Goal: Task Accomplishment & Management: Use online tool/utility

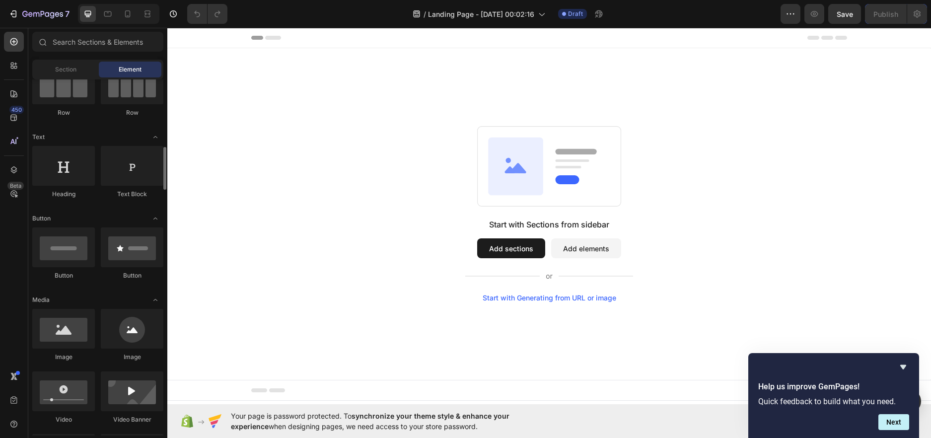
scroll to position [199, 0]
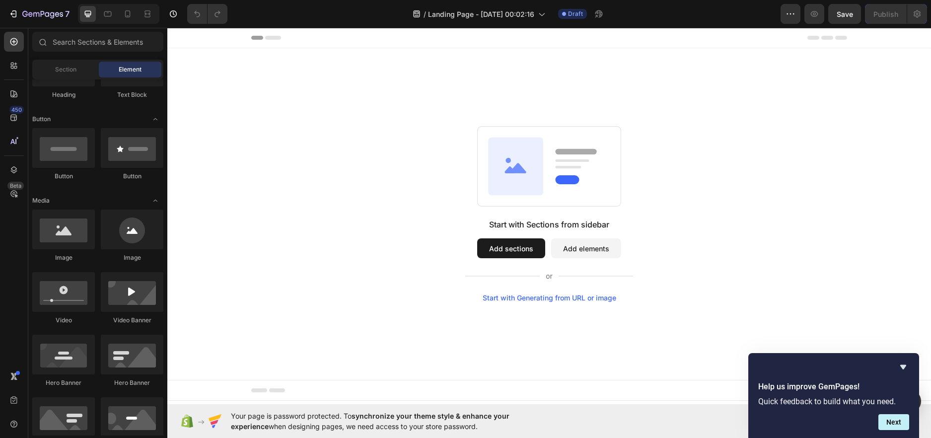
click at [518, 257] on button "Add sections" at bounding box center [511, 248] width 68 height 20
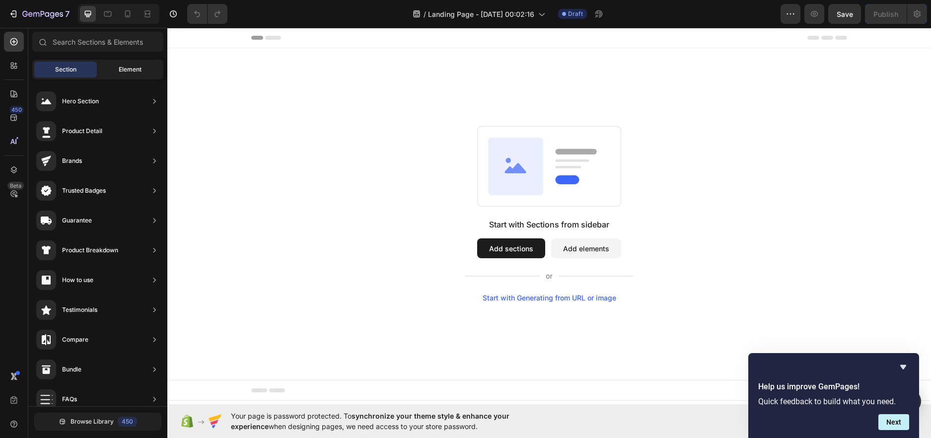
click at [140, 71] on span "Element" at bounding box center [130, 69] width 23 height 9
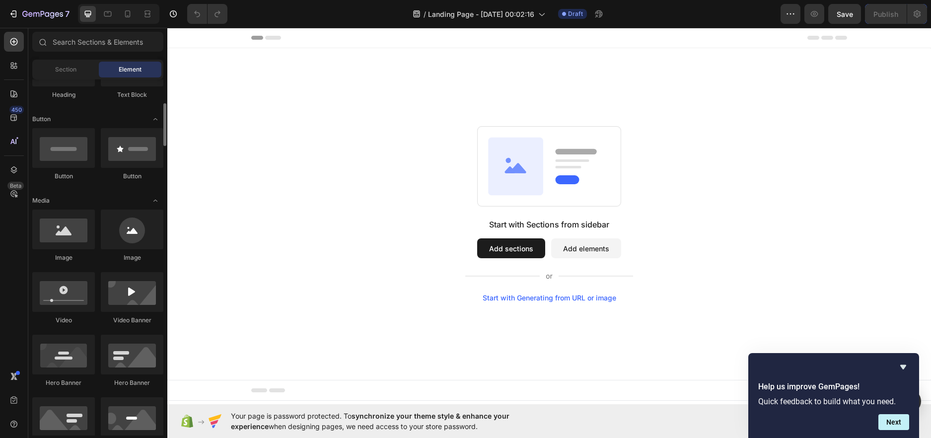
click at [68, 254] on div "Image" at bounding box center [63, 257] width 63 height 9
click at [68, 248] on div at bounding box center [63, 230] width 63 height 40
click at [73, 222] on div at bounding box center [63, 230] width 63 height 40
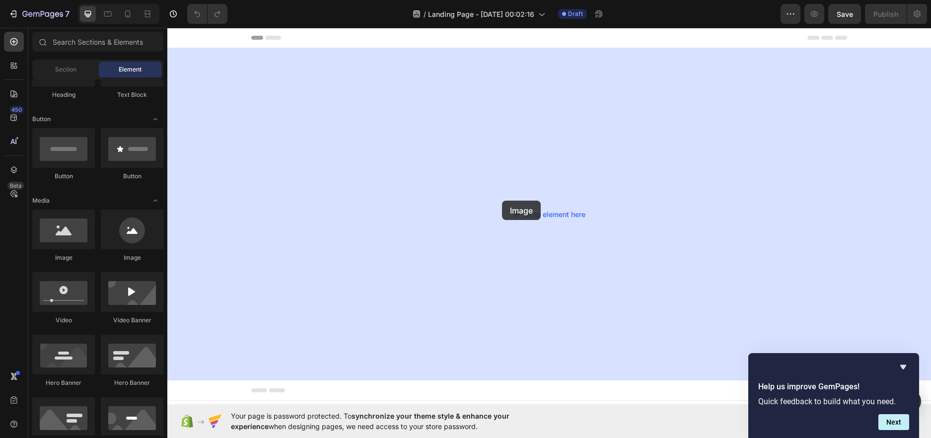
drag, startPoint x: 278, startPoint y: 249, endPoint x: 484, endPoint y: 333, distance: 223.0
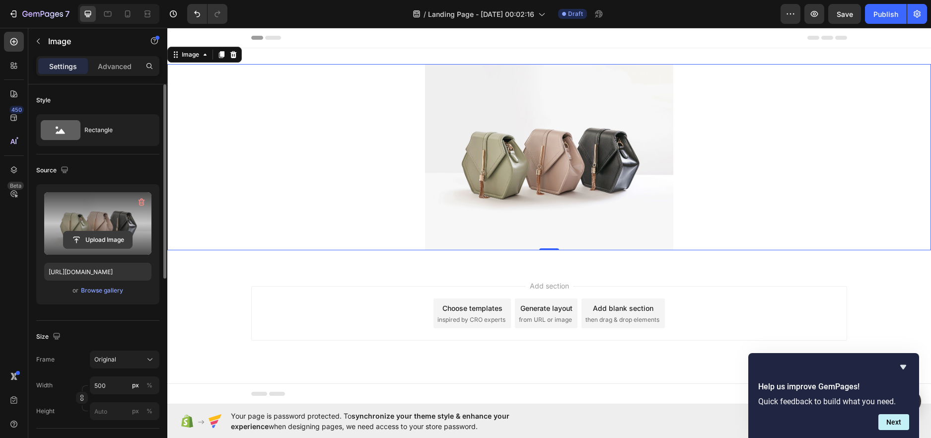
click at [115, 240] on input "file" at bounding box center [98, 239] width 69 height 17
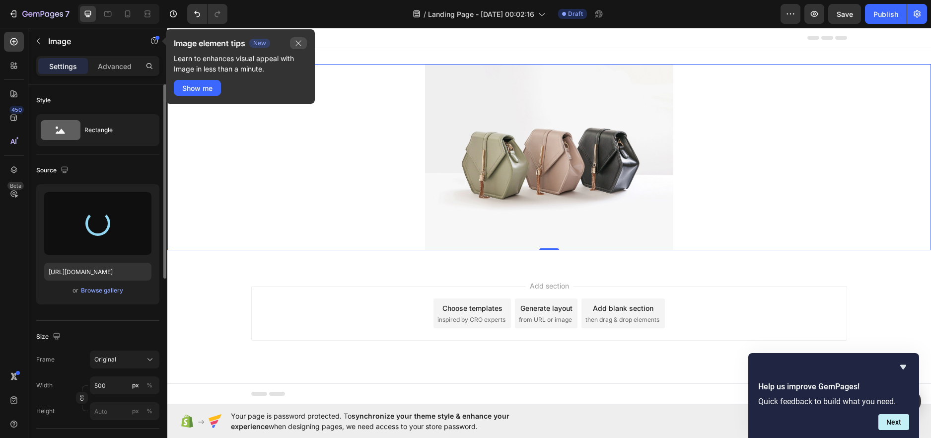
click at [297, 38] on button "button" at bounding box center [298, 43] width 17 height 12
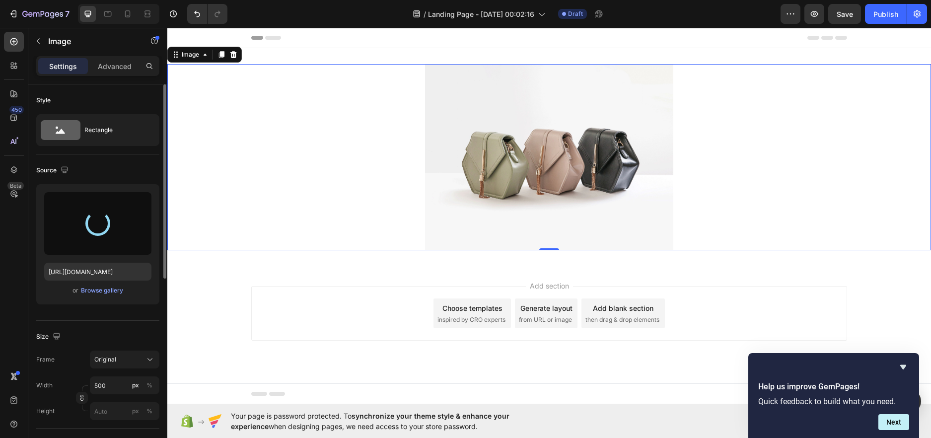
type input "https://cdn.shopify.com/s/files/1/0585/6224/8762/files/gempages_586371760534848…"
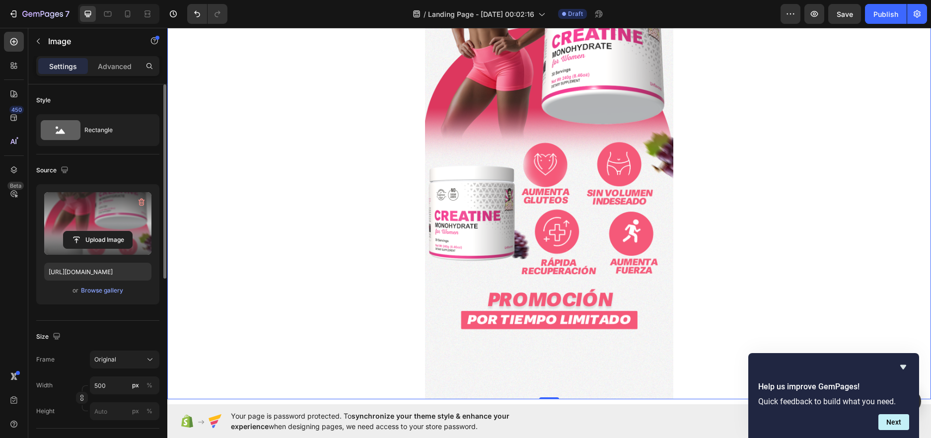
scroll to position [397, 0]
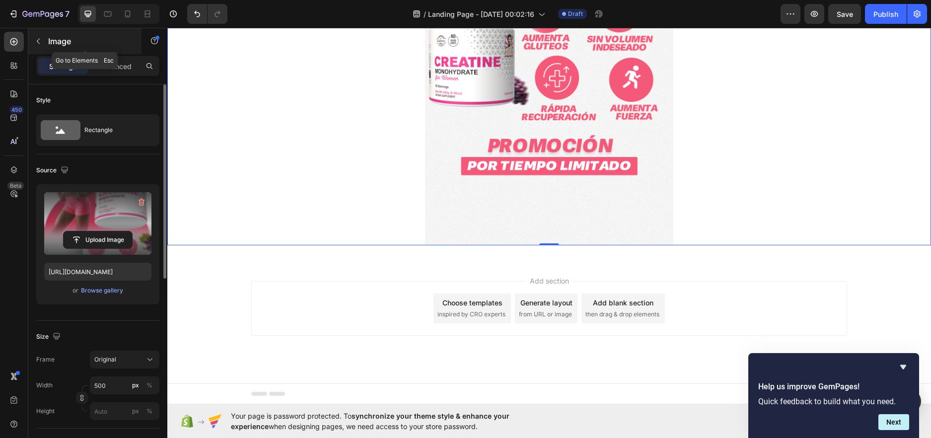
click at [35, 42] on icon "button" at bounding box center [38, 41] width 8 height 8
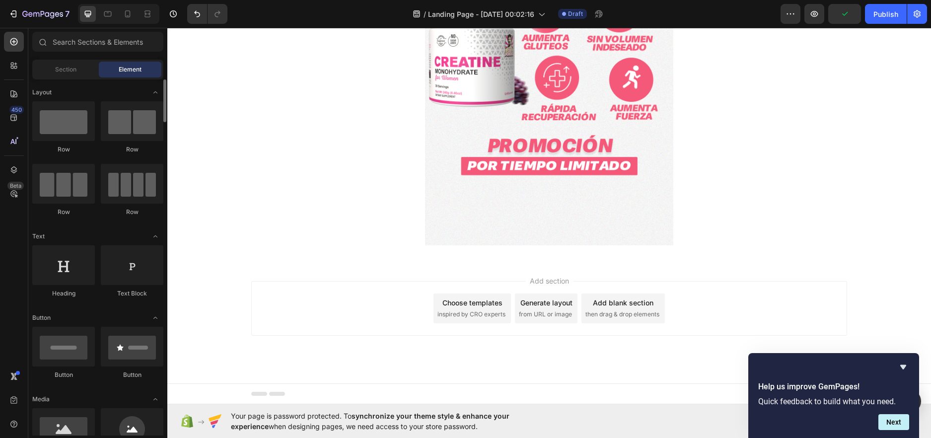
scroll to position [149, 0]
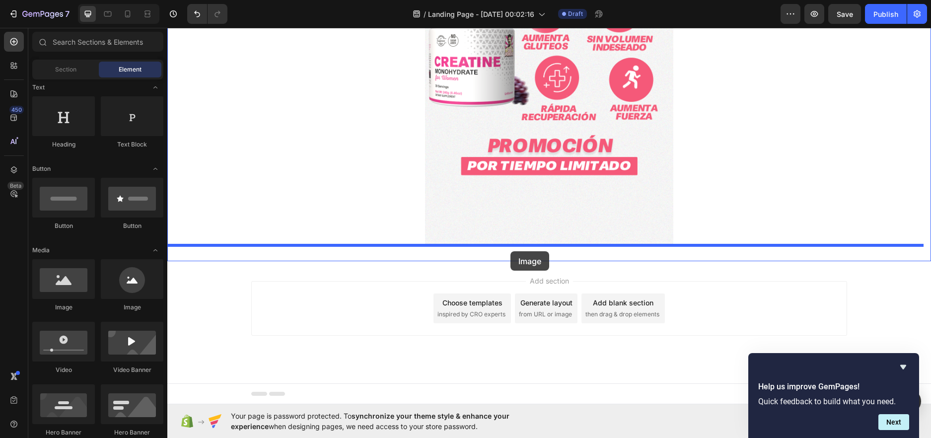
drag, startPoint x: 226, startPoint y: 307, endPoint x: 510, endPoint y: 251, distance: 289.5
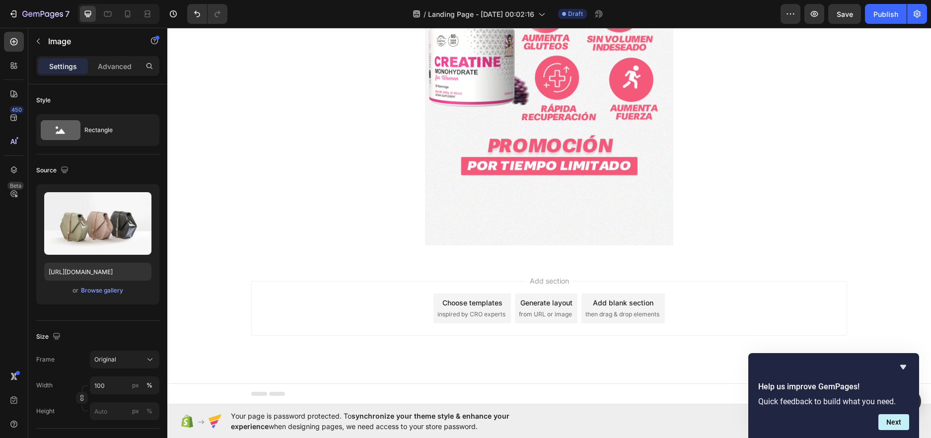
scroll to position [397, 0]
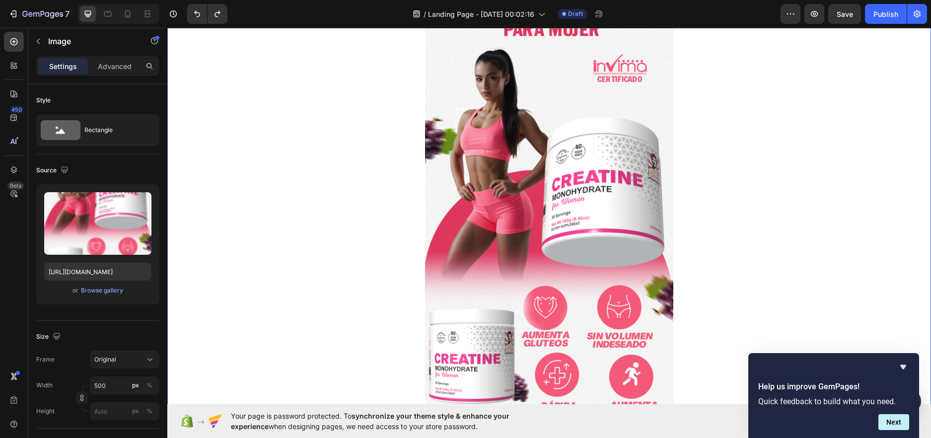
scroll to position [0, 0]
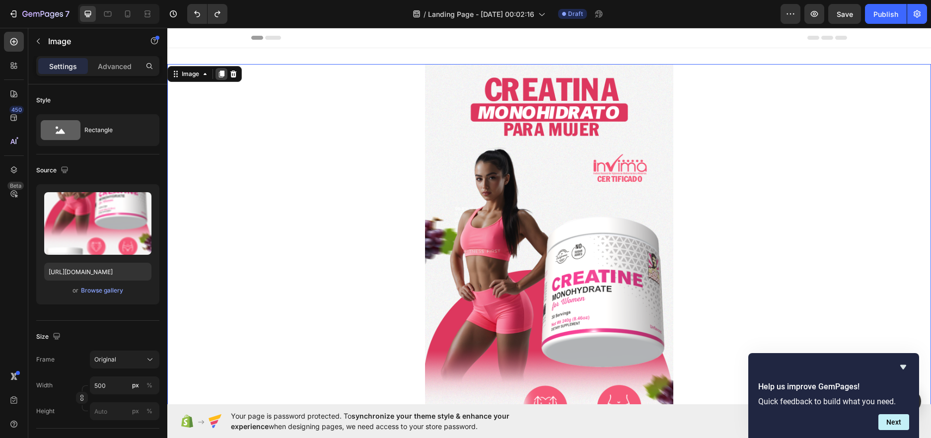
click at [221, 71] on icon at bounding box center [222, 74] width 8 height 8
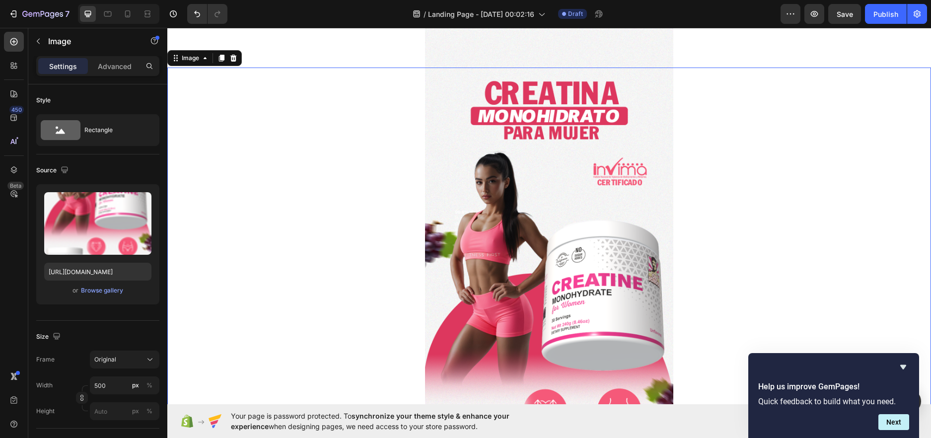
scroll to position [580, 0]
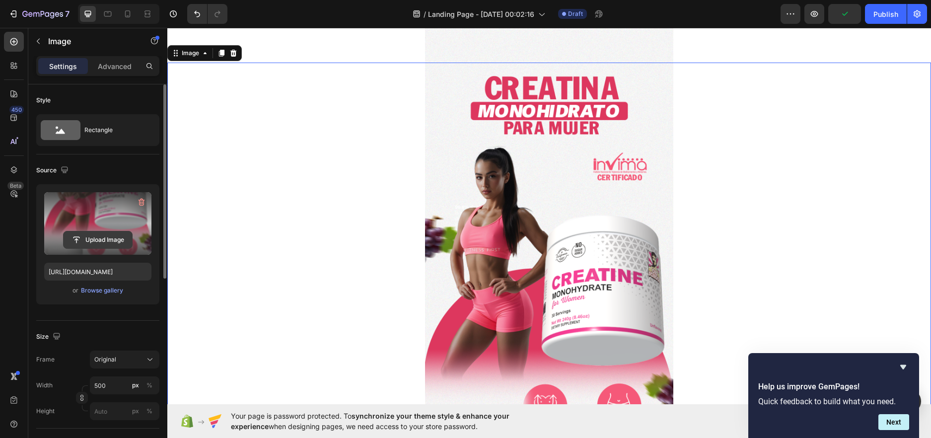
click at [118, 241] on input "file" at bounding box center [98, 239] width 69 height 17
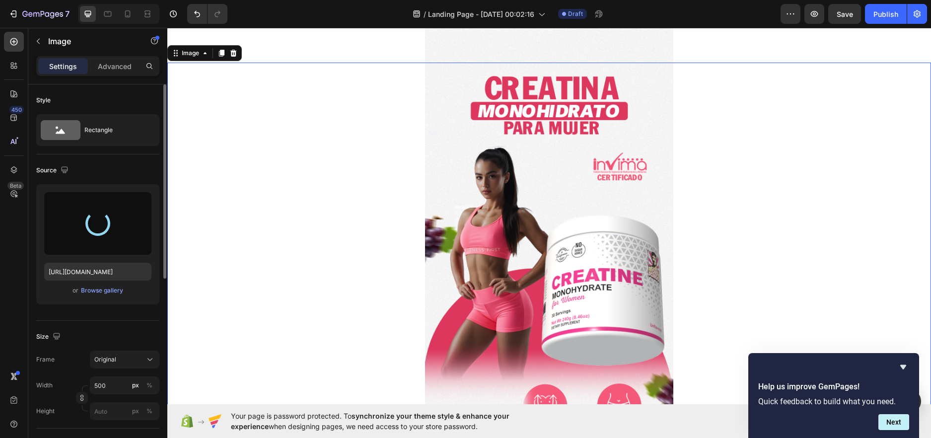
type input "https://cdn.shopify.com/s/files/1/0585/6224/8762/files/gempages_586371760534848…"
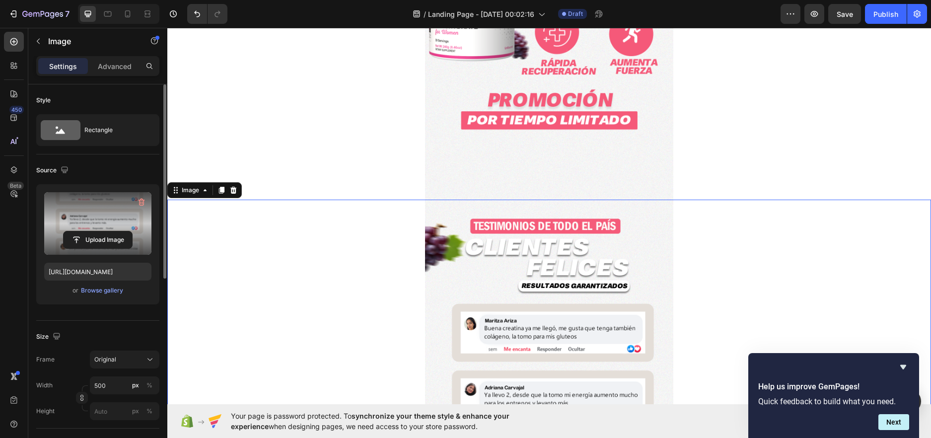
scroll to position [360, 0]
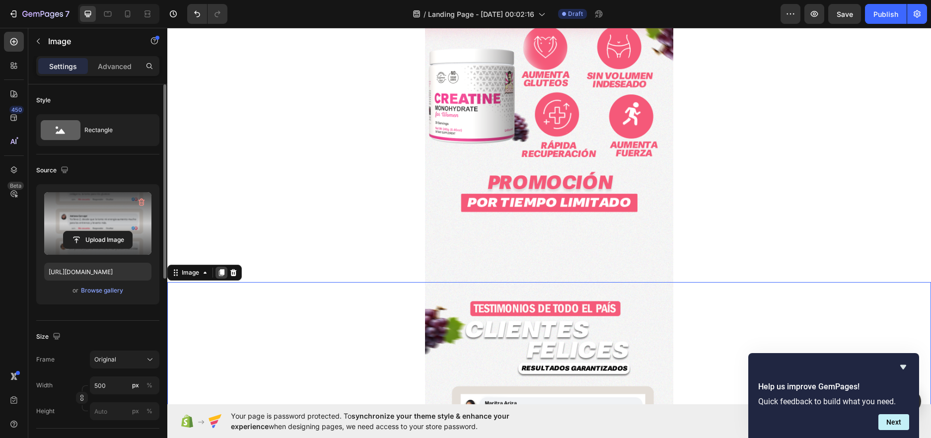
click at [217, 269] on div at bounding box center [222, 273] width 12 height 12
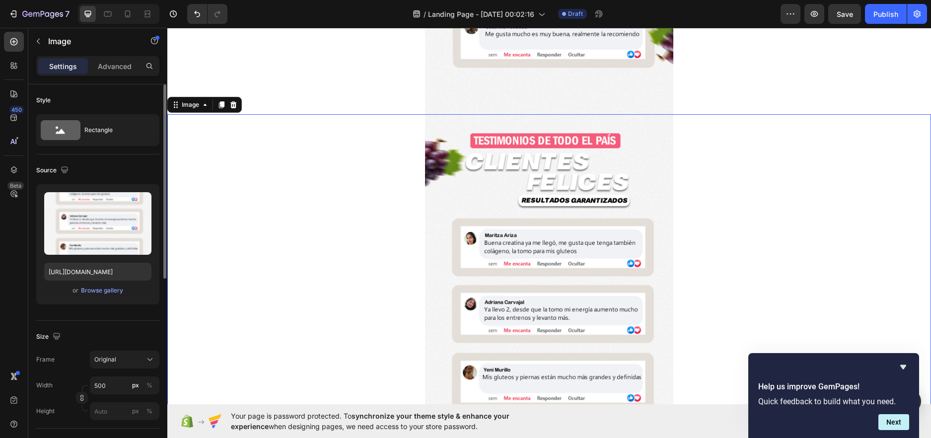
scroll to position [990, 0]
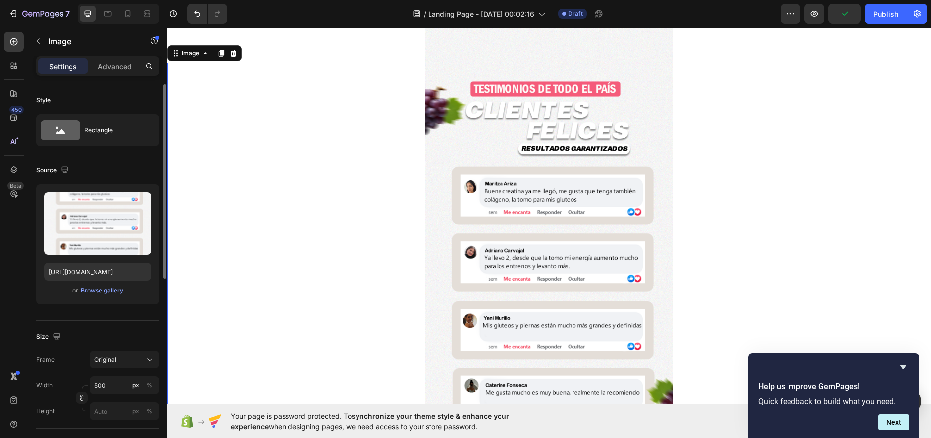
click at [532, 248] on img at bounding box center [549, 268] width 248 height 410
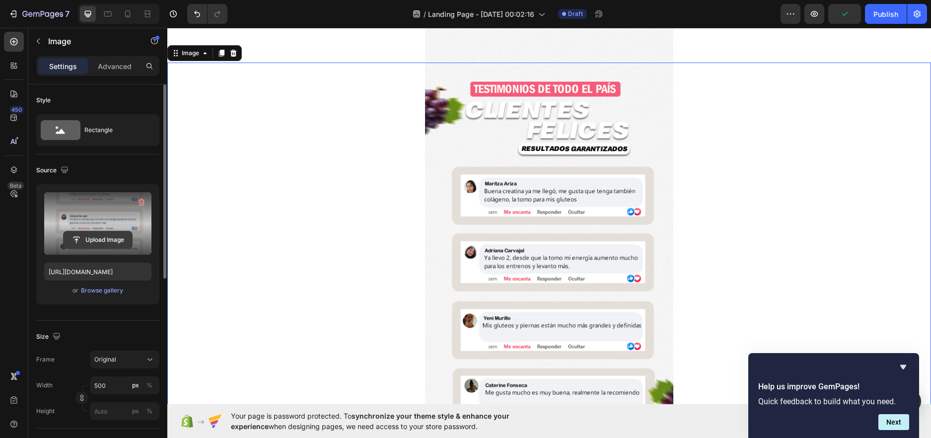
click at [102, 242] on input "file" at bounding box center [98, 239] width 69 height 17
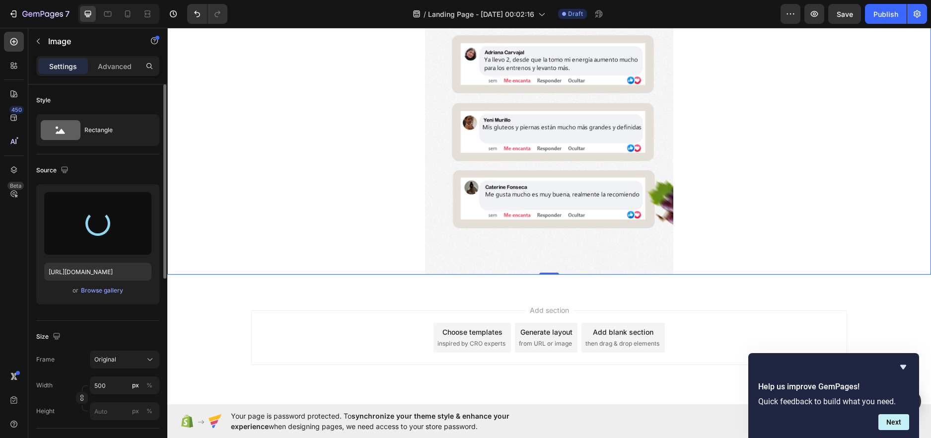
scroll to position [1188, 0]
type input "https://cdn.shopify.com/s/files/1/0585/6224/8762/files/gempages_586371760534848…"
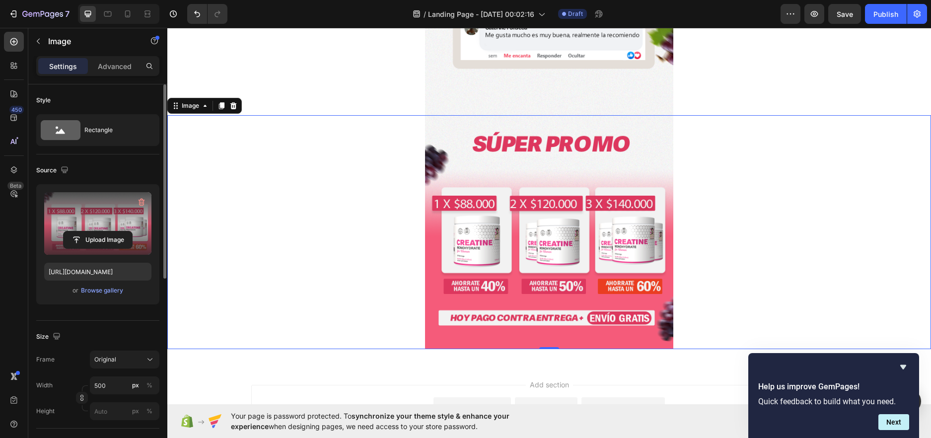
scroll to position [942, 0]
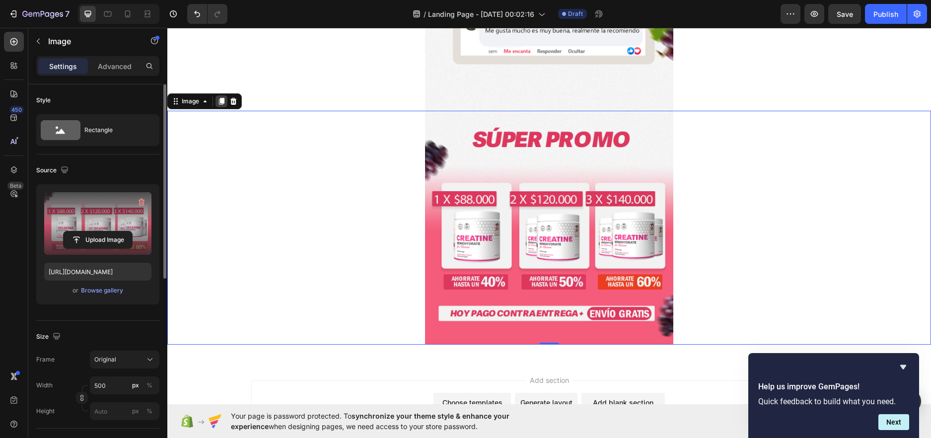
click at [217, 101] on div at bounding box center [222, 101] width 12 height 12
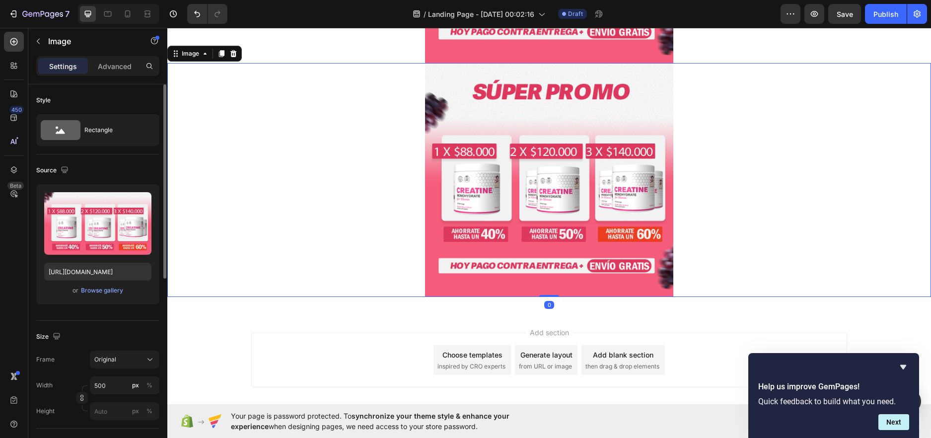
scroll to position [1224, 0]
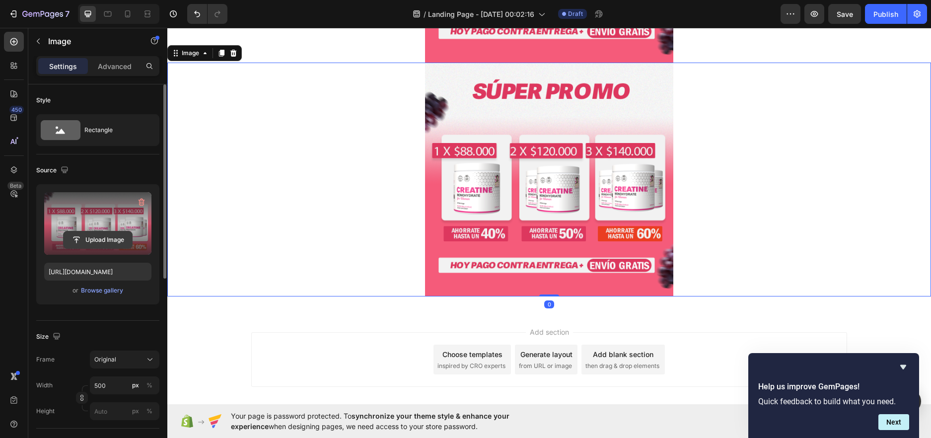
click at [111, 239] on input "file" at bounding box center [98, 239] width 69 height 17
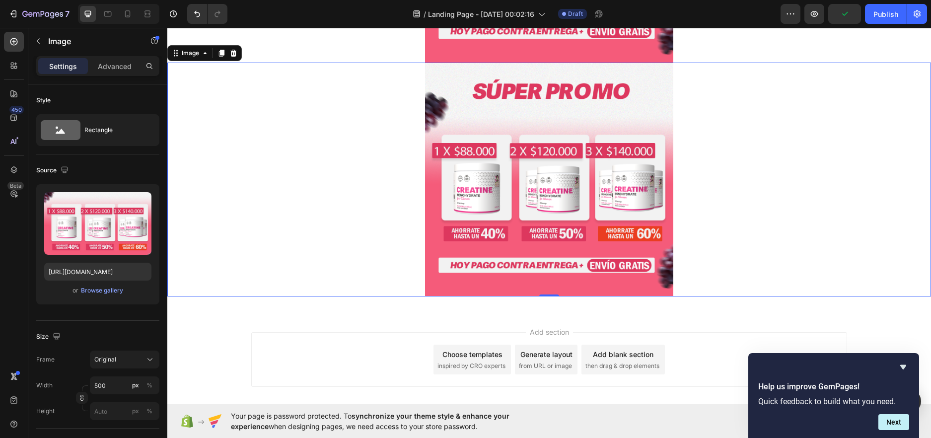
click at [521, 153] on img at bounding box center [549, 180] width 248 height 234
click at [452, 185] on img at bounding box center [549, 180] width 248 height 234
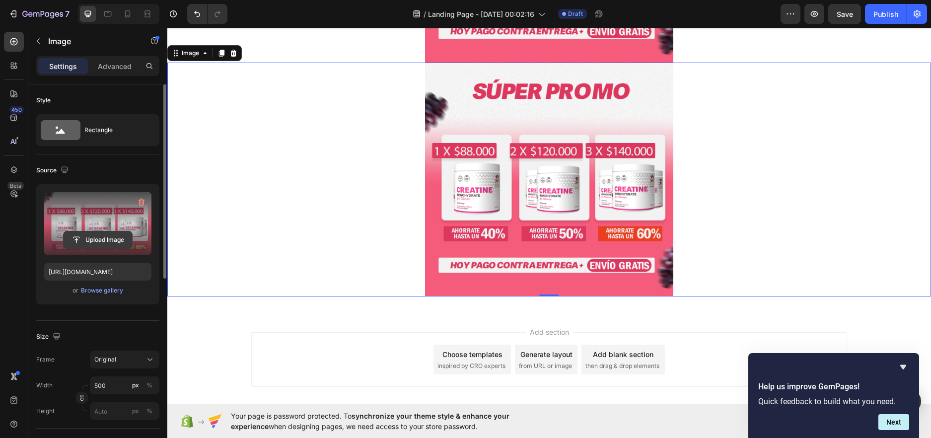
click at [101, 234] on input "file" at bounding box center [98, 239] width 69 height 17
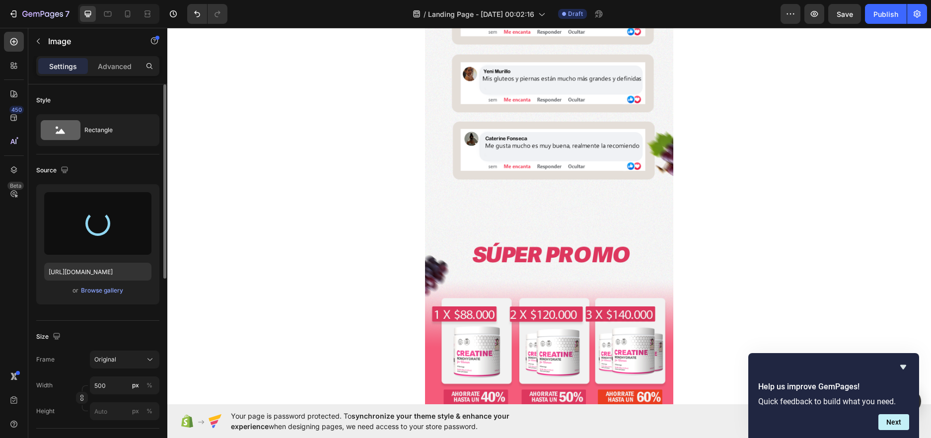
type input "https://cdn.shopify.com/s/files/1/0585/6224/8762/files/gempages_586371760534848…"
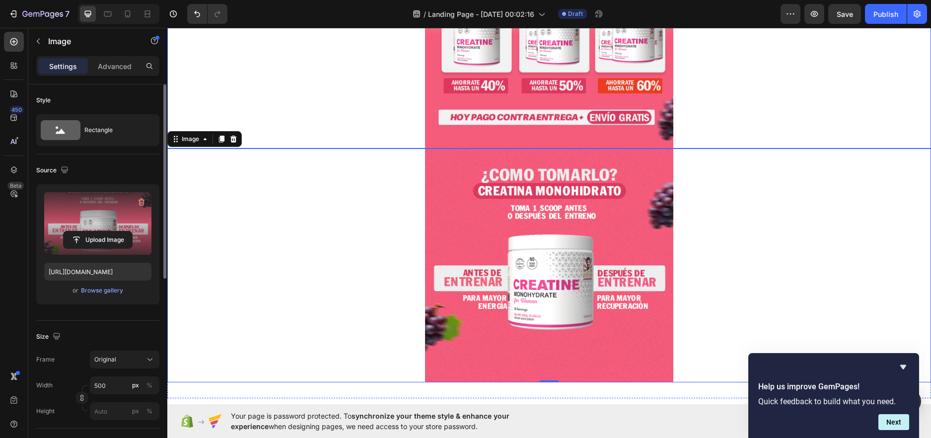
scroll to position [1076, 0]
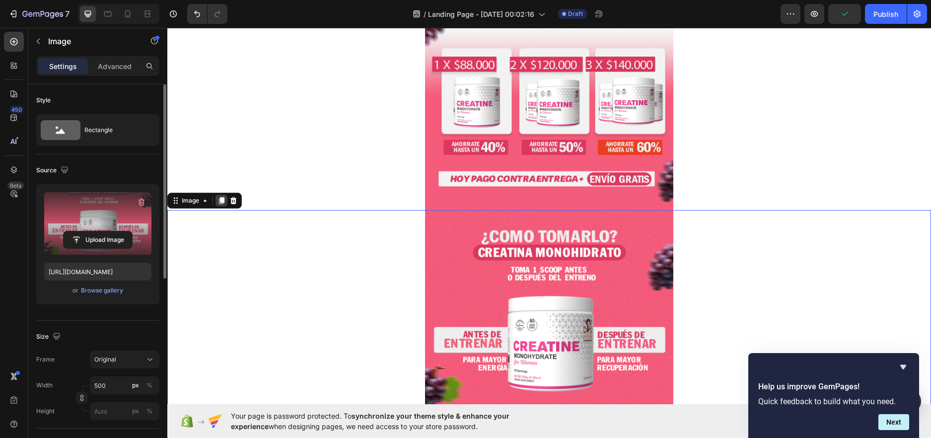
click at [220, 195] on div at bounding box center [222, 201] width 12 height 12
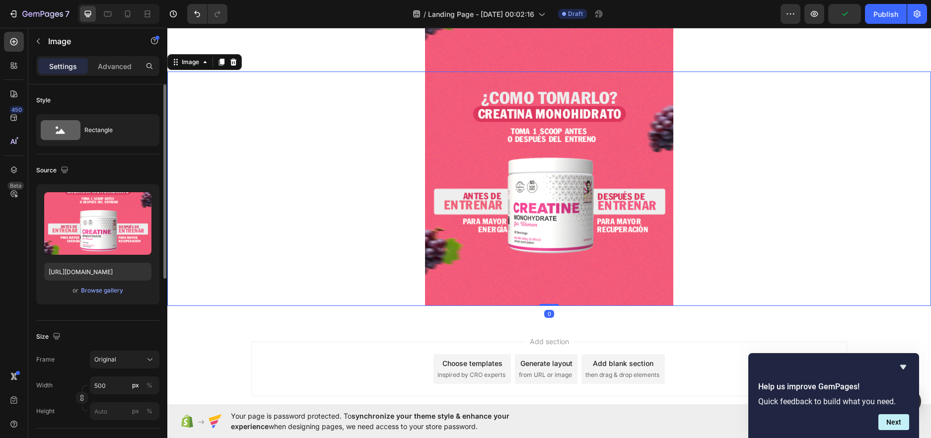
scroll to position [1457, 0]
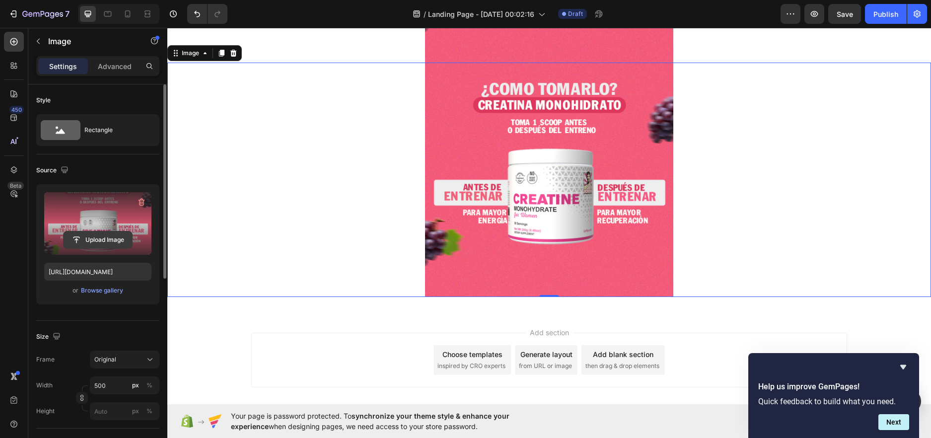
click at [98, 240] on input "file" at bounding box center [98, 239] width 69 height 17
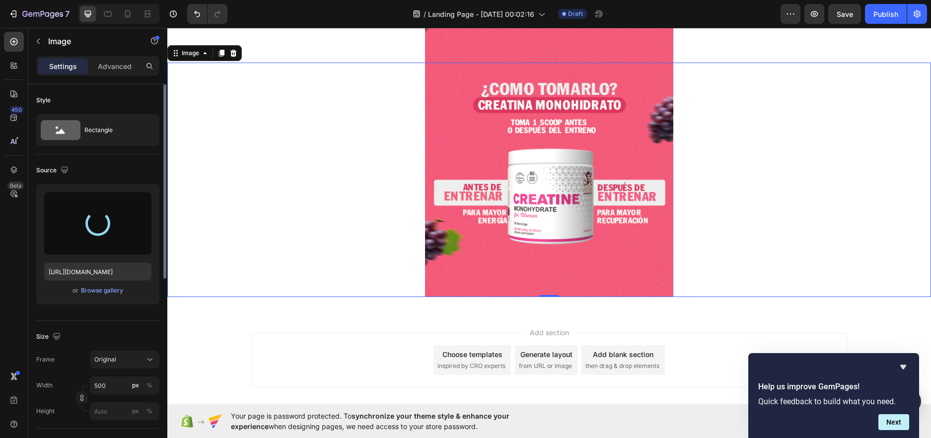
type input "https://cdn.shopify.com/s/files/1/0585/6224/8762/files/gempages_586371760534848…"
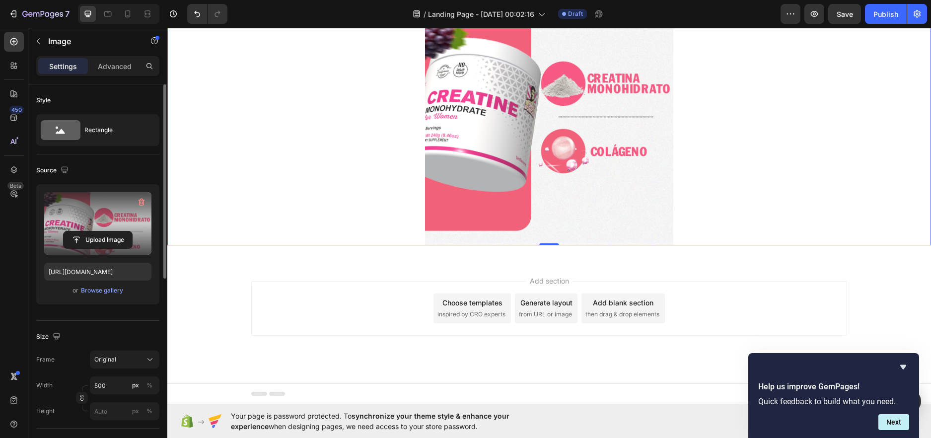
scroll to position [1372, 0]
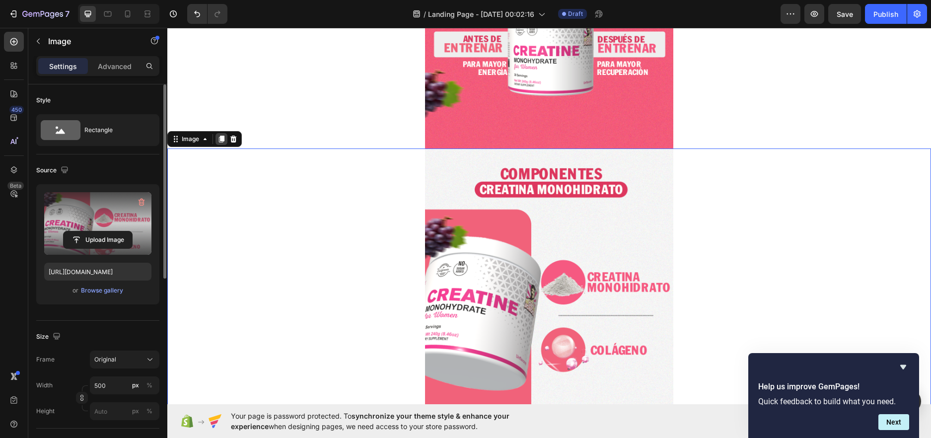
click at [224, 138] on icon at bounding box center [221, 139] width 5 height 7
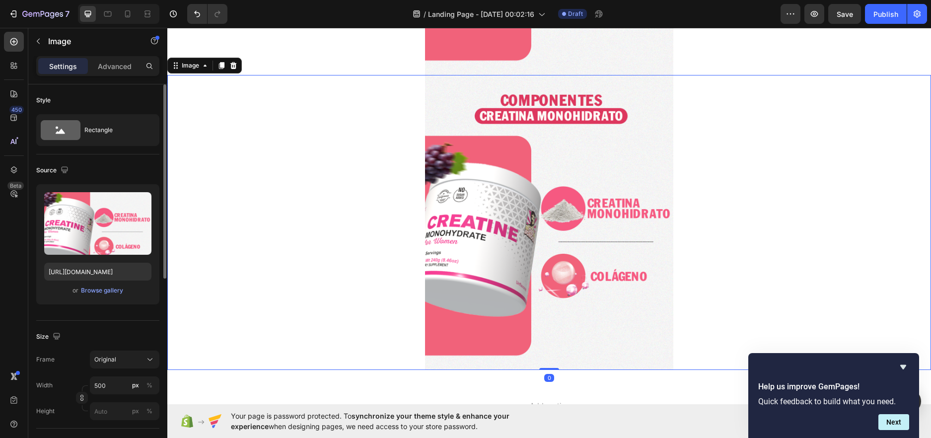
scroll to position [1753, 0]
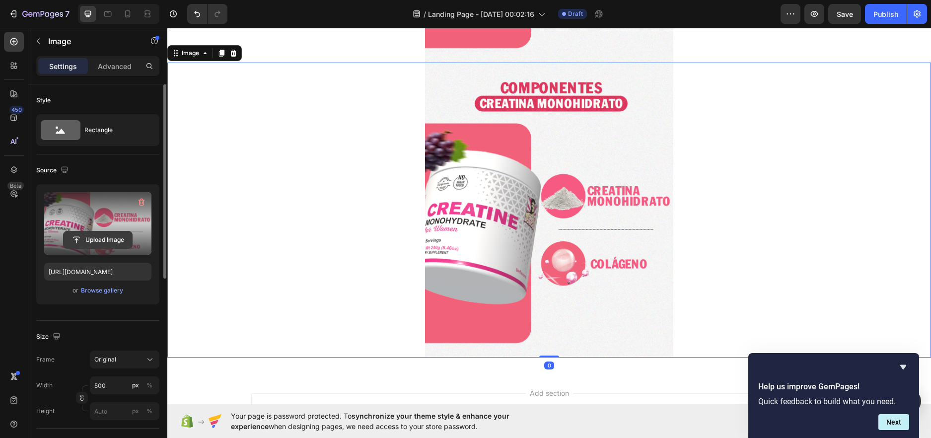
click at [98, 239] on input "file" at bounding box center [98, 239] width 69 height 17
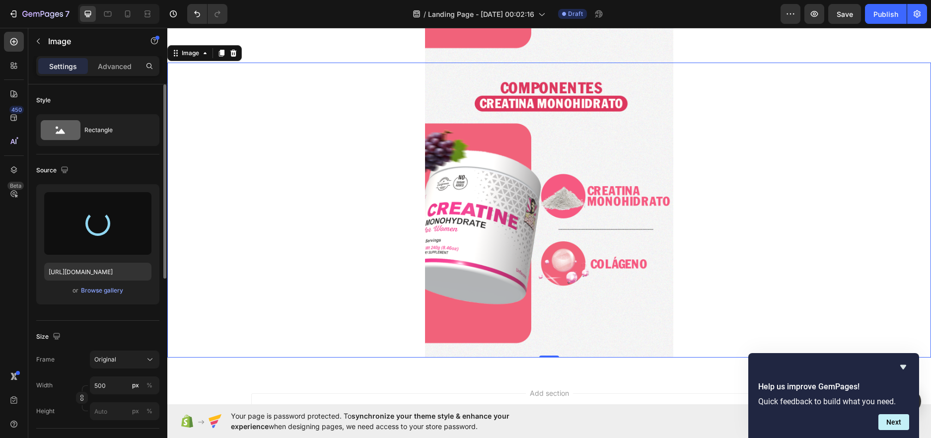
type input "https://cdn.shopify.com/s/files/1/0585/6224/8762/files/gempages_586371760534848…"
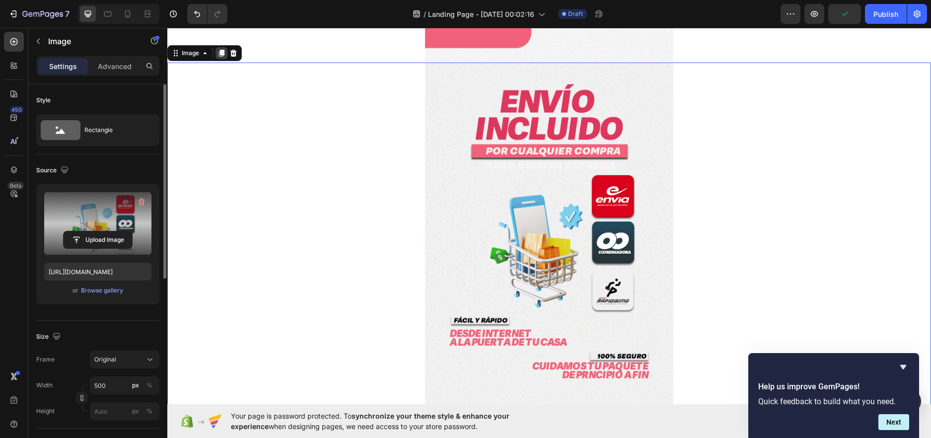
click at [221, 53] on icon at bounding box center [221, 53] width 5 height 7
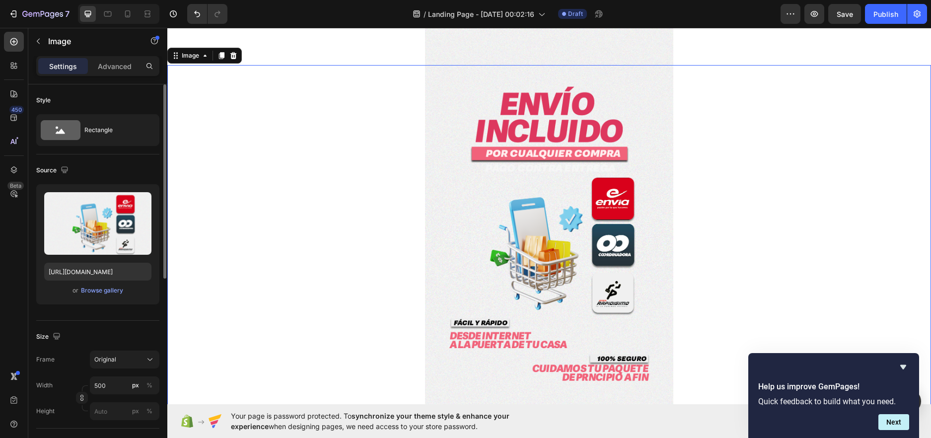
scroll to position [2110, 0]
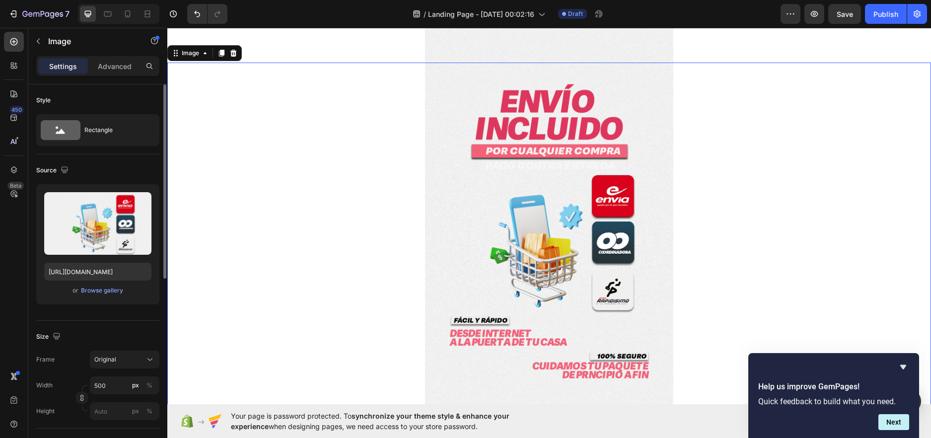
click at [425, 226] on img at bounding box center [549, 241] width 248 height 357
click at [466, 220] on img at bounding box center [549, 241] width 248 height 357
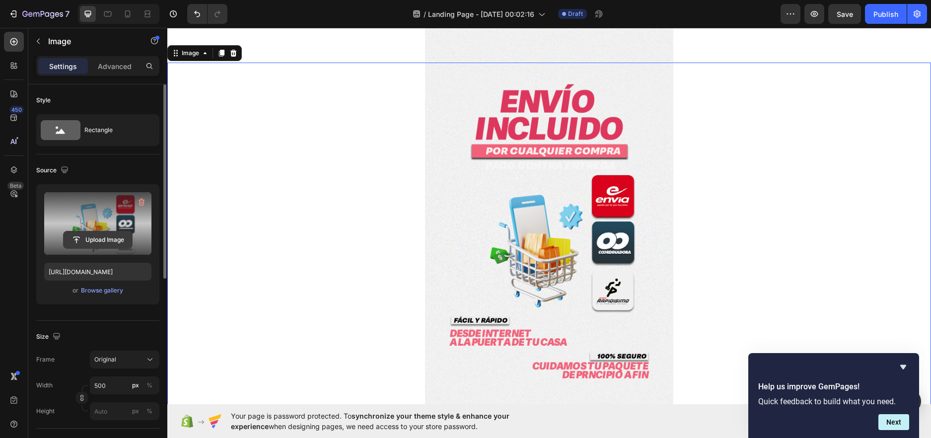
click at [92, 240] on input "file" at bounding box center [98, 239] width 69 height 17
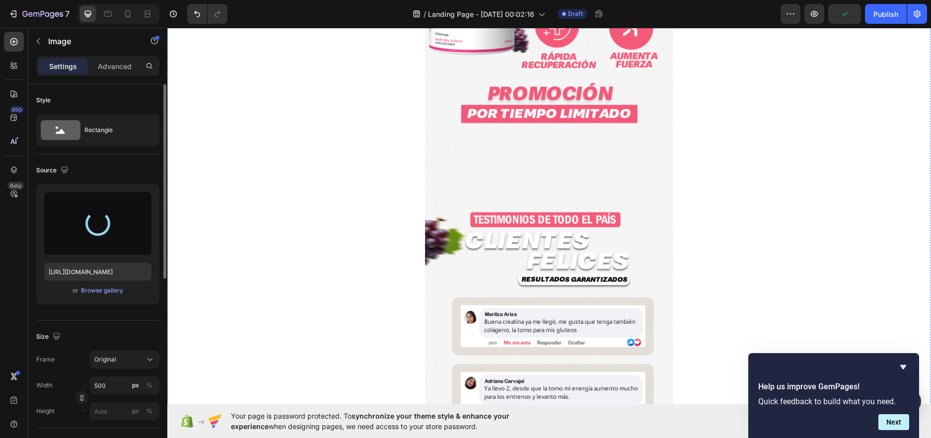
type input "https://cdn.shopify.com/s/files/1/0585/6224/8762/files/gempages_586371760534848…"
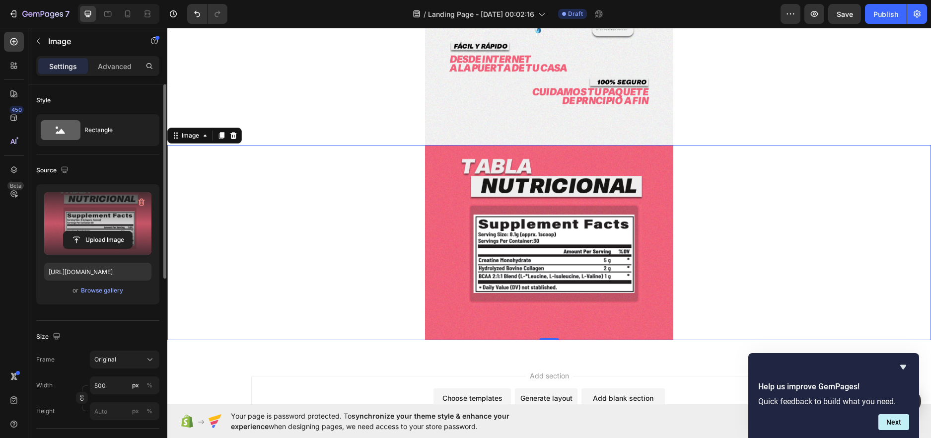
scroll to position [2122, 0]
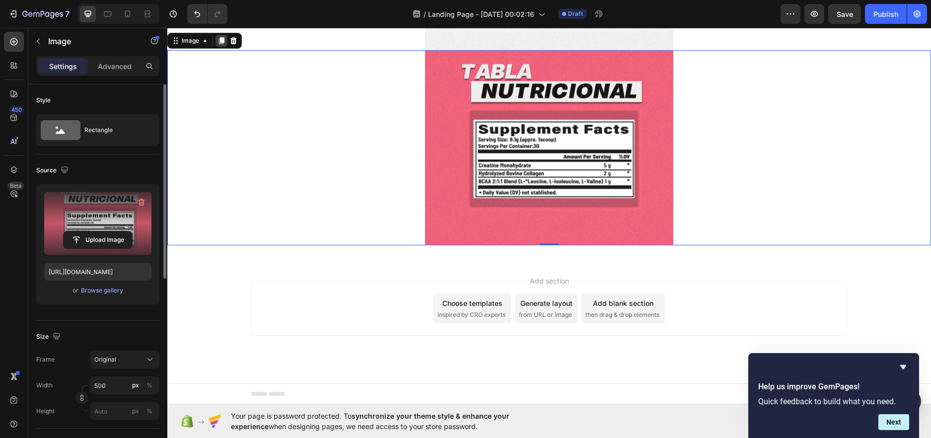
click at [219, 35] on div at bounding box center [222, 41] width 12 height 12
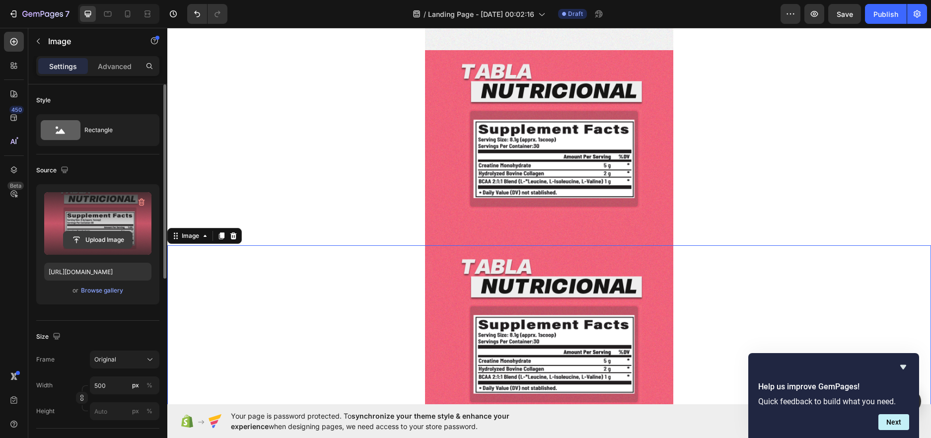
click at [115, 238] on input "file" at bounding box center [98, 239] width 69 height 17
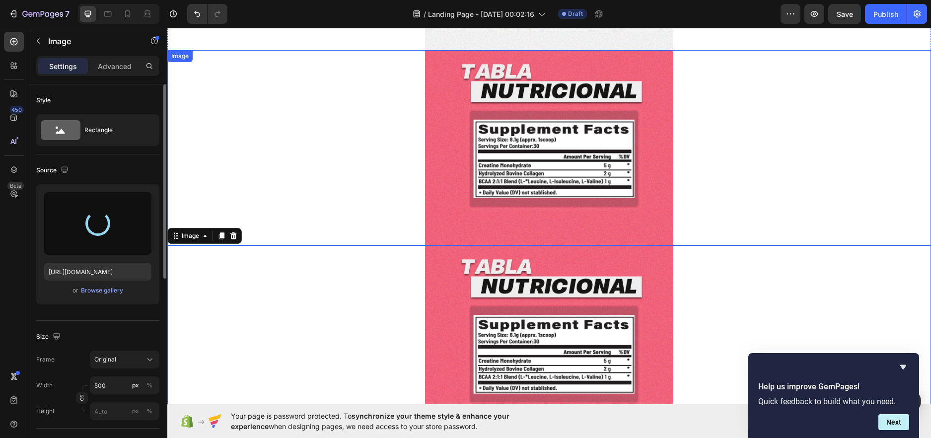
type input "https://cdn.shopify.com/s/files/1/0585/6224/8762/files/gempages_586371760534848…"
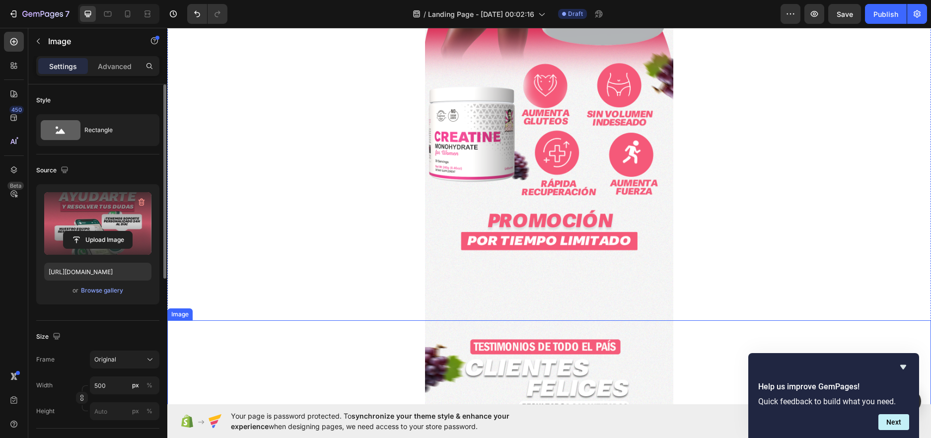
scroll to position [397, 0]
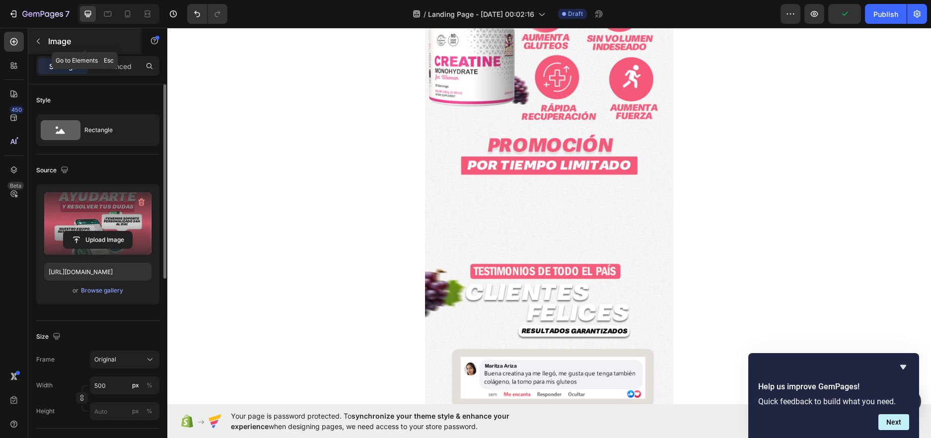
click at [38, 39] on icon "button" at bounding box center [38, 41] width 8 height 8
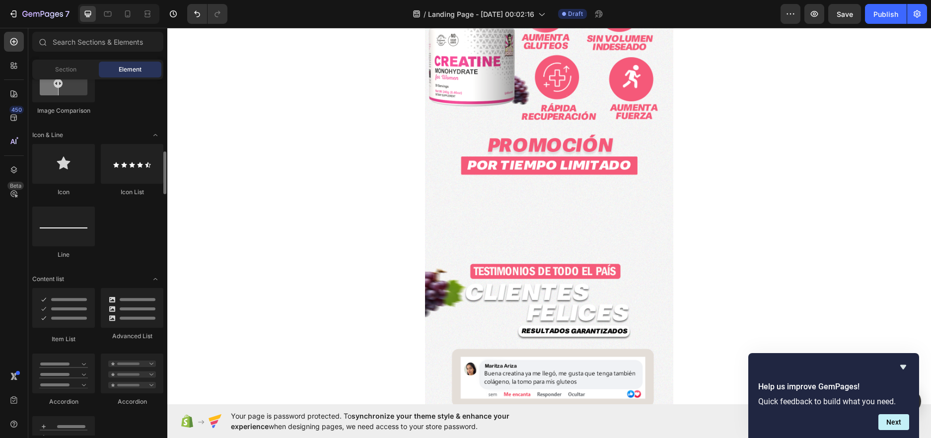
scroll to position [348, 0]
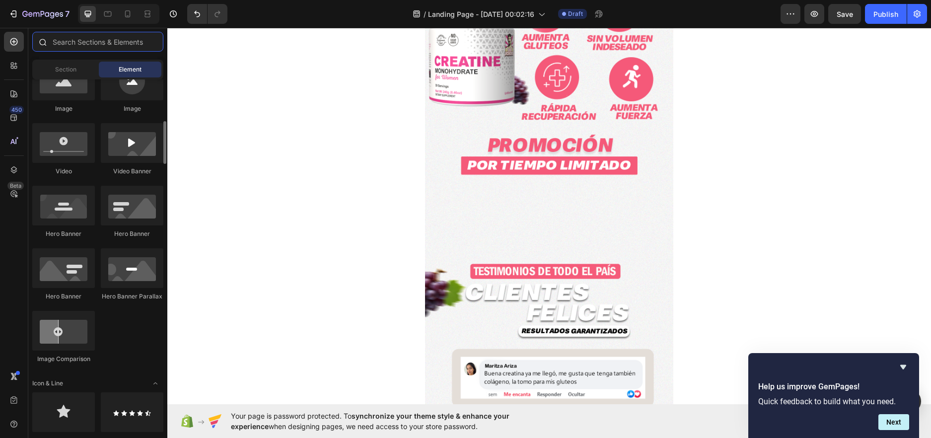
click at [66, 43] on input "text" at bounding box center [97, 42] width 131 height 20
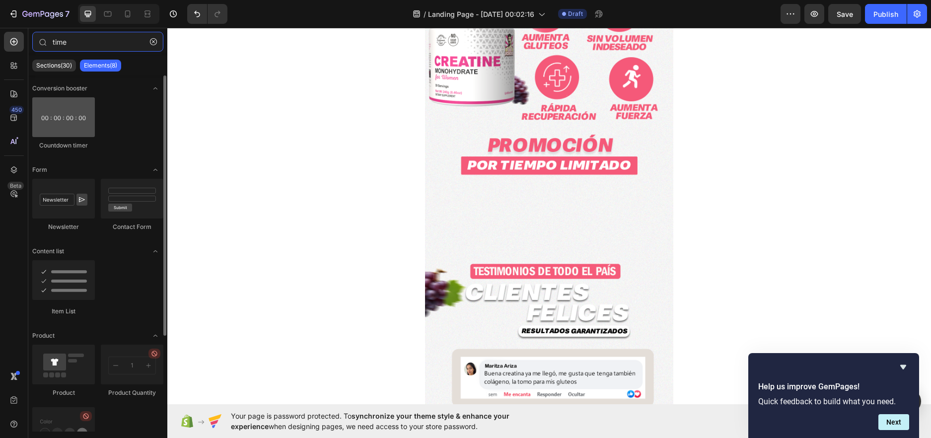
type input "time"
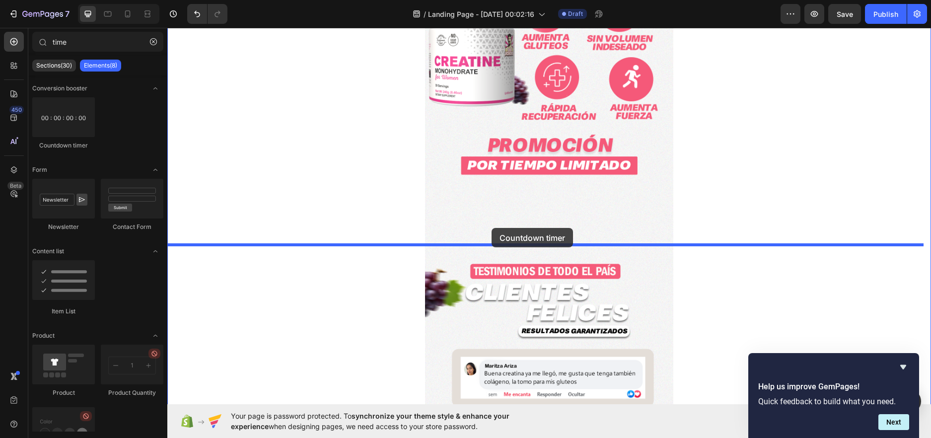
drag, startPoint x: 219, startPoint y: 150, endPoint x: 492, endPoint y: 229, distance: 283.4
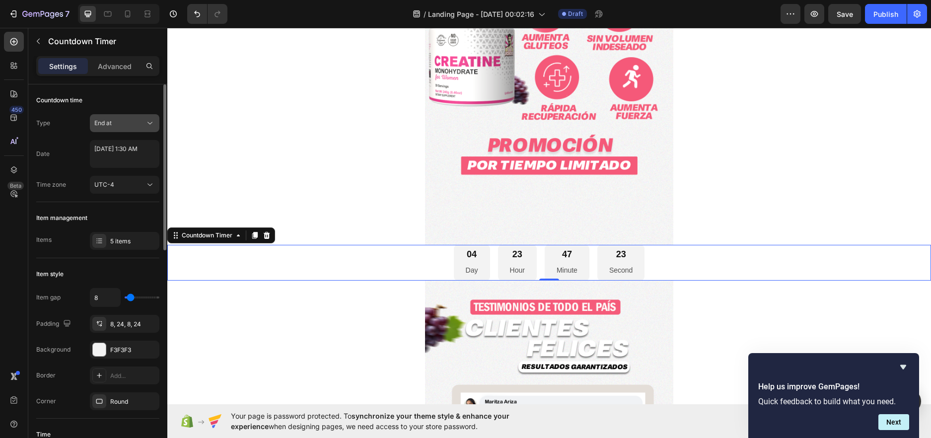
click at [129, 117] on button "End at" at bounding box center [125, 123] width 70 height 18
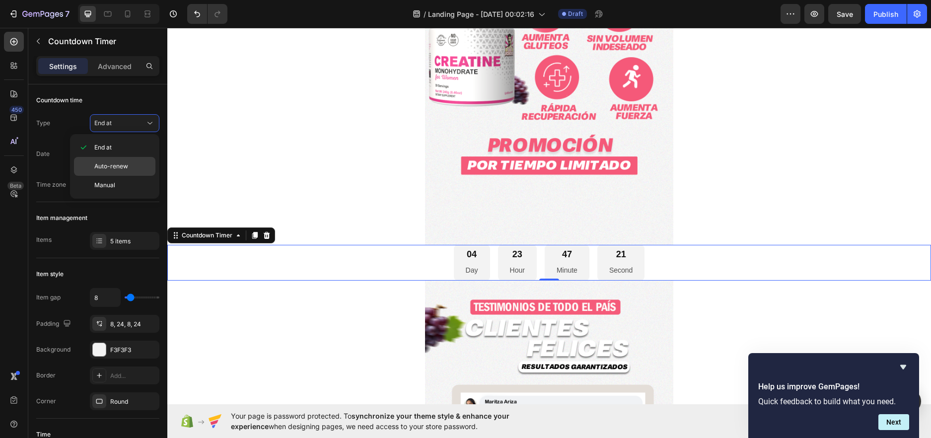
click at [112, 170] on span "Auto-renew" at bounding box center [111, 166] width 34 height 9
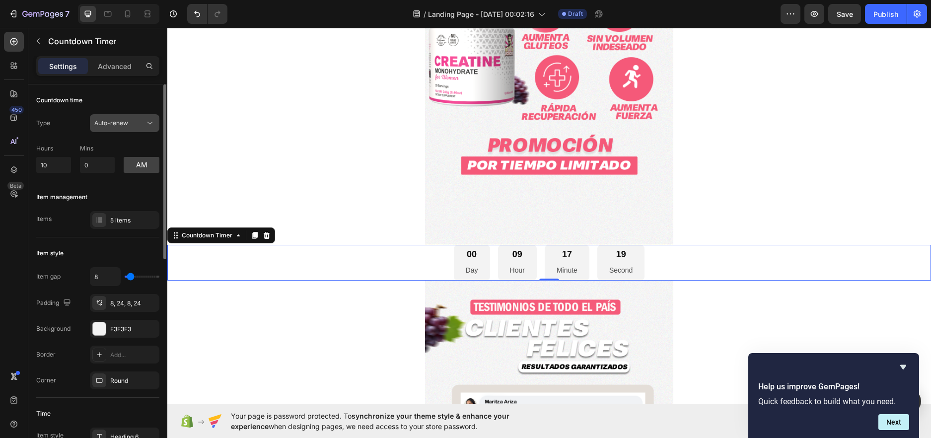
click at [110, 120] on span "Auto-renew" at bounding box center [111, 122] width 34 height 7
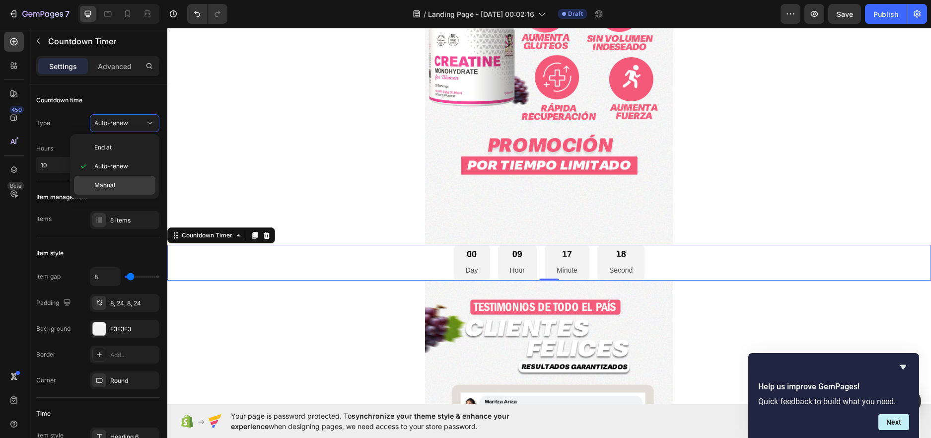
click at [125, 180] on div "Manual" at bounding box center [114, 185] width 81 height 19
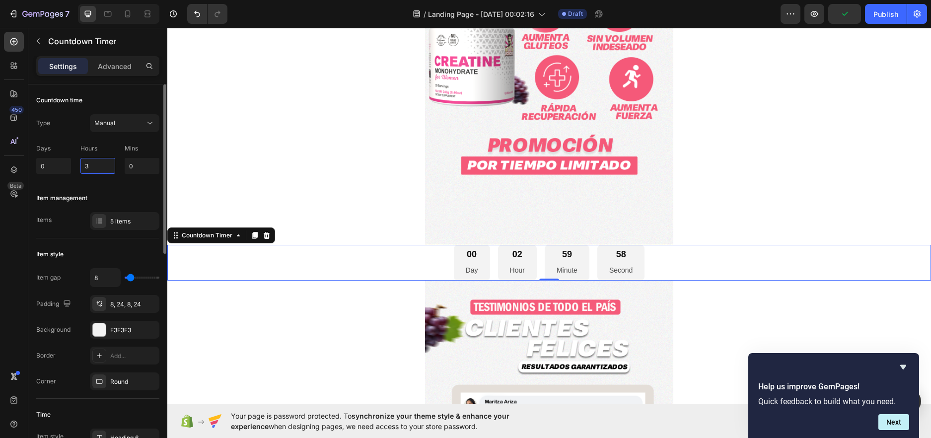
drag, startPoint x: 107, startPoint y: 161, endPoint x: 78, endPoint y: 155, distance: 28.8
click at [80, 155] on div "Days 0 Hours 3 Mins 0" at bounding box center [97, 157] width 123 height 34
click at [108, 127] on span "Manual" at bounding box center [104, 123] width 21 height 9
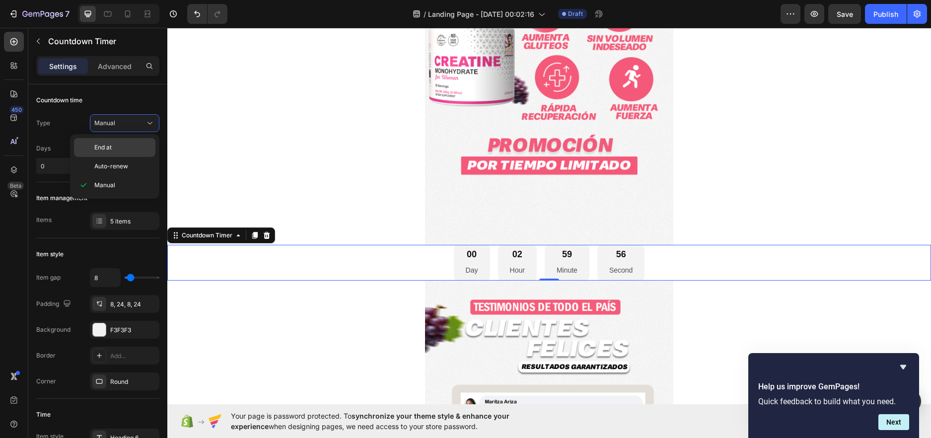
click at [122, 147] on p "End at" at bounding box center [122, 147] width 57 height 9
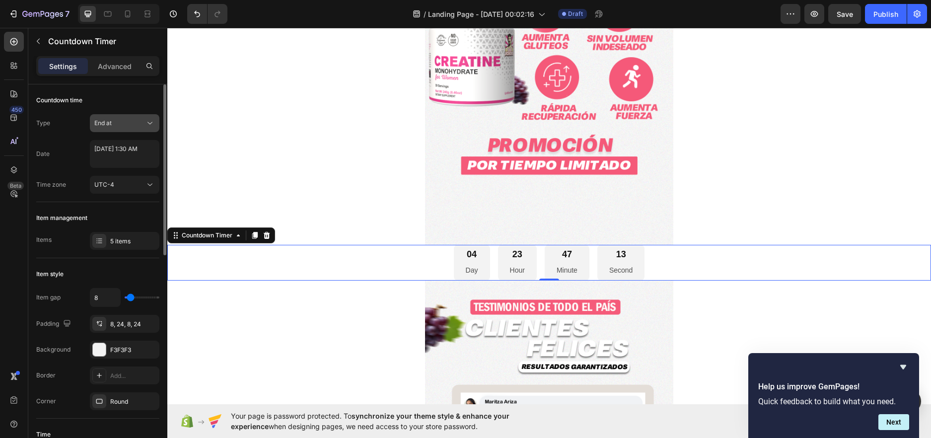
click at [116, 123] on div "End at" at bounding box center [119, 123] width 51 height 9
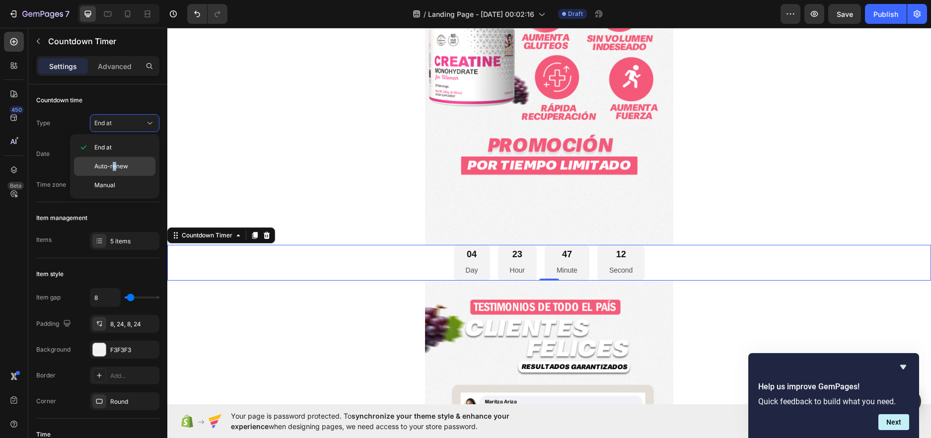
click at [114, 165] on span "Auto-renew" at bounding box center [111, 166] width 34 height 9
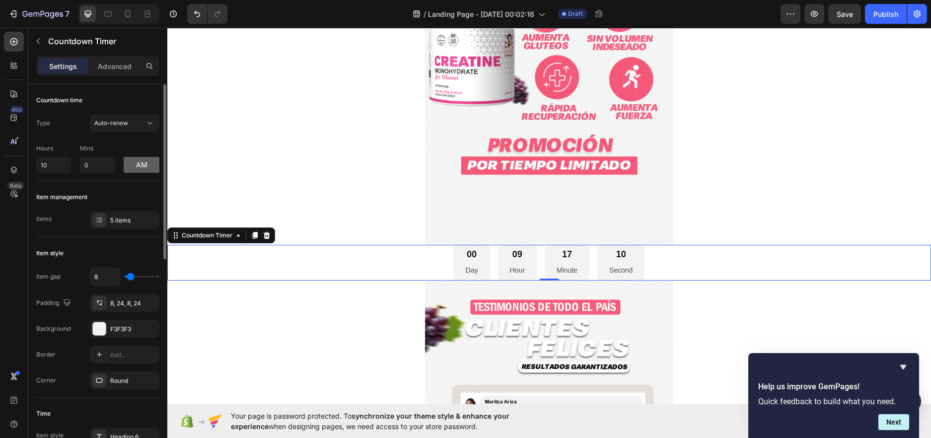
click at [151, 161] on button "am" at bounding box center [142, 165] width 36 height 16
drag, startPoint x: 50, startPoint y: 165, endPoint x: 27, endPoint y: 160, distance: 23.4
type input "00"
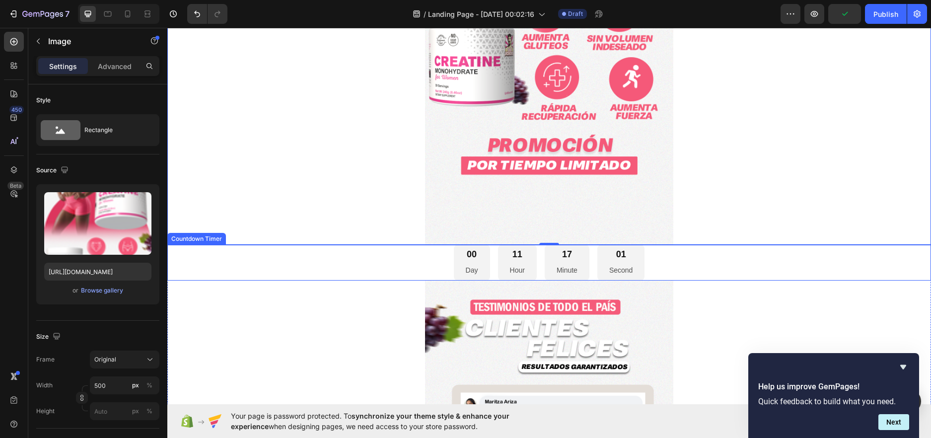
click at [662, 261] on div "00 Day 11 Hour 17 Minute 01 Second" at bounding box center [549, 263] width 764 height 36
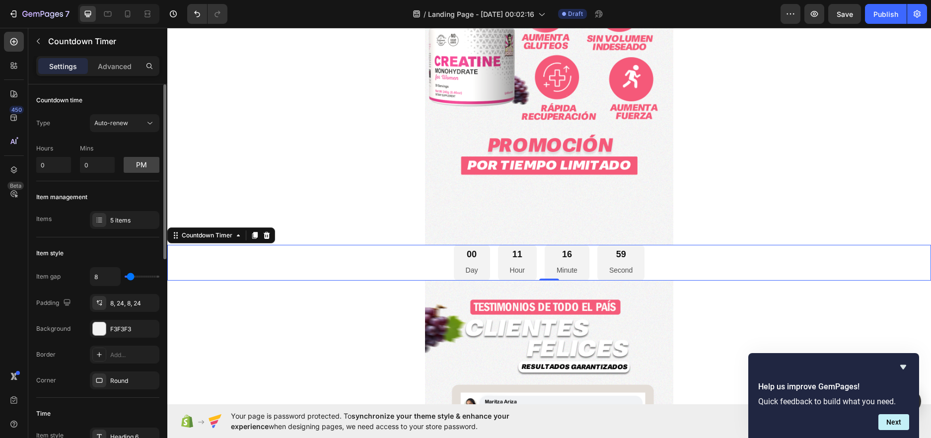
click at [153, 167] on button "pm" at bounding box center [142, 165] width 36 height 16
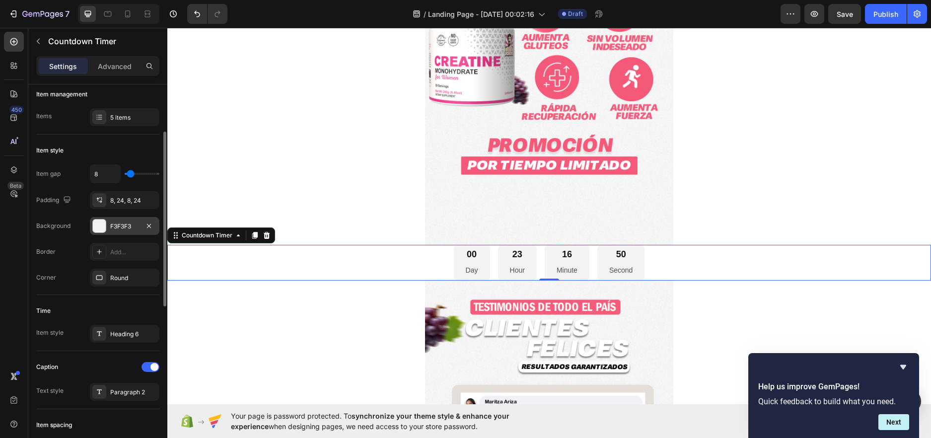
scroll to position [0, 0]
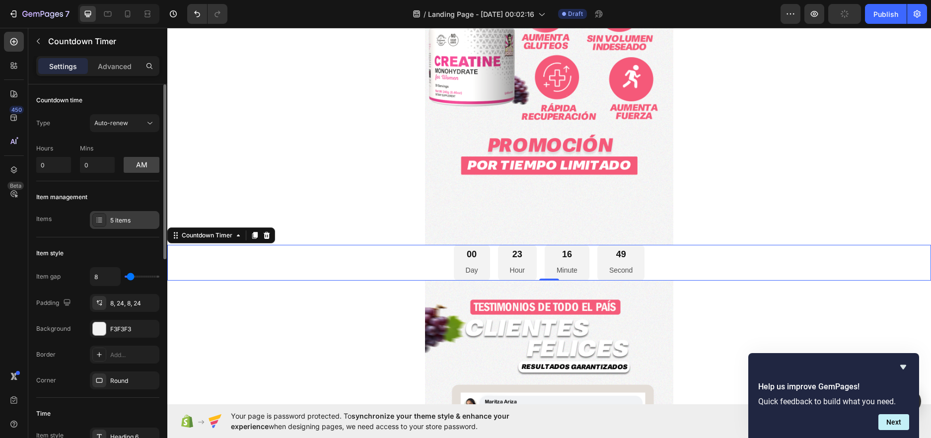
click at [129, 227] on div "5 items" at bounding box center [125, 220] width 70 height 18
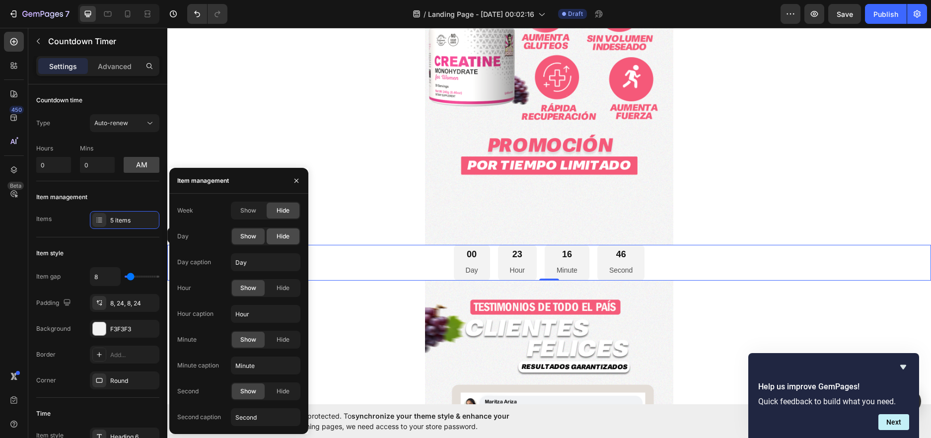
click at [287, 235] on span "Hide" at bounding box center [283, 236] width 13 height 9
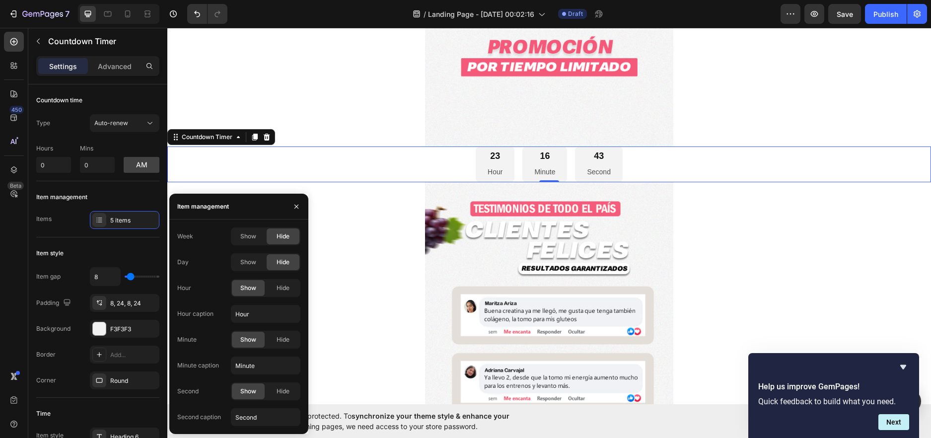
scroll to position [497, 0]
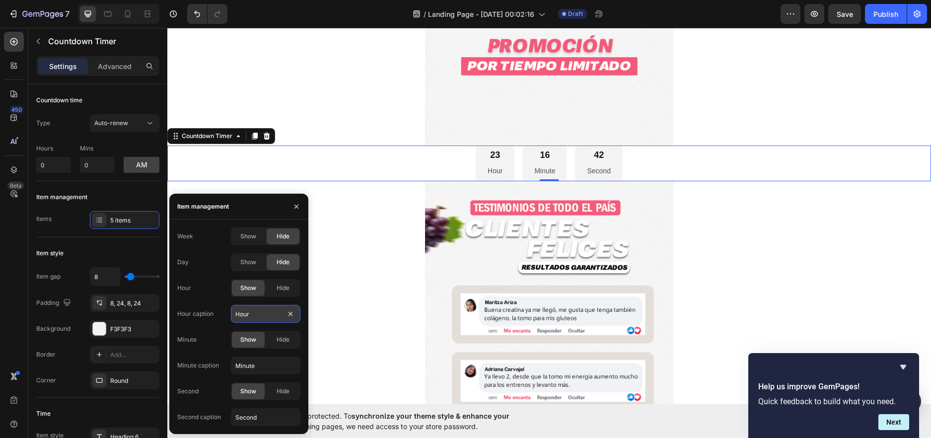
click at [251, 310] on input "Hour" at bounding box center [266, 314] width 70 height 18
type input "Horas"
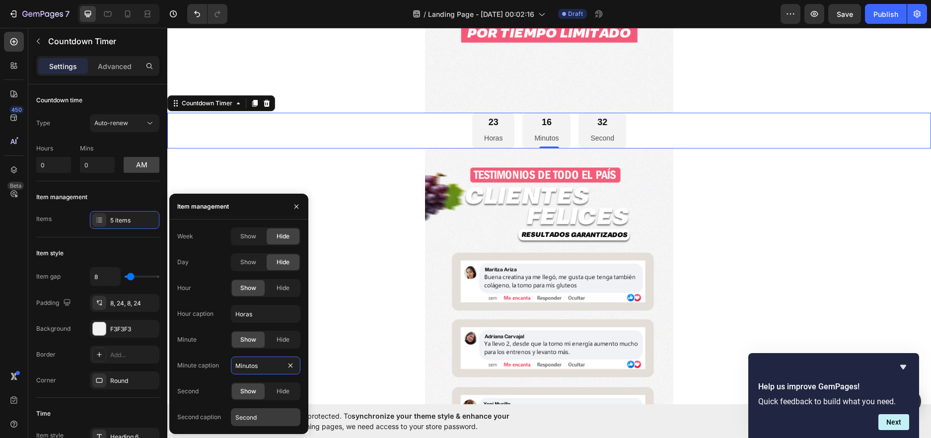
scroll to position [546, 0]
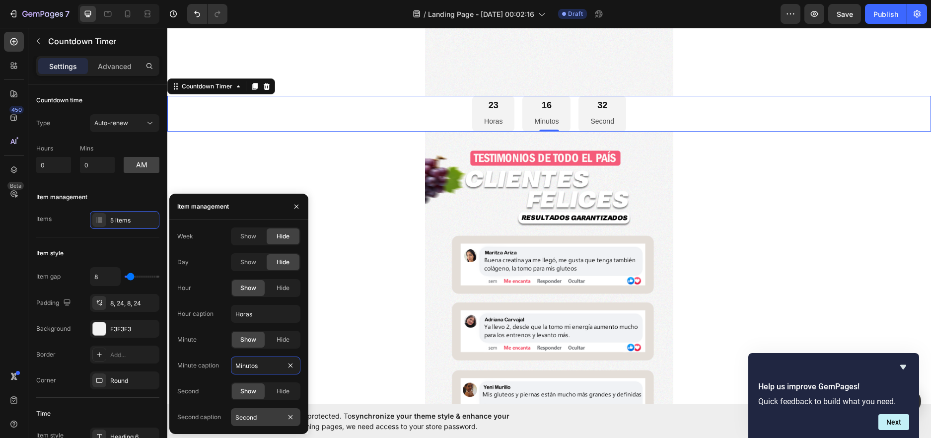
type input "Minutos"
click at [269, 414] on input "Second" at bounding box center [266, 417] width 70 height 18
type input "Segundos"
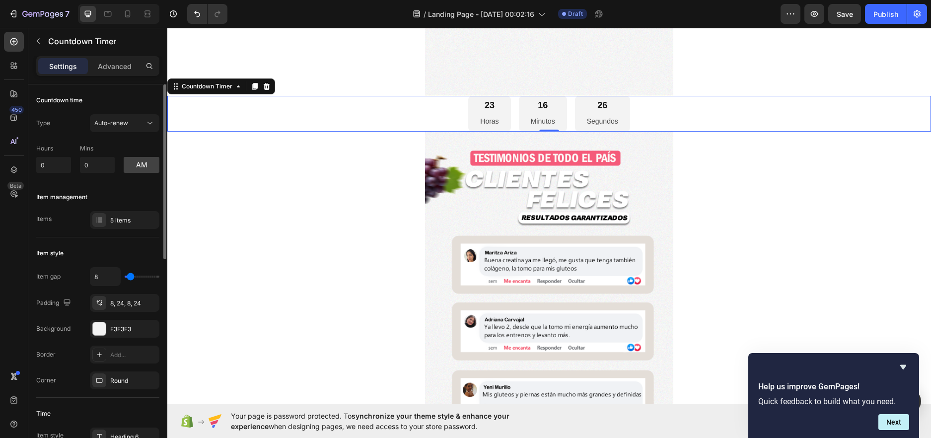
click at [73, 205] on div "Item management" at bounding box center [97, 197] width 123 height 16
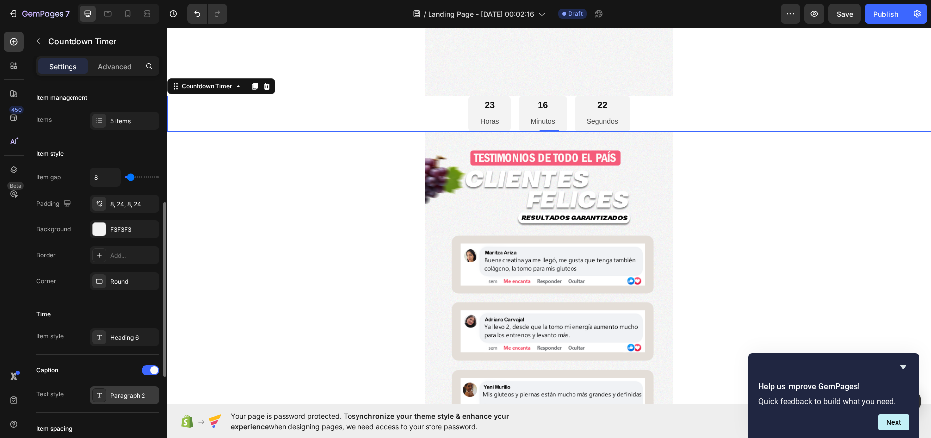
scroll to position [149, 0]
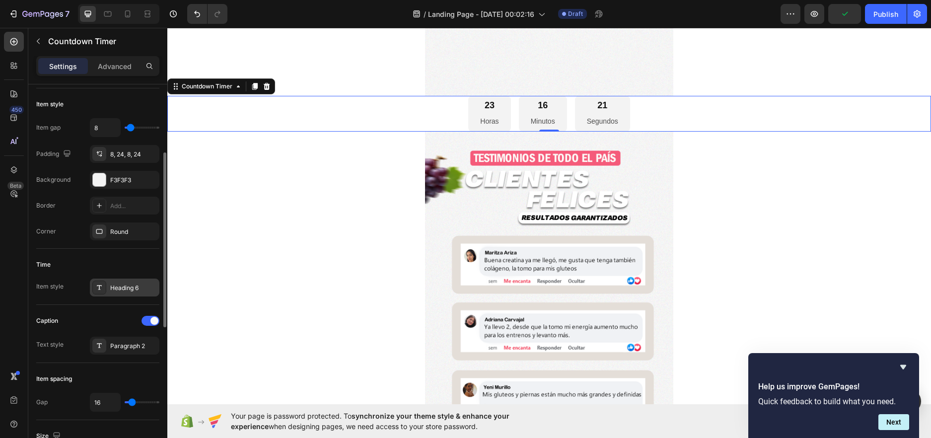
click at [108, 284] on div "Heading 6" at bounding box center [125, 288] width 70 height 18
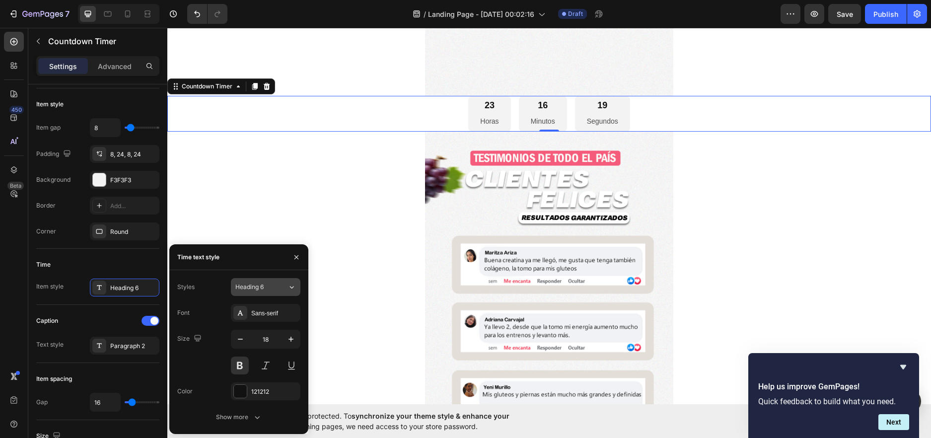
click at [255, 291] on span "Heading 6" at bounding box center [249, 287] width 28 height 9
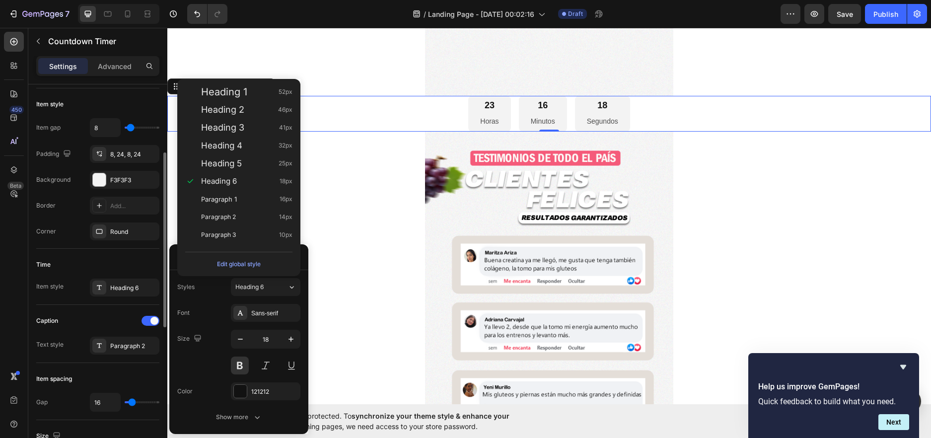
click at [98, 259] on div "Time" at bounding box center [97, 265] width 123 height 16
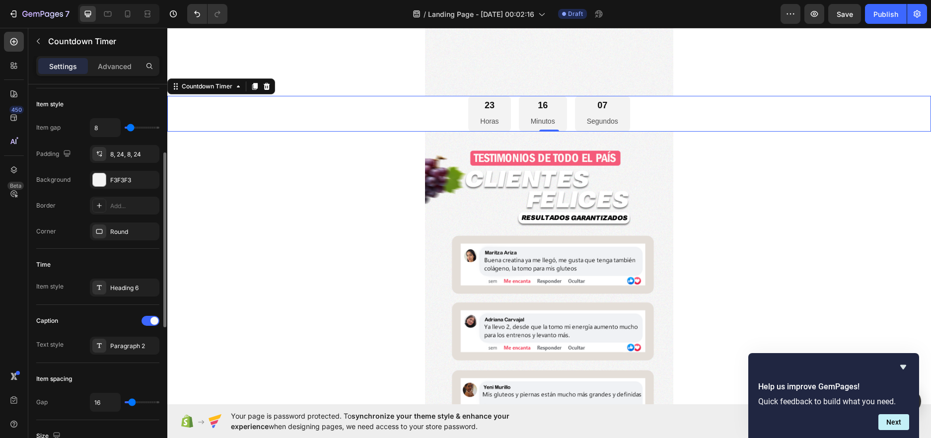
scroll to position [0, 0]
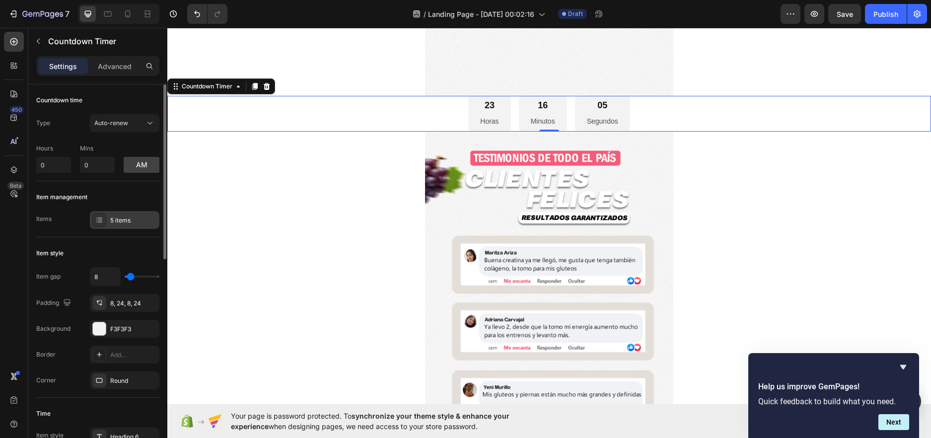
click at [100, 218] on icon at bounding box center [99, 220] width 8 height 8
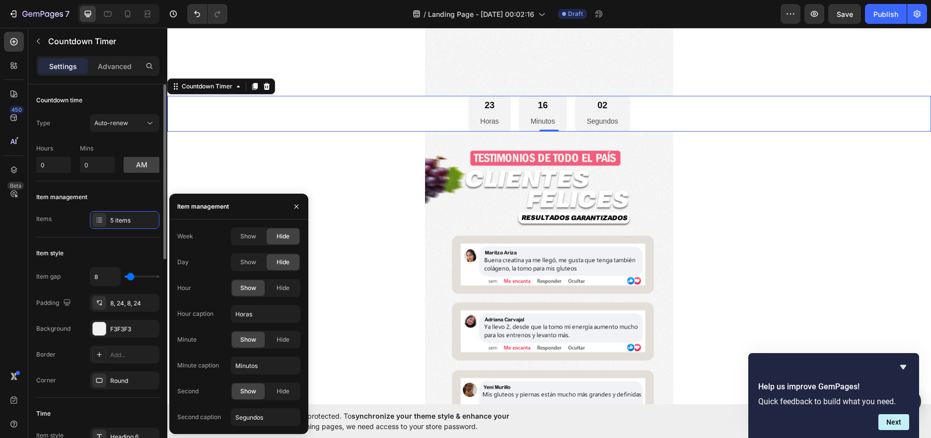
click at [73, 254] on div "Item style" at bounding box center [97, 253] width 123 height 16
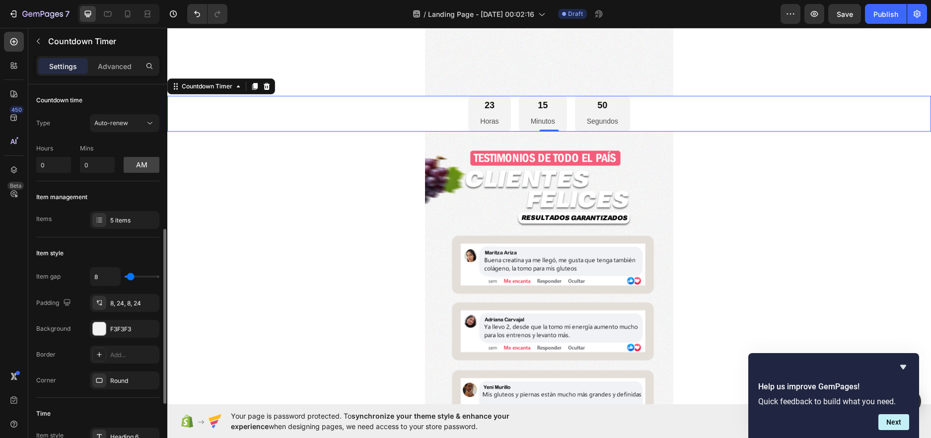
scroll to position [99, 0]
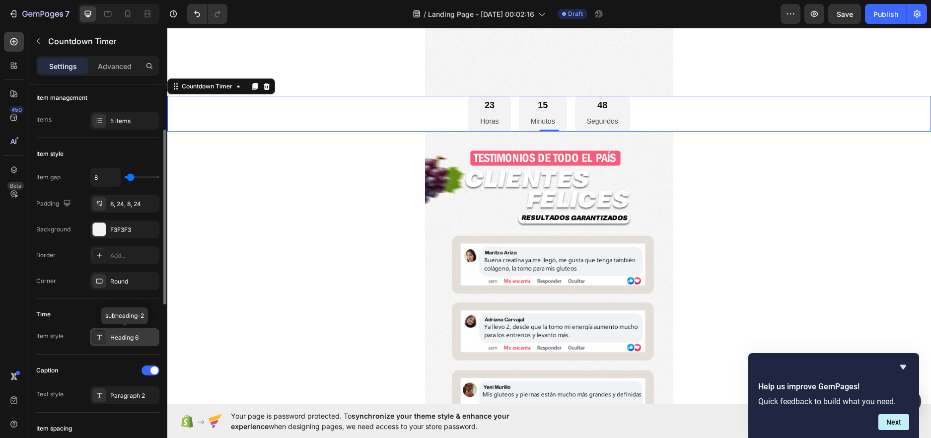
click at [117, 340] on div "Heading 6" at bounding box center [133, 337] width 47 height 9
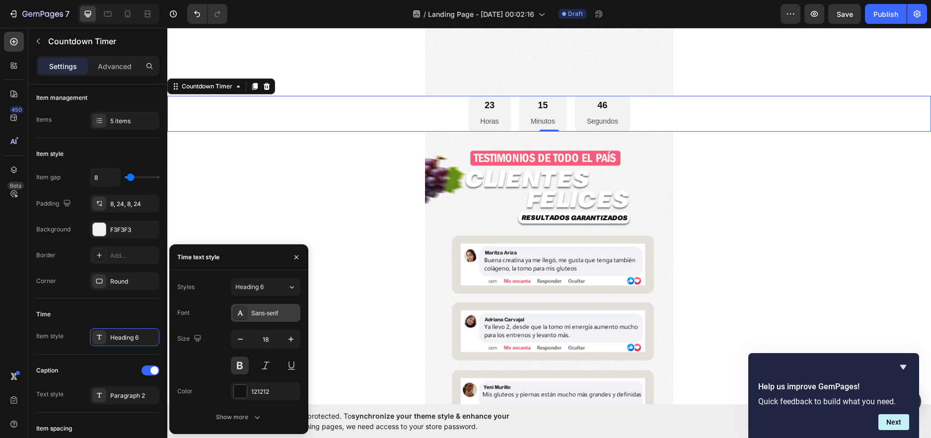
click at [287, 312] on div "Sans-serif" at bounding box center [274, 313] width 47 height 9
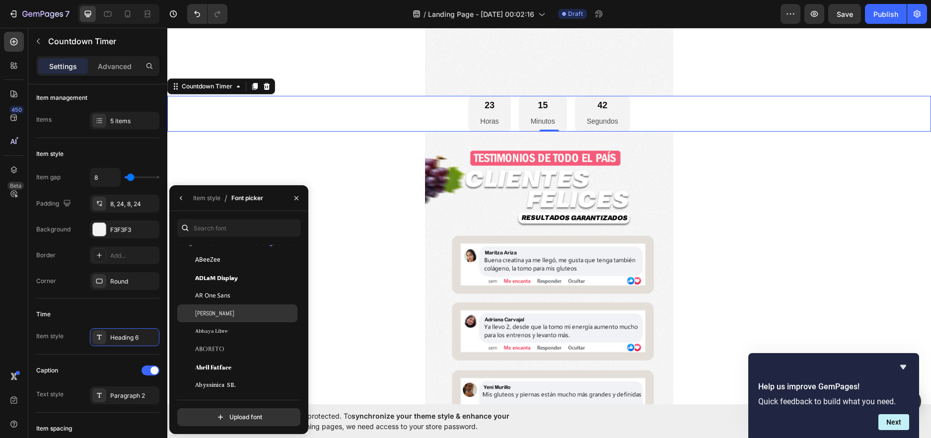
scroll to position [0, 0]
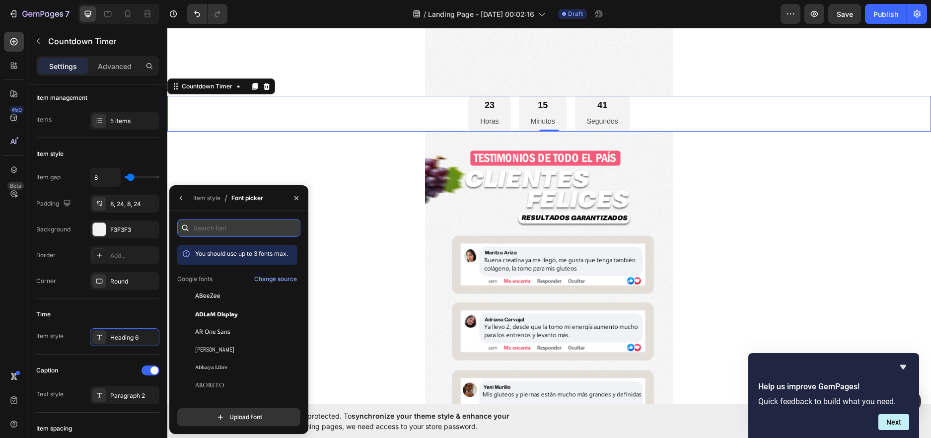
click at [223, 220] on input "text" at bounding box center [238, 228] width 123 height 18
type input "p"
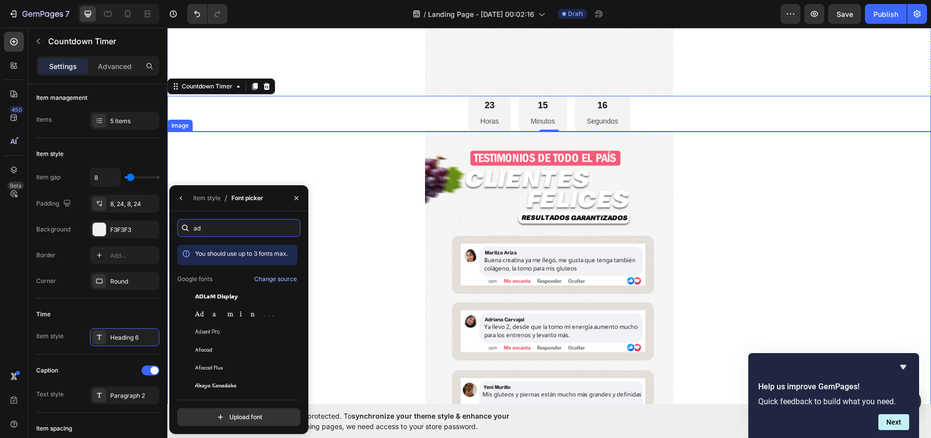
type input "a"
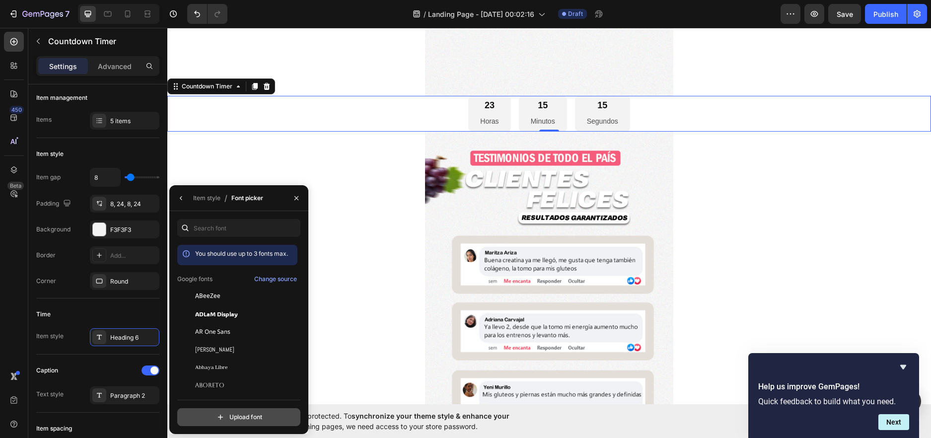
click at [247, 417] on input "file" at bounding box center [260, 417] width 248 height 17
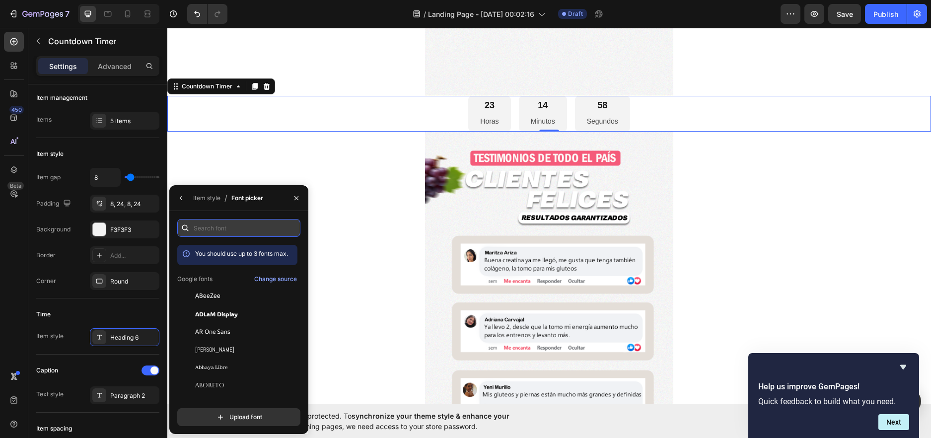
click at [237, 230] on input "text" at bounding box center [238, 228] width 123 height 18
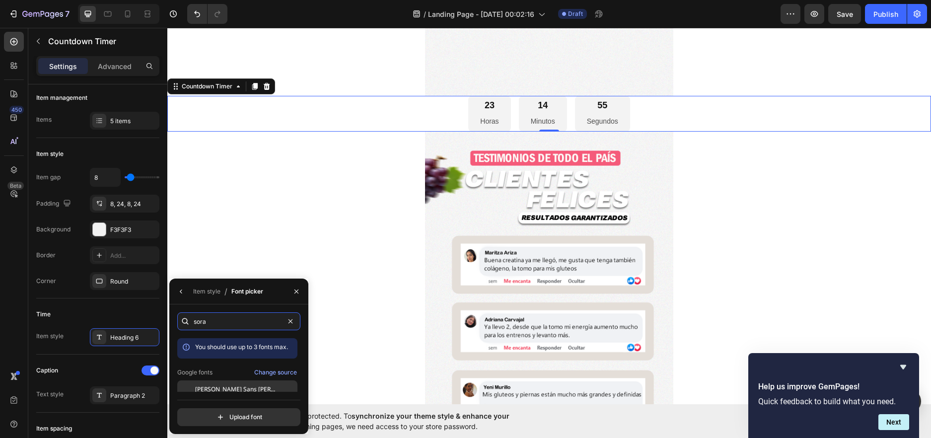
type input "sora"
click at [234, 385] on span "Noto Sans Sora Sompeng" at bounding box center [236, 389] width 82 height 9
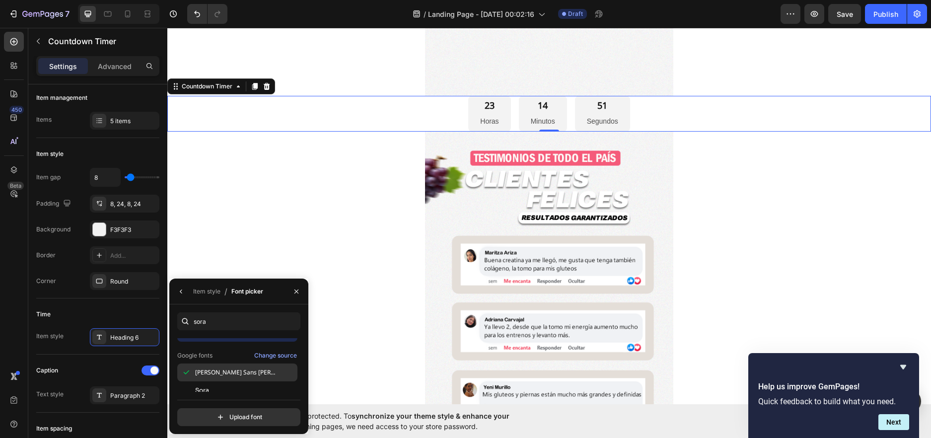
scroll to position [24, 0]
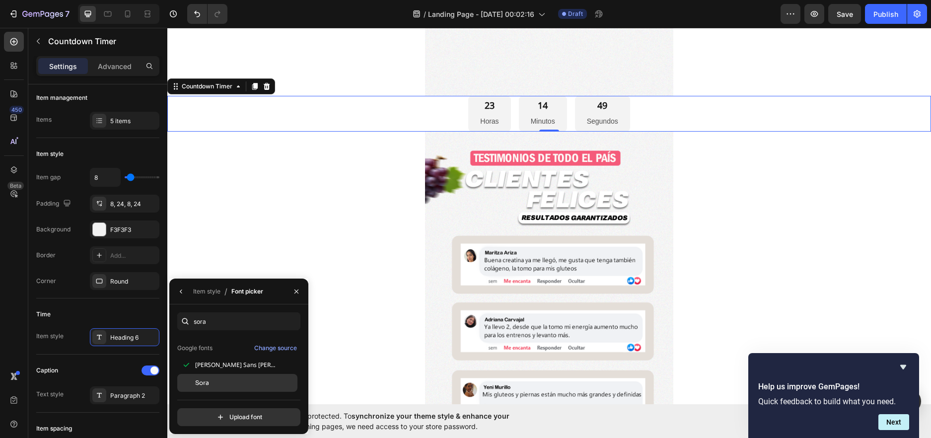
click at [200, 385] on span "Sora" at bounding box center [202, 382] width 14 height 9
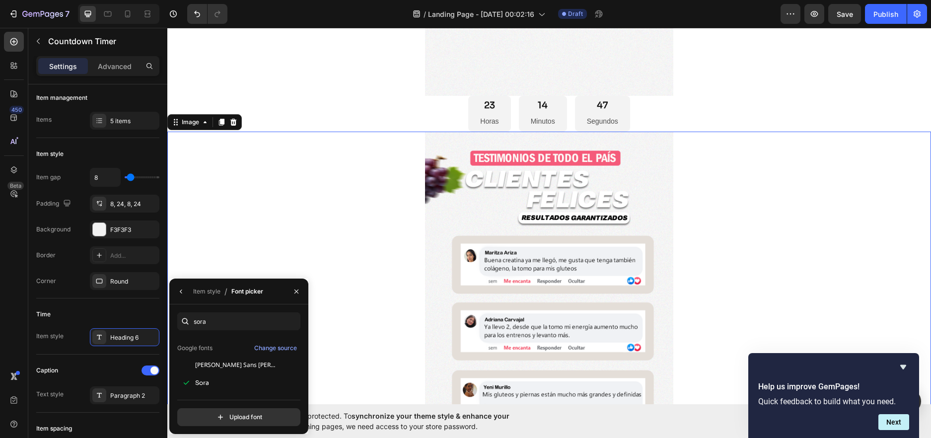
click at [398, 176] on div at bounding box center [549, 337] width 764 height 410
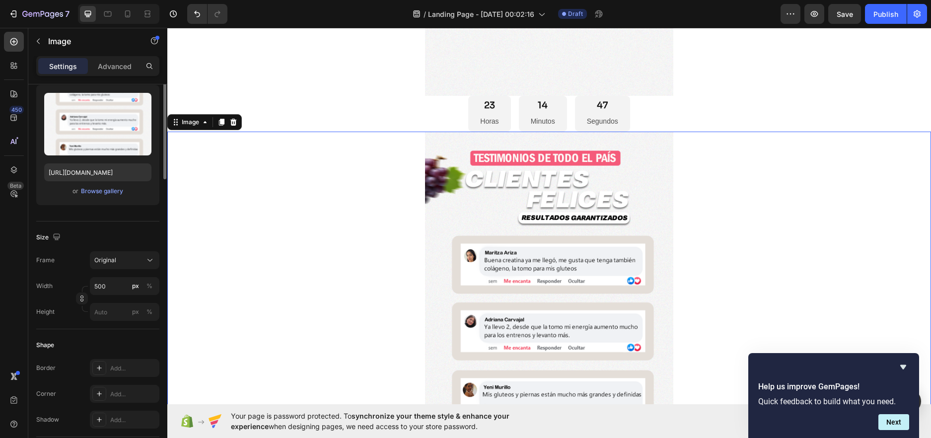
scroll to position [0, 0]
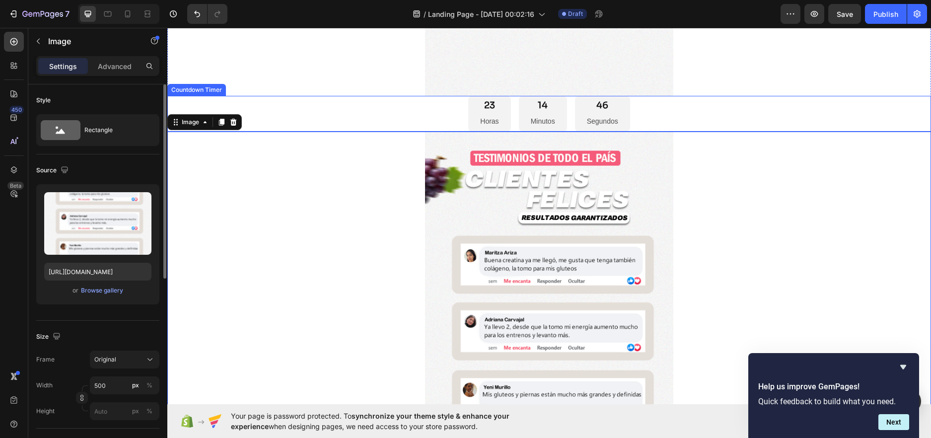
click at [666, 121] on div "23 Horas 14 Minutos 46 Segundos" at bounding box center [549, 114] width 764 height 36
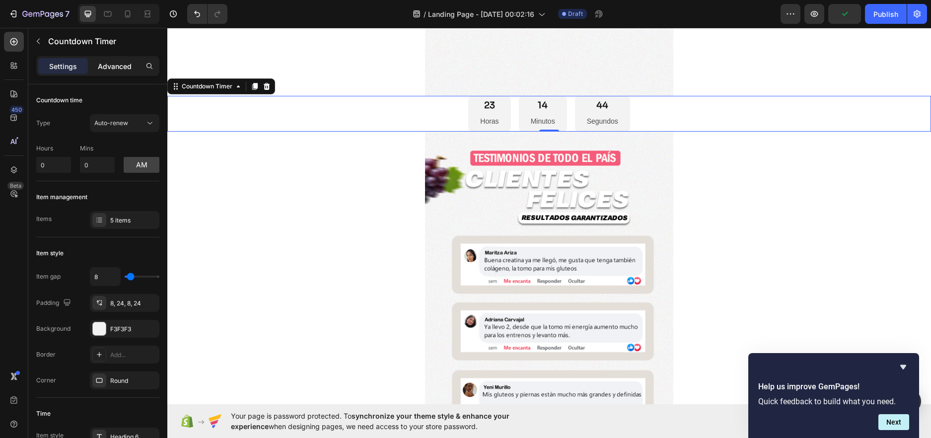
click at [102, 68] on p "Advanced" at bounding box center [115, 66] width 34 height 10
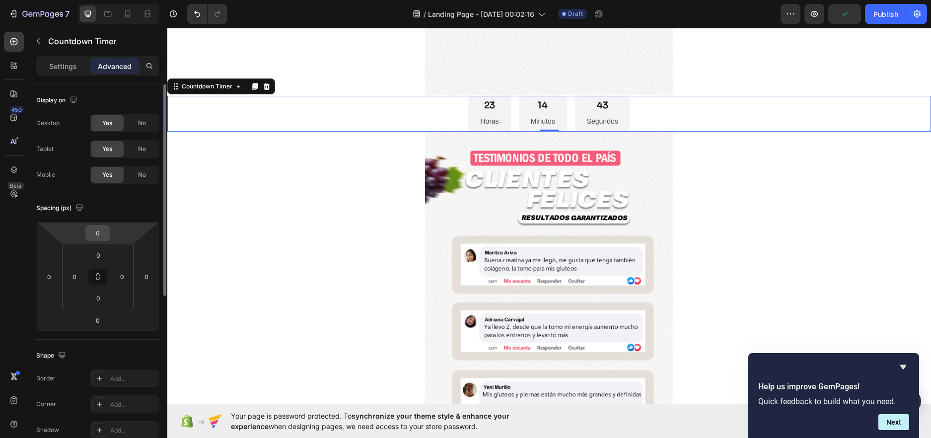
click at [95, 227] on input "0" at bounding box center [98, 232] width 20 height 15
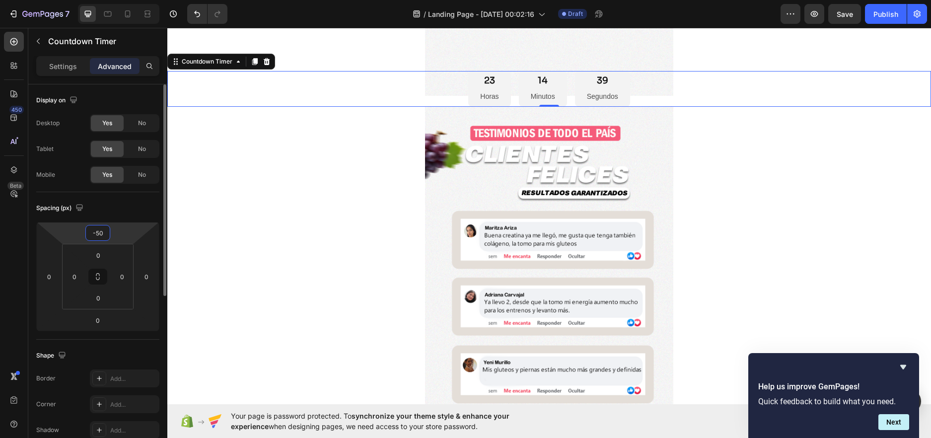
type input "-5"
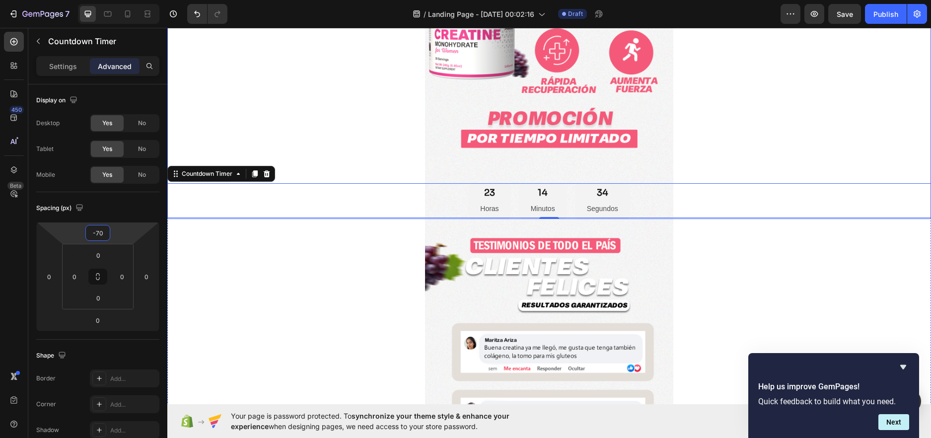
scroll to position [348, 0]
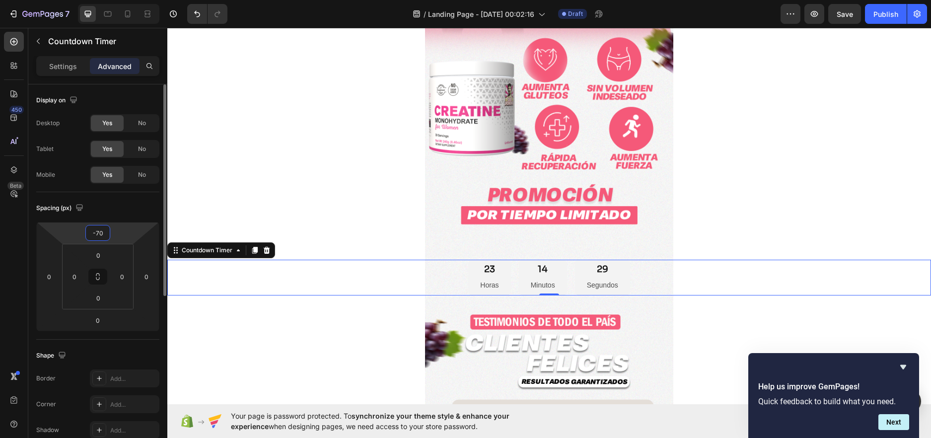
drag, startPoint x: 101, startPoint y: 232, endPoint x: 96, endPoint y: 230, distance: 5.3
click at [96, 230] on input "-70" at bounding box center [98, 232] width 20 height 15
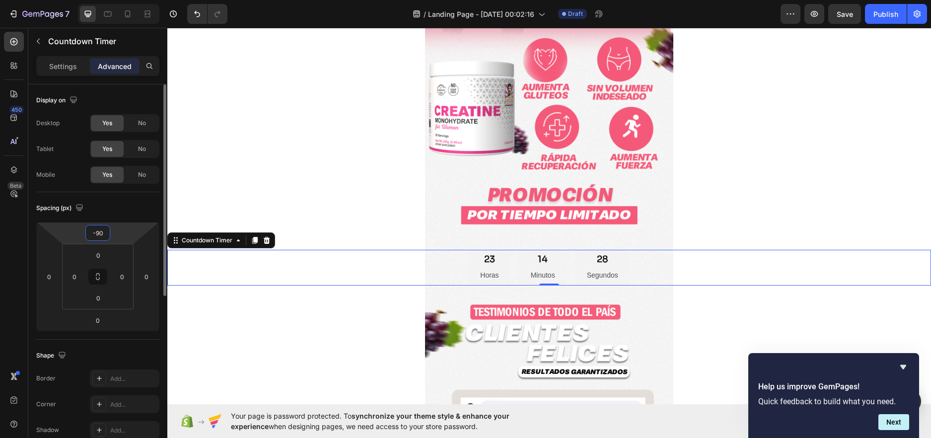
type input "-9"
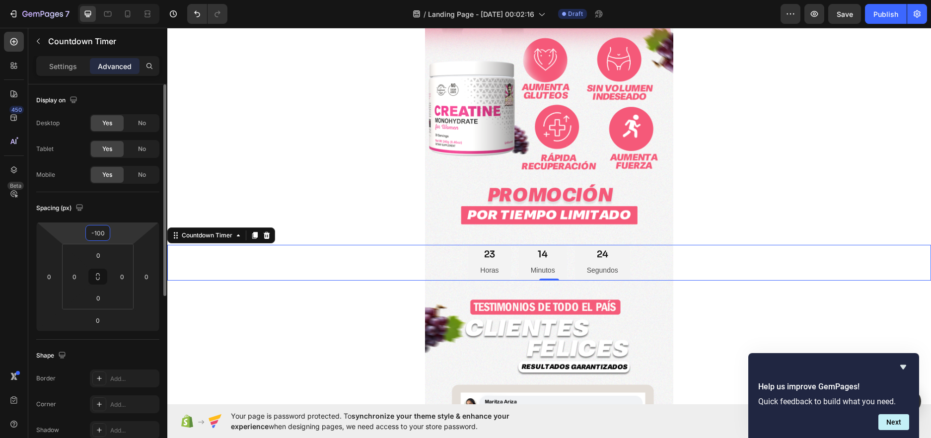
type input "-100"
click at [108, 214] on div "Spacing (px)" at bounding box center [97, 208] width 123 height 16
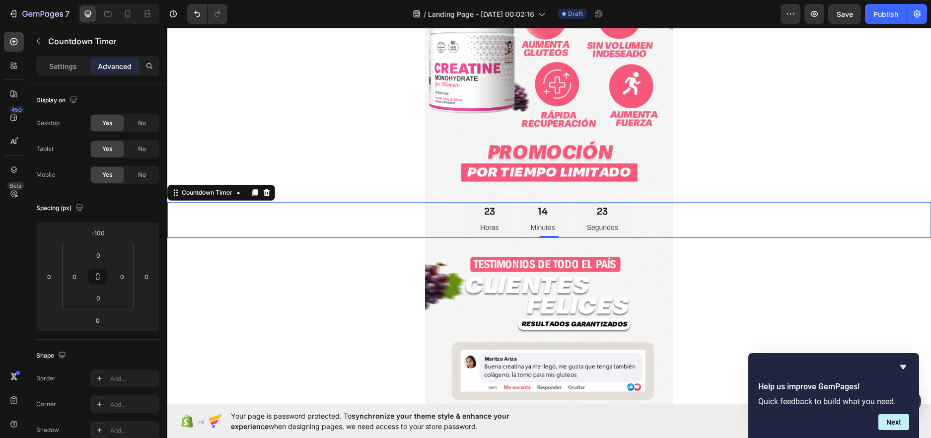
scroll to position [447, 0]
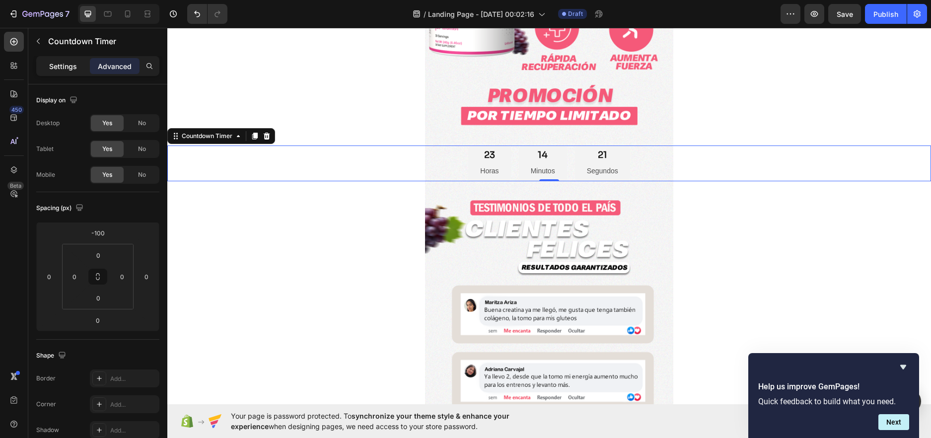
click at [53, 65] on p "Settings" at bounding box center [63, 66] width 28 height 10
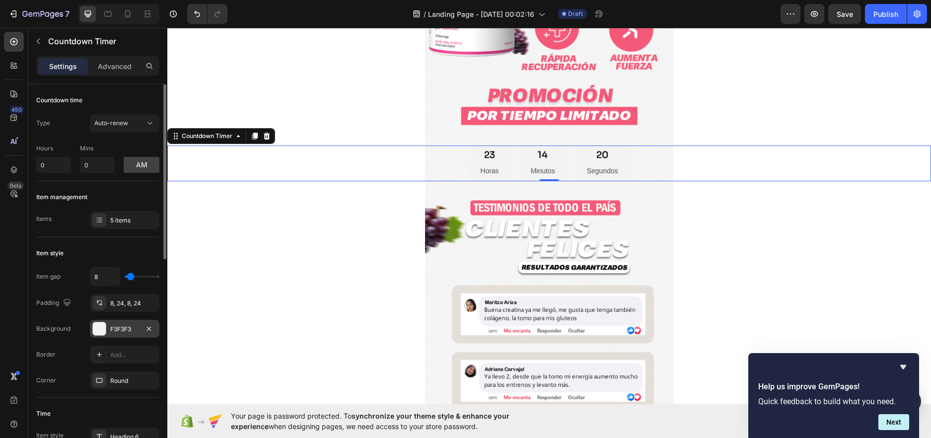
scroll to position [50, 0]
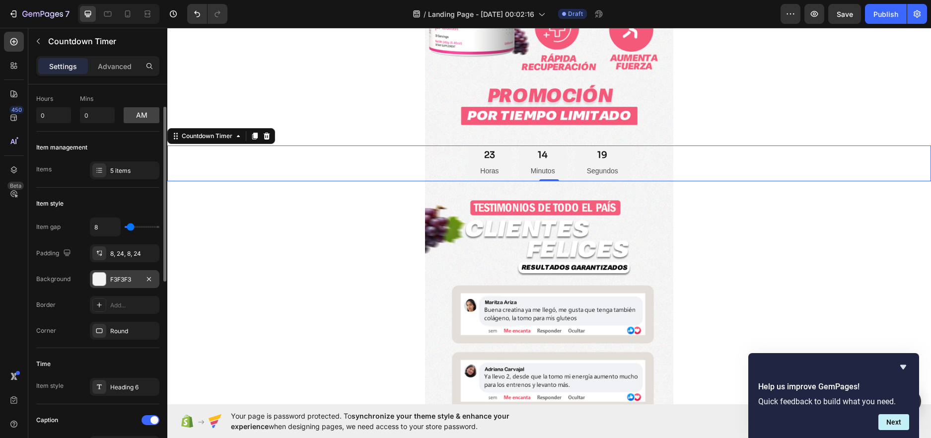
click at [97, 277] on div at bounding box center [99, 279] width 13 height 13
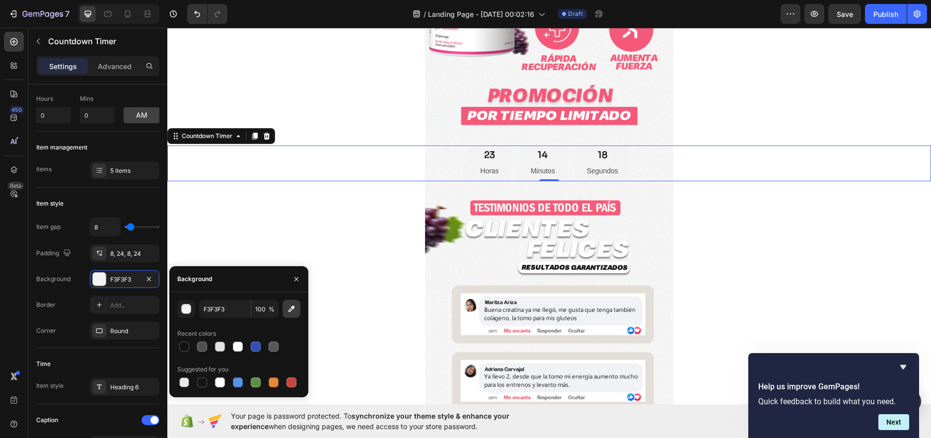
click at [291, 308] on icon "button" at bounding box center [292, 309] width 10 height 10
type input "F45C7B"
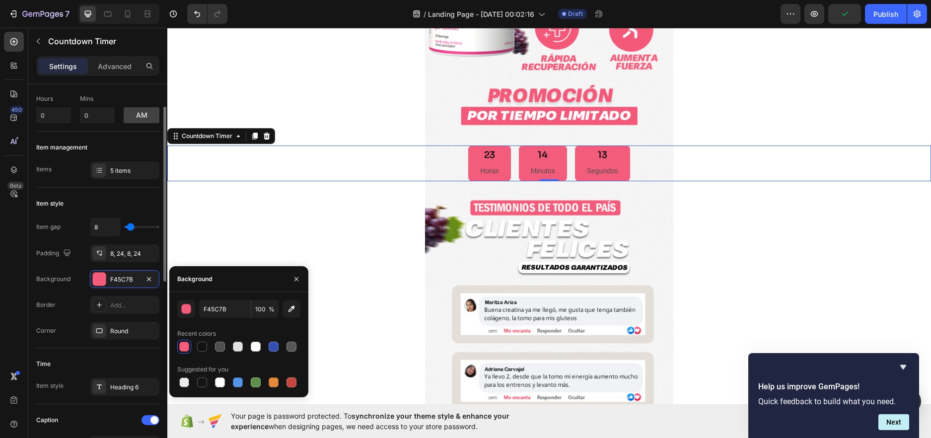
click at [103, 207] on div "Item style" at bounding box center [97, 204] width 123 height 16
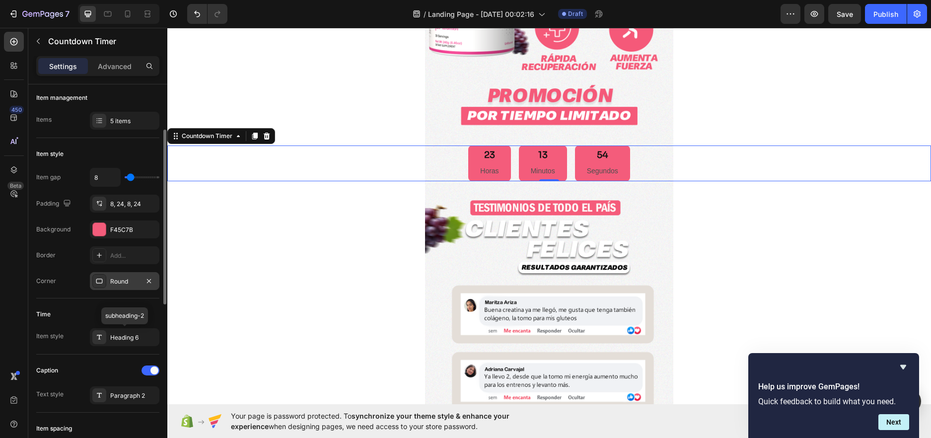
scroll to position [149, 0]
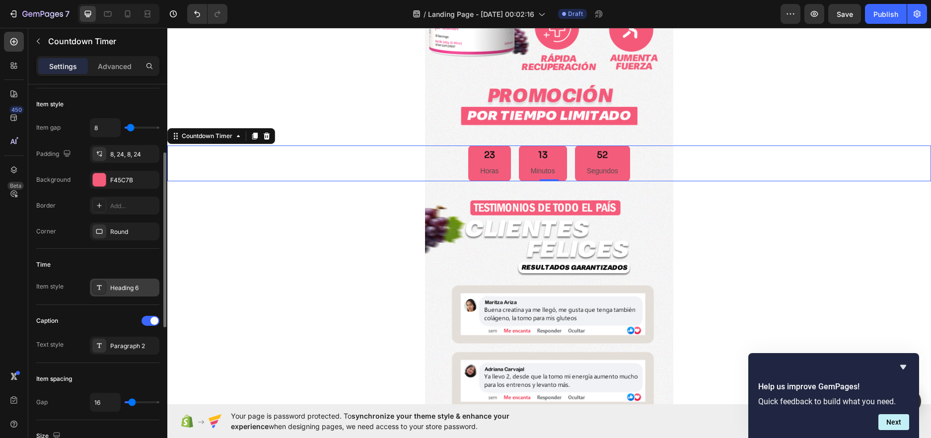
click at [122, 283] on div "Heading 6" at bounding box center [125, 288] width 70 height 18
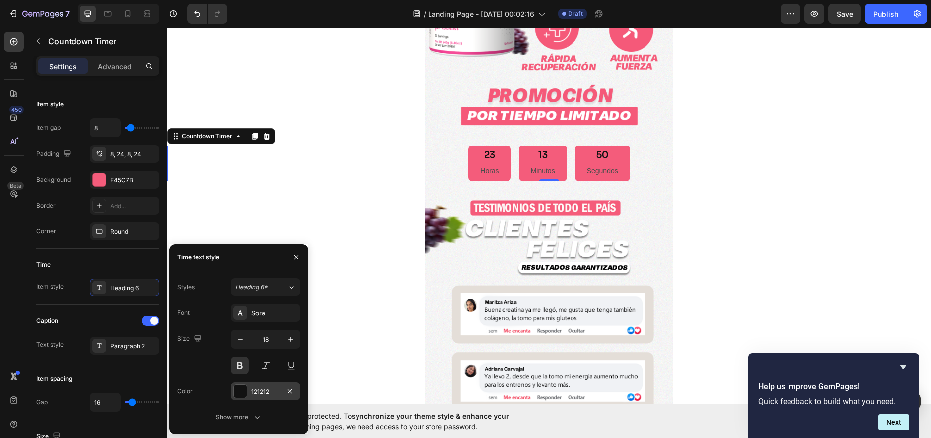
click at [241, 386] on div at bounding box center [240, 391] width 13 height 13
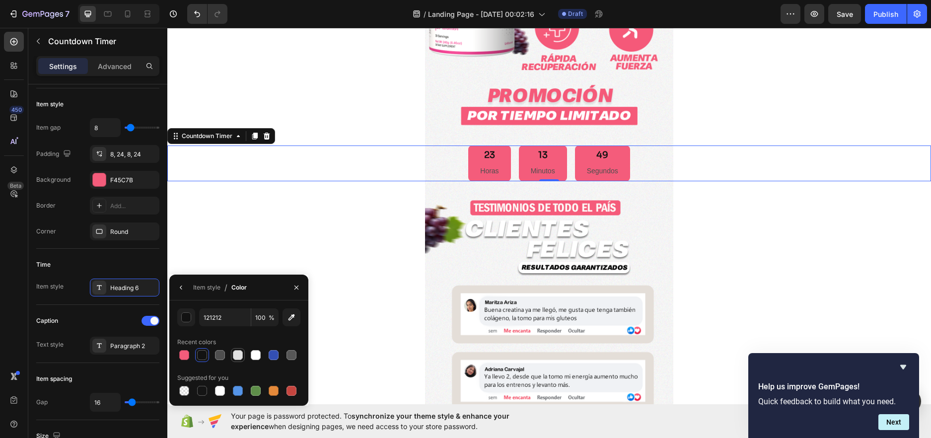
click at [239, 349] on div at bounding box center [238, 355] width 12 height 12
click at [255, 355] on div at bounding box center [256, 355] width 10 height 10
type input "FFFFFF"
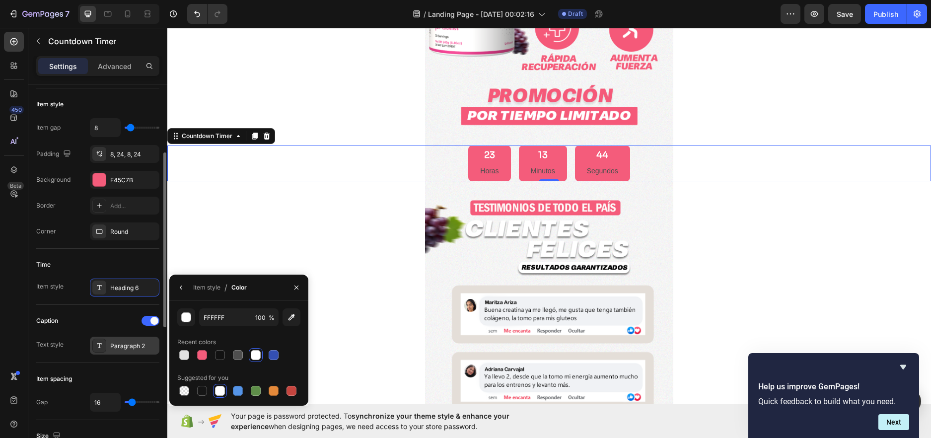
click at [116, 342] on div "Paragraph 2" at bounding box center [133, 346] width 47 height 9
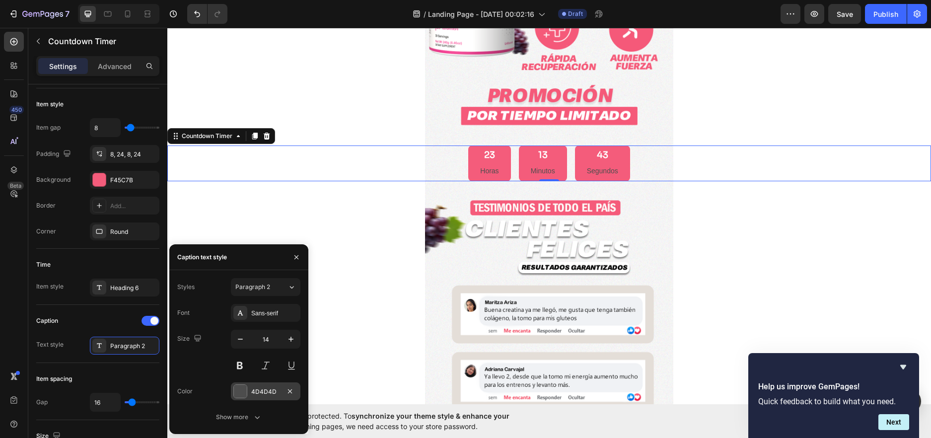
click at [242, 390] on div at bounding box center [240, 391] width 13 height 13
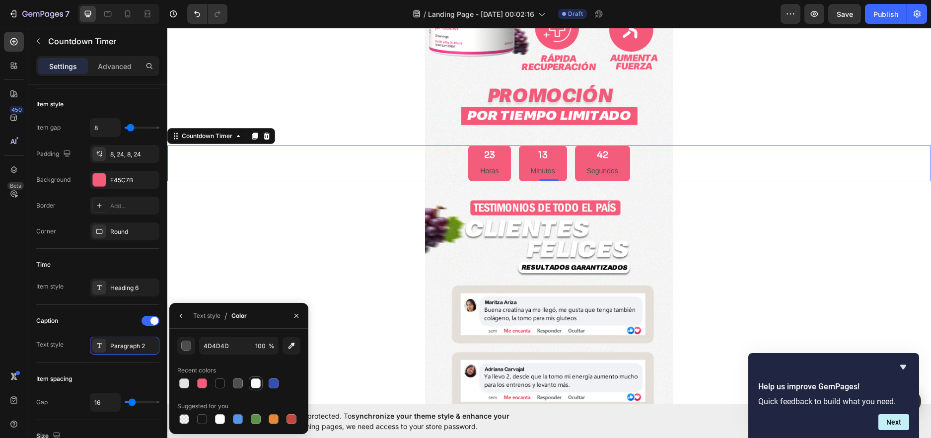
click at [252, 387] on div at bounding box center [256, 383] width 10 height 10
type input "FFFFFF"
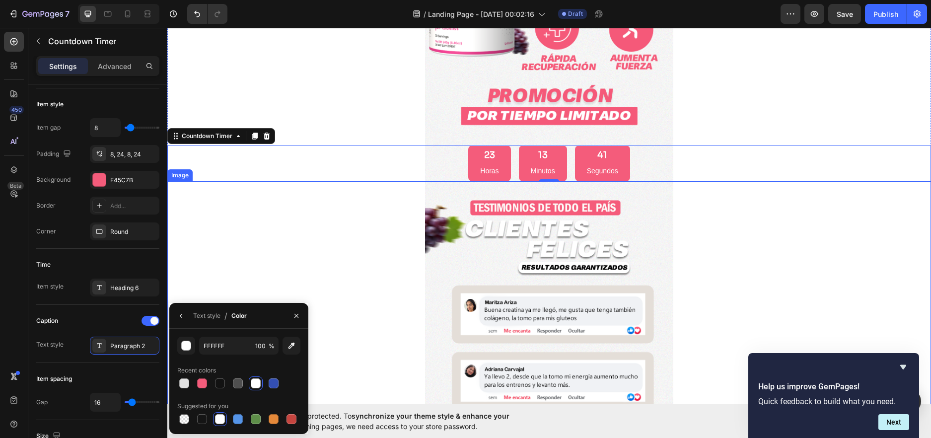
click at [688, 219] on div at bounding box center [549, 386] width 764 height 410
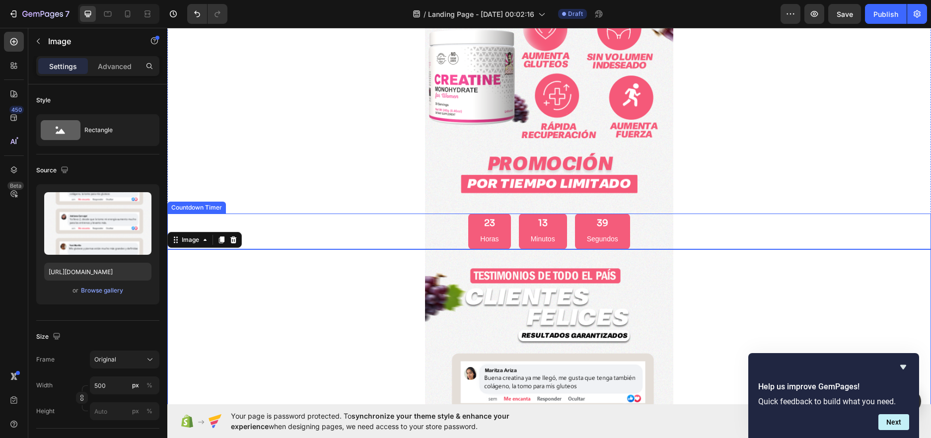
scroll to position [348, 0]
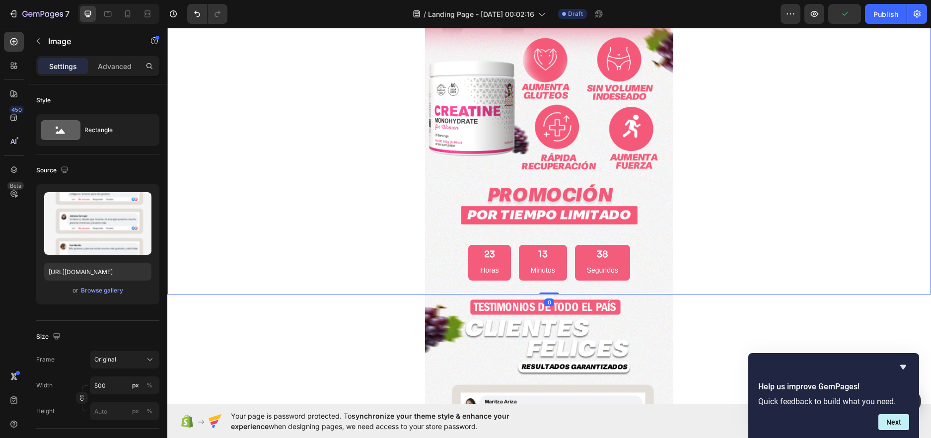
click at [763, 224] on div at bounding box center [549, 5] width 764 height 578
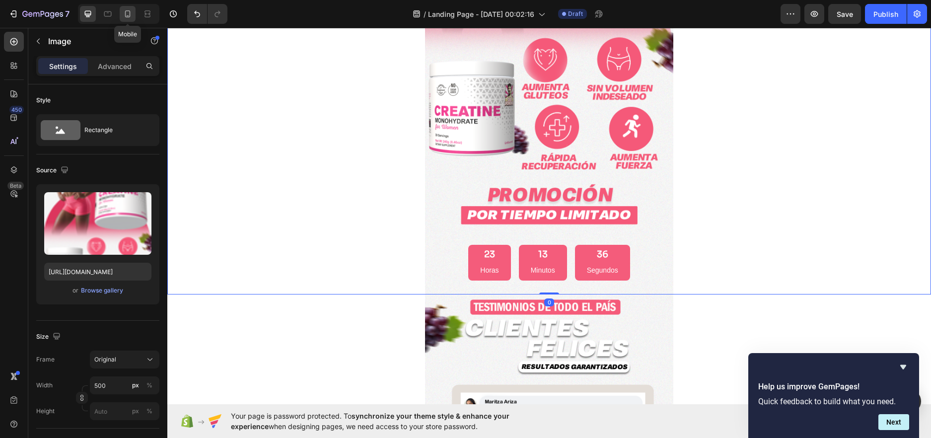
click at [123, 11] on icon at bounding box center [128, 14] width 10 height 10
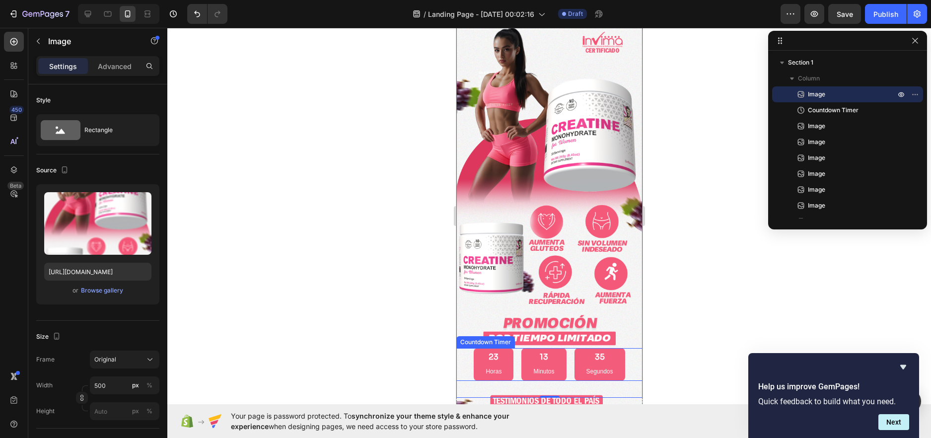
scroll to position [101, 0]
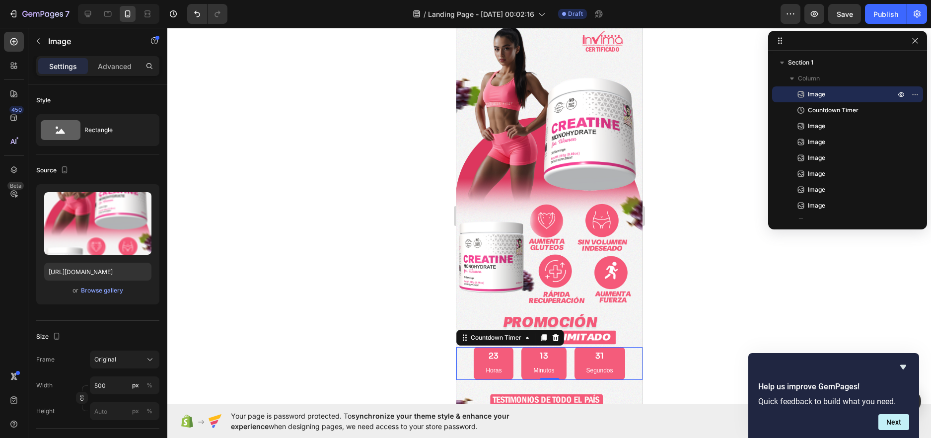
click at [626, 347] on div "23 Horas 13 Minutos 31 Segundos" at bounding box center [549, 363] width 186 height 33
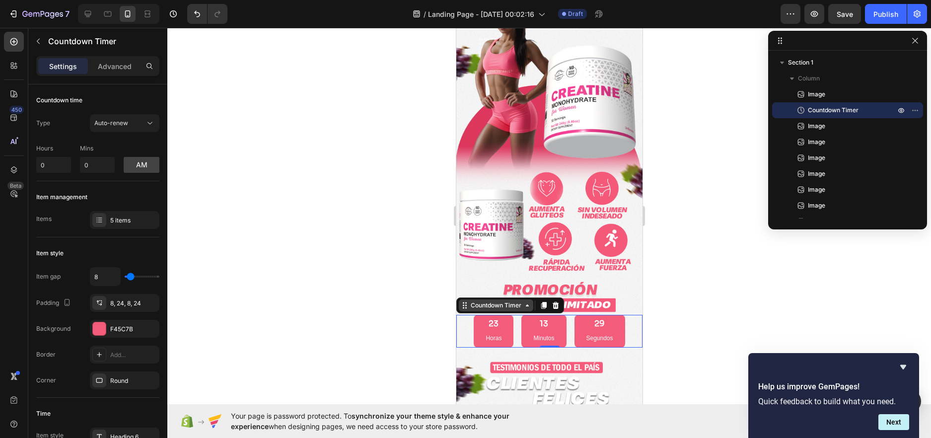
scroll to position [150, 0]
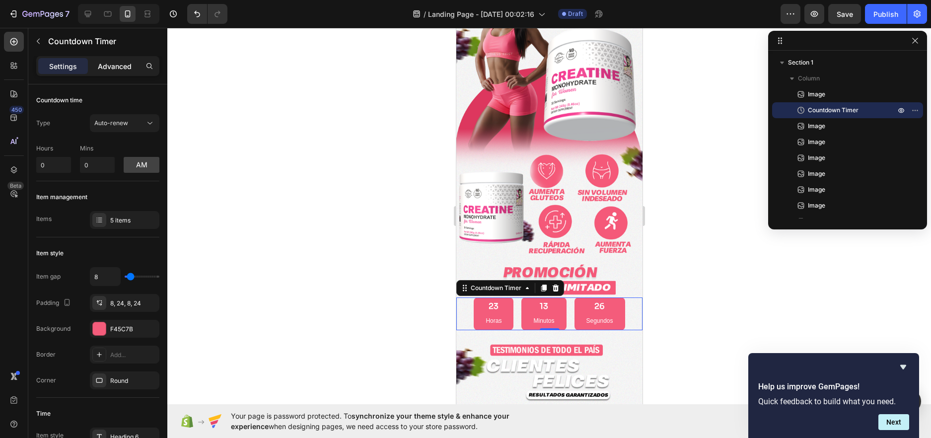
click at [116, 64] on p "Advanced" at bounding box center [115, 66] width 34 height 10
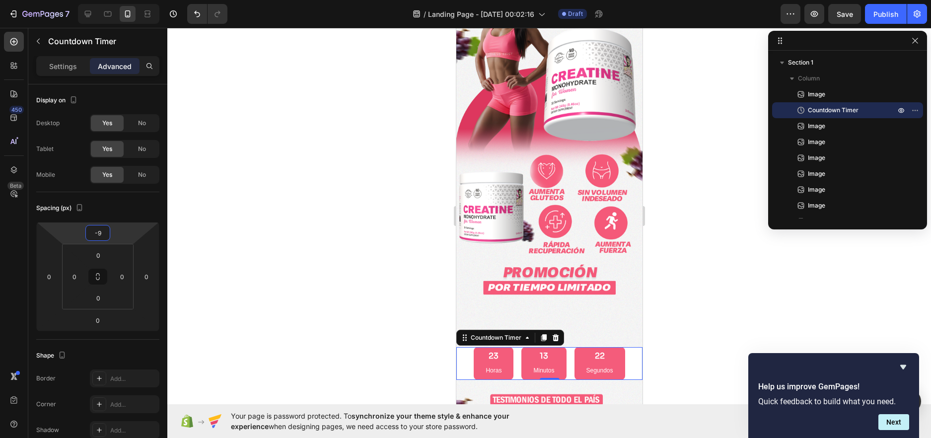
type input "-90"
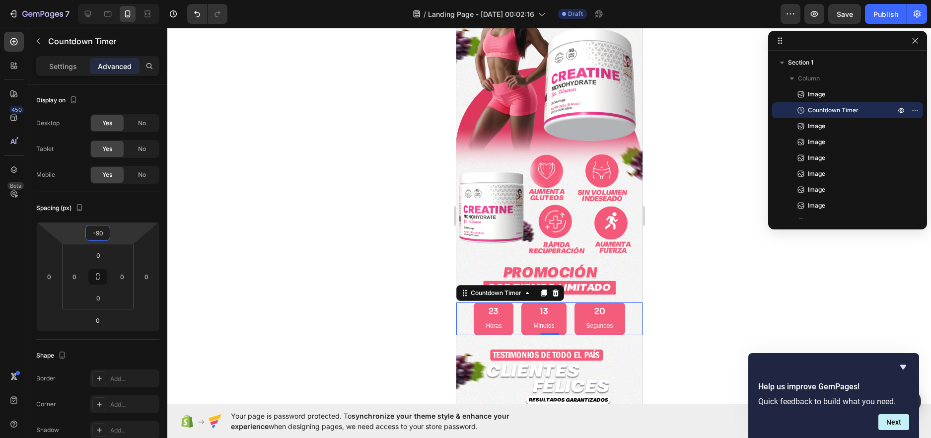
click at [193, 272] on div at bounding box center [549, 233] width 764 height 410
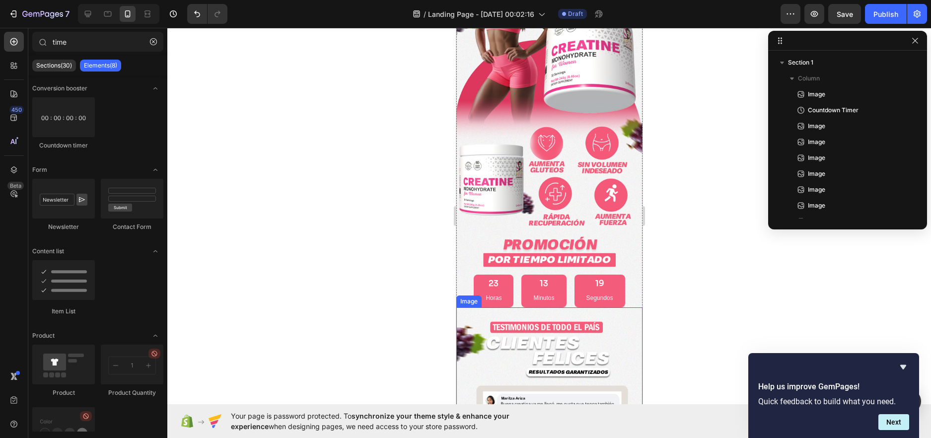
scroll to position [200, 0]
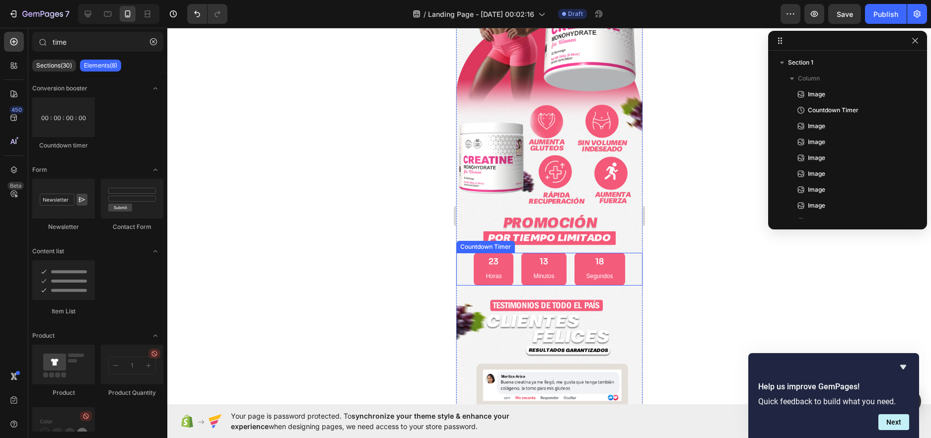
click at [580, 253] on div "18 Segundos" at bounding box center [599, 269] width 51 height 33
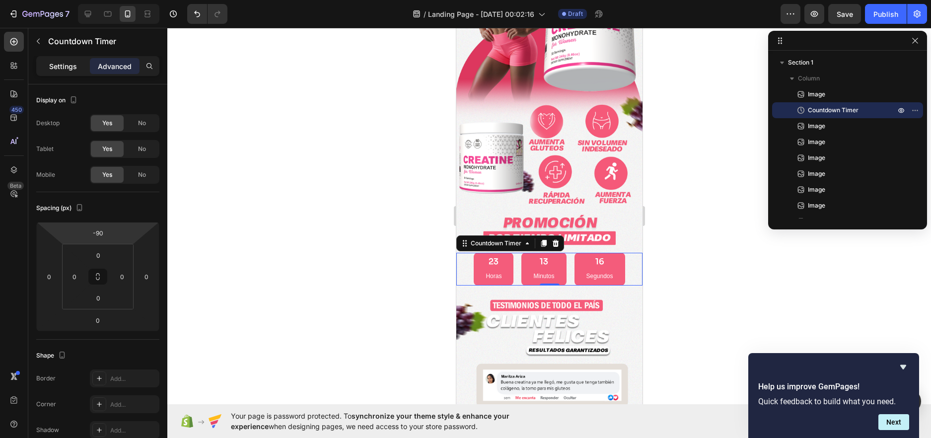
click at [72, 60] on div "Settings" at bounding box center [63, 66] width 50 height 16
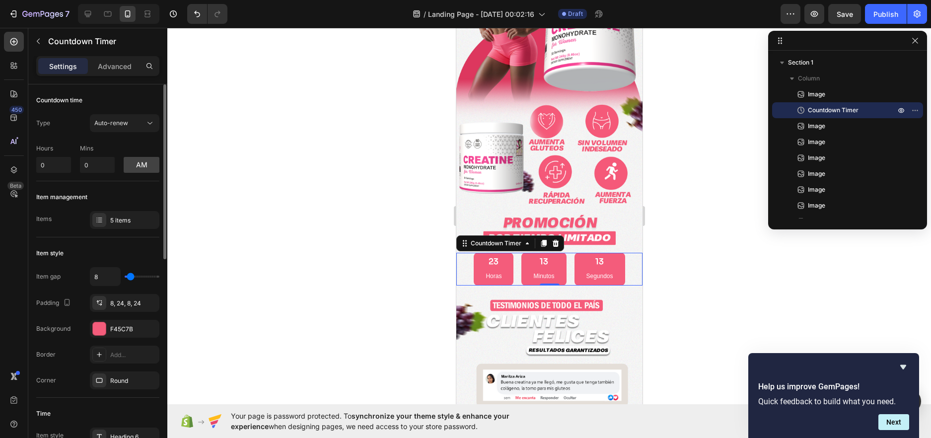
type input "9"
type input "7"
type input "2"
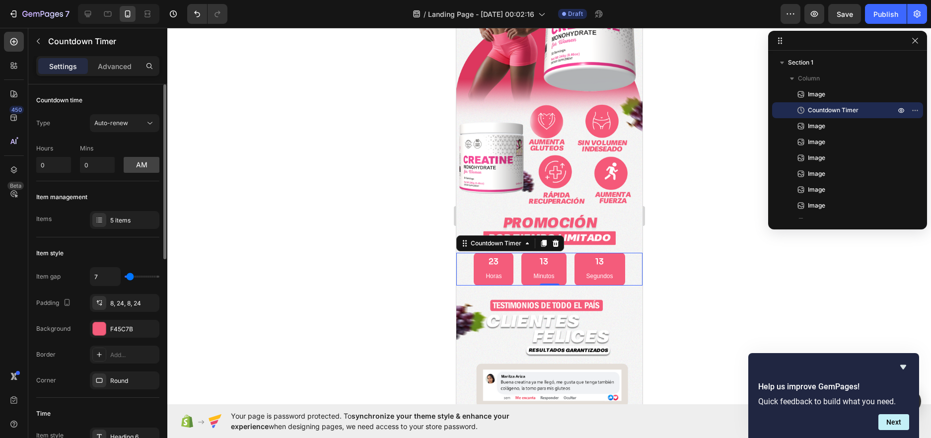
type input "2"
type input "0"
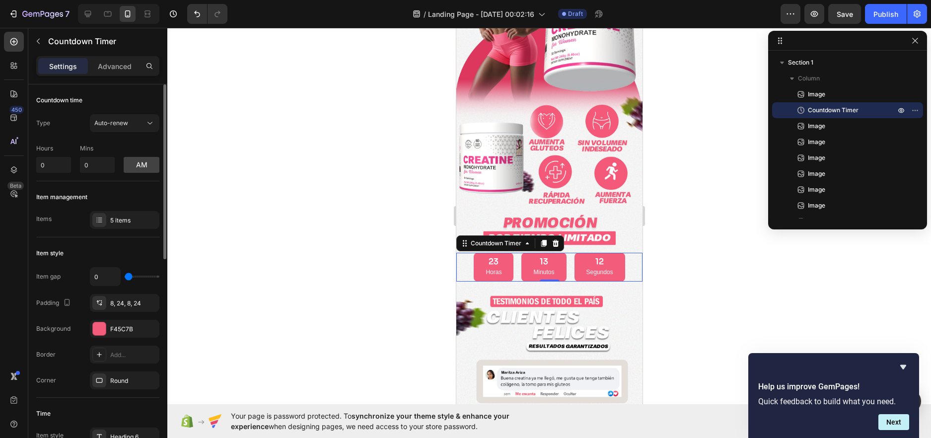
type input "2"
type input "4"
type input "9"
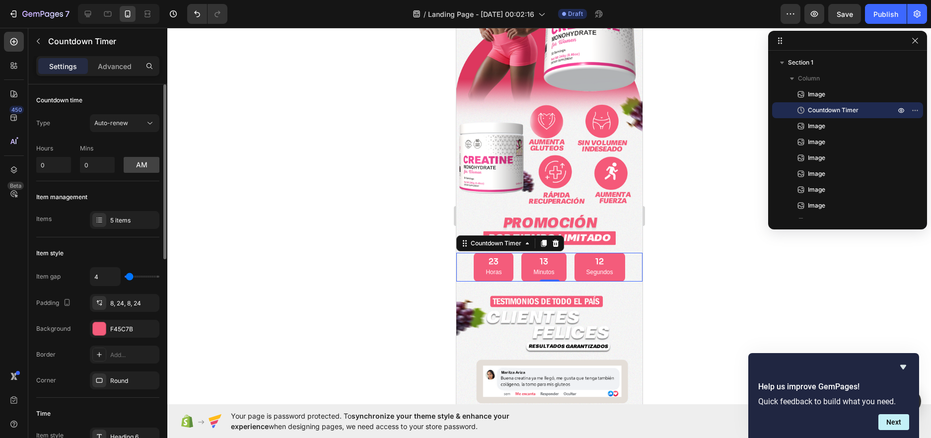
type input "9"
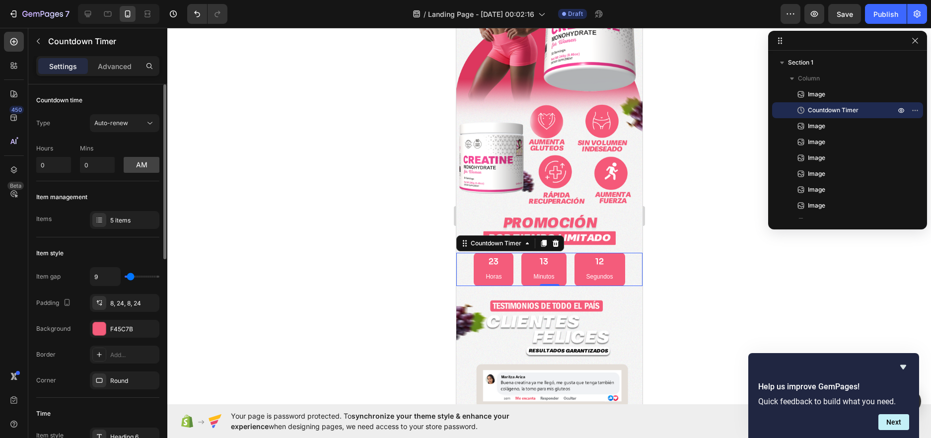
type input "11"
type input "16"
type input "18"
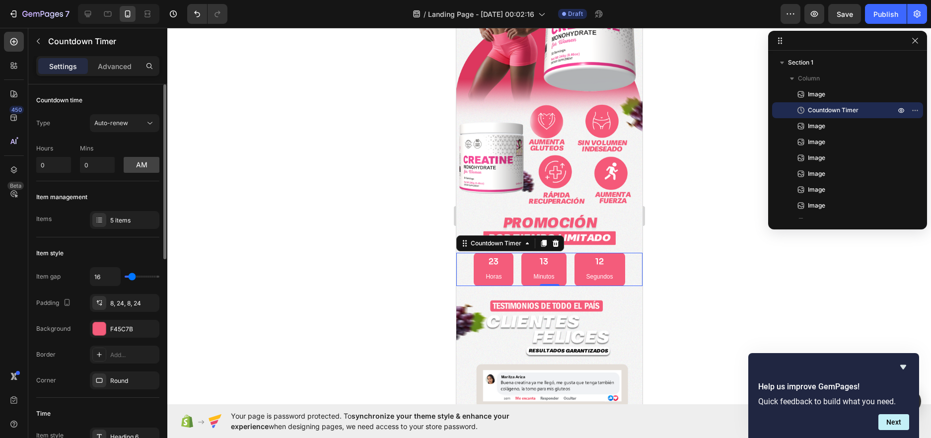
type input "18"
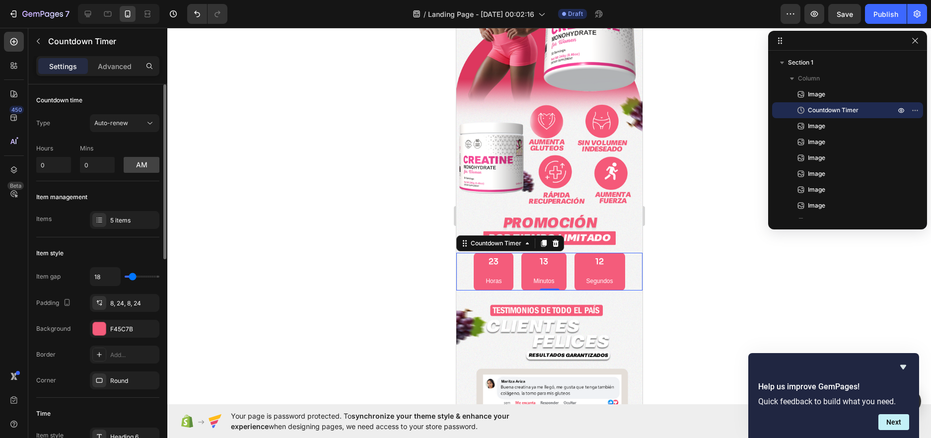
type input "22"
type input "24"
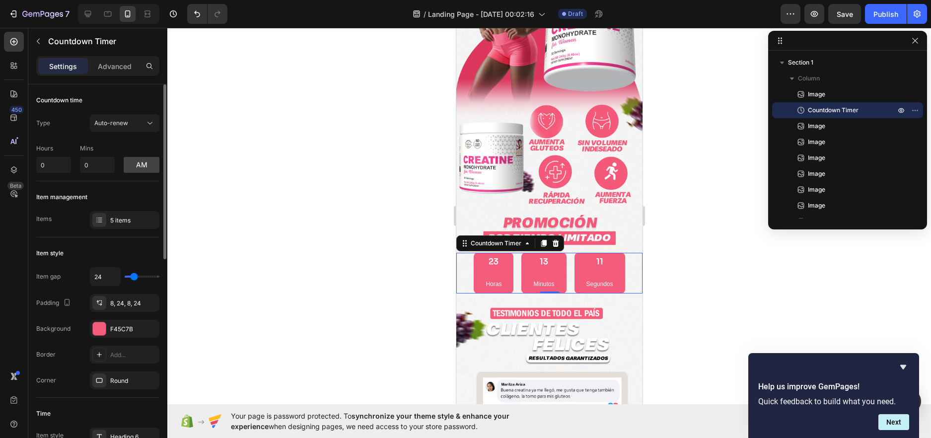
type input "31"
type input "42"
type input "51"
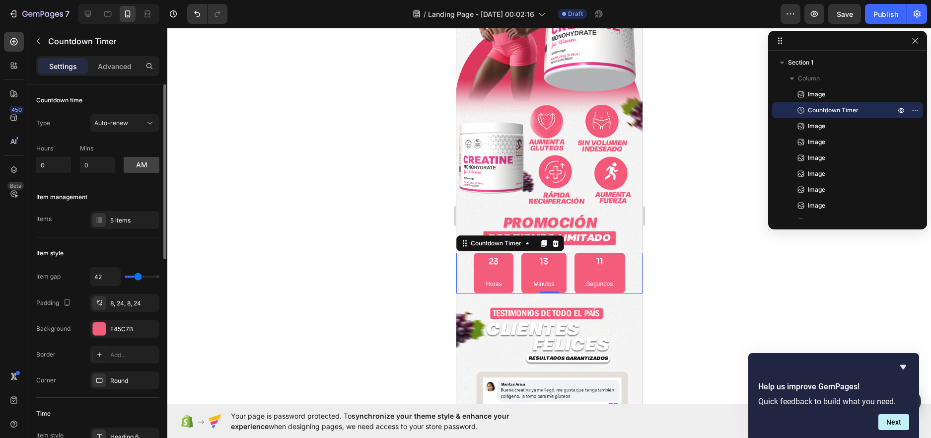
type input "51"
type input "58"
type input "64"
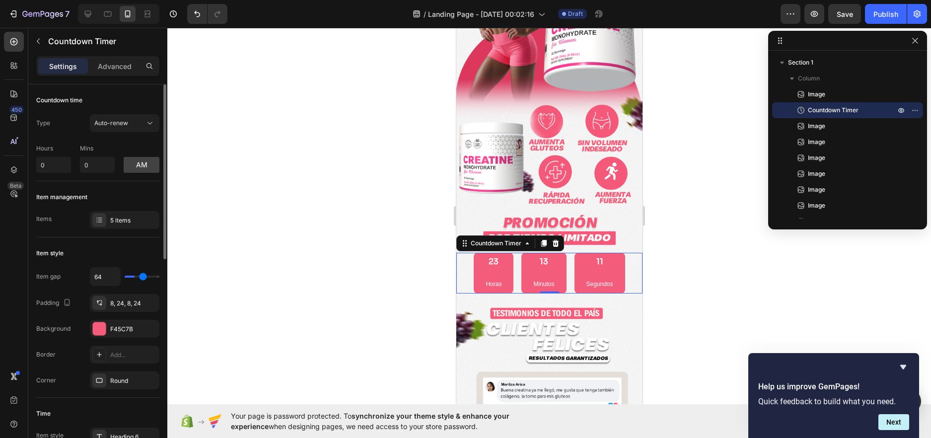
type input "71"
type input "76"
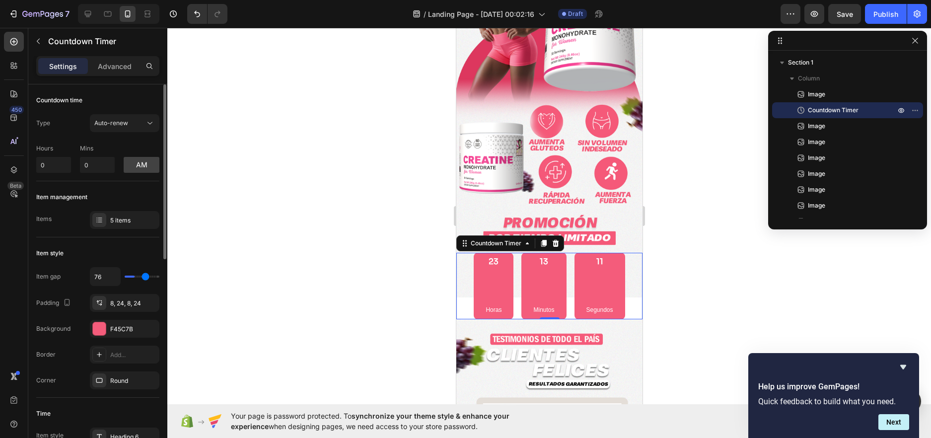
type input "78"
type input "76"
type input "73"
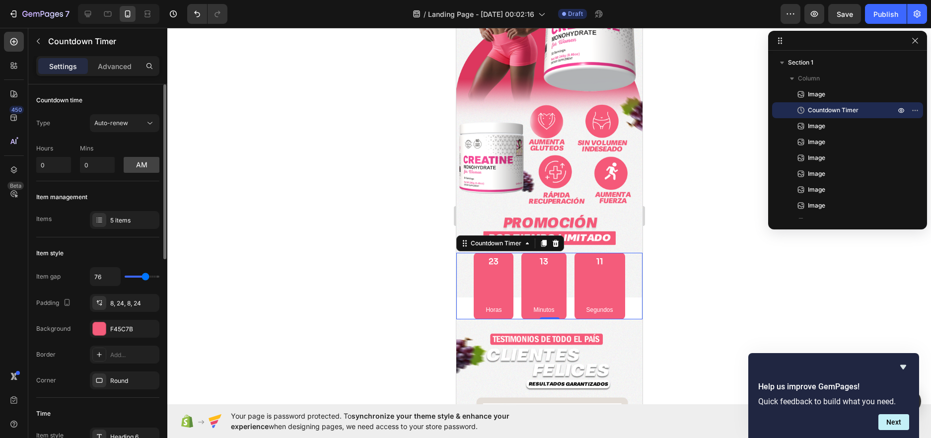
type input "73"
type input "67"
type input "60"
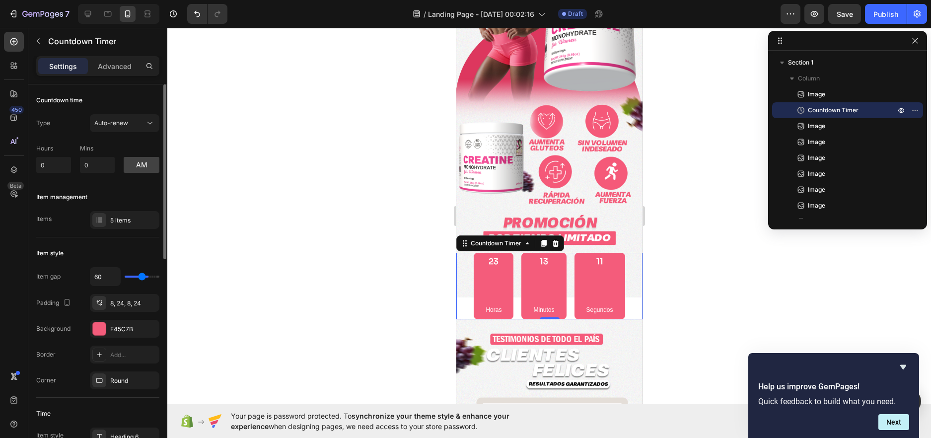
type input "49"
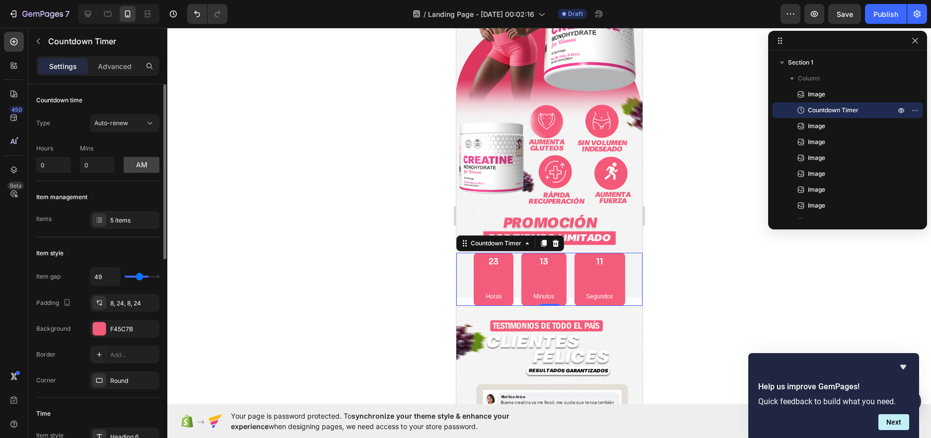
type input "40"
type input "29"
type input "16"
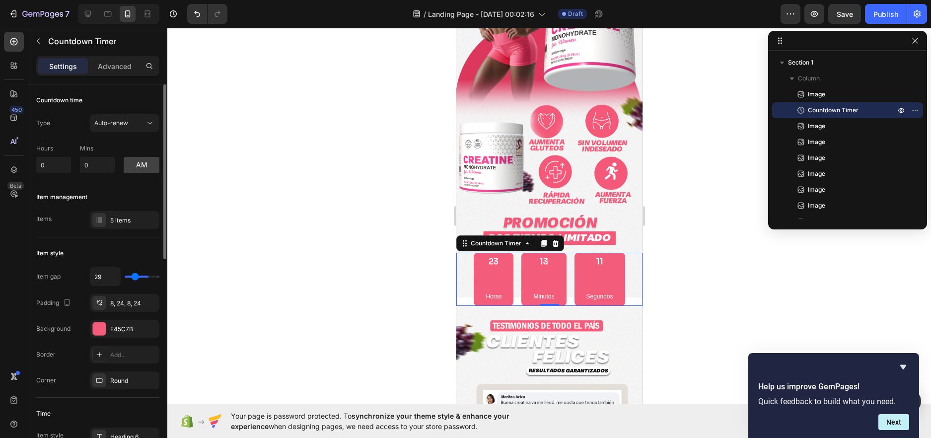
type input "16"
type input "2"
type input "0"
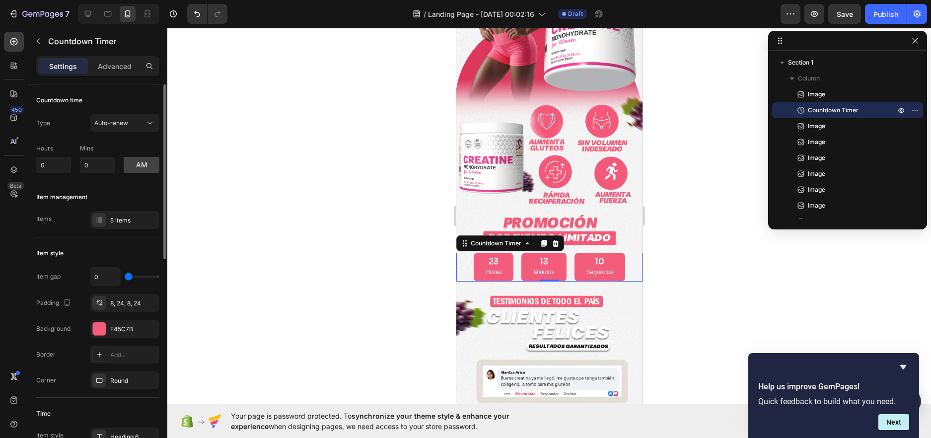
drag, startPoint x: 132, startPoint y: 275, endPoint x: 108, endPoint y: 280, distance: 23.8
type input "0"
click at [125, 278] on input "range" at bounding box center [142, 277] width 35 height 2
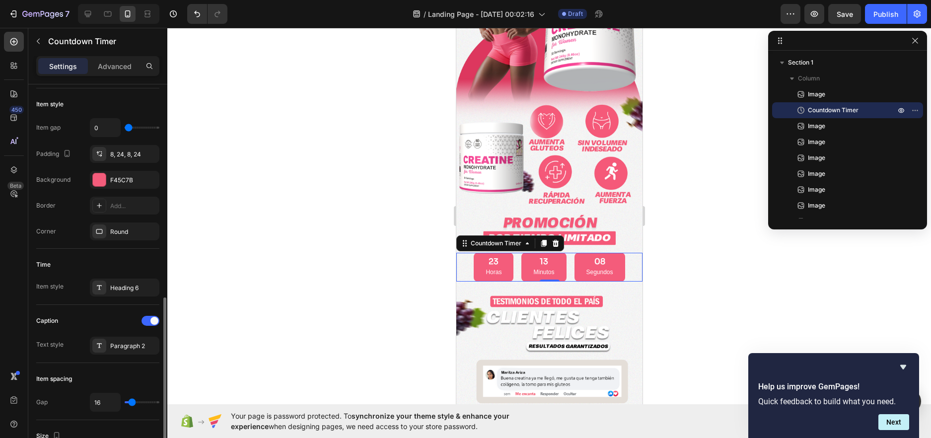
scroll to position [298, 0]
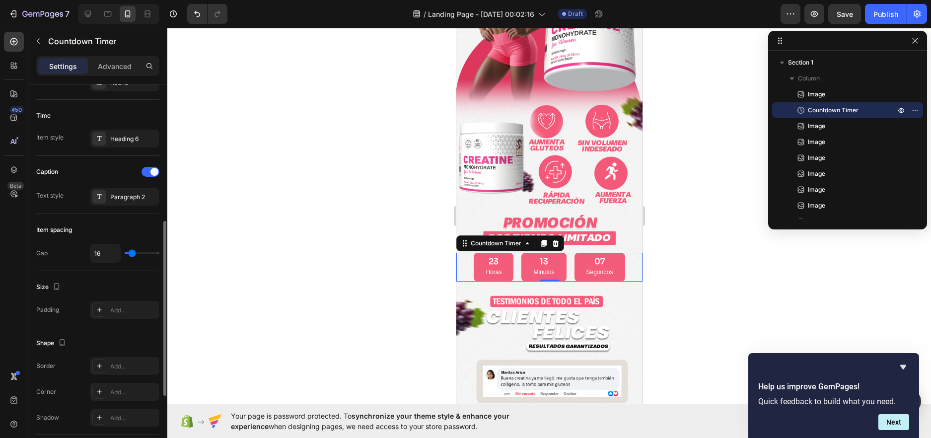
type input "7"
type input "2"
type input "0"
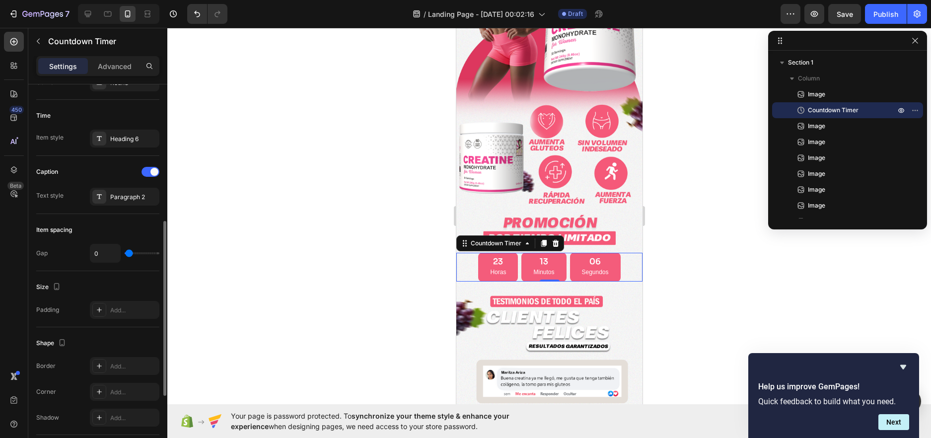
type input "0"
type input "2"
type input "4"
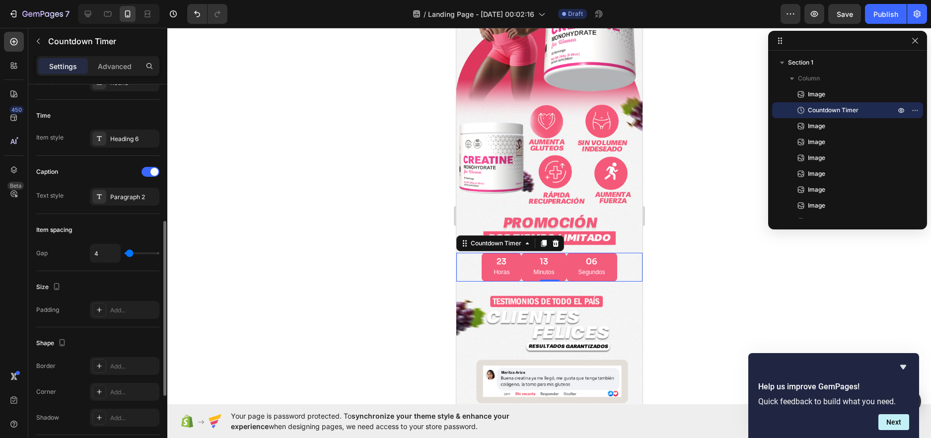
type input "9"
type input "7"
type input "0"
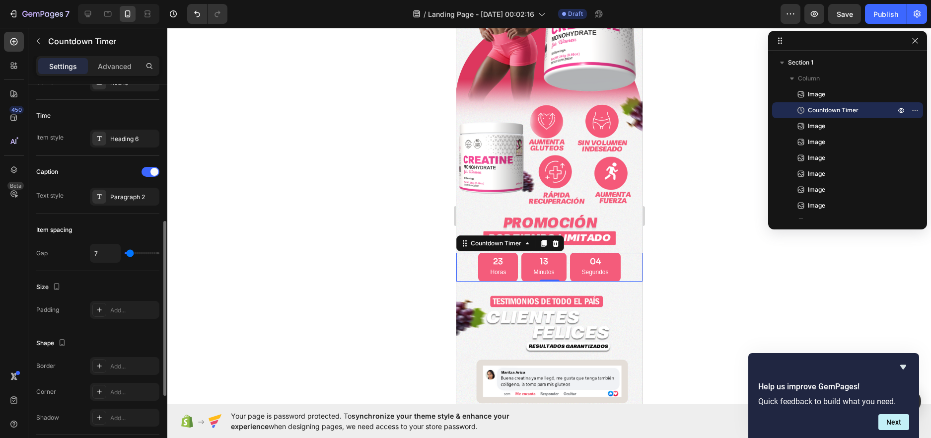
type input "0"
type input "2"
type input "4"
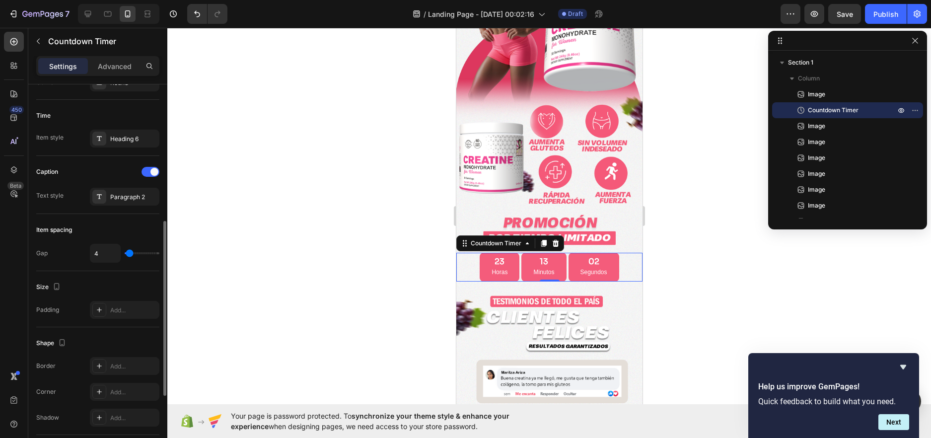
type input "9"
type input "7"
type input "2"
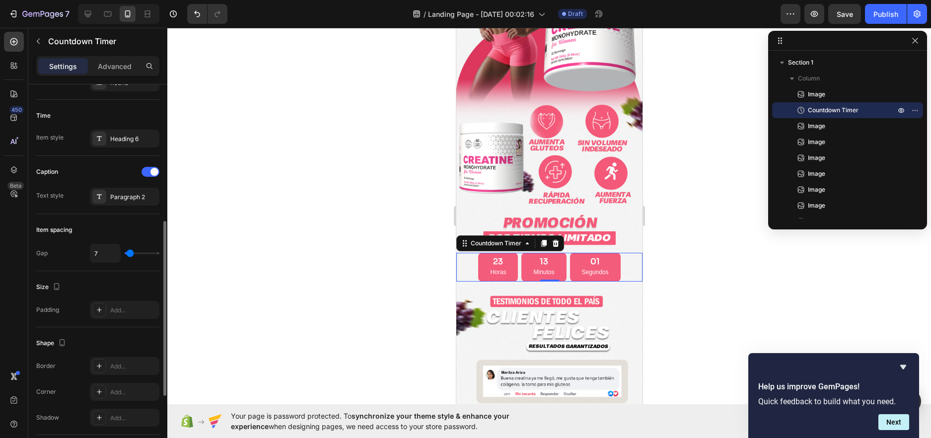
type input "2"
type input "4"
type input "9"
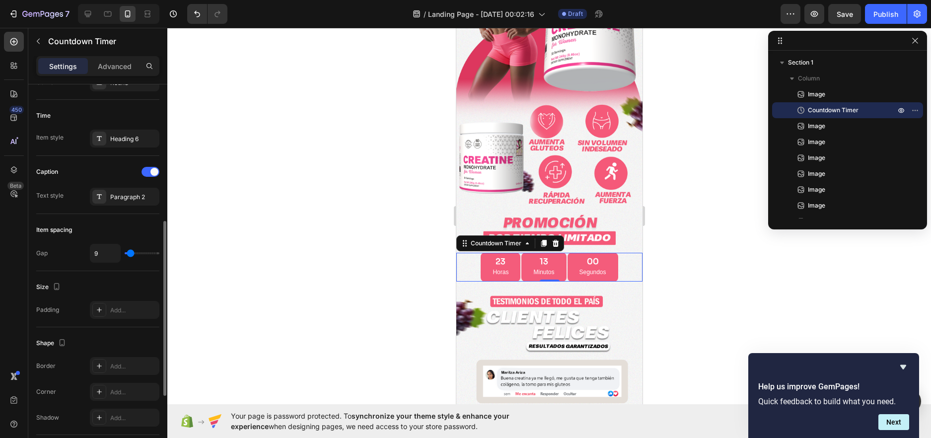
type input "11"
type input "9"
click at [131, 254] on input "range" at bounding box center [142, 253] width 35 height 2
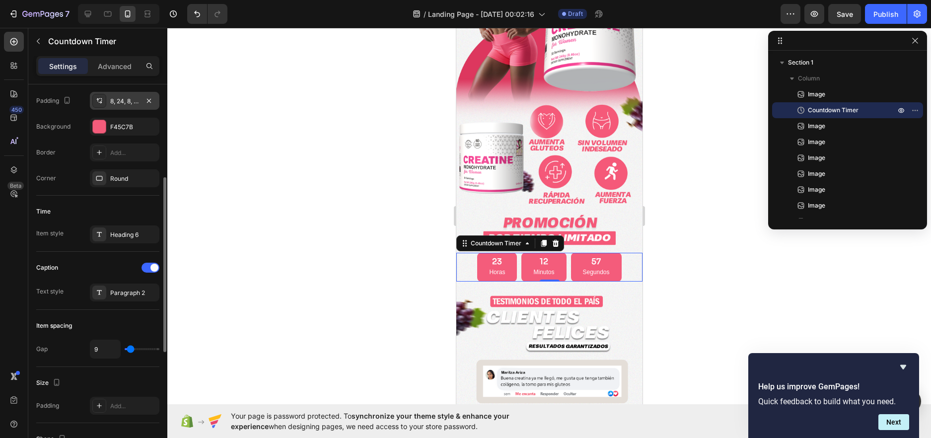
scroll to position [3, 0]
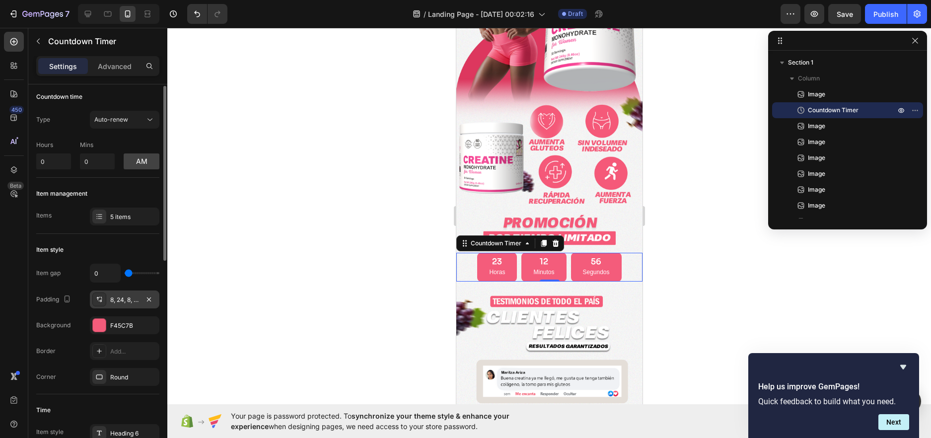
click at [142, 296] on div "8, 24, 8, 24" at bounding box center [125, 300] width 70 height 18
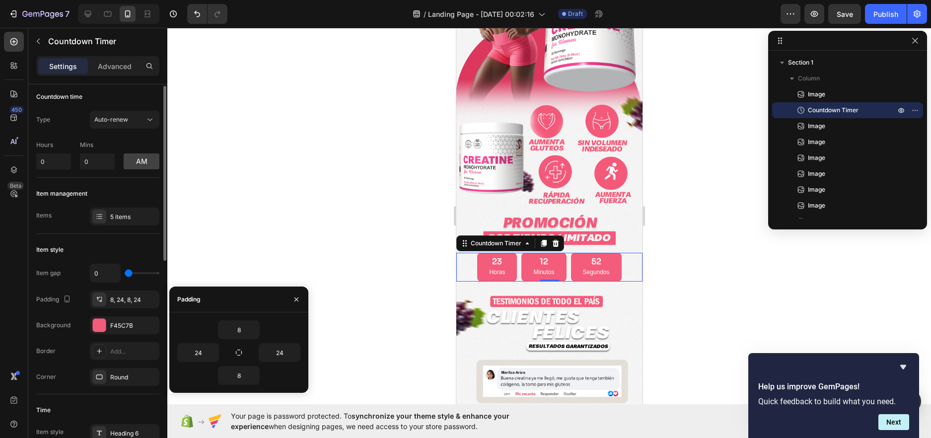
click at [86, 241] on div "Item style Item gap 0 Padding 8, 24, 8, 24 Background F45C7B Border Add... Corn…" at bounding box center [97, 314] width 123 height 160
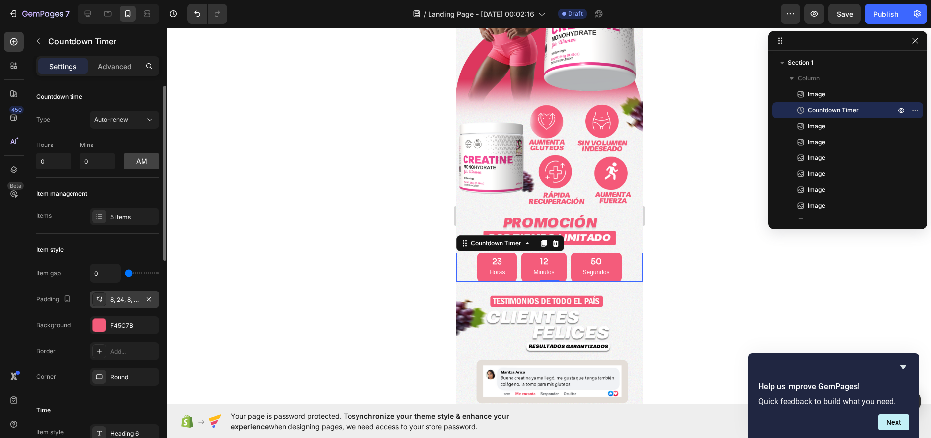
click at [136, 299] on div "8, 24, 8, 24" at bounding box center [124, 299] width 29 height 9
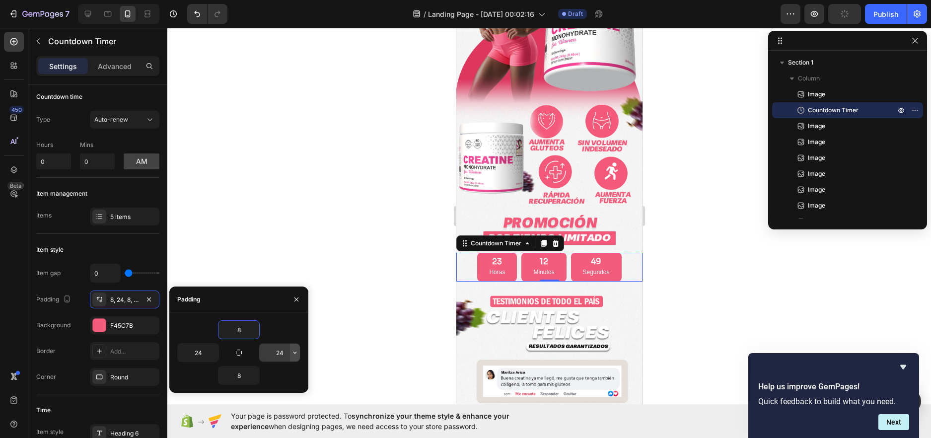
click at [295, 351] on icon "button" at bounding box center [295, 353] width 8 height 8
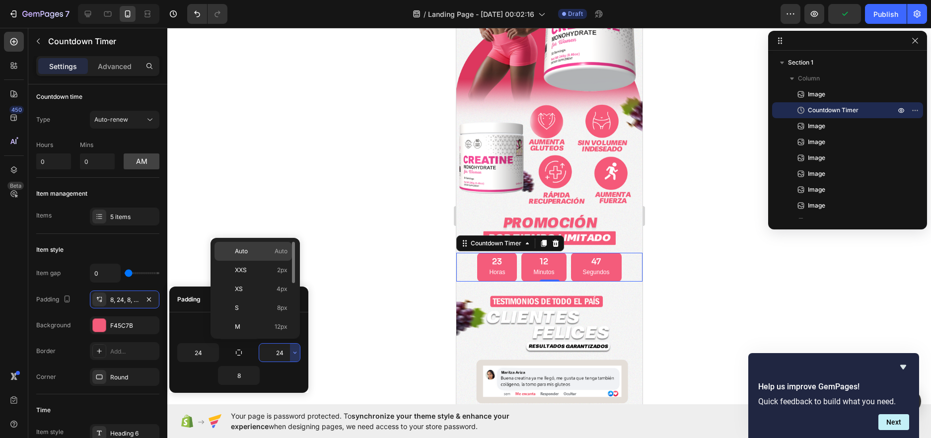
click at [235, 253] on span "Auto" at bounding box center [241, 251] width 13 height 9
type input "Auto"
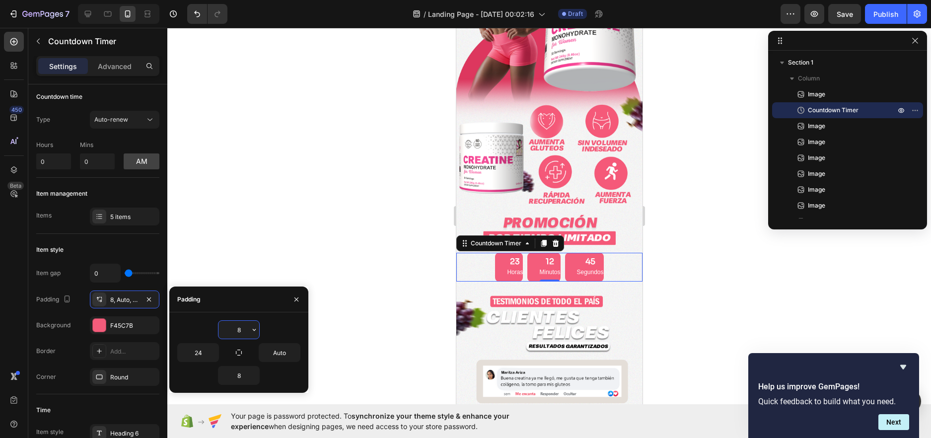
click at [237, 325] on input "8" at bounding box center [239, 330] width 41 height 18
click at [254, 328] on icon "button" at bounding box center [254, 330] width 8 height 8
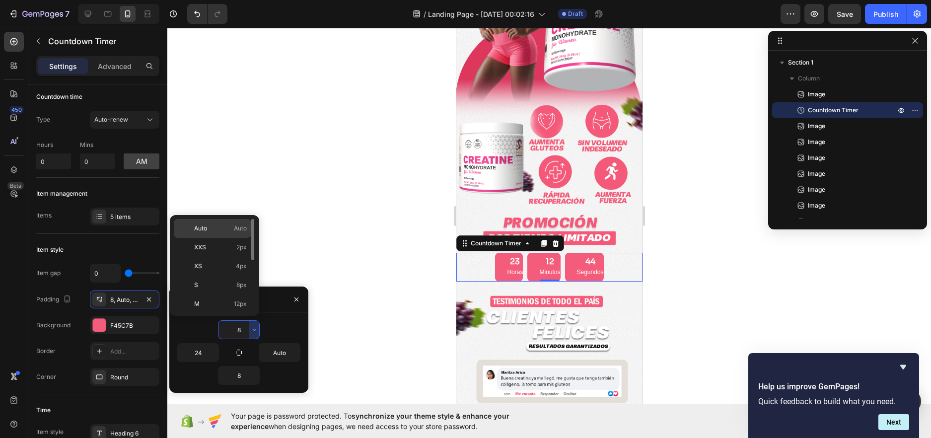
click at [204, 221] on div "Auto Auto" at bounding box center [212, 228] width 77 height 19
type input "Auto"
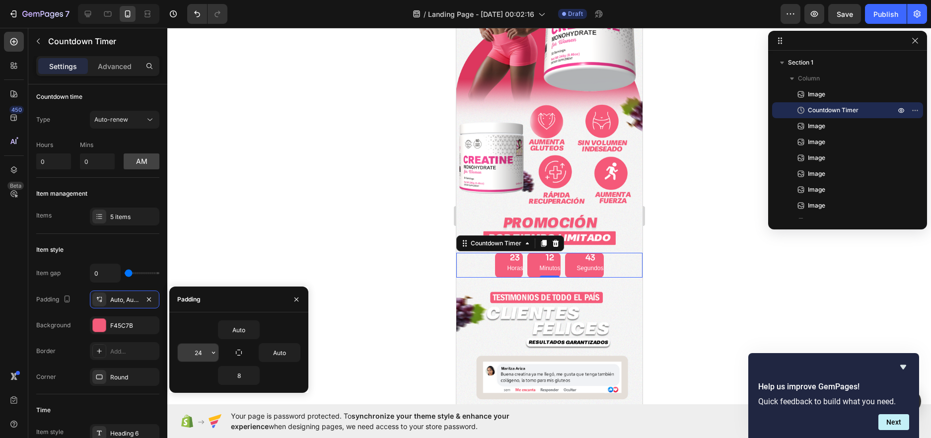
click at [204, 355] on input "24" at bounding box center [198, 353] width 41 height 18
click at [217, 347] on button "button" at bounding box center [214, 353] width 10 height 18
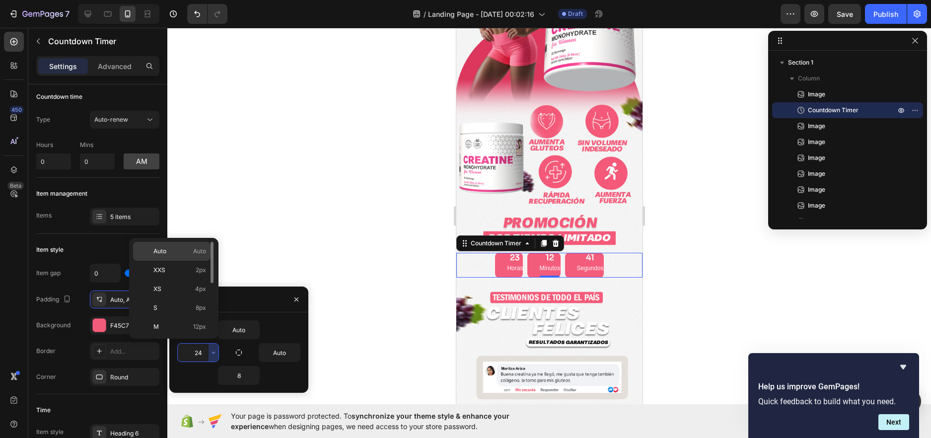
click at [178, 251] on p "Auto Auto" at bounding box center [179, 251] width 53 height 9
type input "Auto"
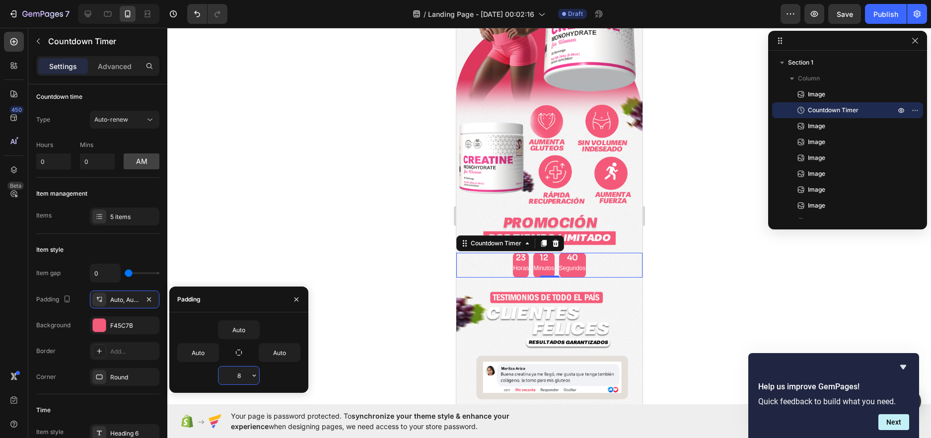
click at [245, 380] on input "8" at bounding box center [239, 375] width 41 height 18
click at [254, 376] on icon "button" at bounding box center [254, 375] width 8 height 8
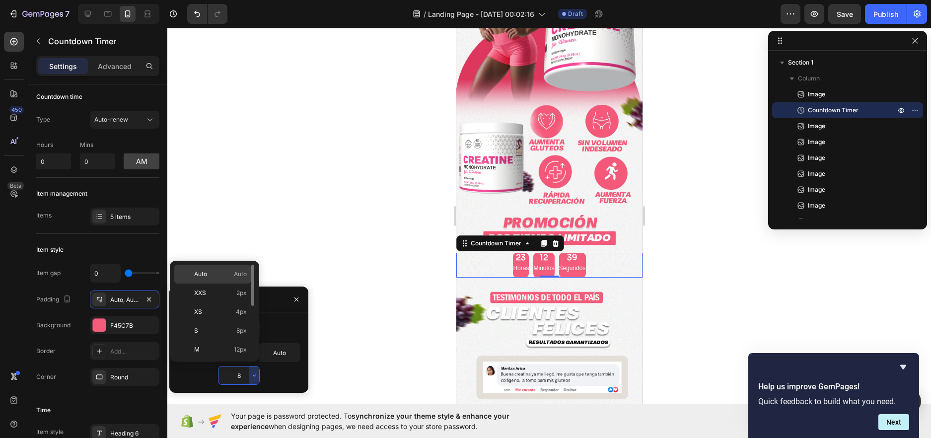
click at [209, 267] on div "Auto Auto" at bounding box center [212, 274] width 77 height 19
type input "Auto"
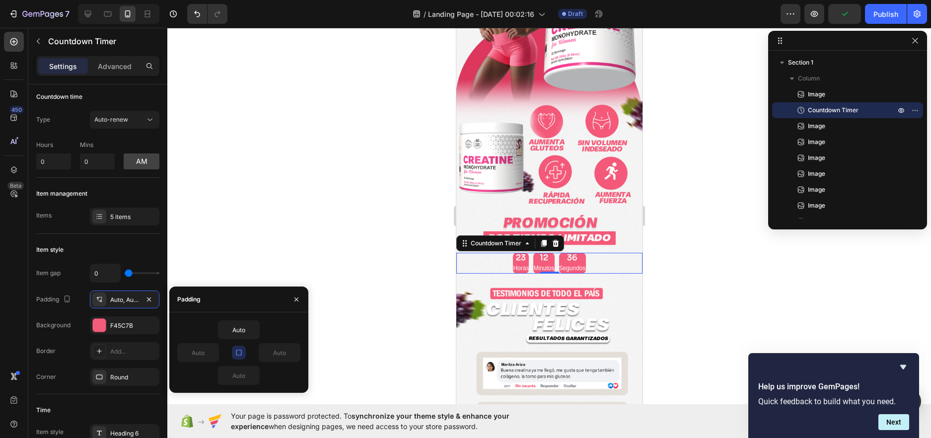
click at [238, 351] on icon "button" at bounding box center [239, 353] width 8 height 8
click at [235, 332] on input "Auto" at bounding box center [239, 330] width 41 height 18
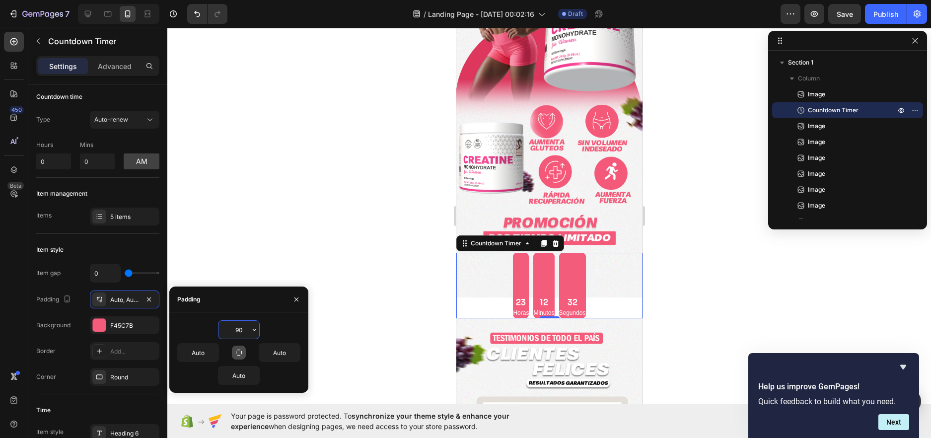
type input "9"
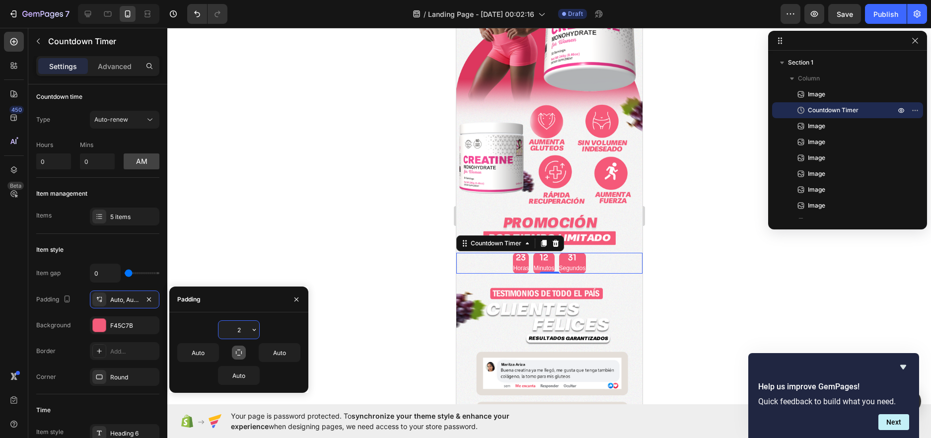
type input "20"
type input "90"
type input "8"
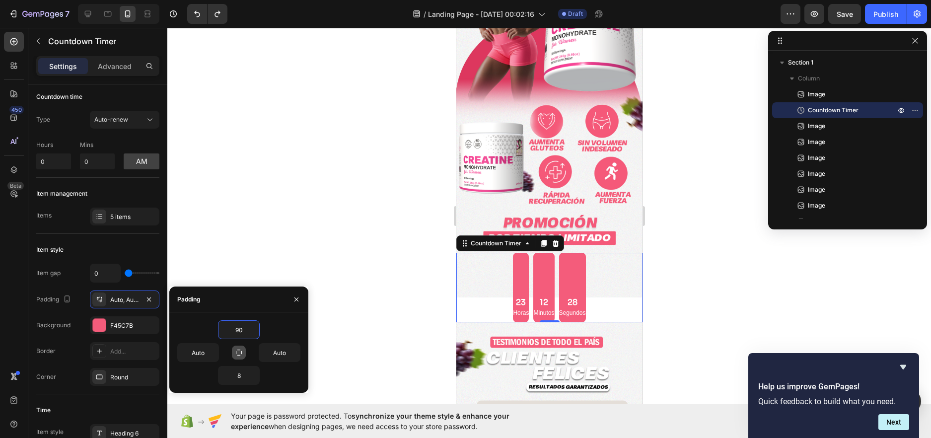
type input "Auto"
type input "24"
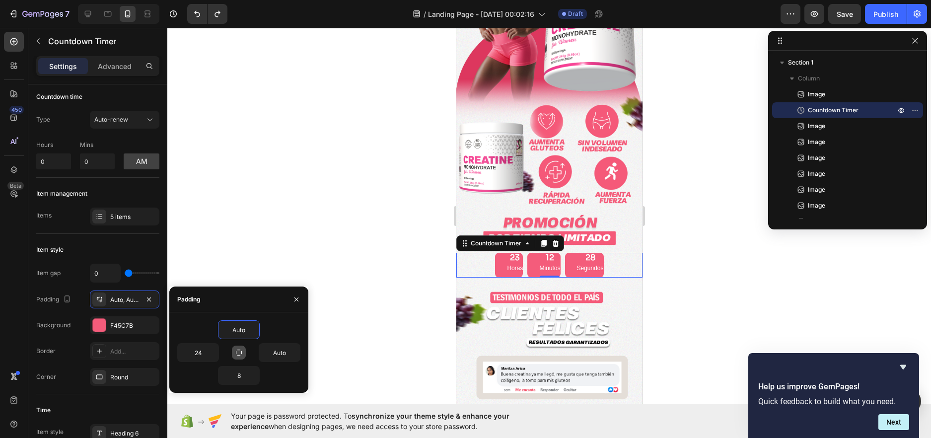
type input "8"
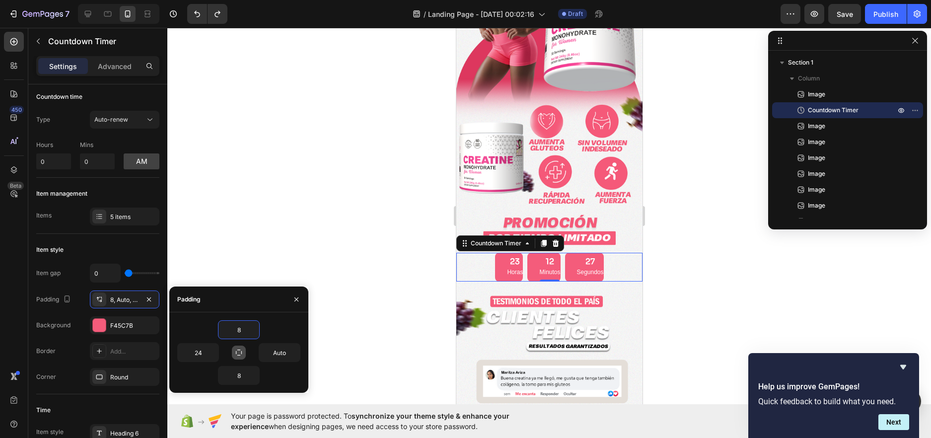
type input "24"
click at [330, 294] on div at bounding box center [549, 233] width 764 height 410
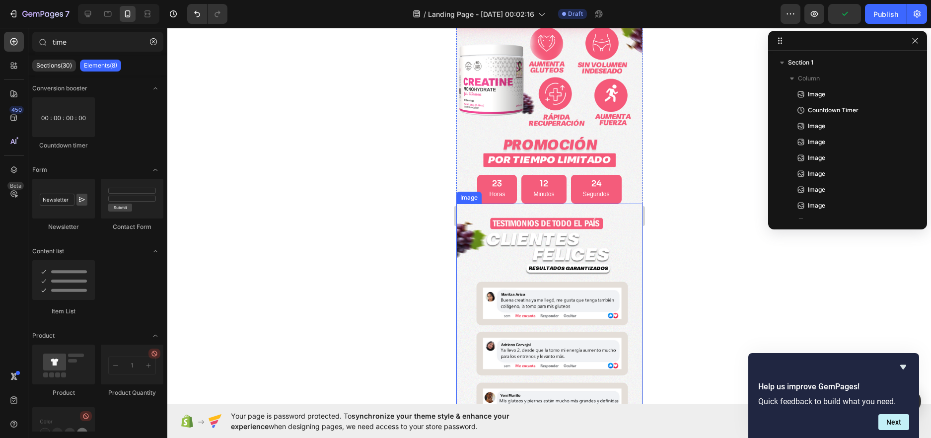
scroll to position [299, 0]
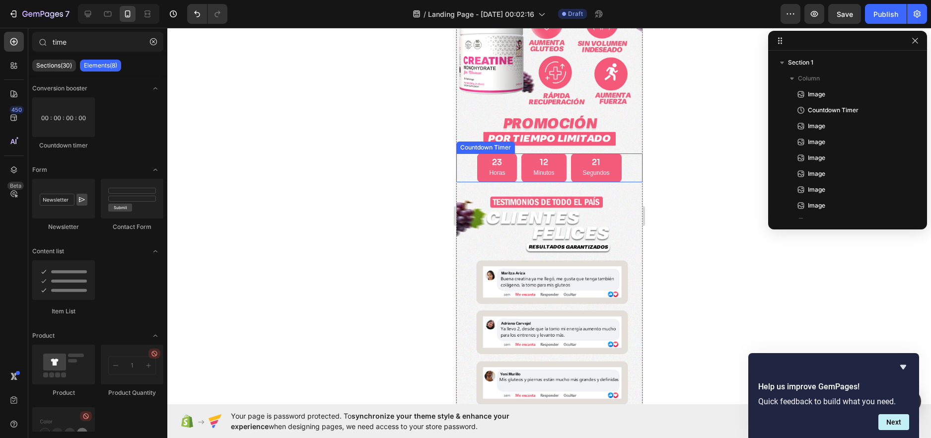
click at [471, 153] on div "23 Horas 12 Minutos 21 Segundos" at bounding box center [549, 167] width 186 height 29
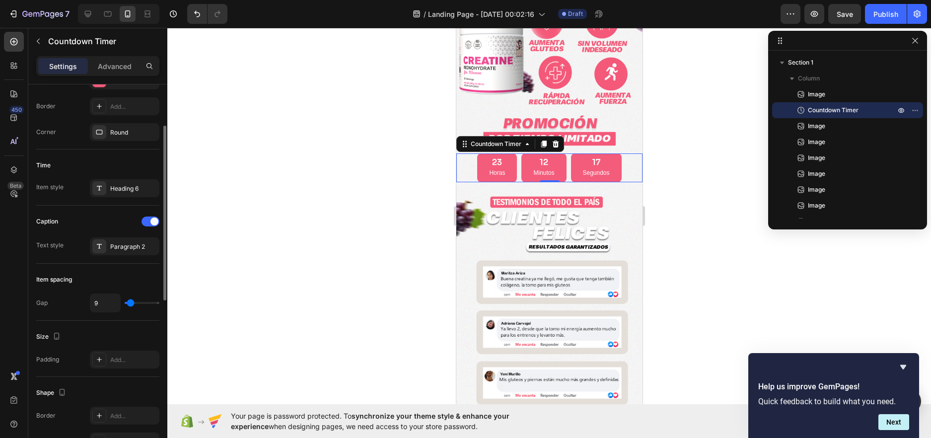
scroll to position [99, 0]
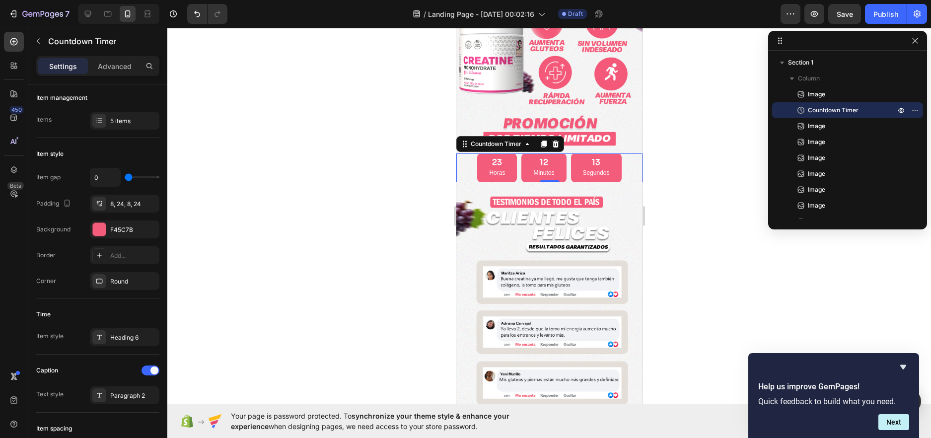
click at [583, 157] on div "13" at bounding box center [596, 162] width 27 height 10
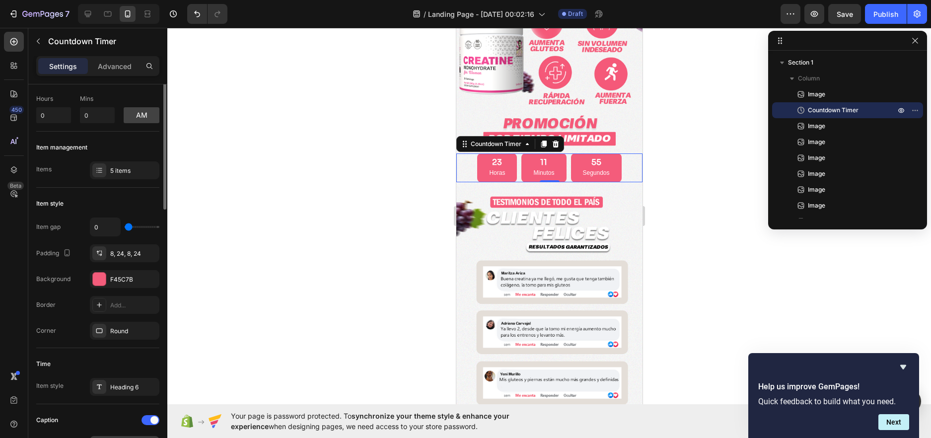
scroll to position [0, 0]
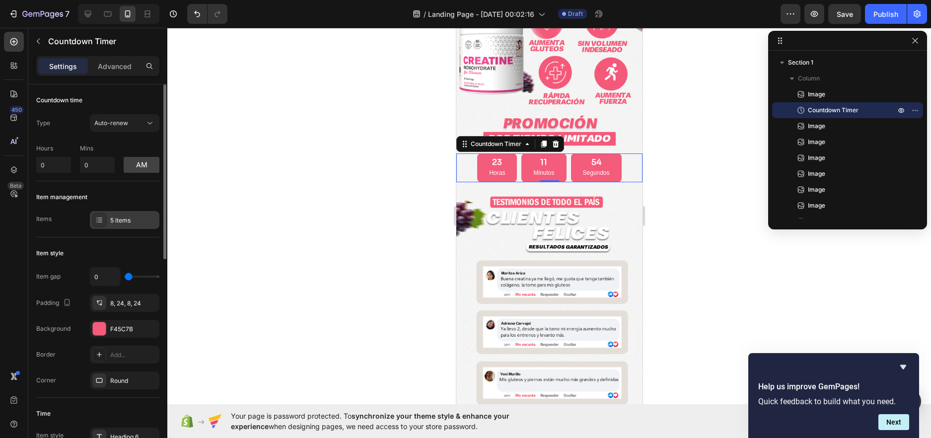
click at [124, 213] on div "5 items" at bounding box center [125, 220] width 70 height 18
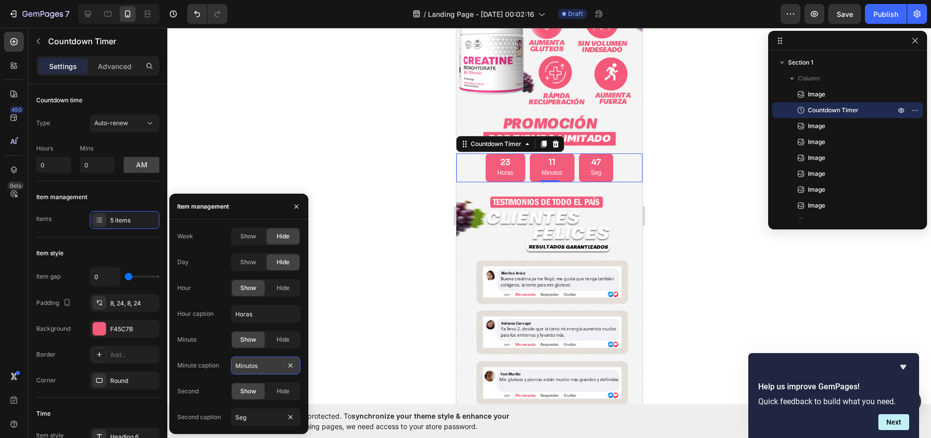
click at [262, 370] on input "Minutos" at bounding box center [266, 366] width 70 height 18
click at [267, 362] on input "Minutos" at bounding box center [266, 366] width 70 height 18
click at [260, 369] on input "Minutos" at bounding box center [266, 366] width 70 height 18
click at [259, 421] on input "Seg" at bounding box center [266, 417] width 70 height 18
click at [265, 418] on input "Seg" at bounding box center [266, 417] width 70 height 18
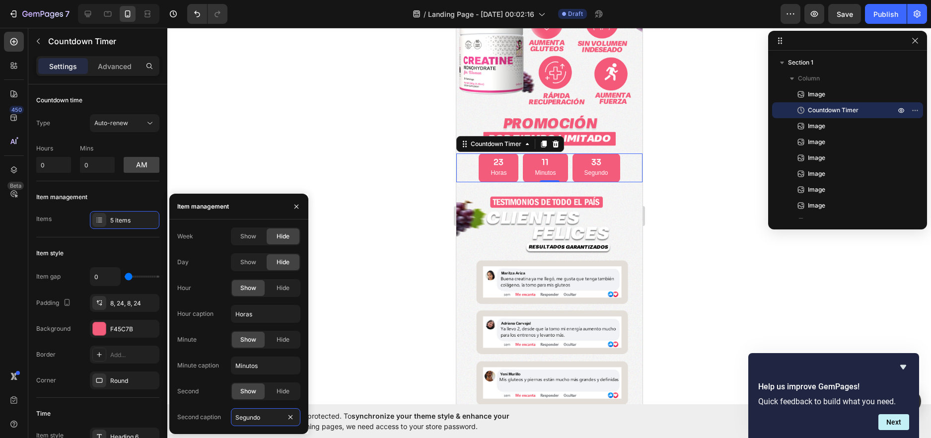
type input "Segund"
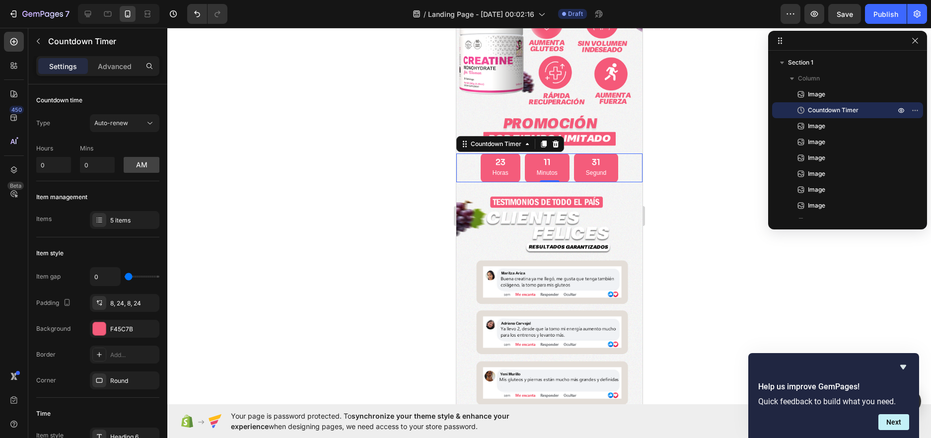
click at [346, 125] on div at bounding box center [549, 233] width 764 height 410
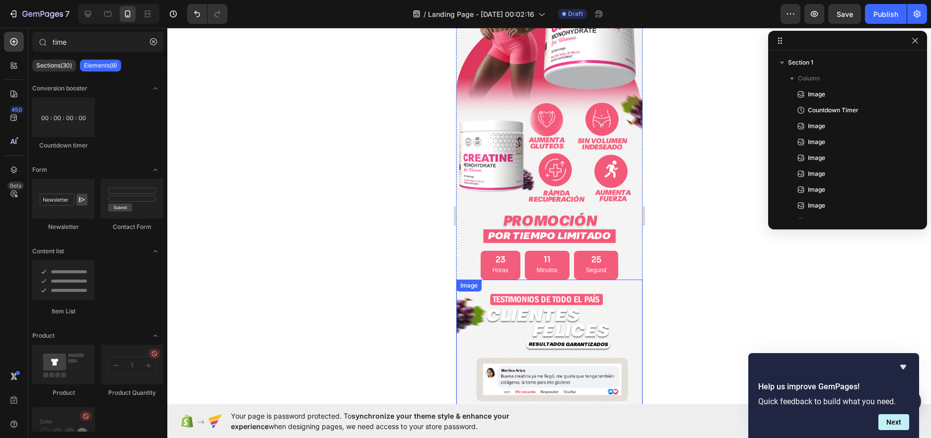
scroll to position [200, 0]
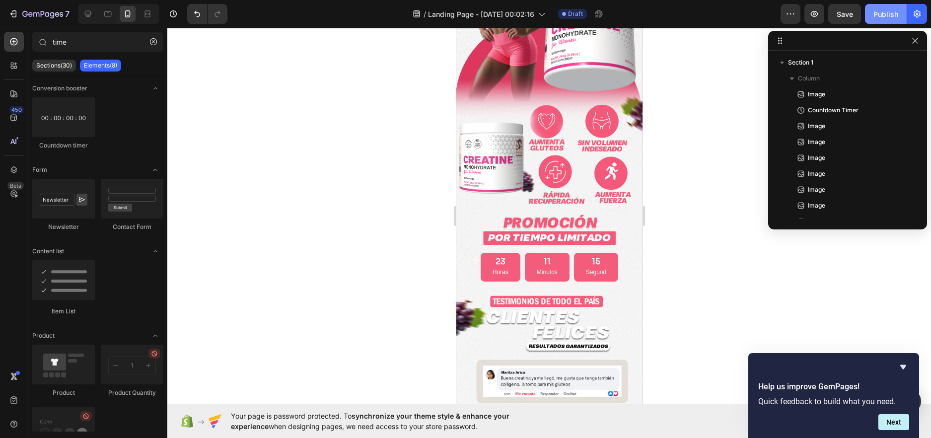
click at [872, 16] on button "Publish" at bounding box center [886, 14] width 42 height 20
click at [915, 41] on icon "button" at bounding box center [915, 41] width 8 height 8
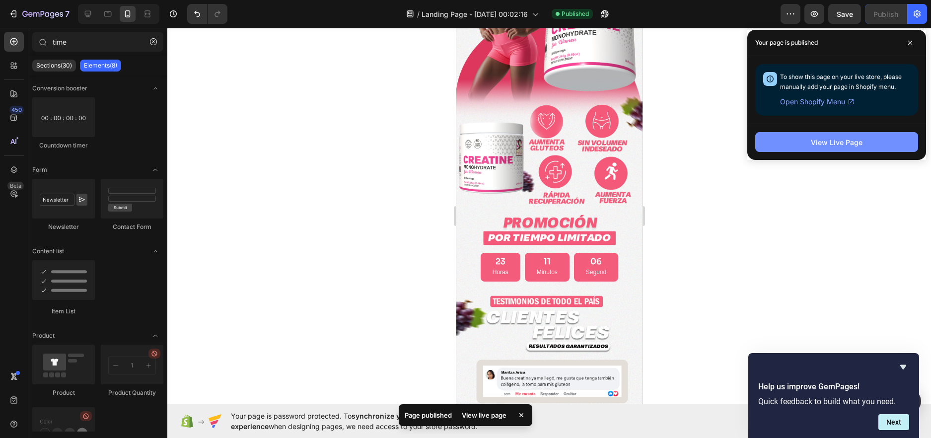
click at [855, 142] on div "View Live Page" at bounding box center [837, 142] width 52 height 10
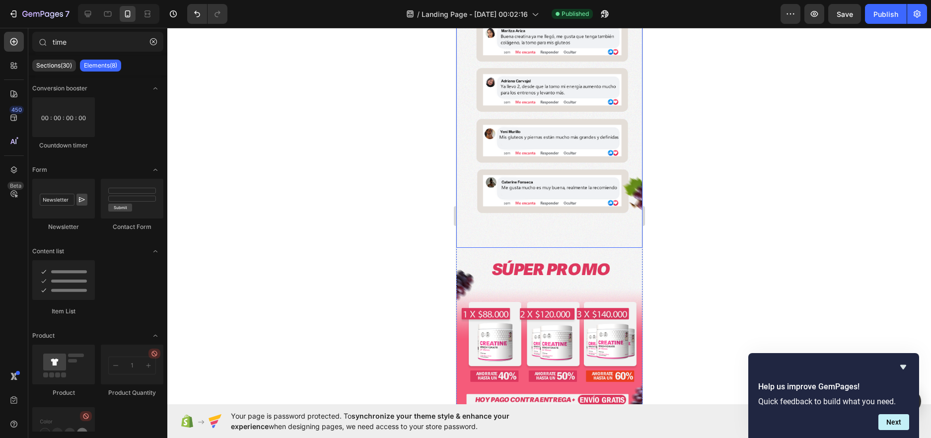
scroll to position [548, 0]
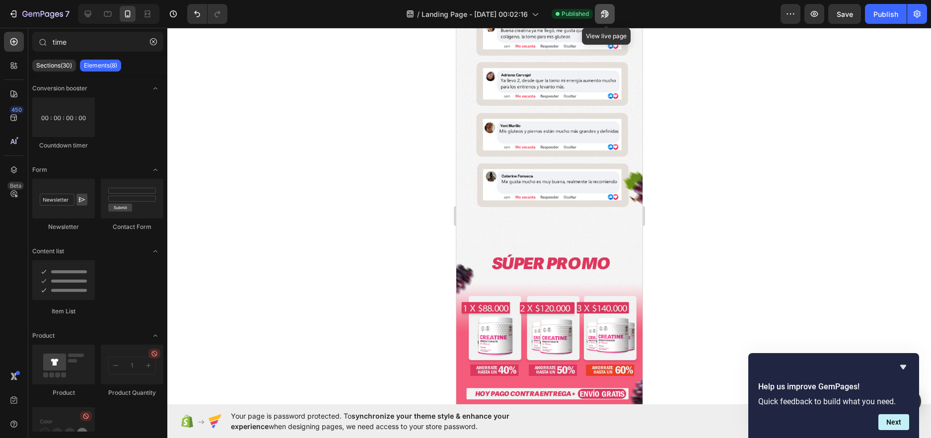
click at [605, 12] on icon "button" at bounding box center [604, 13] width 7 height 7
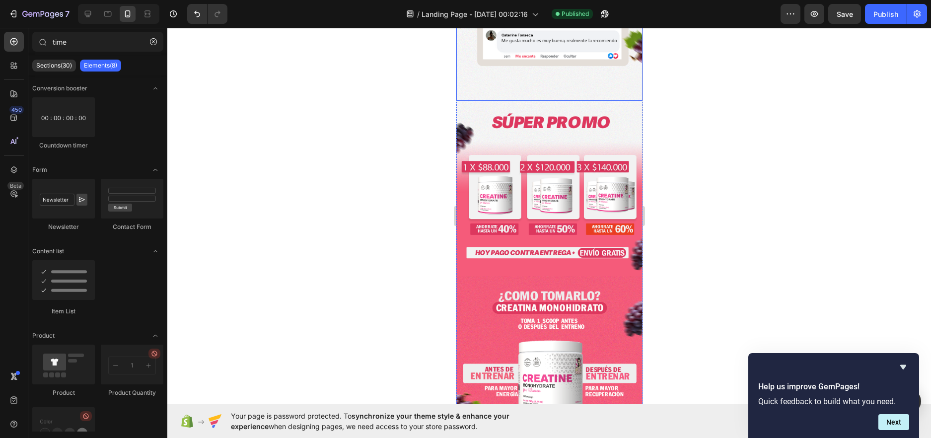
scroll to position [746, 0]
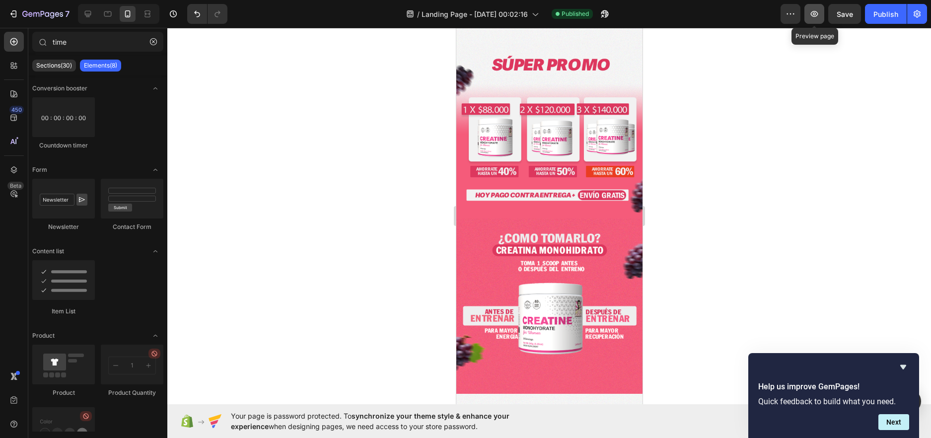
click at [816, 10] on icon "button" at bounding box center [814, 14] width 10 height 10
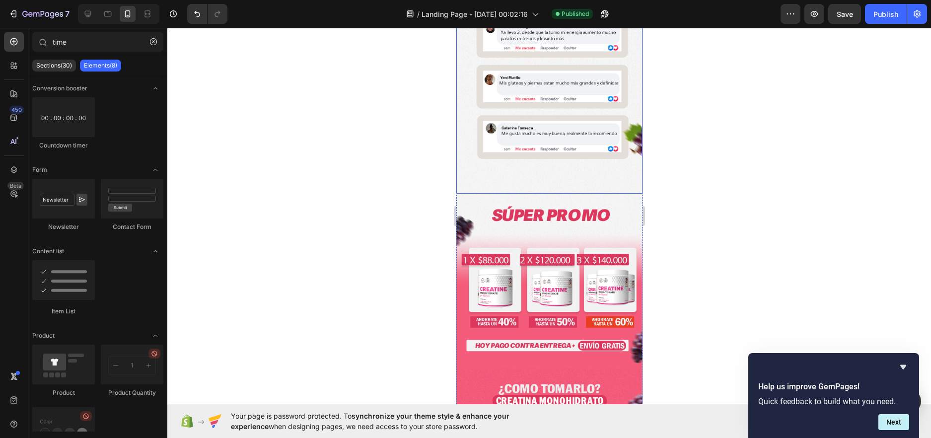
scroll to position [447, 0]
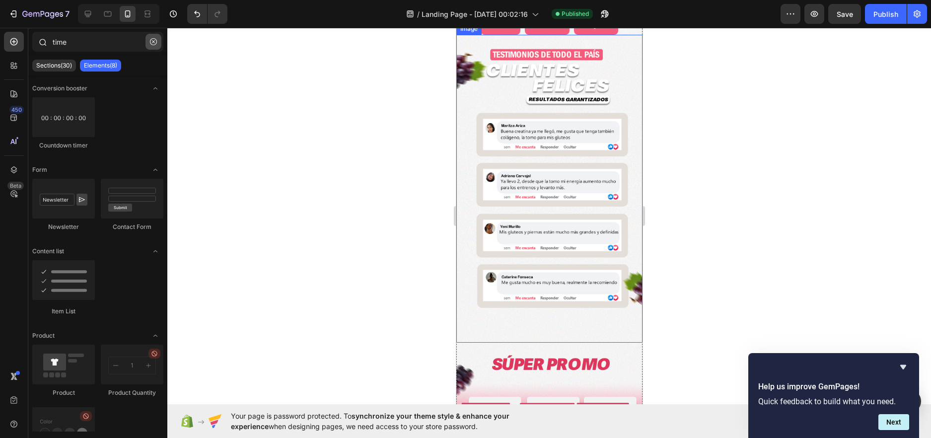
click at [157, 41] on button "button" at bounding box center [154, 42] width 16 height 16
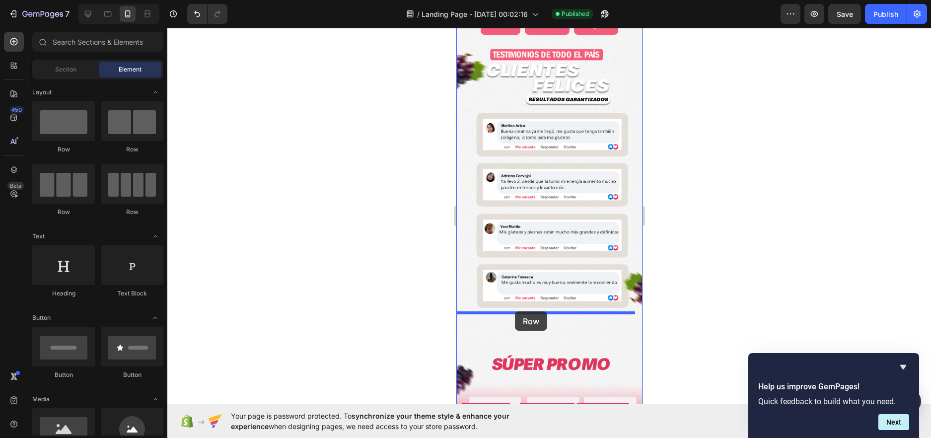
drag, startPoint x: 518, startPoint y: 220, endPoint x: 519, endPoint y: 311, distance: 90.9
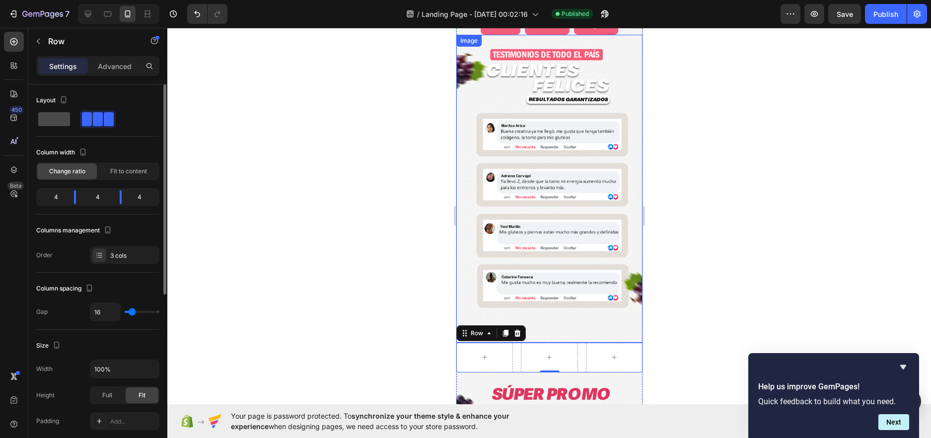
click at [65, 123] on span at bounding box center [54, 119] width 32 height 14
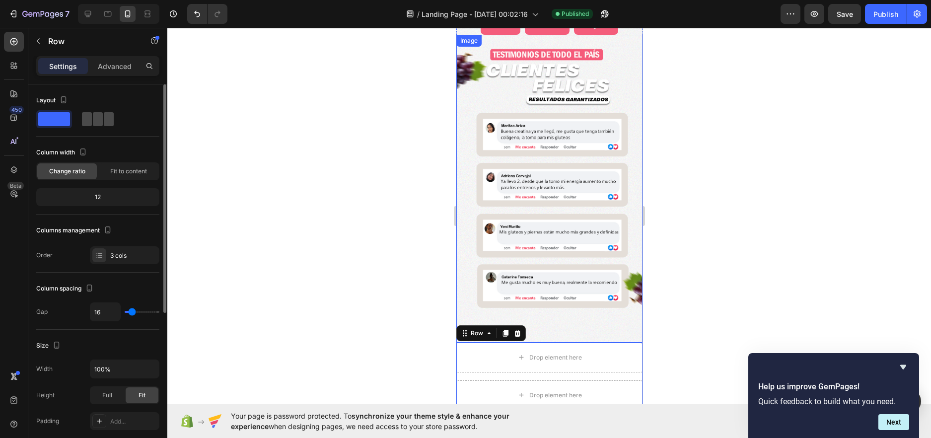
click at [95, 112] on span at bounding box center [98, 119] width 10 height 14
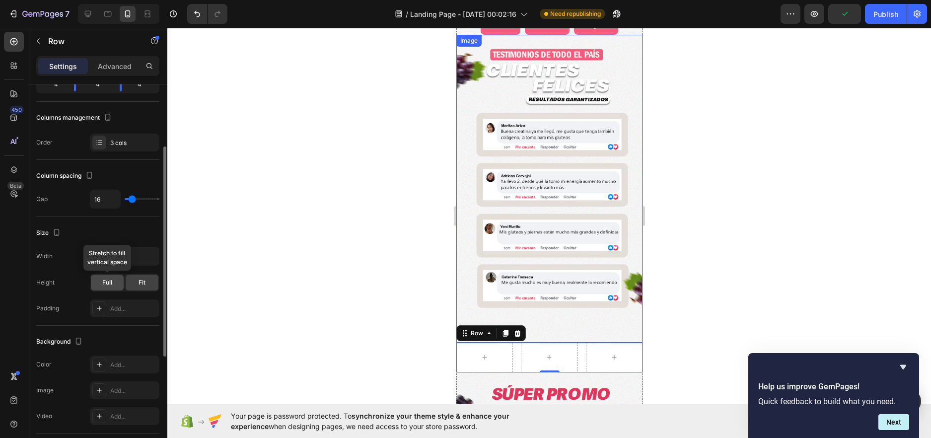
scroll to position [0, 0]
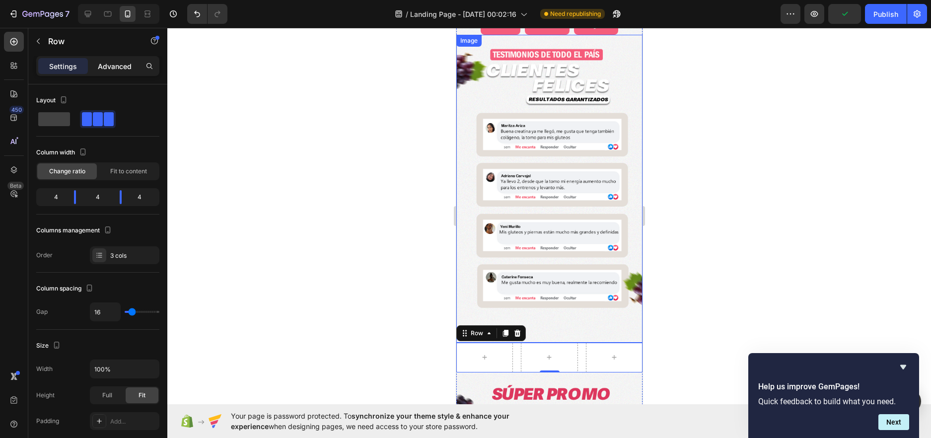
click at [110, 64] on p "Advanced" at bounding box center [115, 66] width 34 height 10
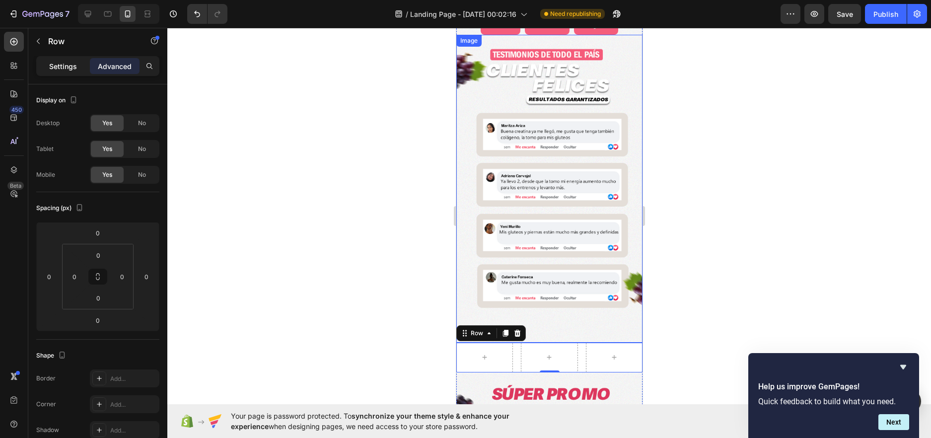
click at [65, 68] on p "Settings" at bounding box center [63, 66] width 28 height 10
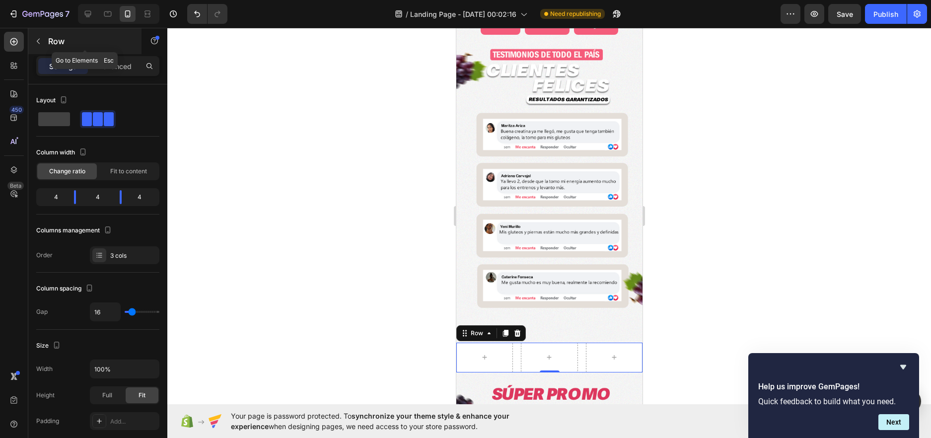
click at [35, 34] on button "button" at bounding box center [38, 41] width 16 height 16
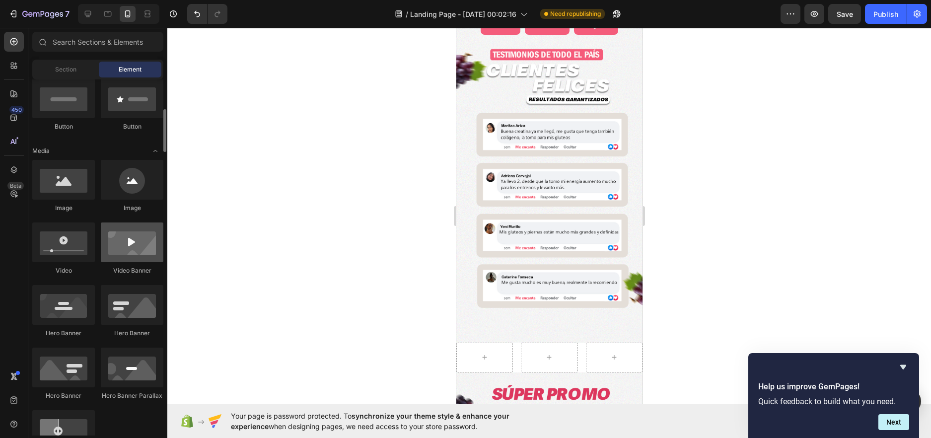
scroll to position [298, 0]
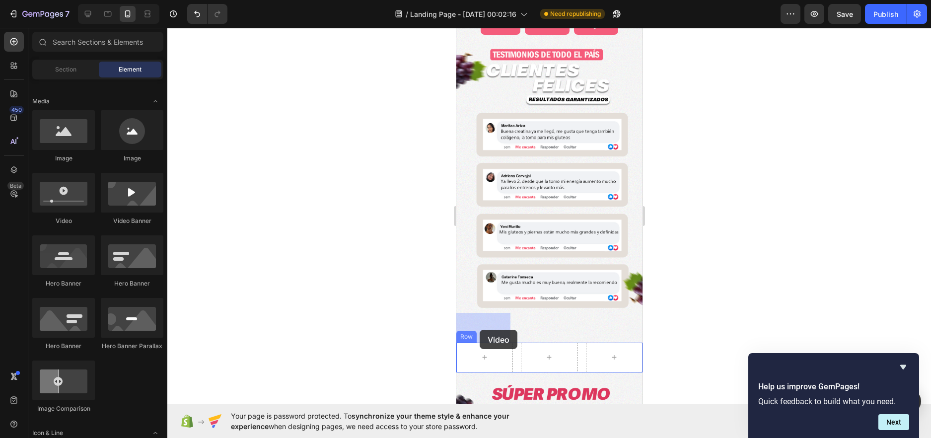
drag, startPoint x: 520, startPoint y: 219, endPoint x: 479, endPoint y: 330, distance: 118.5
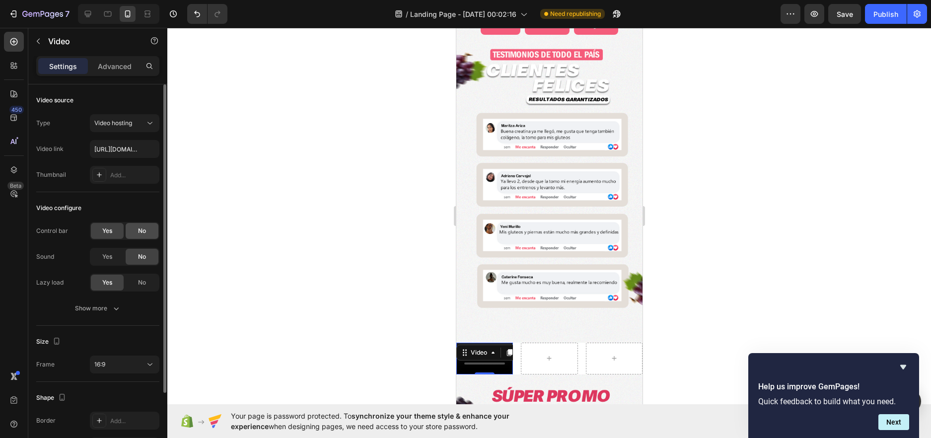
click at [132, 231] on div "No" at bounding box center [142, 231] width 33 height 16
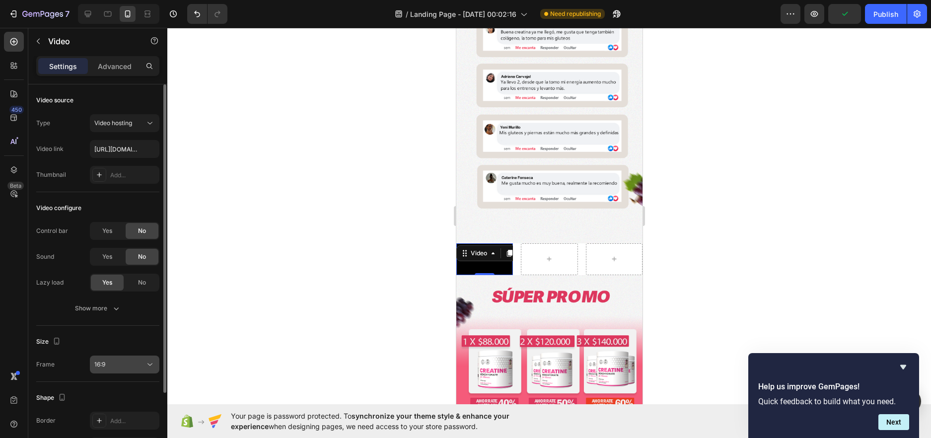
scroll to position [50, 0]
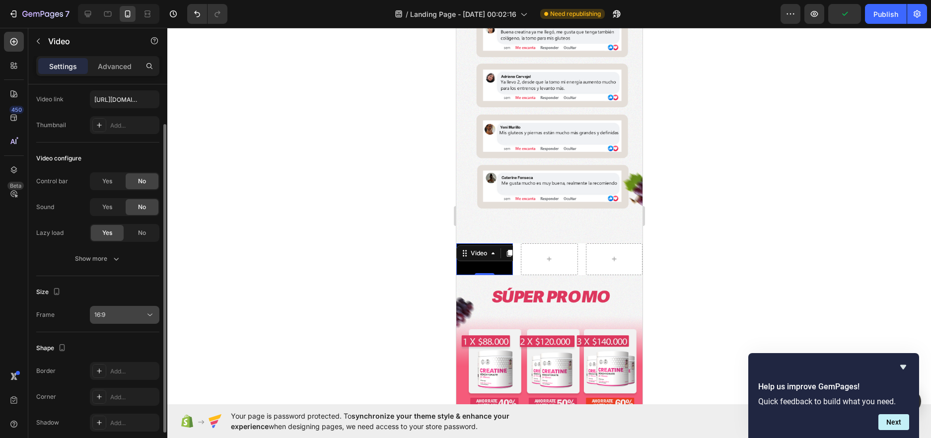
click at [131, 316] on div "16:9" at bounding box center [119, 314] width 51 height 9
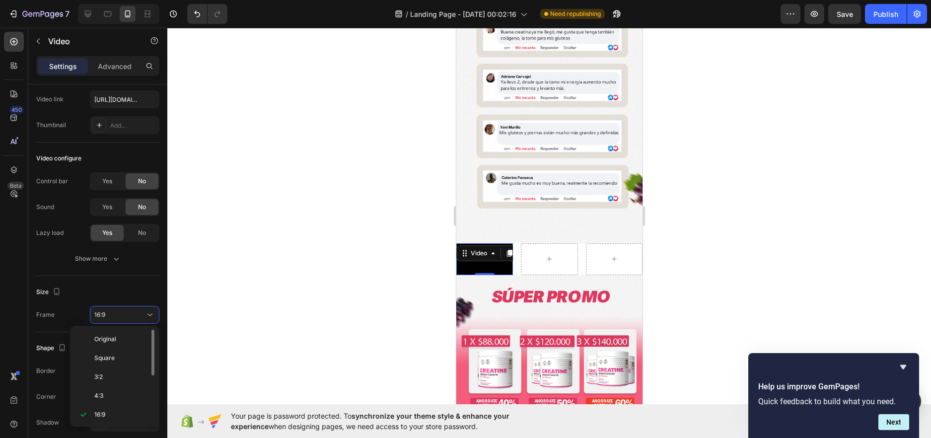
scroll to position [96, 0]
click at [117, 410] on p "Custom" at bounding box center [120, 413] width 53 height 9
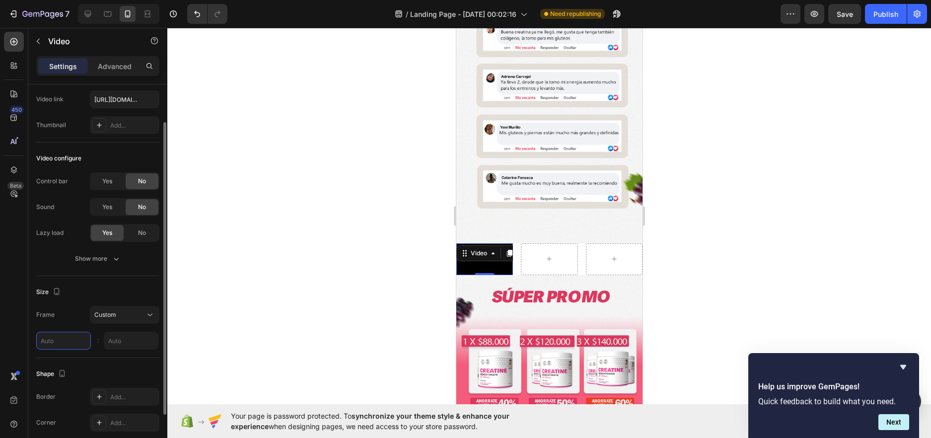
click at [56, 333] on input "text" at bounding box center [63, 341] width 55 height 18
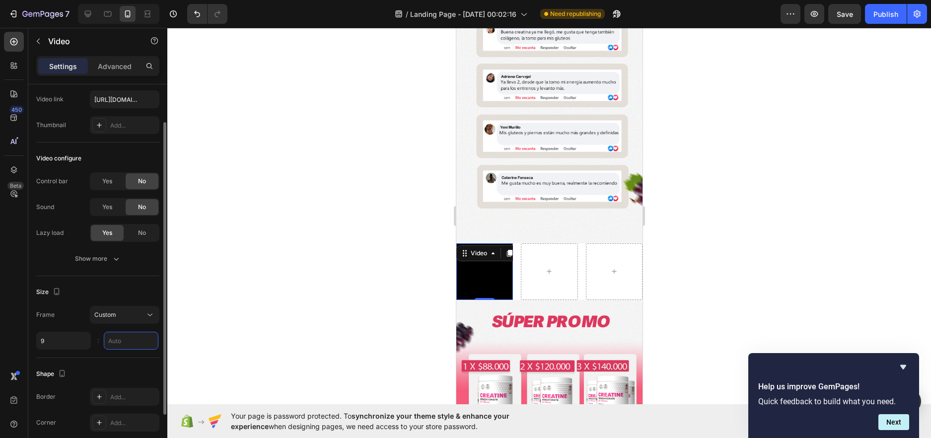
type input "9"
click at [124, 342] on input "9" at bounding box center [131, 341] width 55 height 18
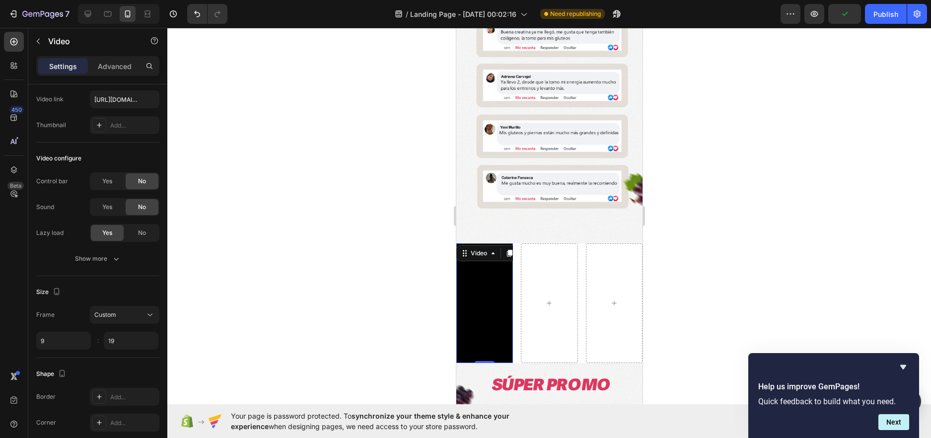
type input "19"
click at [735, 260] on div at bounding box center [549, 233] width 764 height 410
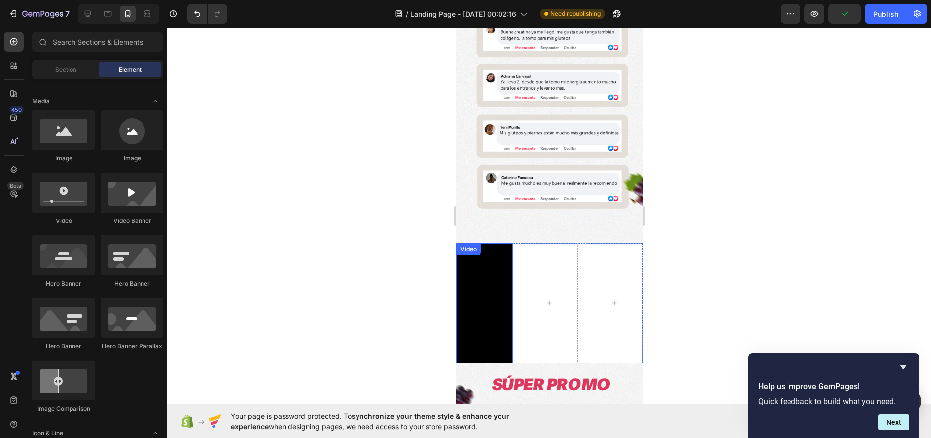
click at [486, 259] on video at bounding box center [484, 303] width 57 height 120
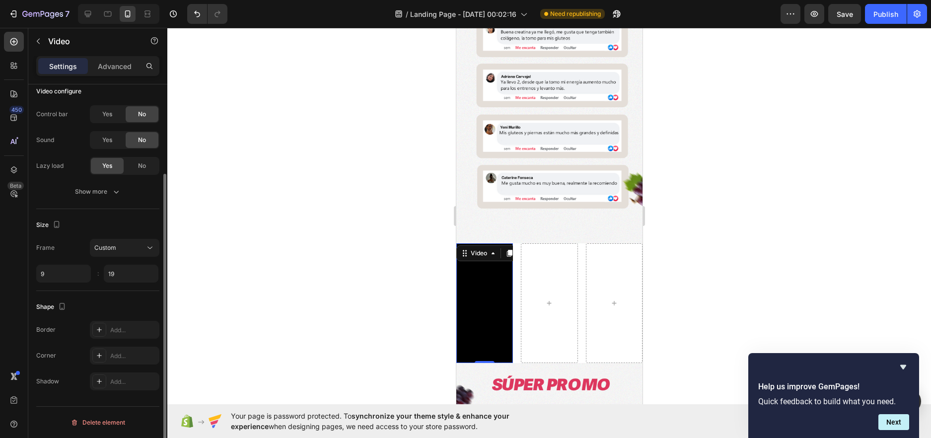
scroll to position [0, 0]
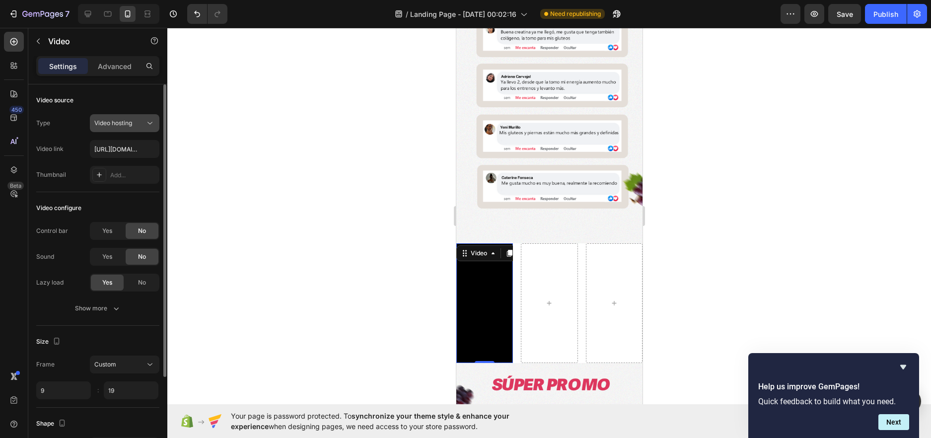
click at [119, 124] on span "Video hosting" at bounding box center [113, 122] width 38 height 7
click at [86, 204] on div "Video configure" at bounding box center [97, 208] width 123 height 16
click at [127, 123] on span "Video hosting" at bounding box center [113, 122] width 38 height 7
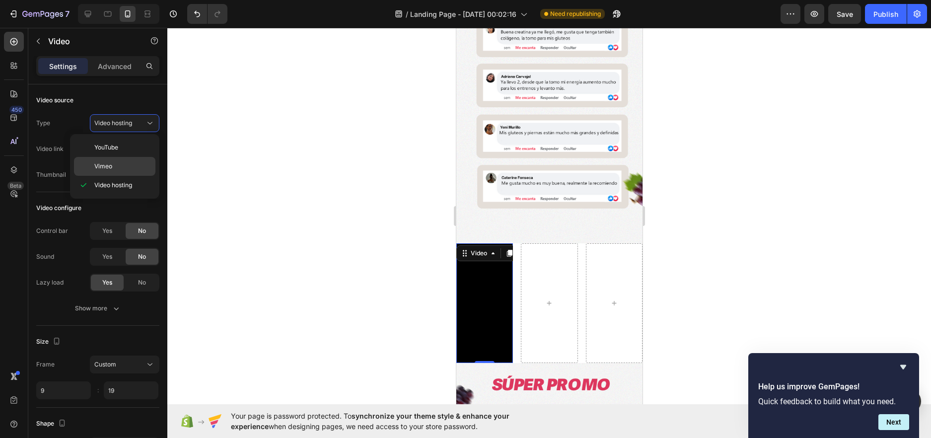
click at [118, 164] on p "Vimeo" at bounding box center [122, 166] width 57 height 9
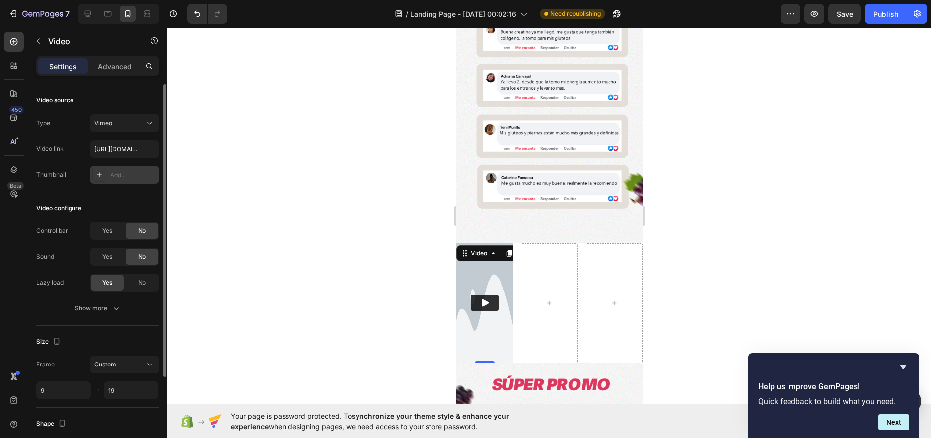
click at [124, 175] on div "Add..." at bounding box center [133, 175] width 47 height 9
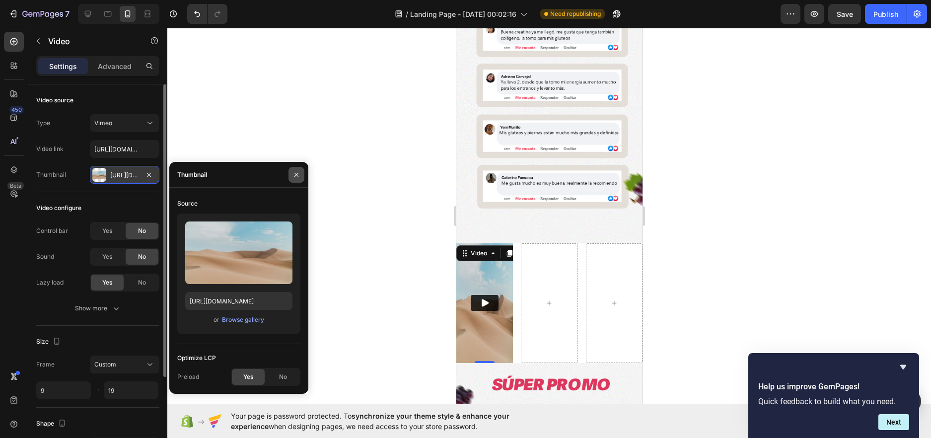
click at [301, 172] on button "button" at bounding box center [297, 175] width 16 height 16
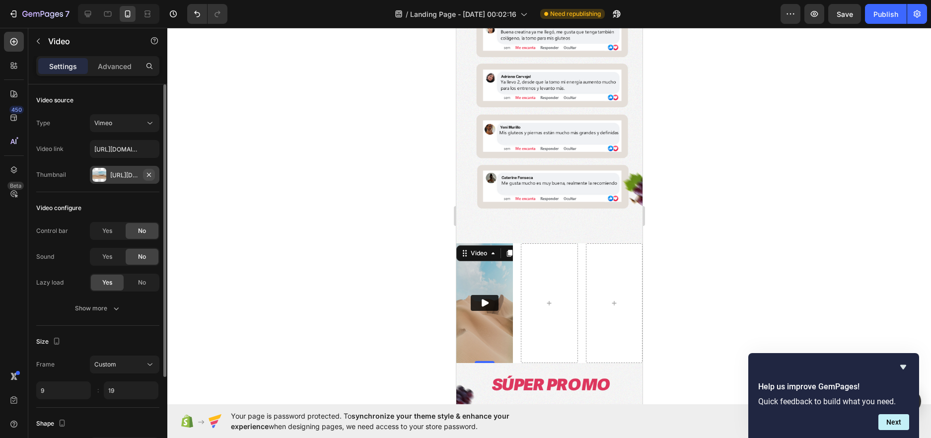
click at [150, 175] on icon "button" at bounding box center [149, 175] width 8 height 8
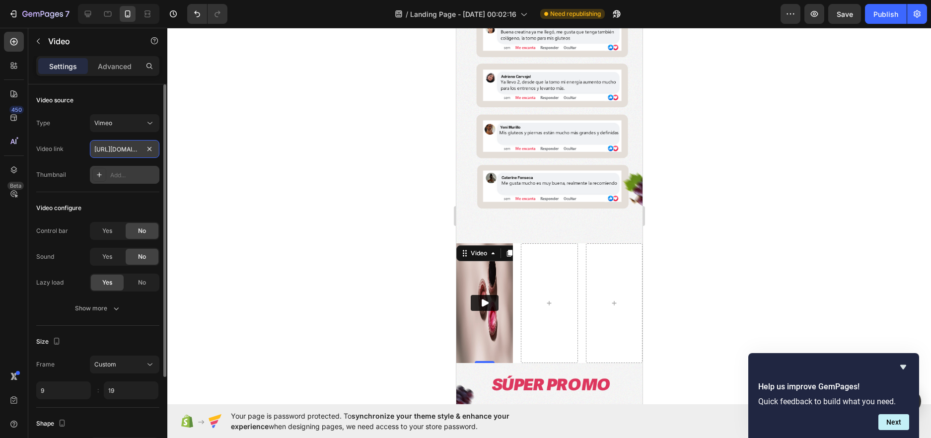
click at [135, 146] on input "https://vimeo.com/1095883398" at bounding box center [125, 149] width 70 height 18
paste input "3236549?fl=pl&fe=sh"
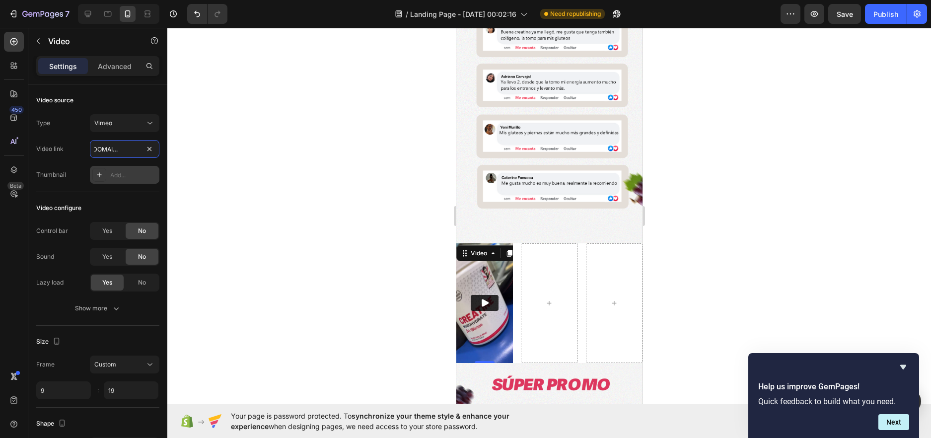
type input "https://vimeo.com/1093236549?fl=pl&fe=sh"
click at [487, 298] on icon "Play" at bounding box center [484, 303] width 10 height 10
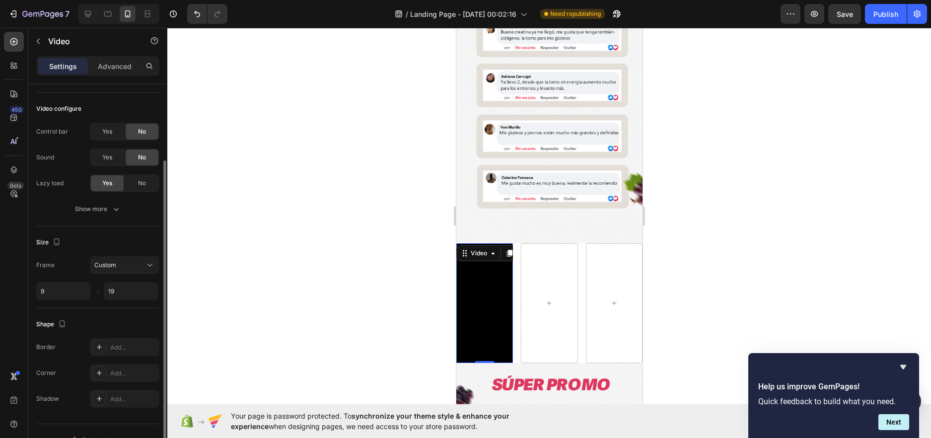
scroll to position [117, 0]
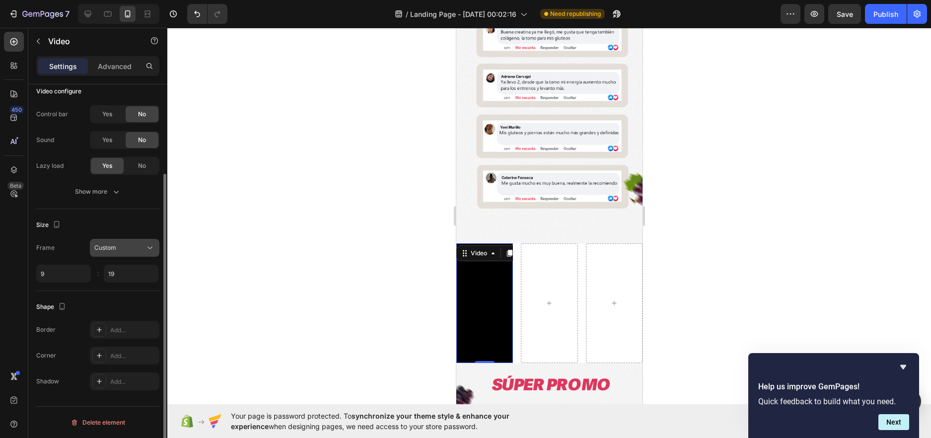
click at [118, 254] on button "Custom" at bounding box center [125, 248] width 70 height 18
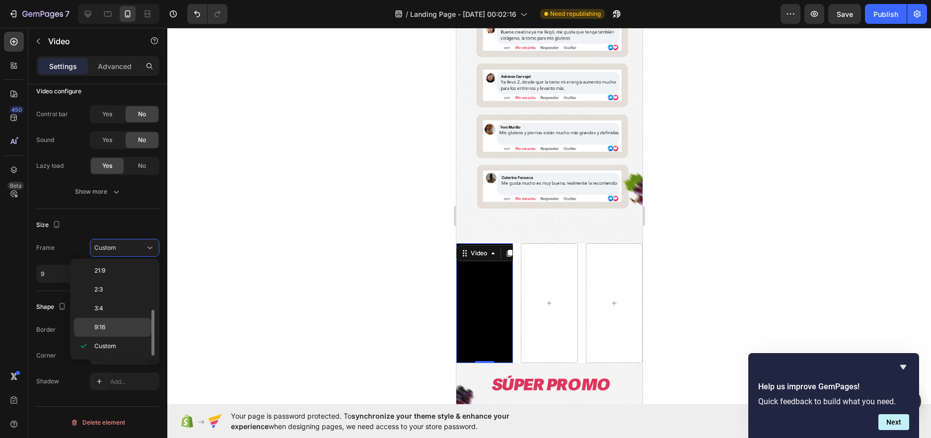
click at [107, 327] on p "9:16" at bounding box center [120, 327] width 53 height 9
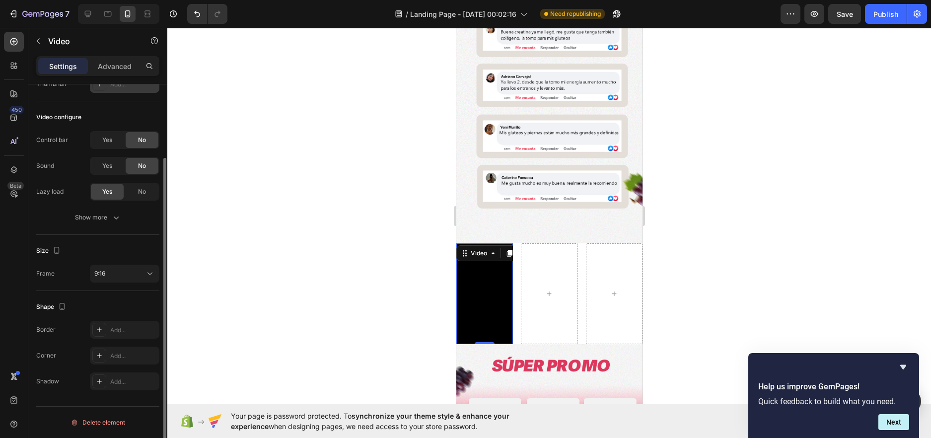
scroll to position [91, 0]
click at [685, 222] on div at bounding box center [549, 233] width 764 height 410
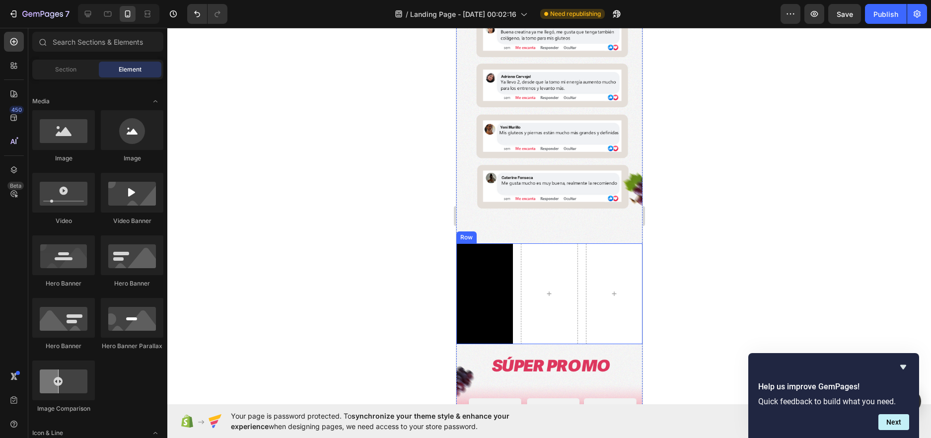
click at [513, 243] on div "Video Row" at bounding box center [549, 293] width 186 height 101
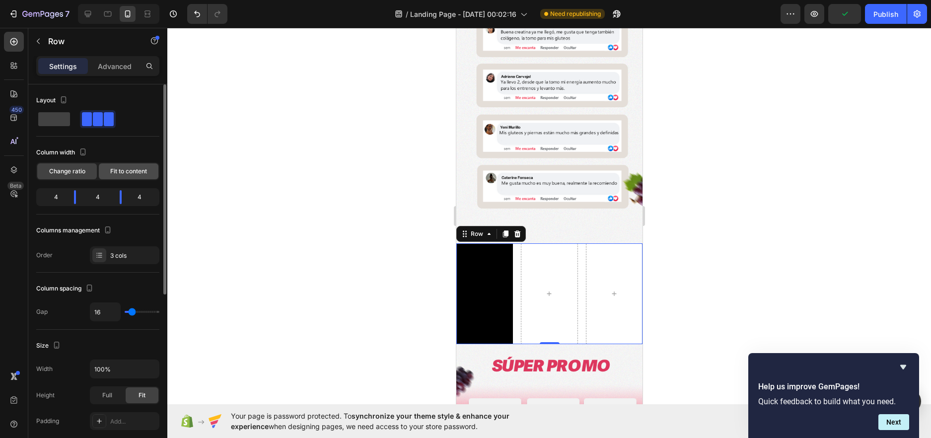
click at [114, 174] on span "Fit to content" at bounding box center [128, 171] width 37 height 9
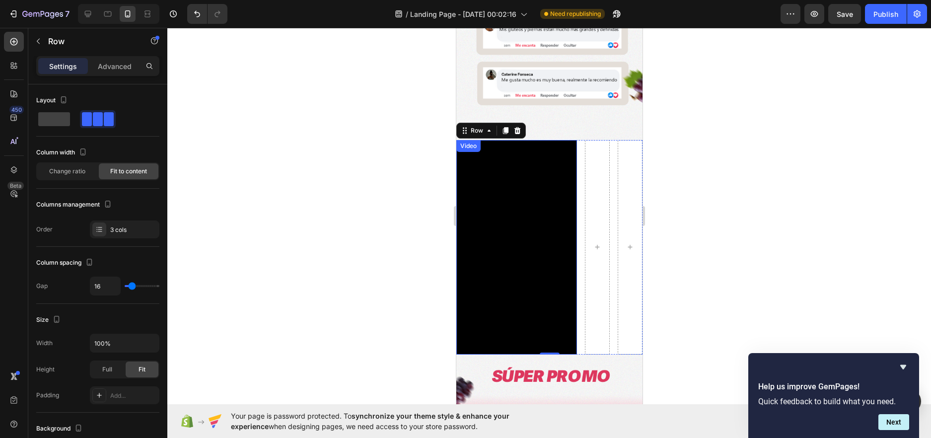
scroll to position [596, 0]
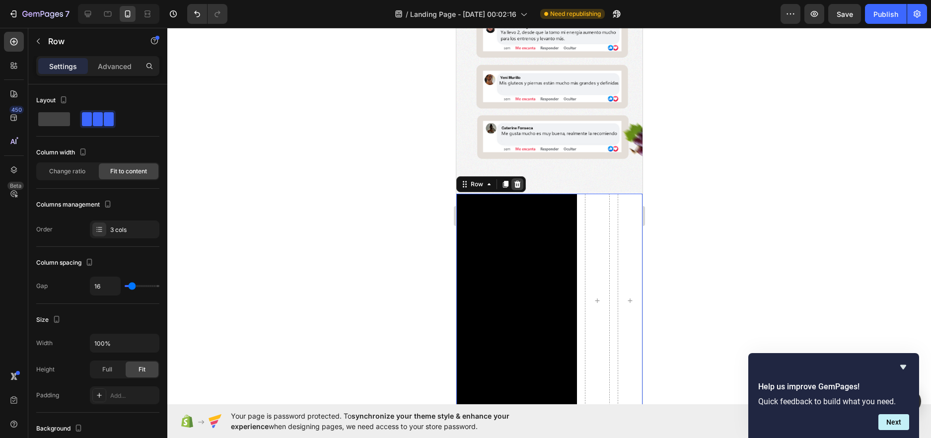
click at [522, 178] on div at bounding box center [517, 184] width 12 height 12
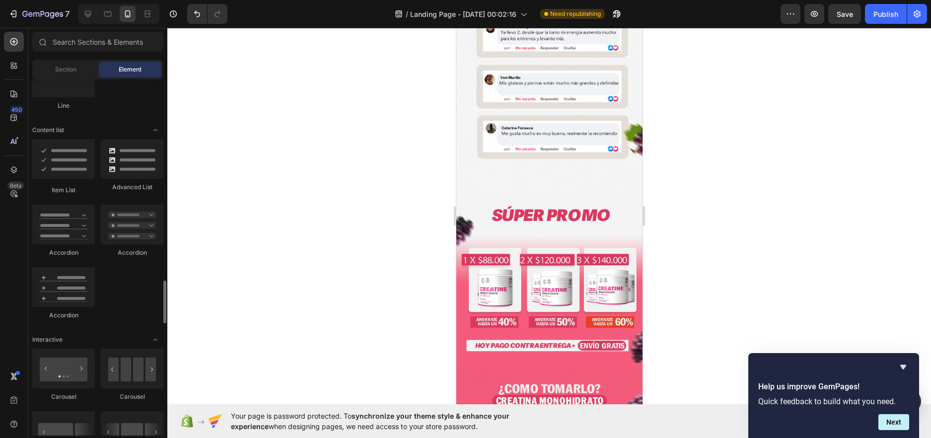
scroll to position [894, 0]
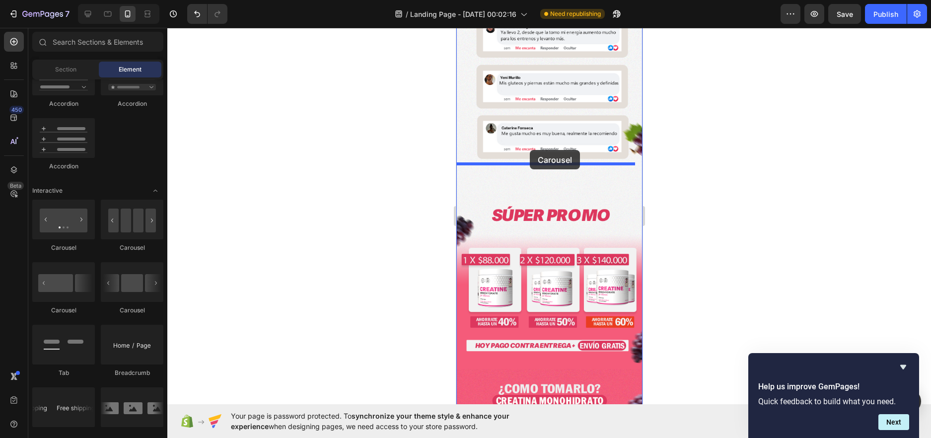
drag, startPoint x: 578, startPoint y: 313, endPoint x: 529, endPoint y: 150, distance: 170.5
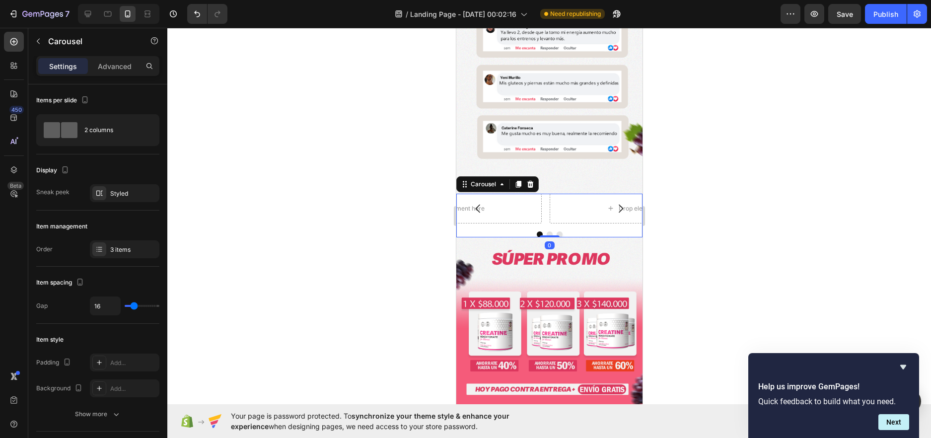
click at [479, 204] on icon "Carousel Back Arrow" at bounding box center [477, 208] width 4 height 8
click at [499, 194] on div "Drop element here" at bounding box center [452, 209] width 179 height 30
click at [486, 195] on button "Carousel Back Arrow" at bounding box center [478, 209] width 28 height 28
click at [37, 46] on button "button" at bounding box center [38, 41] width 16 height 16
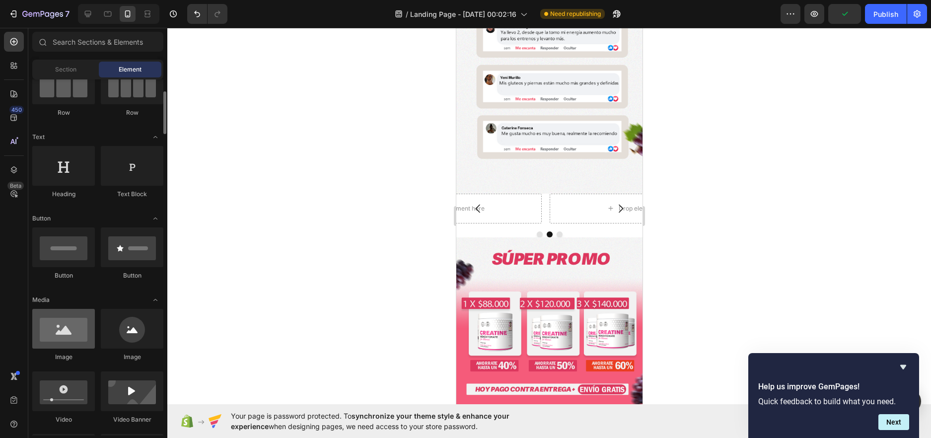
scroll to position [199, 0]
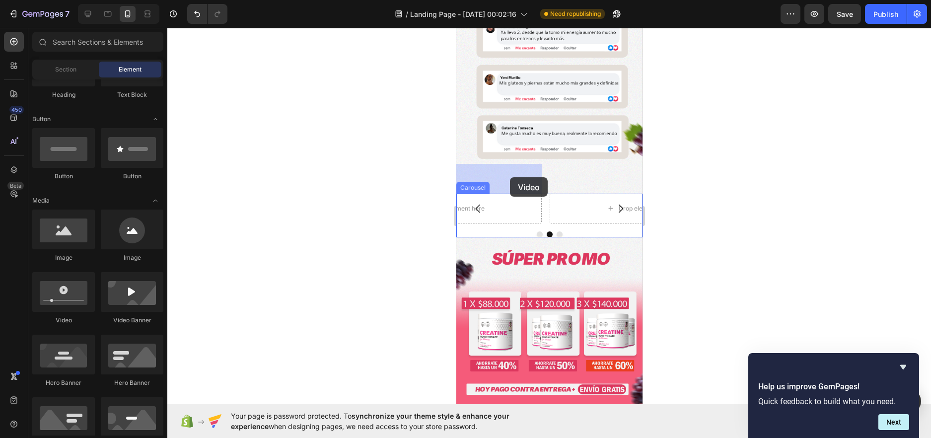
drag, startPoint x: 538, startPoint y: 321, endPoint x: 510, endPoint y: 177, distance: 146.8
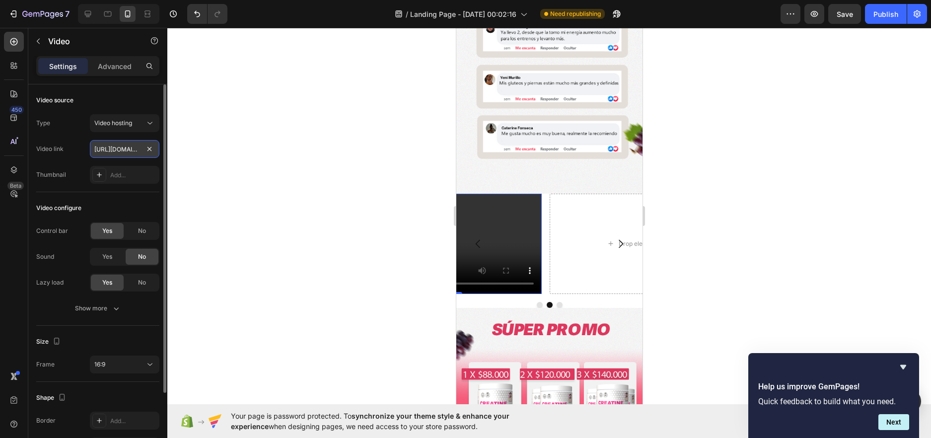
click at [122, 149] on input "https://cdn.shopify.com/videos/c/o/v/2cd3deb506b54b009063f7270ab5cf2e.mp4" at bounding box center [125, 149] width 70 height 18
click at [144, 122] on div "Video hosting" at bounding box center [119, 123] width 51 height 9
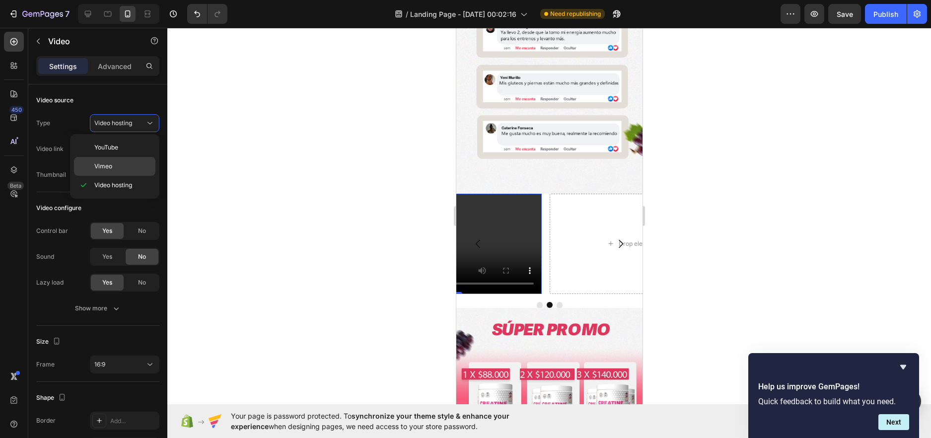
click at [121, 167] on p "Vimeo" at bounding box center [122, 166] width 57 height 9
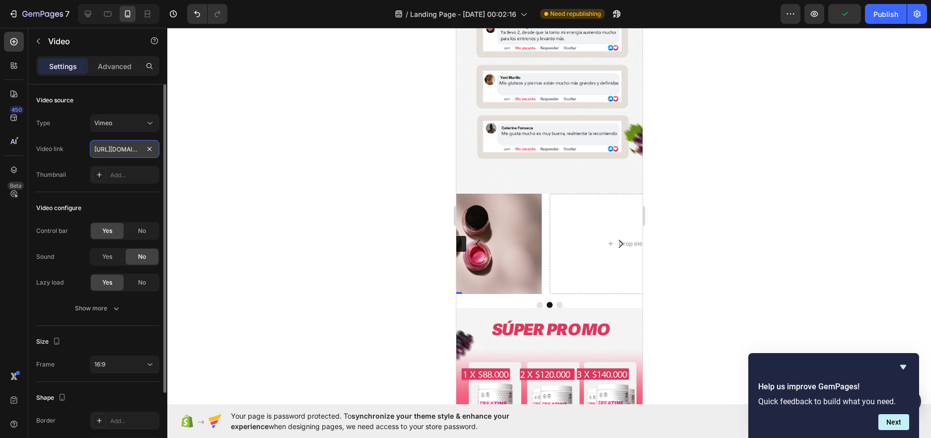
click at [116, 151] on input "https://vimeo.com/1095883398" at bounding box center [125, 149] width 70 height 18
paste input "3234593?fl=pl&fe=sh"
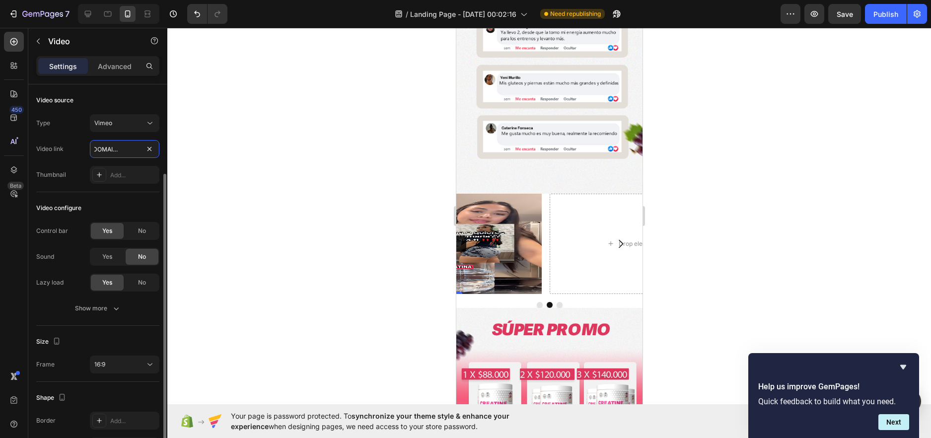
scroll to position [50, 0]
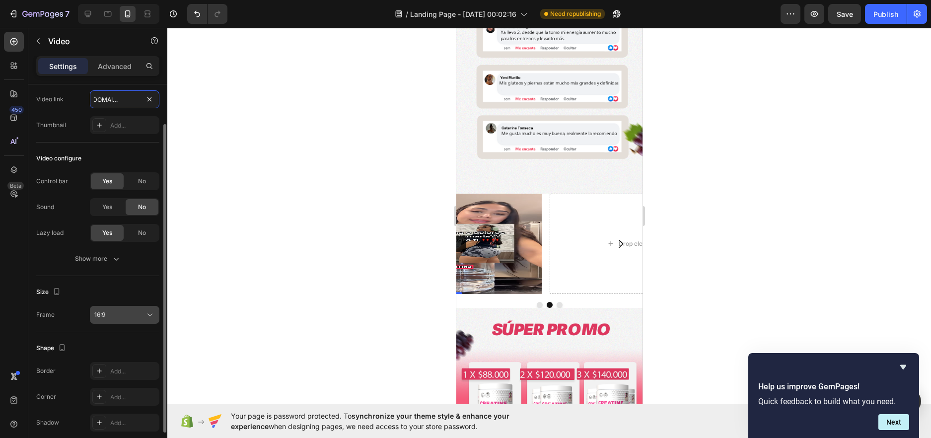
type input "https://vimeo.com/1093234593?fl=pl&fe=sh"
click at [124, 313] on div "16:9" at bounding box center [119, 314] width 51 height 9
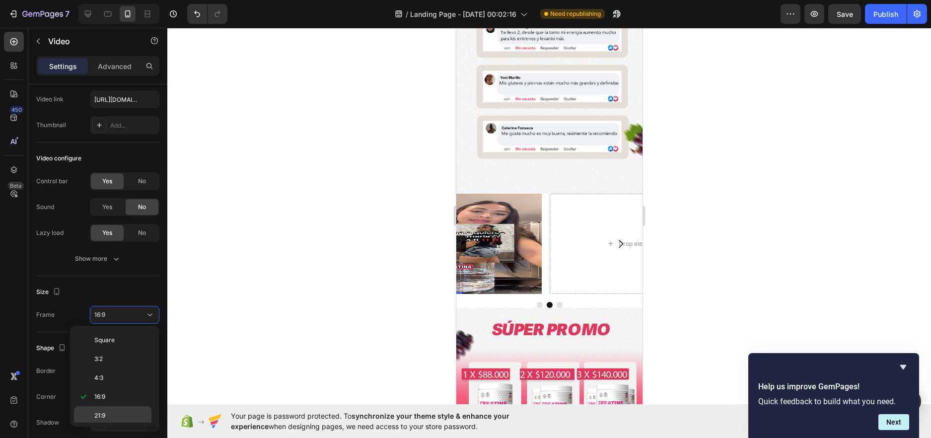
scroll to position [96, 0]
click at [107, 388] on div "9:16" at bounding box center [112, 394] width 77 height 19
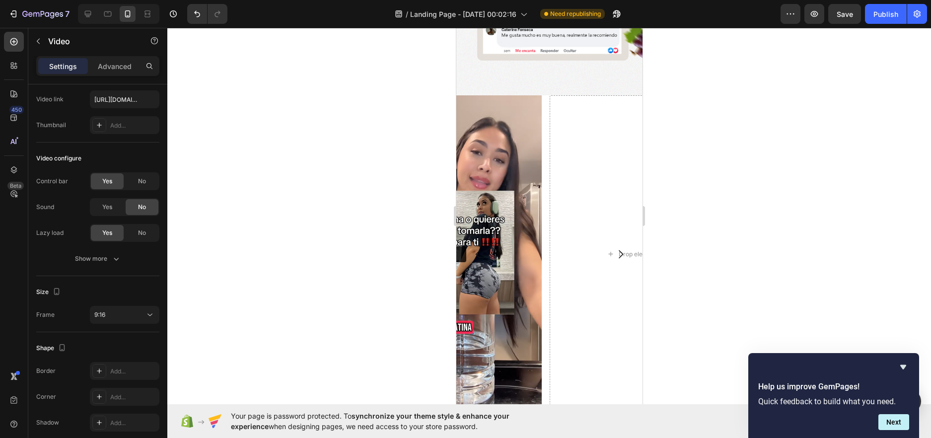
scroll to position [695, 0]
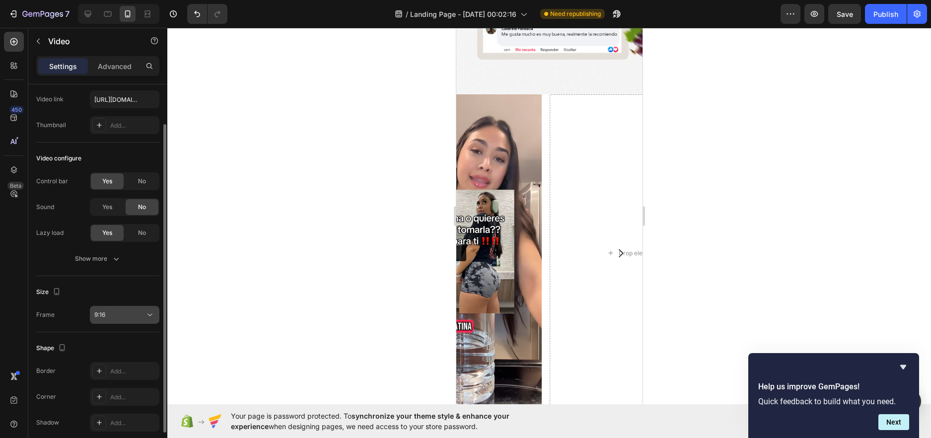
click at [113, 318] on div "9:16" at bounding box center [119, 314] width 51 height 9
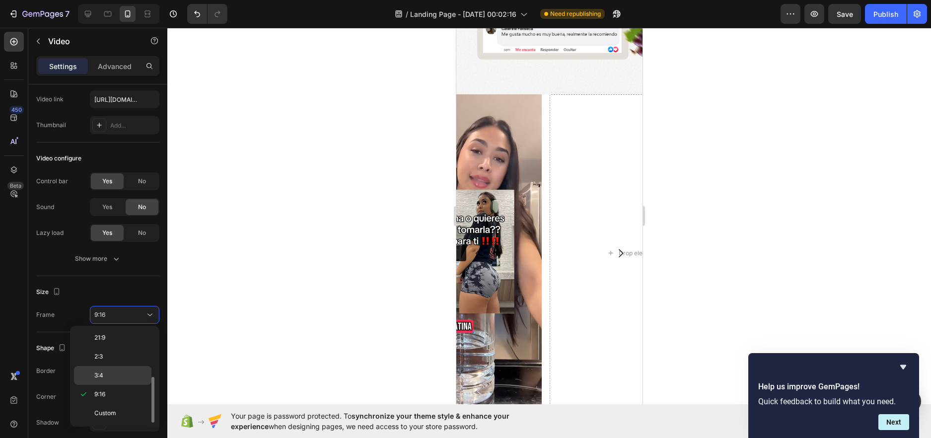
click at [101, 371] on span "3:4" at bounding box center [98, 375] width 9 height 9
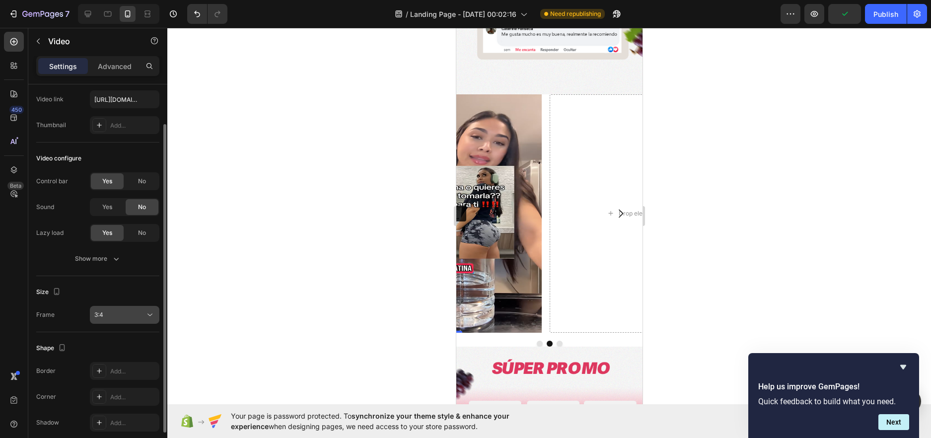
click at [135, 311] on div "3:4" at bounding box center [119, 314] width 51 height 9
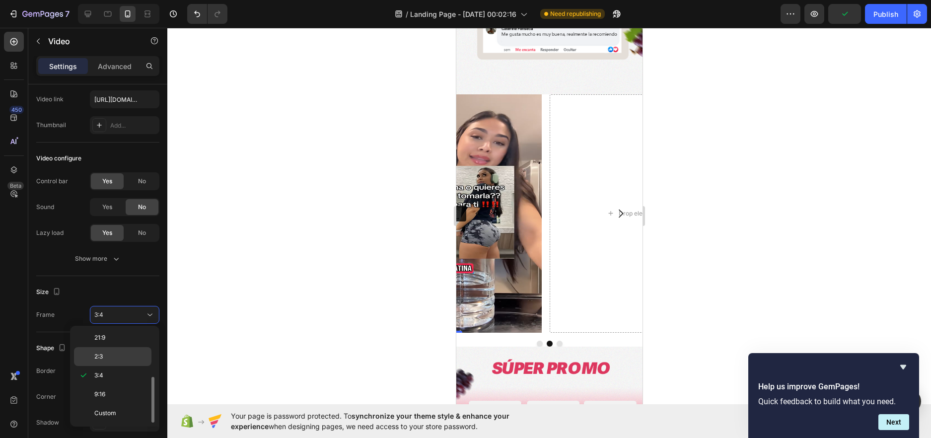
click at [102, 357] on span "2:3" at bounding box center [98, 356] width 8 height 9
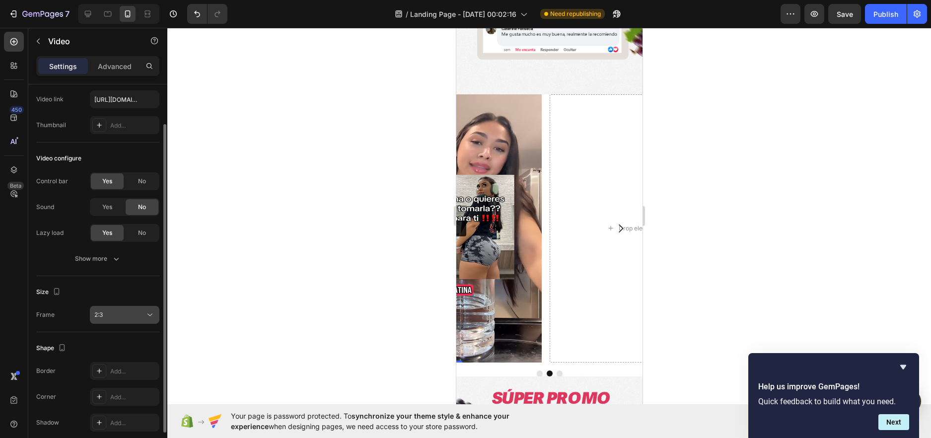
click at [120, 318] on div "2:3" at bounding box center [119, 314] width 51 height 9
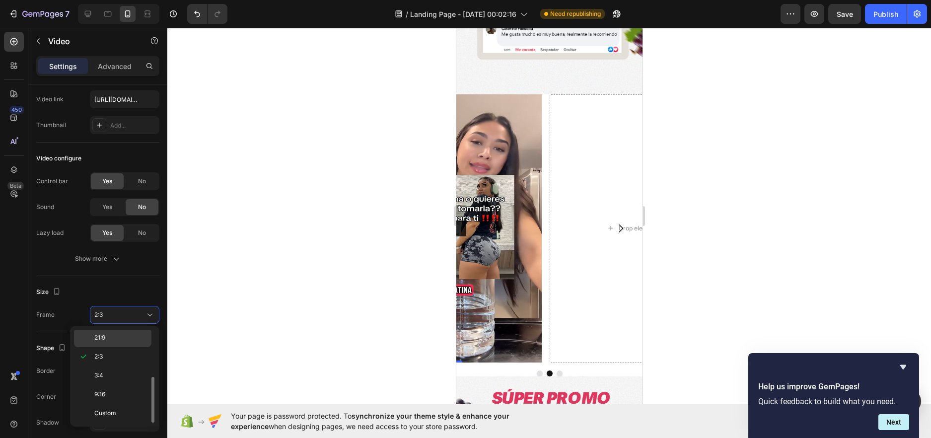
click at [105, 338] on span "21:9" at bounding box center [99, 337] width 11 height 9
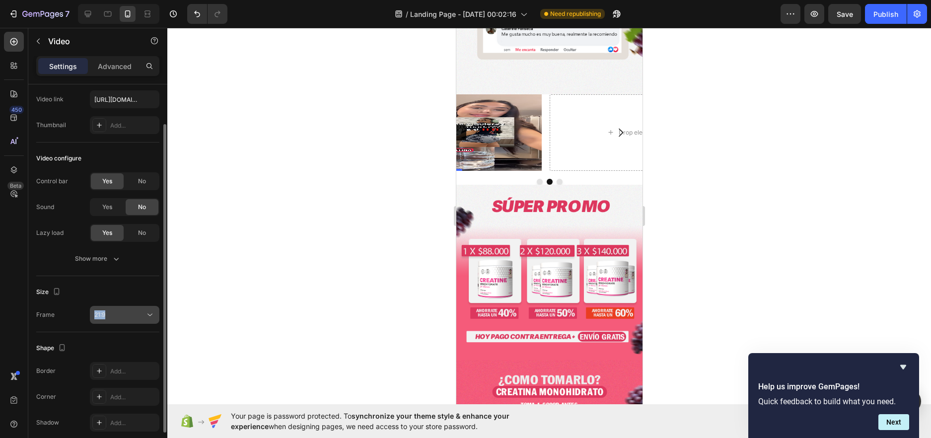
click at [144, 306] on div "Size Frame 21:9" at bounding box center [97, 304] width 123 height 56
click at [141, 309] on button "21:9" at bounding box center [125, 315] width 70 height 18
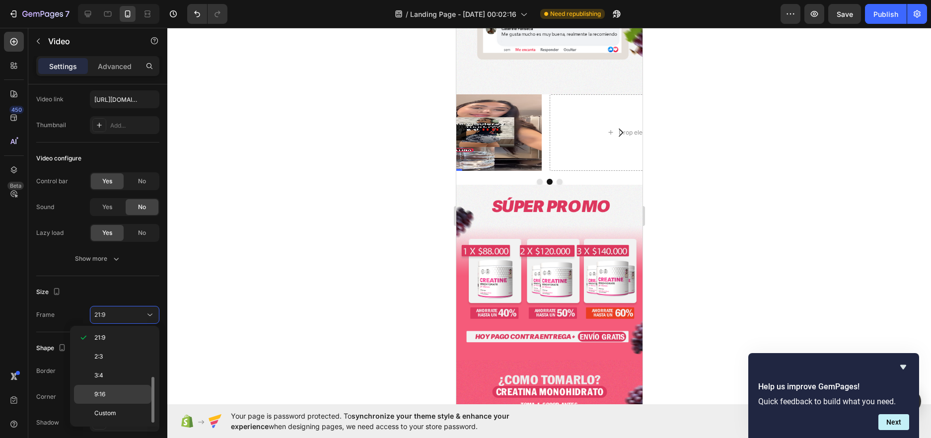
click at [118, 396] on p "9:16" at bounding box center [120, 394] width 53 height 9
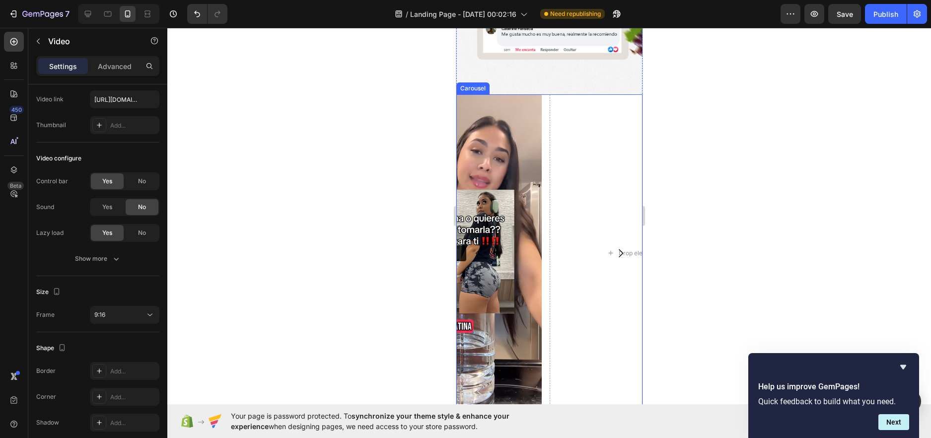
click at [625, 239] on button "Carousel Next Arrow" at bounding box center [620, 253] width 28 height 28
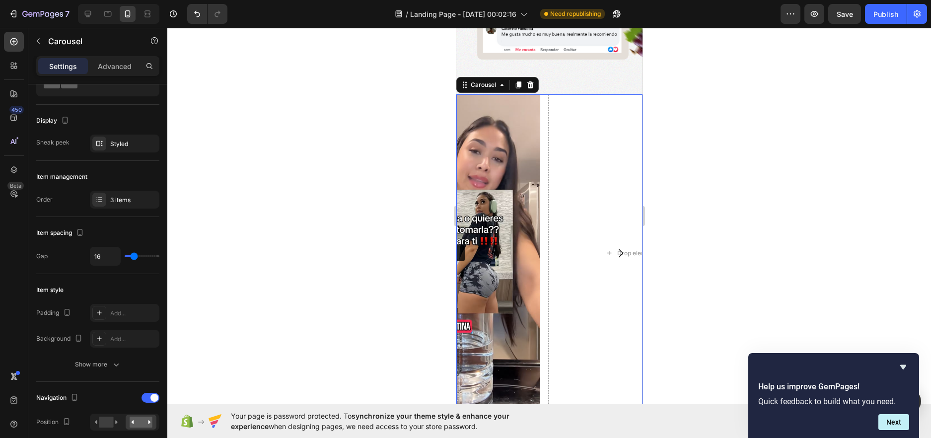
scroll to position [0, 0]
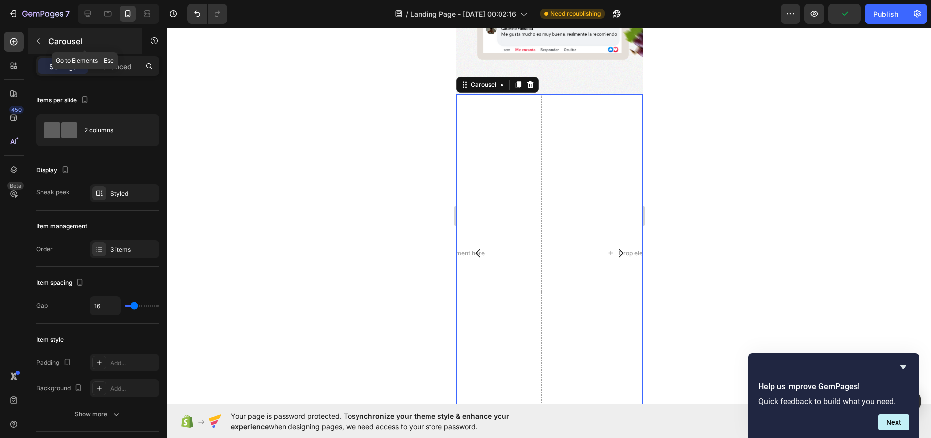
click at [38, 35] on button "button" at bounding box center [38, 41] width 16 height 16
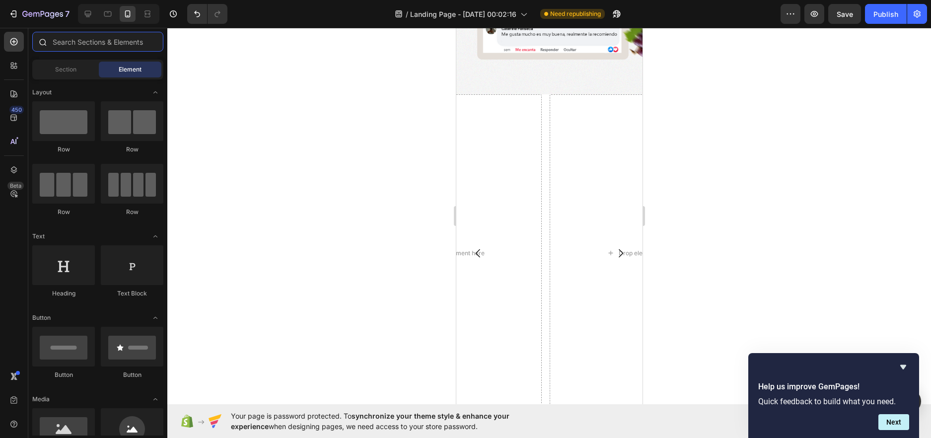
click at [63, 43] on input "text" at bounding box center [97, 42] width 131 height 20
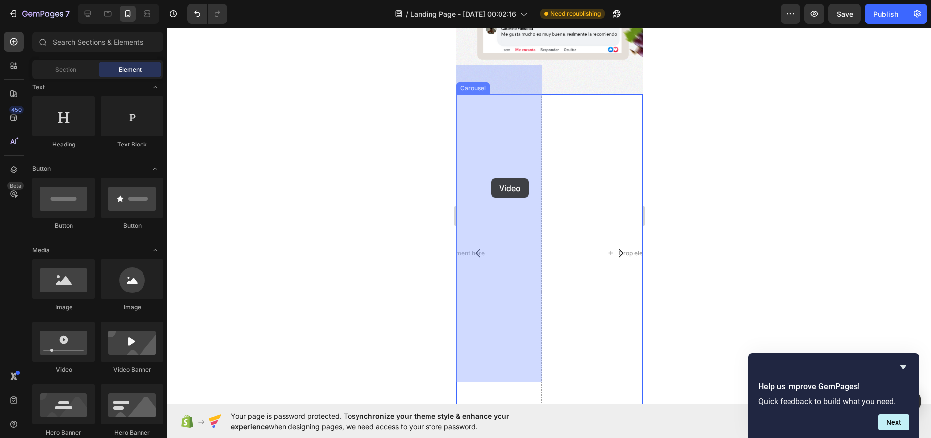
drag, startPoint x: 516, startPoint y: 373, endPoint x: 491, endPoint y: 178, distance: 196.4
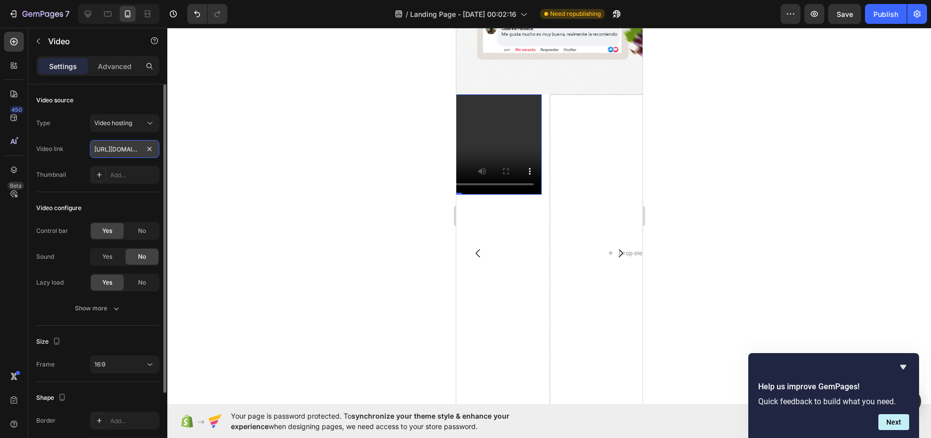
click at [119, 153] on input "https://cdn.shopify.com/videos/c/o/v/2cd3deb506b54b009063f7270ab5cf2e.mp4" at bounding box center [125, 149] width 70 height 18
paste input "vimeo.com/1093236549?fl=pl&fe=sh"
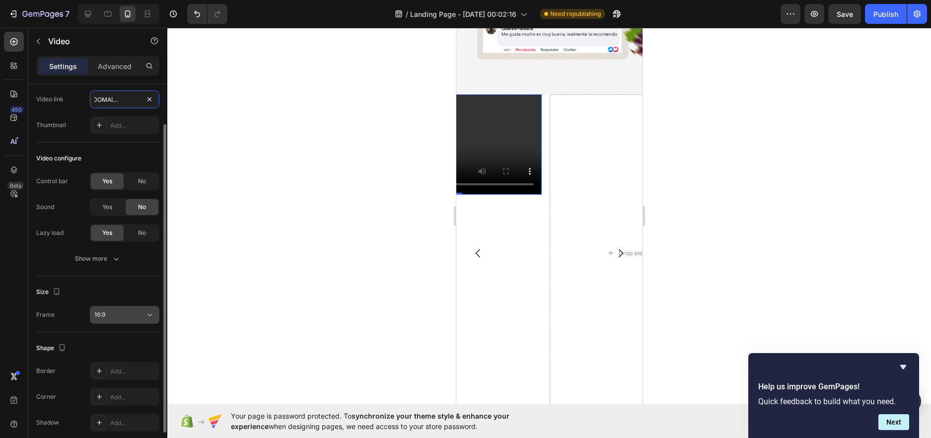
type input "https://vimeo.com/1093236549?fl=pl&fe=sh"
click at [124, 319] on div "16:9" at bounding box center [124, 315] width 61 height 10
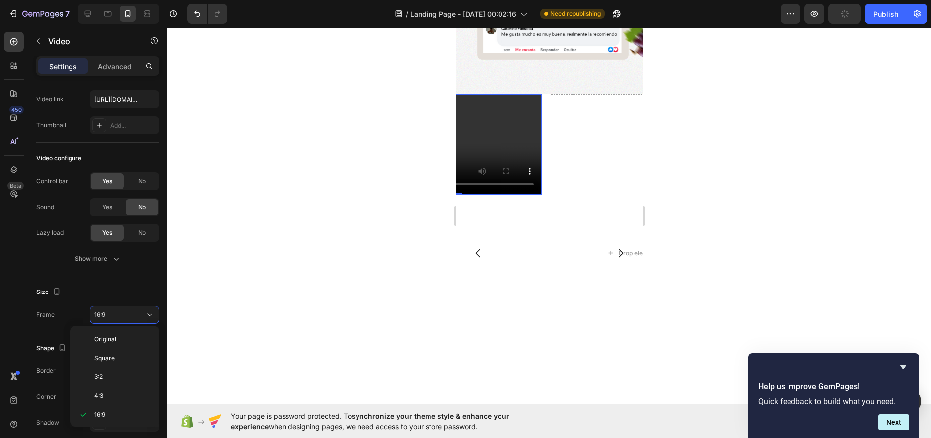
scroll to position [96, 0]
click at [115, 394] on p "9:16" at bounding box center [120, 394] width 53 height 9
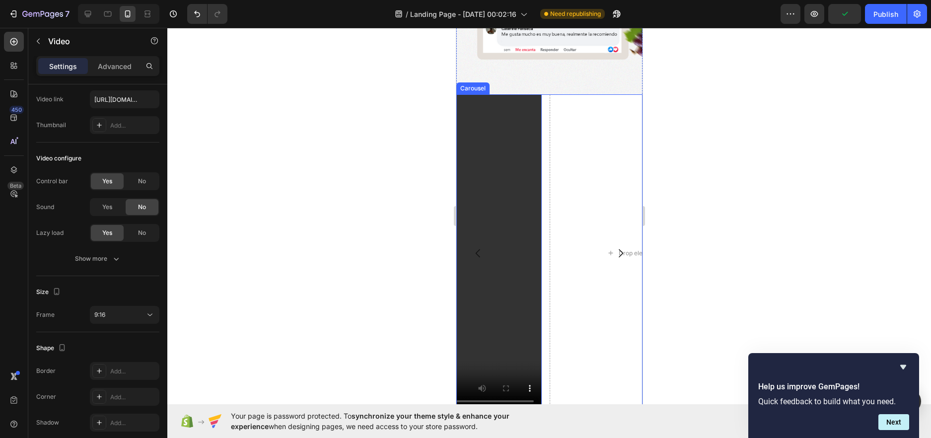
click at [474, 247] on icon "Carousel Back Arrow" at bounding box center [478, 253] width 12 height 12
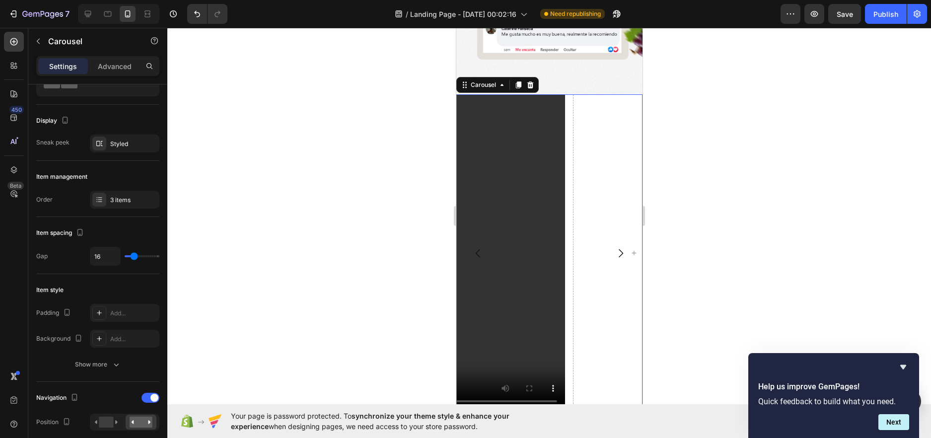
scroll to position [0, 0]
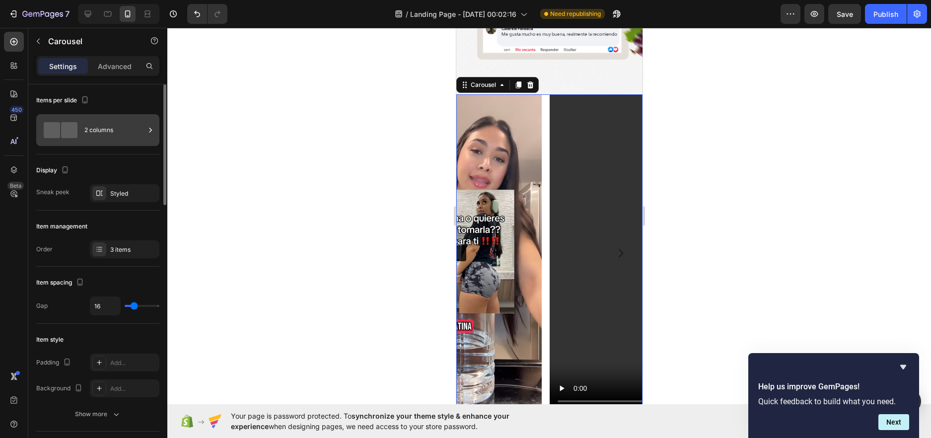
click at [114, 123] on div "2 columns" at bounding box center [114, 130] width 61 height 23
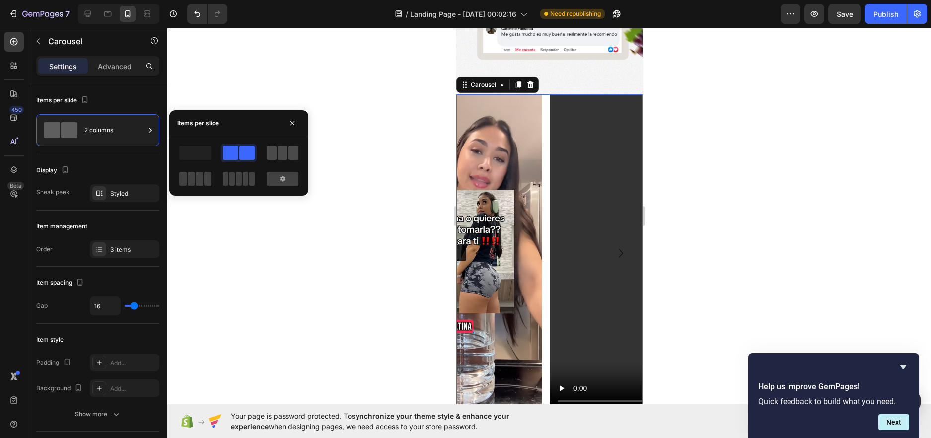
drag, startPoint x: 284, startPoint y: 150, endPoint x: 111, endPoint y: 190, distance: 177.2
click at [284, 150] on span at bounding box center [283, 153] width 10 height 14
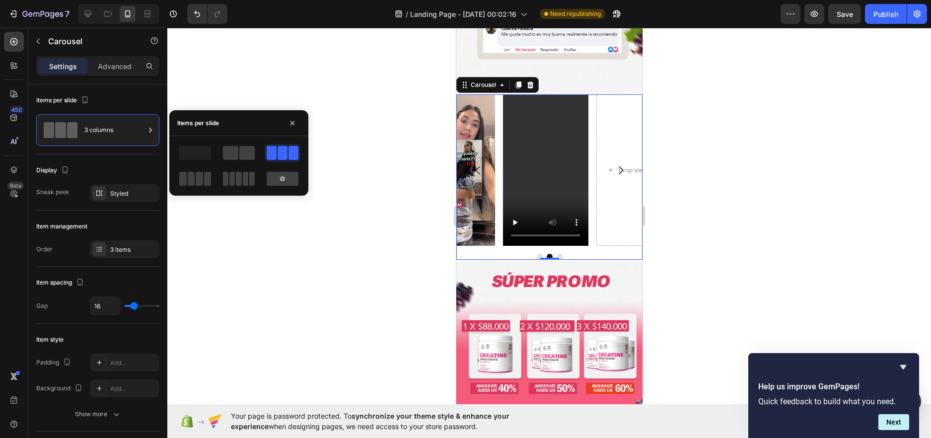
click at [618, 166] on icon "Carousel Next Arrow" at bounding box center [620, 170] width 4 height 8
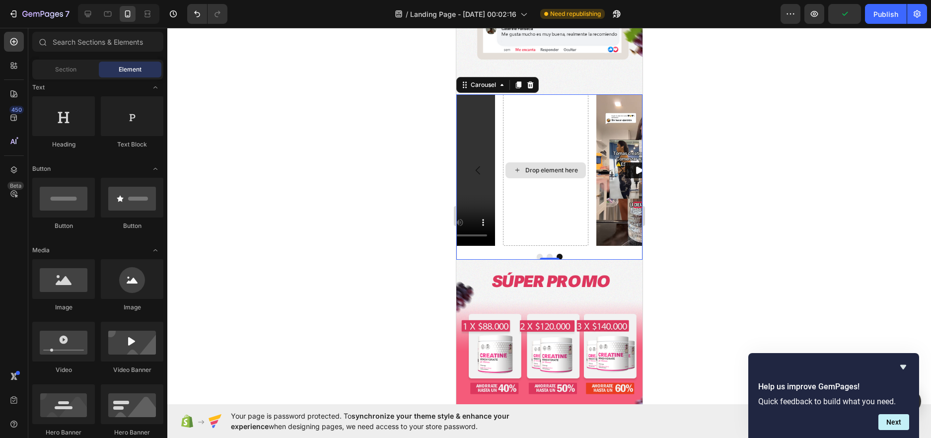
click at [540, 166] on div "Drop element here" at bounding box center [551, 170] width 53 height 8
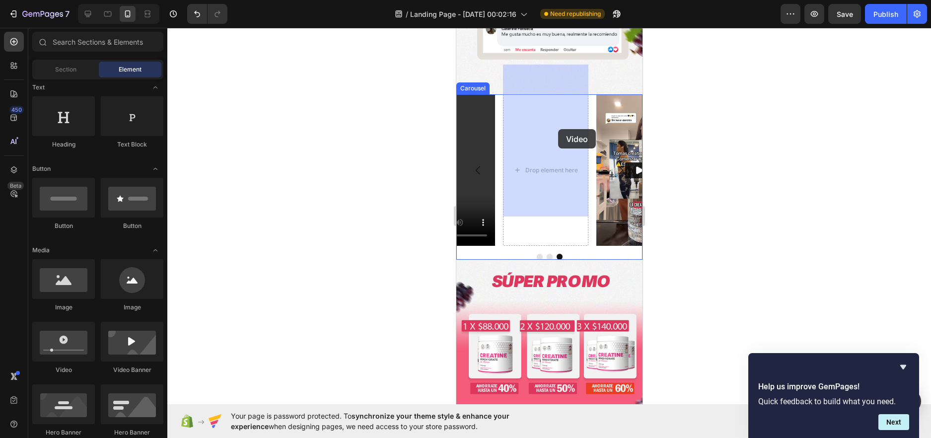
drag, startPoint x: 521, startPoint y: 377, endPoint x: 558, endPoint y: 130, distance: 250.4
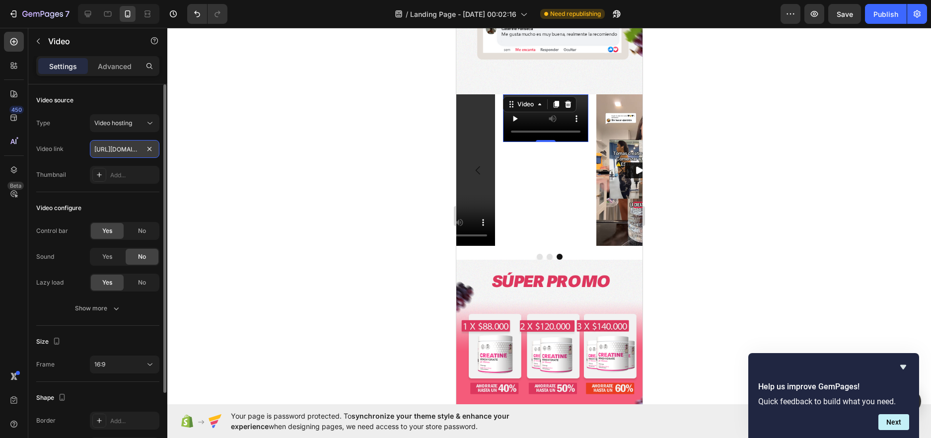
click at [119, 149] on input "https://cdn.shopify.com/videos/c/o/v/2cd3deb506b54b009063f7270ab5cf2e.mp4" at bounding box center [125, 149] width 70 height 18
paste input "vimeo.com/1093233836?fl=pl&fe=sh"
type input "https://vimeo.com/1093233836?fl=pl&fe=sh"
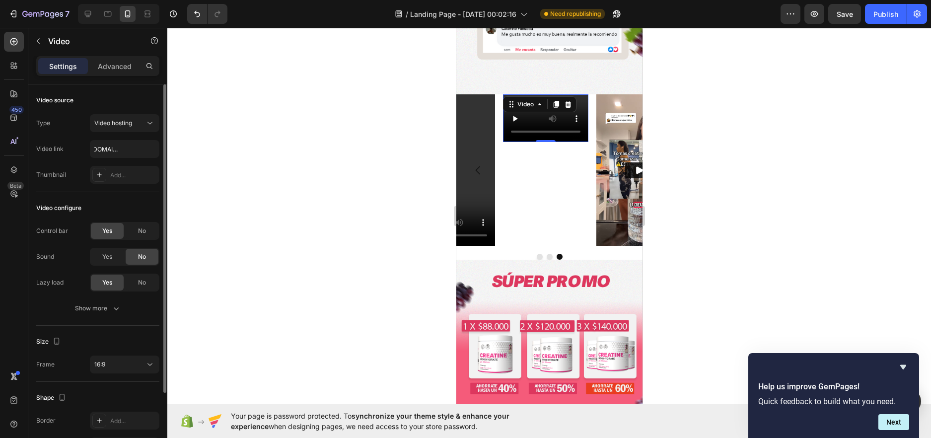
click at [131, 204] on div "Video configure" at bounding box center [97, 208] width 123 height 16
click at [125, 143] on input "https://vimeo.com/1093233836?fl=pl&fe=sh" at bounding box center [125, 149] width 70 height 18
click at [111, 367] on div "16:9" at bounding box center [119, 364] width 51 height 9
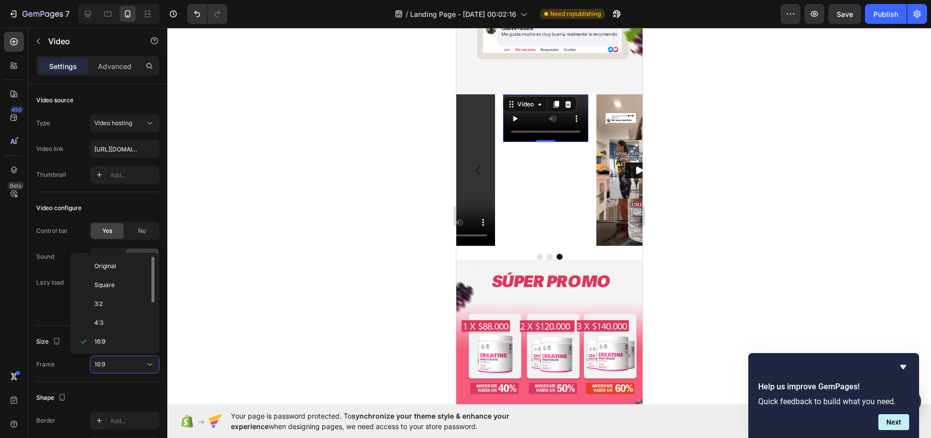
scroll to position [96, 0]
click at [118, 316] on div "9:16" at bounding box center [112, 321] width 77 height 19
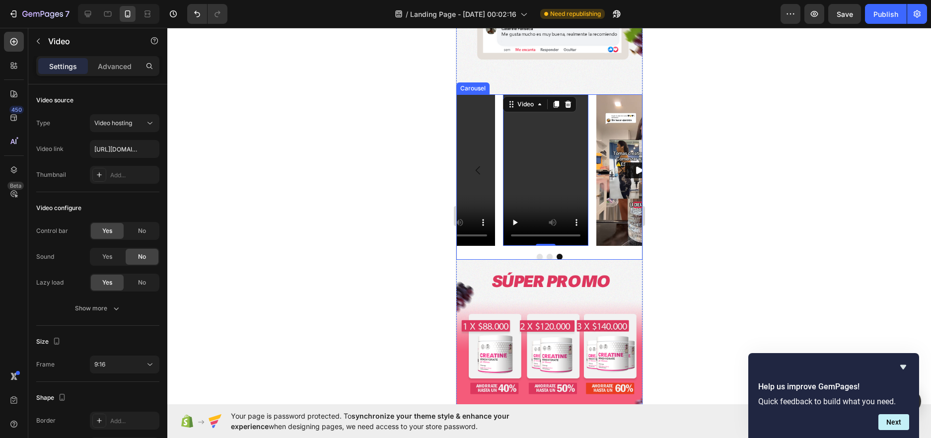
click at [480, 164] on icon "Carousel Back Arrow" at bounding box center [478, 170] width 12 height 12
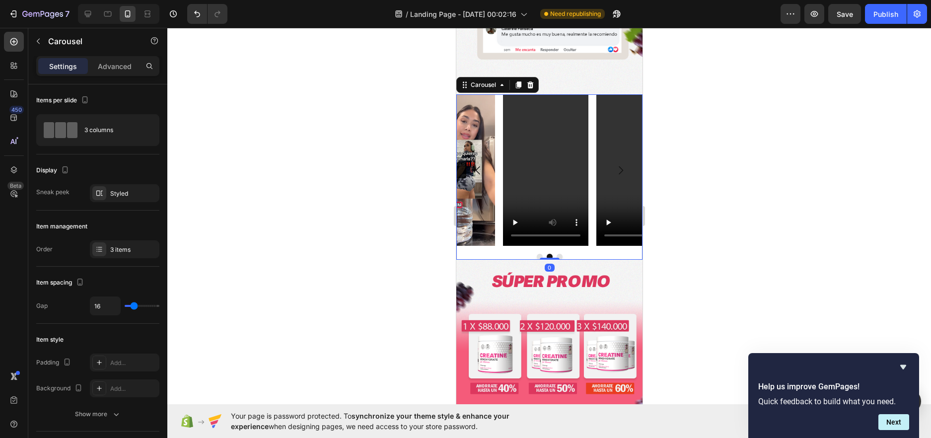
click at [480, 164] on icon "Carousel Back Arrow" at bounding box center [478, 170] width 12 height 12
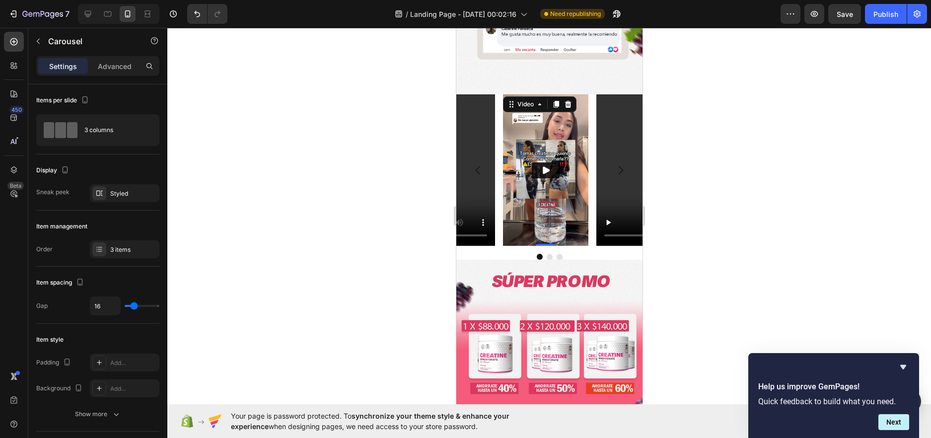
click at [543, 166] on icon "Play" at bounding box center [545, 169] width 7 height 7
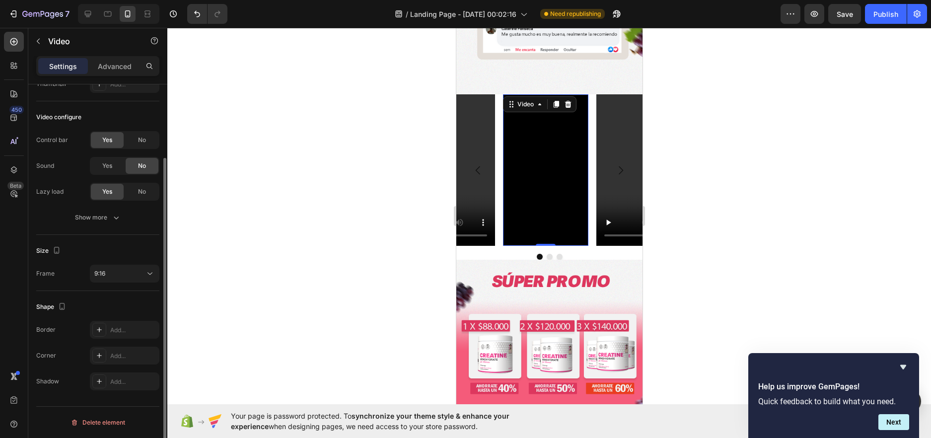
scroll to position [0, 0]
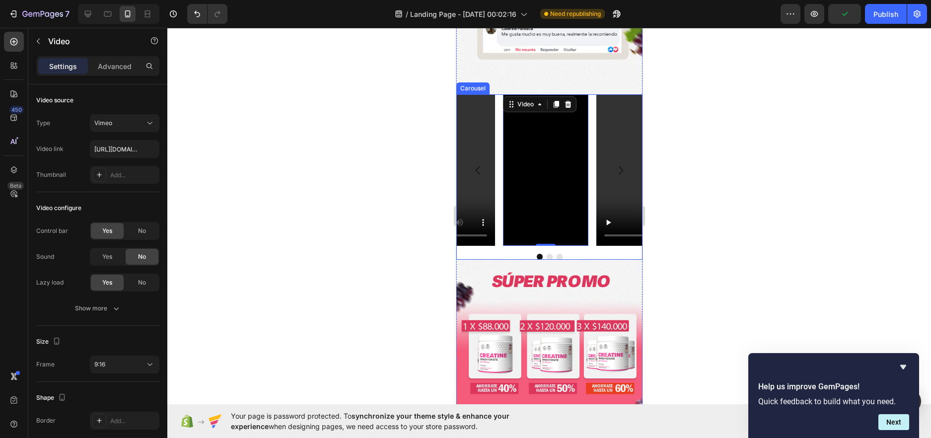
click at [599, 254] on div at bounding box center [549, 257] width 186 height 6
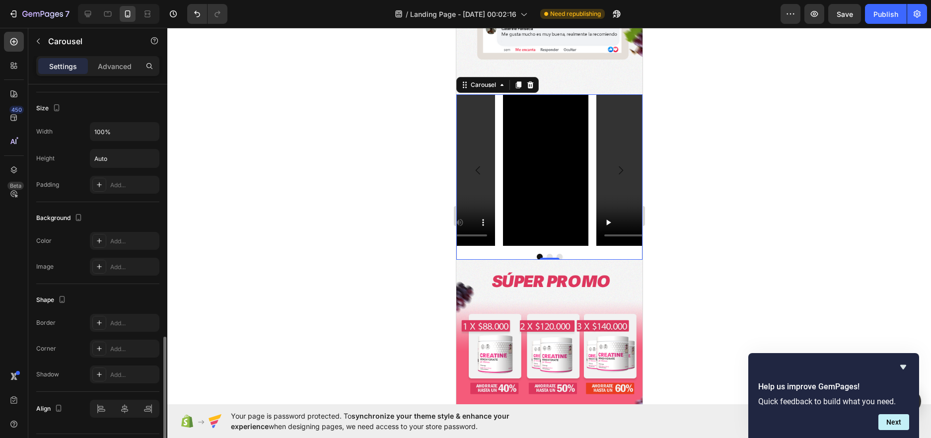
scroll to position [822, 0]
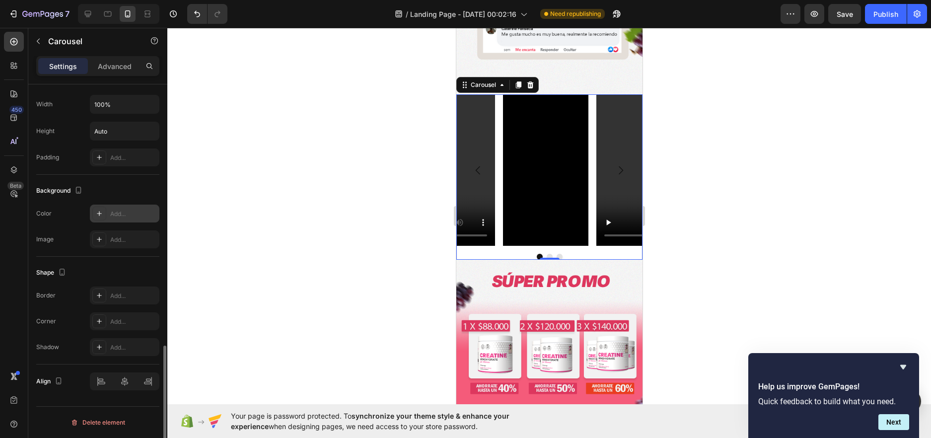
click at [104, 214] on div at bounding box center [99, 214] width 14 height 14
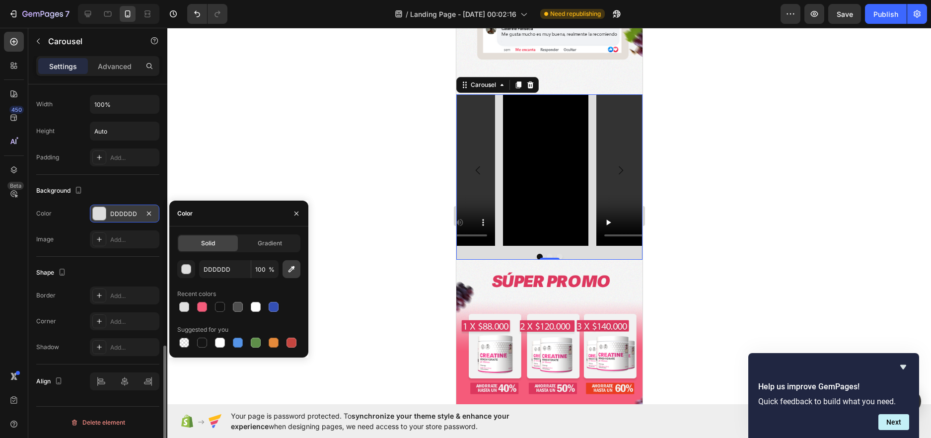
click at [291, 268] on icon "button" at bounding box center [292, 269] width 10 height 10
type input "F3F4F2"
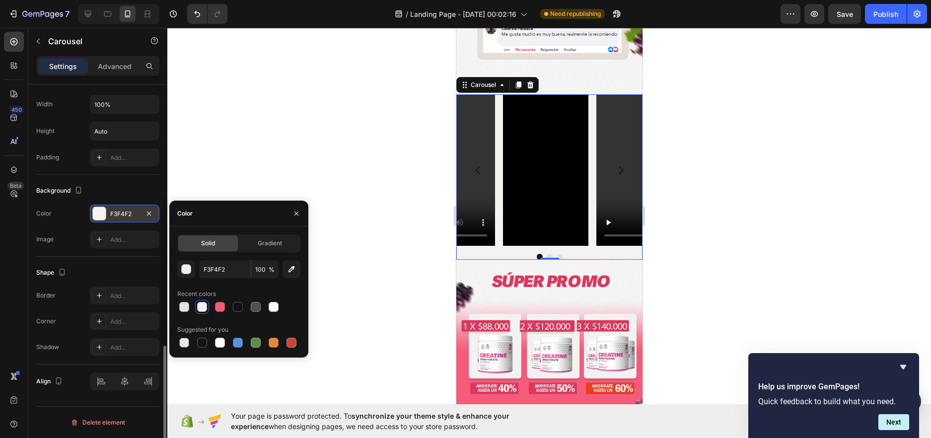
click at [346, 135] on div at bounding box center [549, 233] width 764 height 410
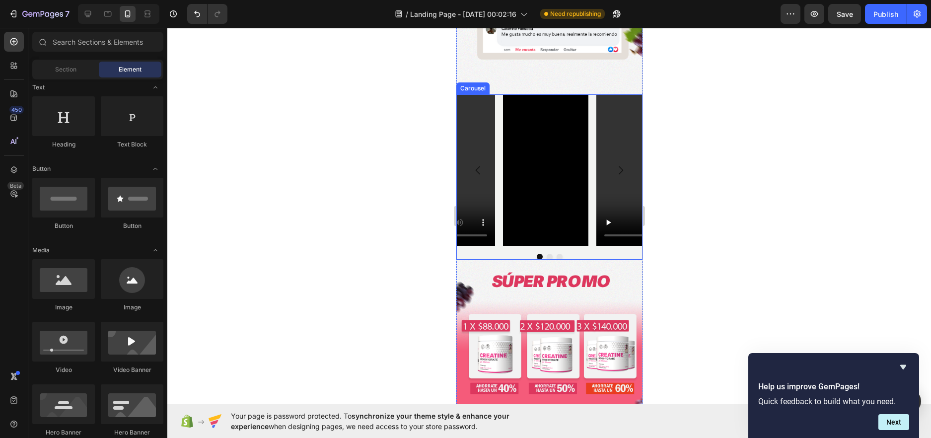
click at [614, 164] on icon "Carousel Next Arrow" at bounding box center [620, 170] width 12 height 12
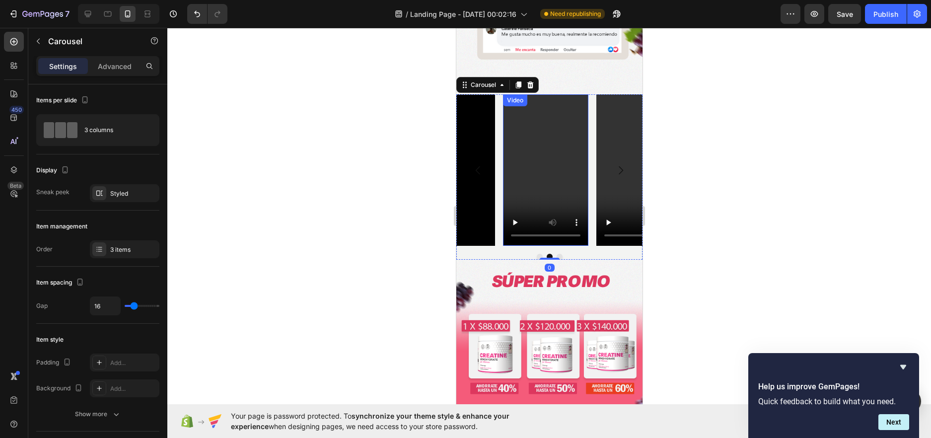
click at [538, 133] on video at bounding box center [545, 170] width 85 height 152
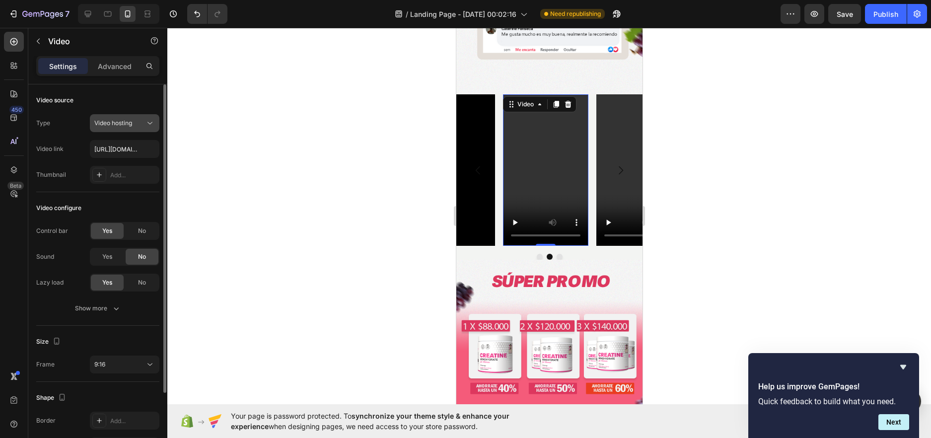
click at [130, 120] on span "Video hosting" at bounding box center [113, 122] width 38 height 7
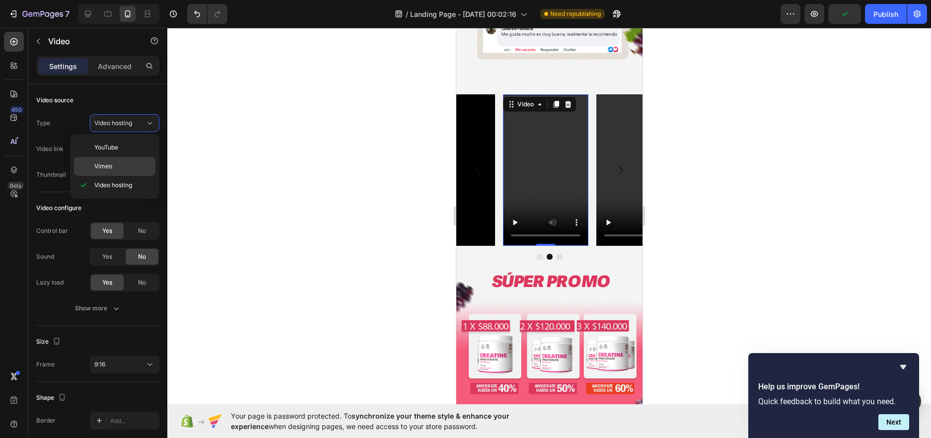
click at [125, 160] on div "Vimeo" at bounding box center [114, 166] width 81 height 19
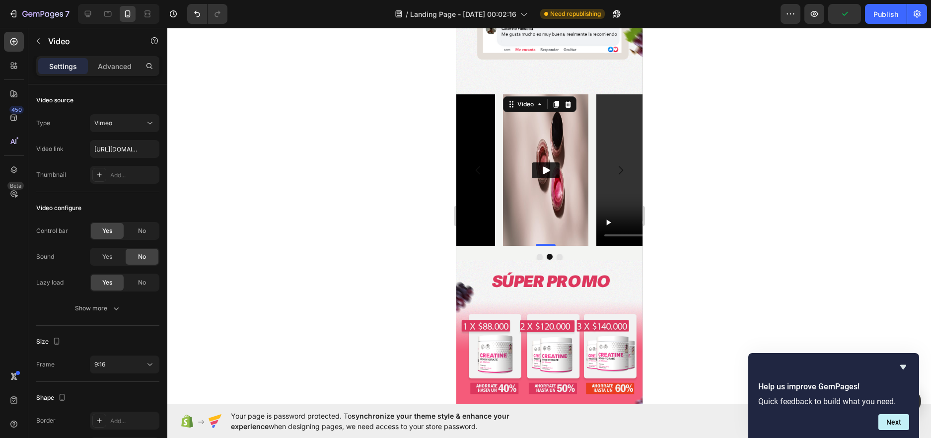
click at [548, 165] on icon "Play" at bounding box center [545, 170] width 10 height 10
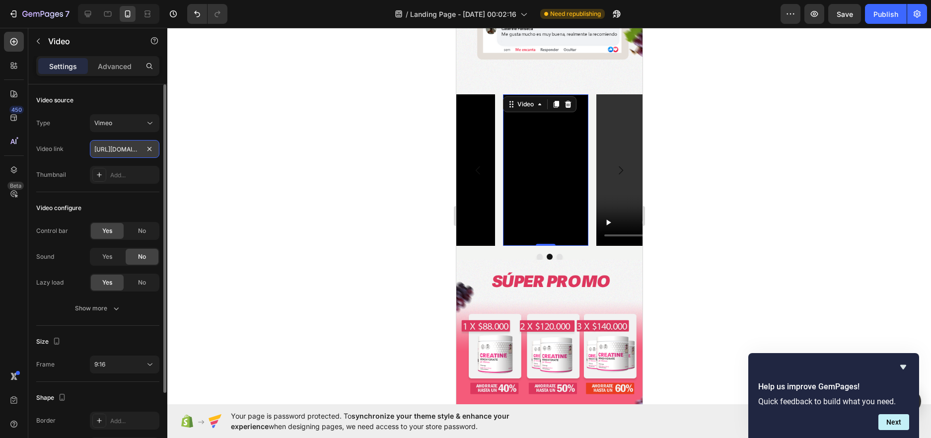
click at [114, 144] on input "https://vimeo.com/1095883398" at bounding box center [125, 149] width 70 height 18
paste input "3233836?fl=pl&fe=sh"
type input "https://vimeo.com/1093233836?fl=pl&fe=sh"
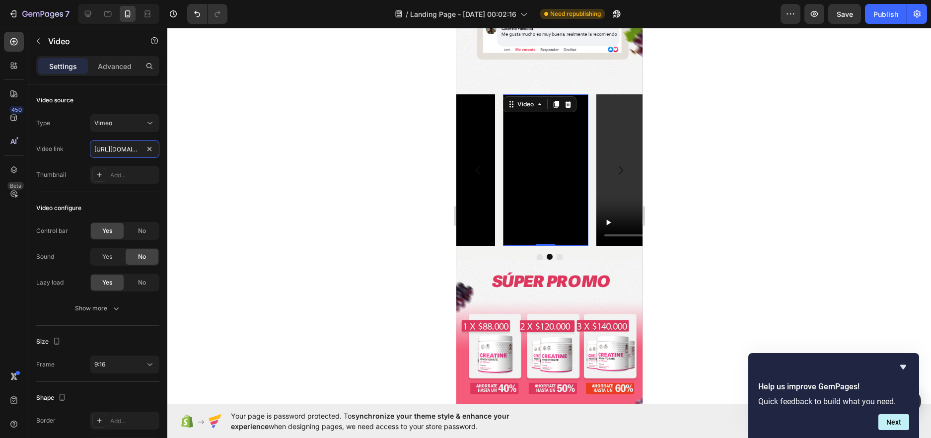
scroll to position [0, 80]
click at [614, 164] on icon "Carousel Next Arrow" at bounding box center [620, 170] width 12 height 12
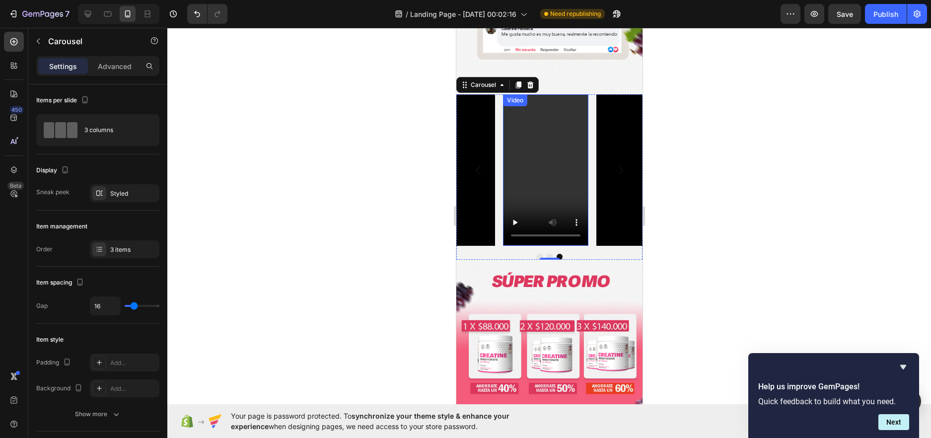
click at [506, 135] on video at bounding box center [545, 170] width 85 height 152
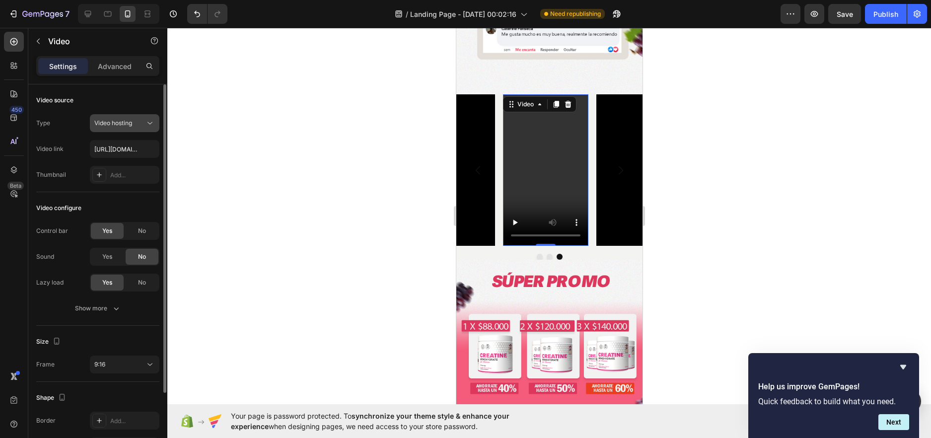
click at [125, 120] on span "Video hosting" at bounding box center [113, 122] width 38 height 7
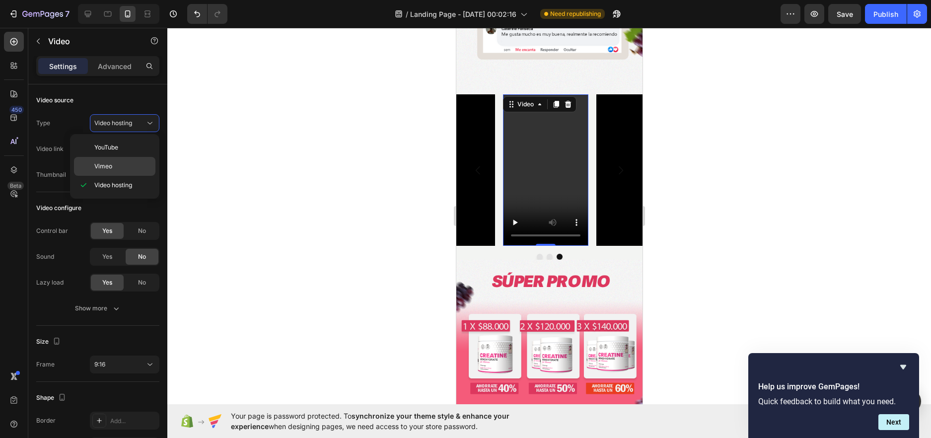
click at [129, 160] on div "Vimeo" at bounding box center [114, 166] width 81 height 19
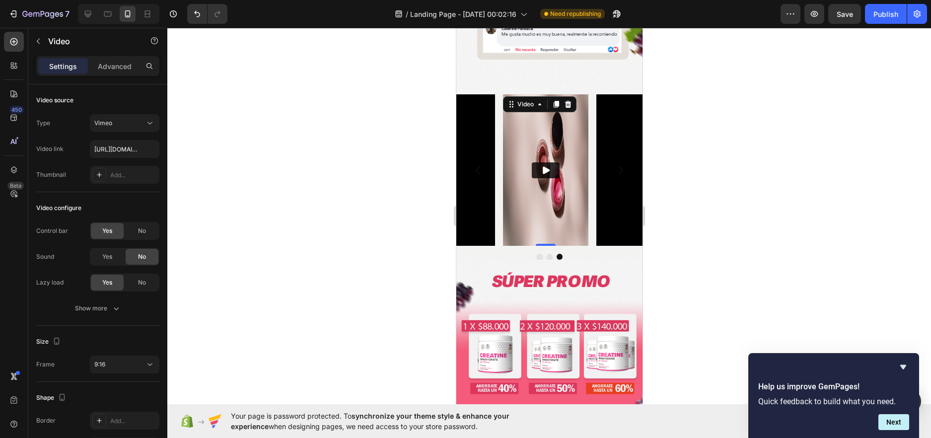
click at [549, 165] on icon "Play" at bounding box center [545, 170] width 10 height 10
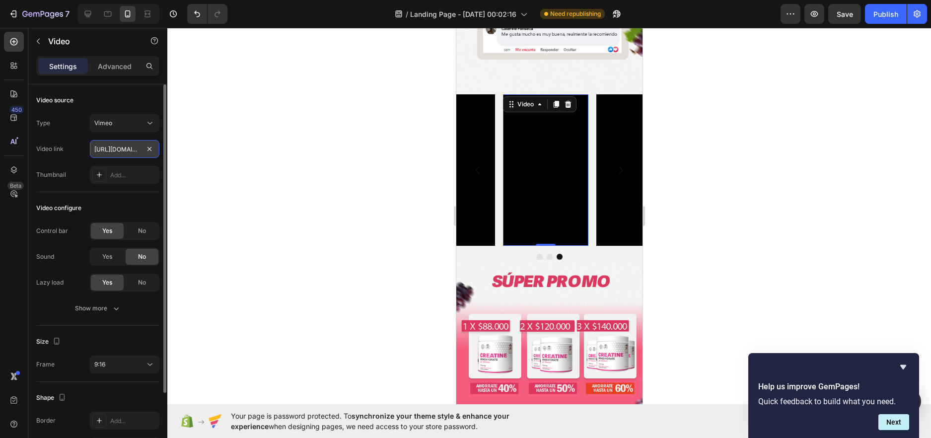
click at [134, 144] on input "https://vimeo.com/1095883398" at bounding box center [125, 149] width 70 height 18
paste input "3234870?fl=pl&fe=sh"
type input "https://vimeo.com/1093234870?fl=pl&fe=sh"
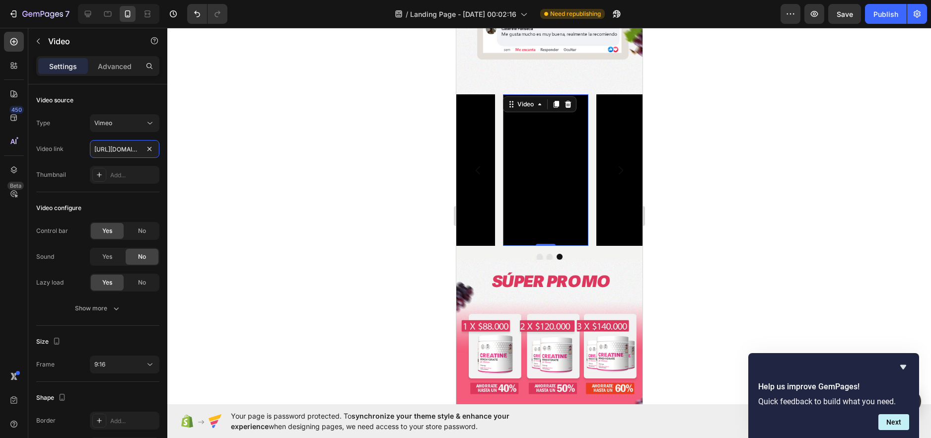
scroll to position [0, 79]
click at [614, 164] on icon "Carousel Next Arrow" at bounding box center [620, 170] width 12 height 12
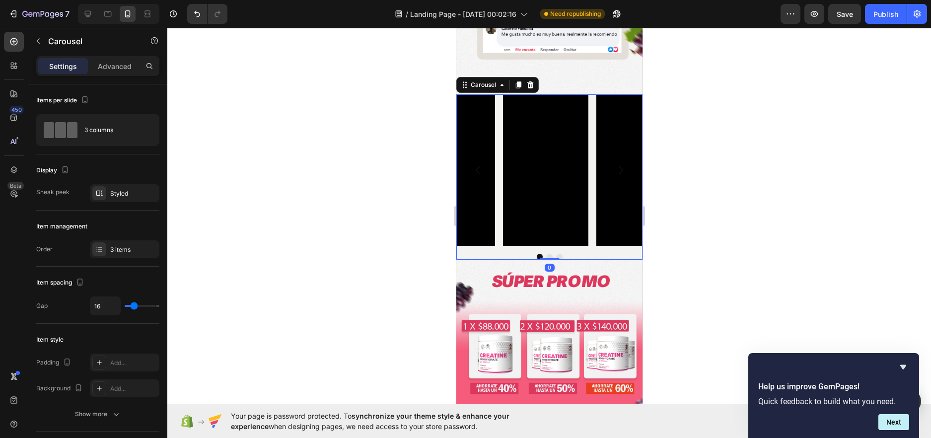
click at [614, 164] on icon "Carousel Next Arrow" at bounding box center [620, 170] width 12 height 12
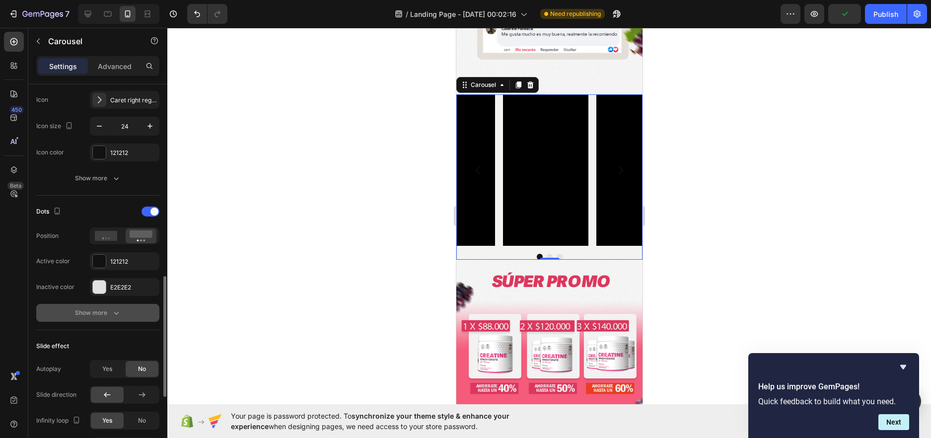
scroll to position [546, 0]
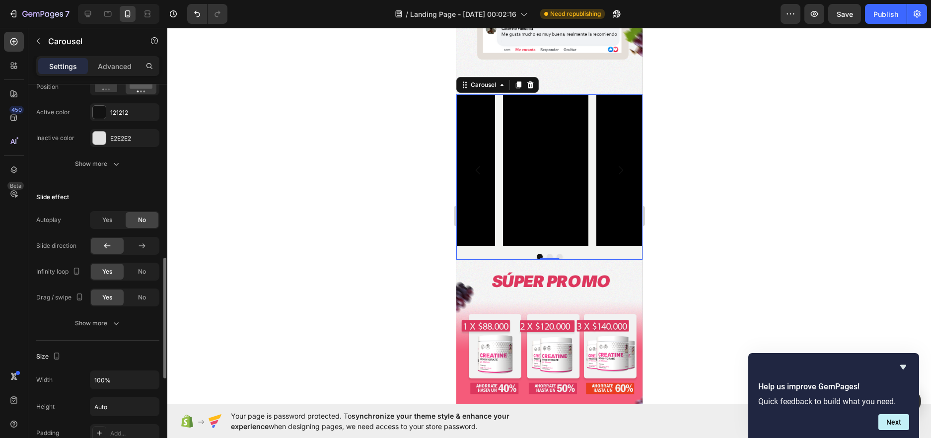
click at [110, 217] on span "Yes" at bounding box center [107, 220] width 10 height 9
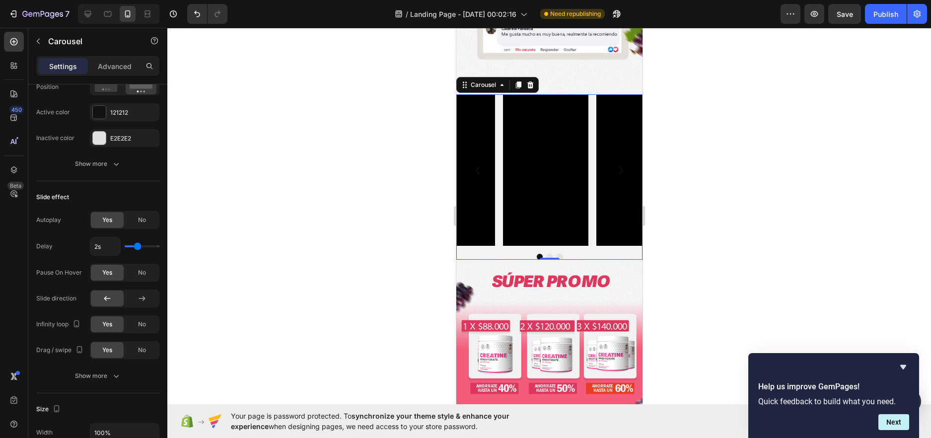
click at [614, 164] on icon "Carousel Next Arrow" at bounding box center [620, 170] width 12 height 12
click at [606, 156] on button "Carousel Next Arrow" at bounding box center [620, 170] width 28 height 28
click at [486, 80] on div "Carousel" at bounding box center [482, 84] width 29 height 9
click at [146, 220] on span "No" at bounding box center [142, 220] width 8 height 9
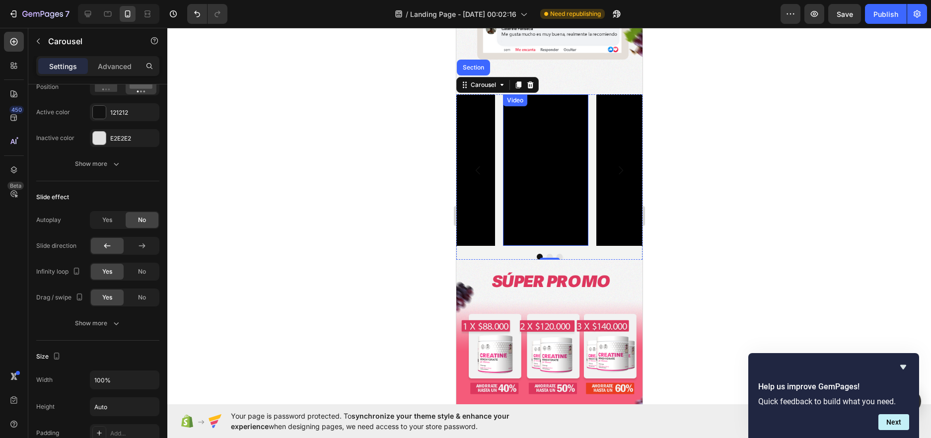
click at [511, 96] on div "Video" at bounding box center [515, 100] width 20 height 9
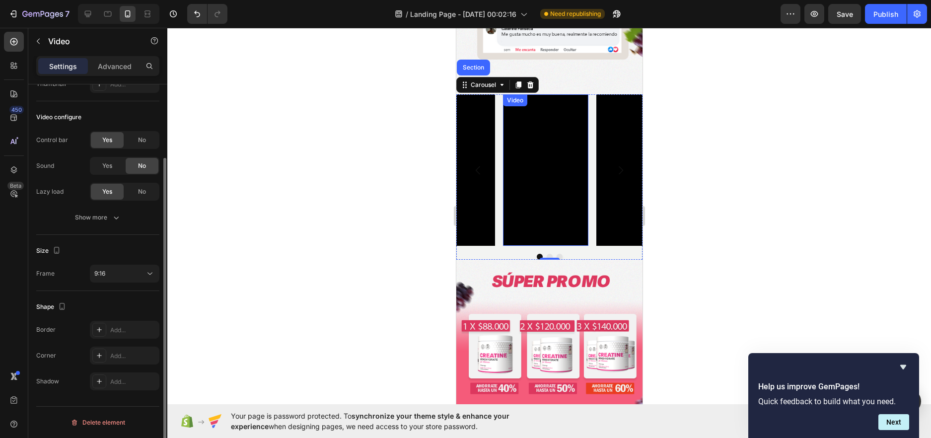
scroll to position [0, 0]
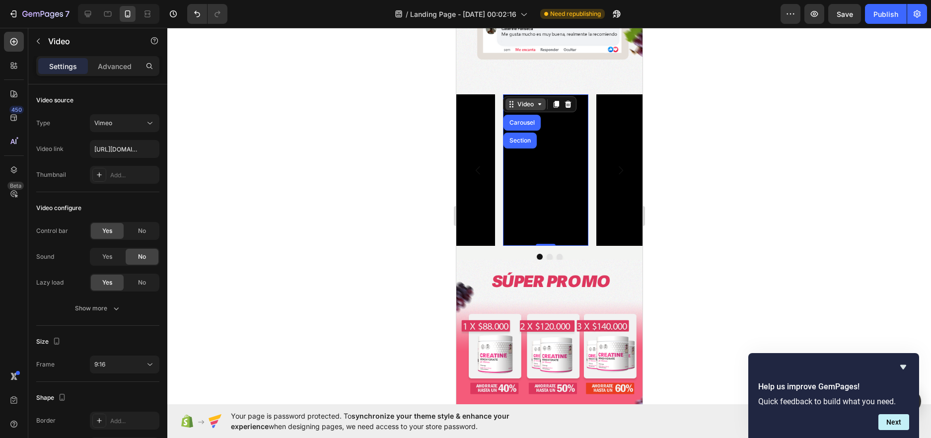
click at [520, 100] on div "Video" at bounding box center [525, 104] width 20 height 9
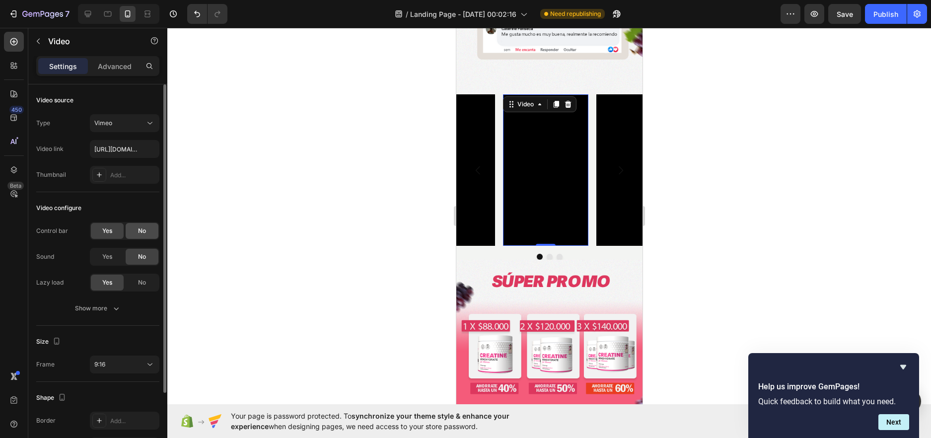
click at [134, 230] on div "No" at bounding box center [142, 231] width 33 height 16
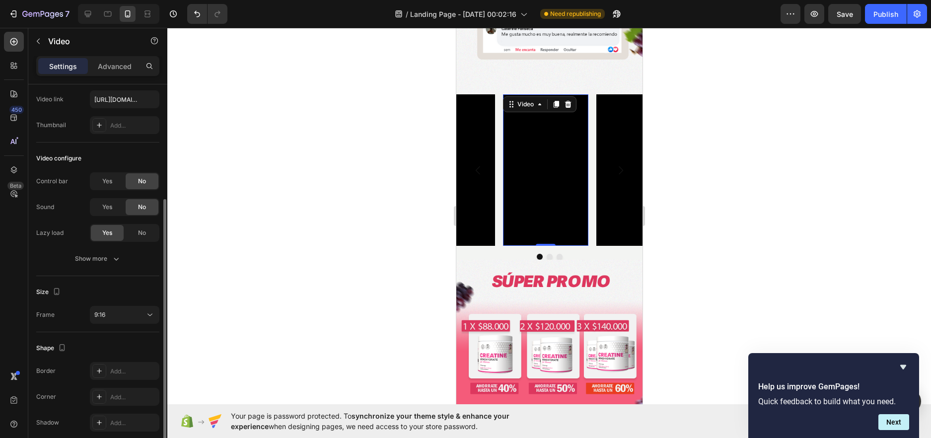
scroll to position [91, 0]
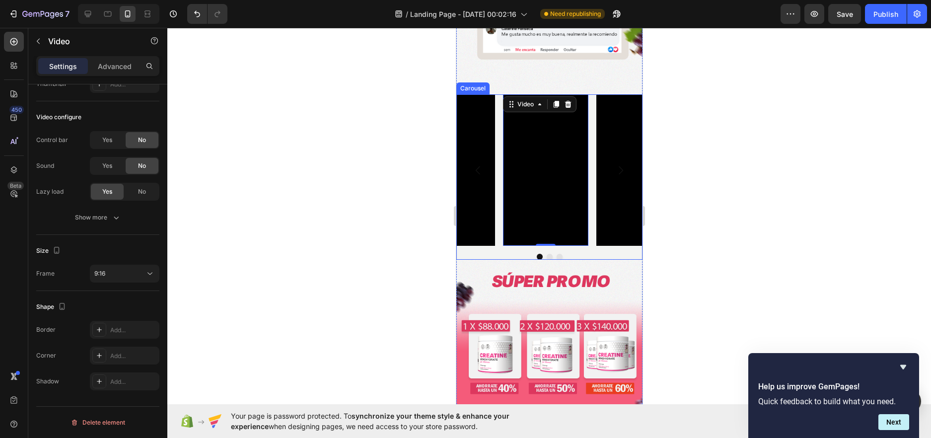
click at [614, 164] on icon "Carousel Next Arrow" at bounding box center [620, 170] width 12 height 12
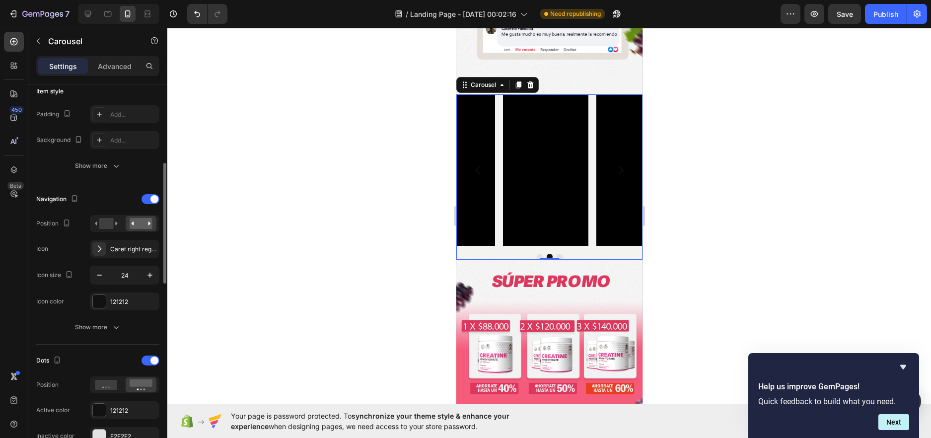
scroll to position [50, 0]
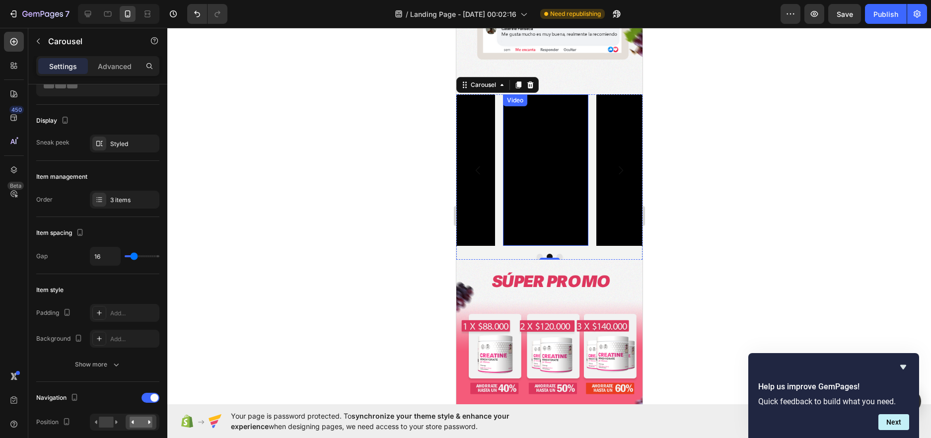
click at [511, 94] on div "Video" at bounding box center [515, 100] width 24 height 12
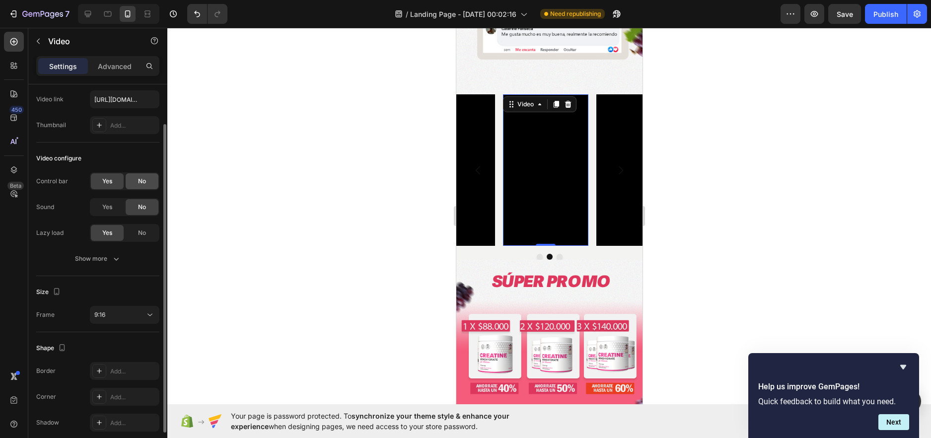
click at [142, 177] on span "No" at bounding box center [142, 181] width 8 height 9
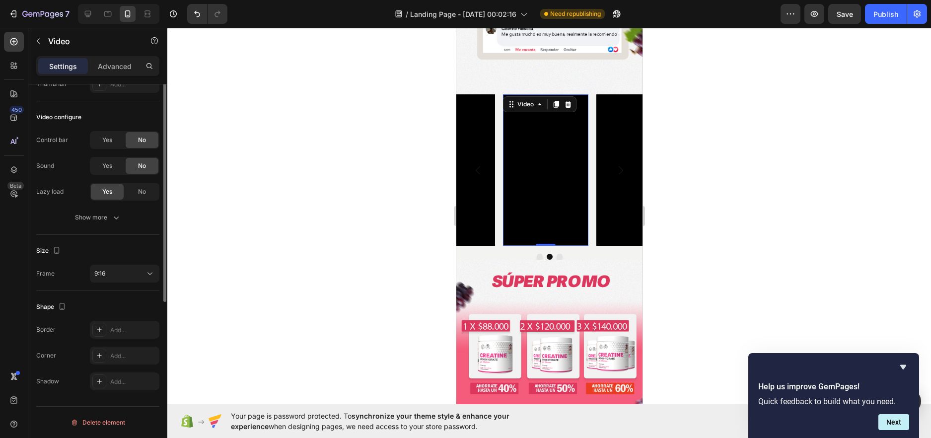
scroll to position [0, 0]
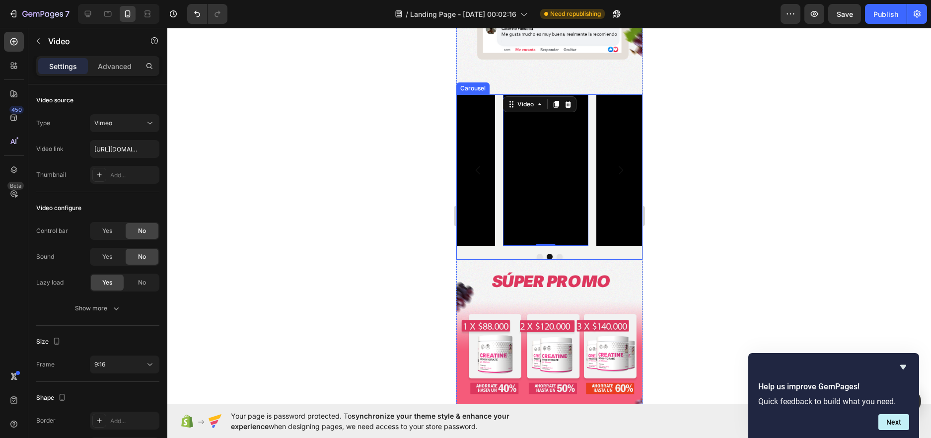
click at [614, 164] on icon "Carousel Next Arrow" at bounding box center [620, 170] width 12 height 12
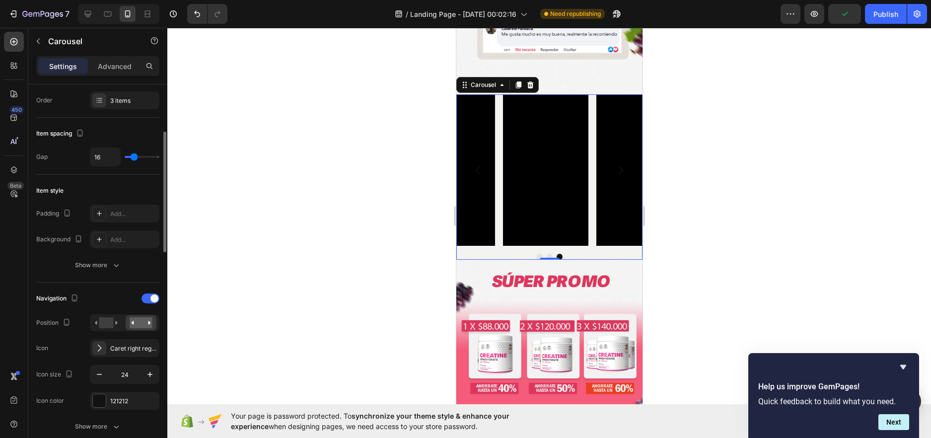
scroll to position [348, 0]
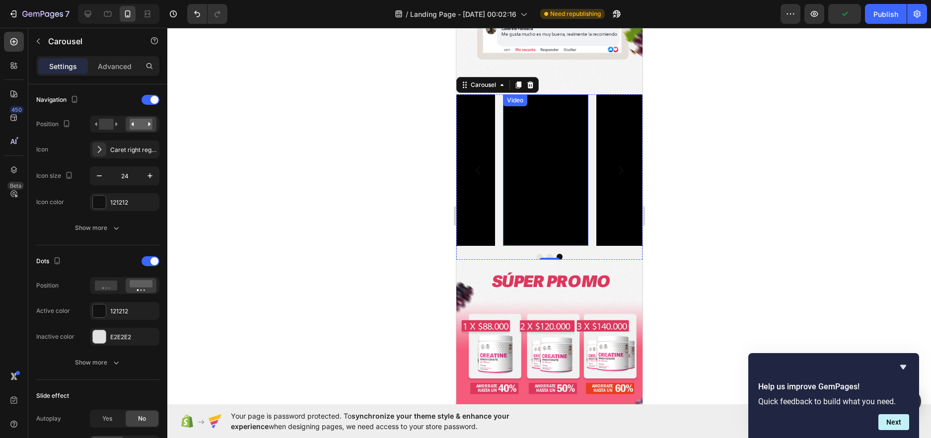
click at [511, 96] on div "Video" at bounding box center [515, 100] width 20 height 9
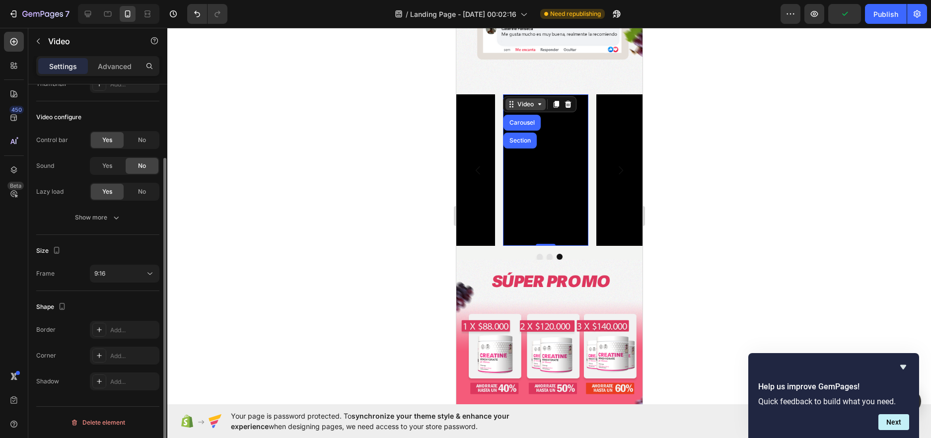
scroll to position [0, 0]
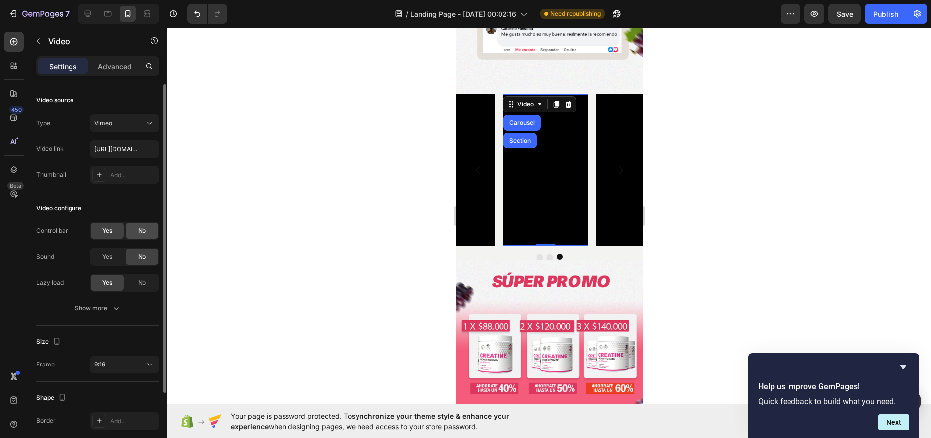
click at [142, 229] on span "No" at bounding box center [142, 230] width 8 height 9
click at [86, 312] on div "Show more" at bounding box center [98, 308] width 46 height 10
click at [136, 283] on div "No" at bounding box center [142, 283] width 33 height 16
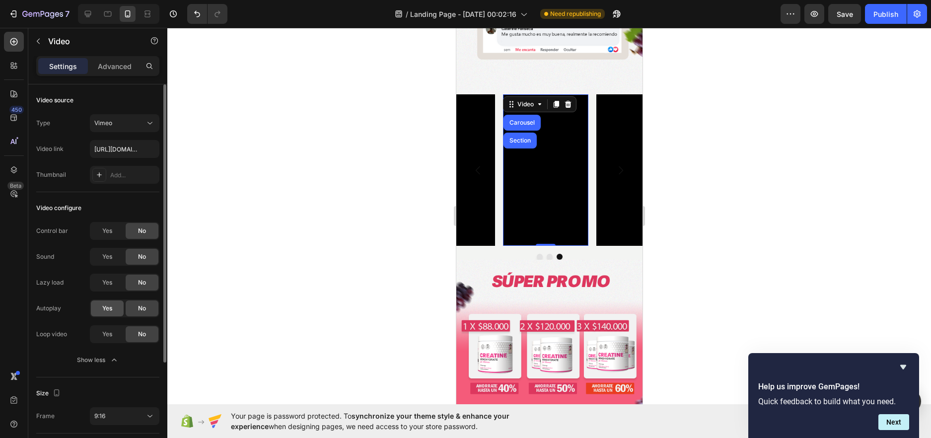
click at [98, 311] on div "Yes" at bounding box center [107, 308] width 33 height 16
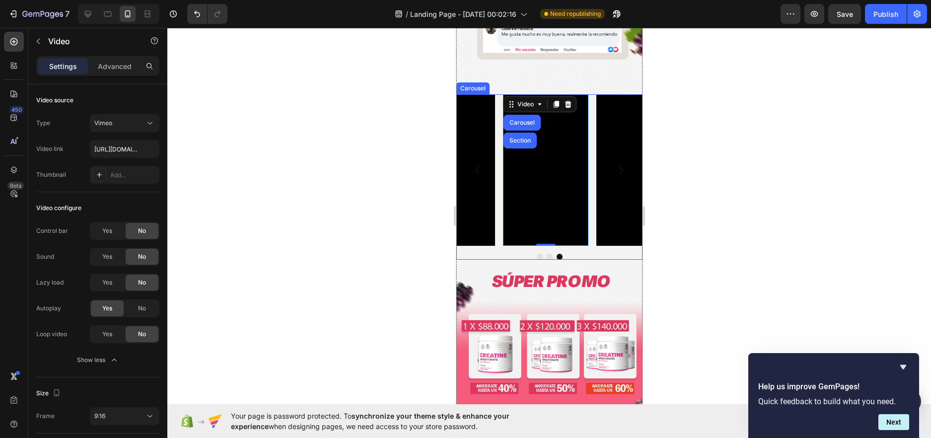
click at [614, 164] on icon "Carousel Next Arrow" at bounding box center [620, 170] width 12 height 12
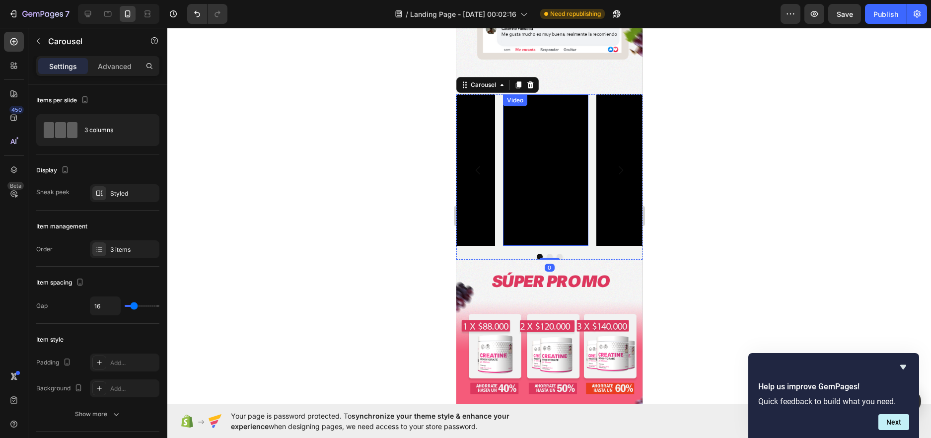
click at [521, 96] on div "Video" at bounding box center [515, 100] width 20 height 9
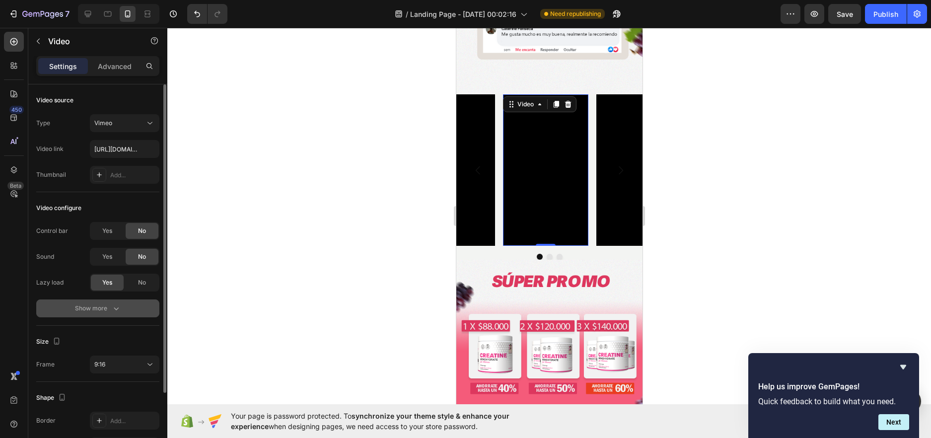
click at [93, 313] on div "Show more" at bounding box center [98, 308] width 46 height 10
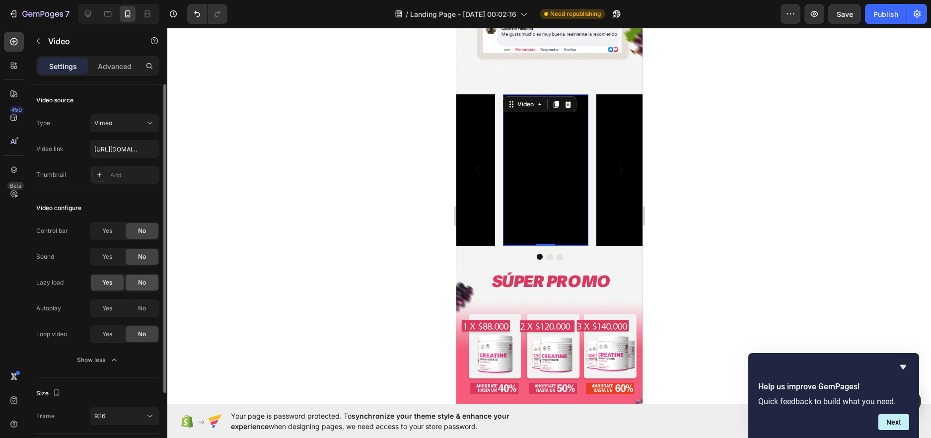
click at [149, 285] on div "No" at bounding box center [142, 283] width 33 height 16
click at [106, 315] on div "Yes" at bounding box center [107, 308] width 33 height 16
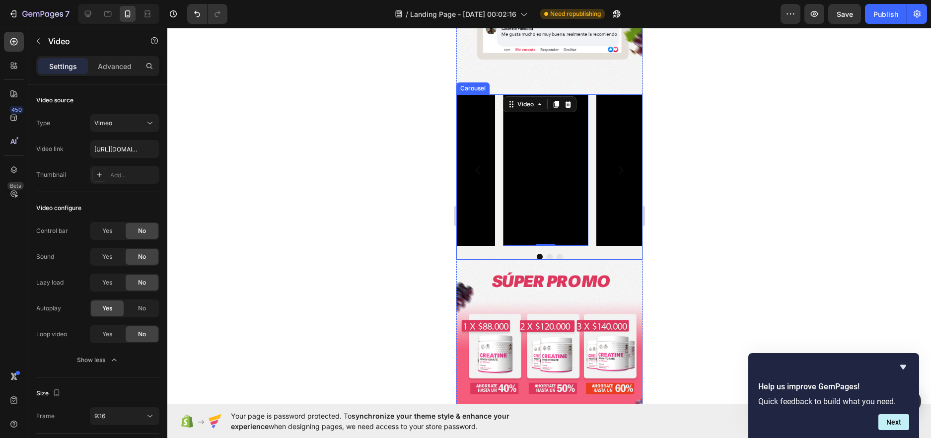
click at [614, 164] on icon "Carousel Next Arrow" at bounding box center [620, 170] width 12 height 12
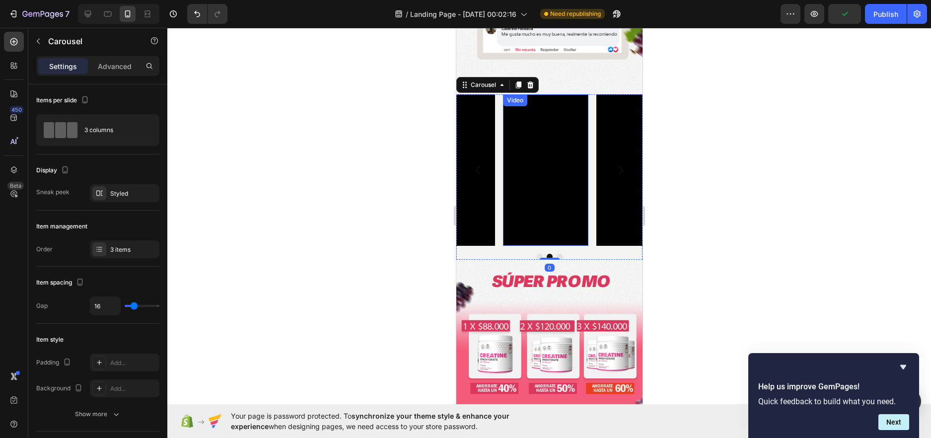
click at [517, 96] on div "Video" at bounding box center [515, 100] width 20 height 9
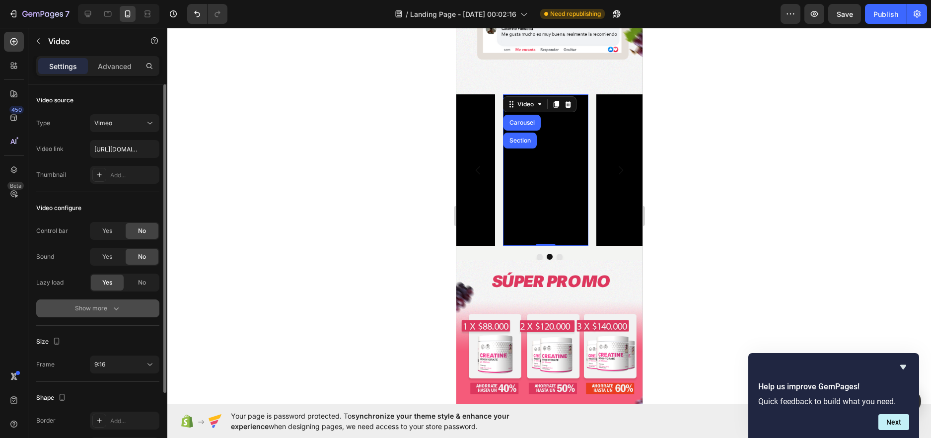
click at [113, 302] on button "Show more" at bounding box center [97, 308] width 123 height 18
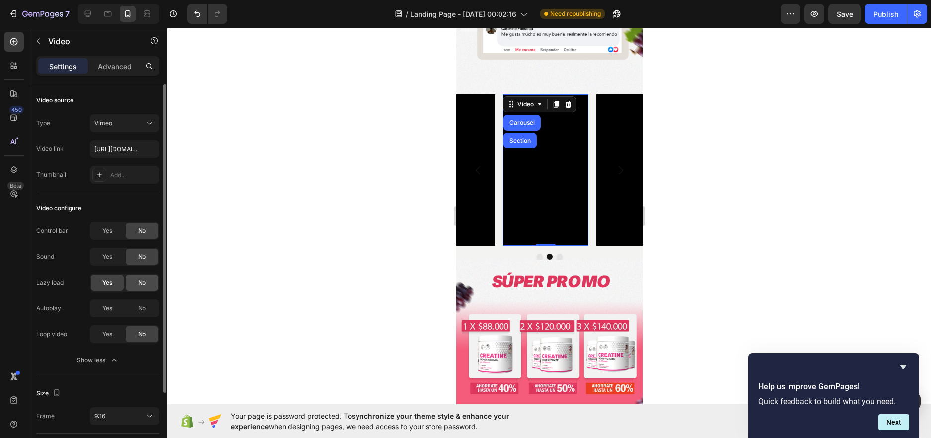
click at [140, 281] on span "No" at bounding box center [142, 282] width 8 height 9
click at [100, 311] on div "Yes" at bounding box center [107, 308] width 33 height 16
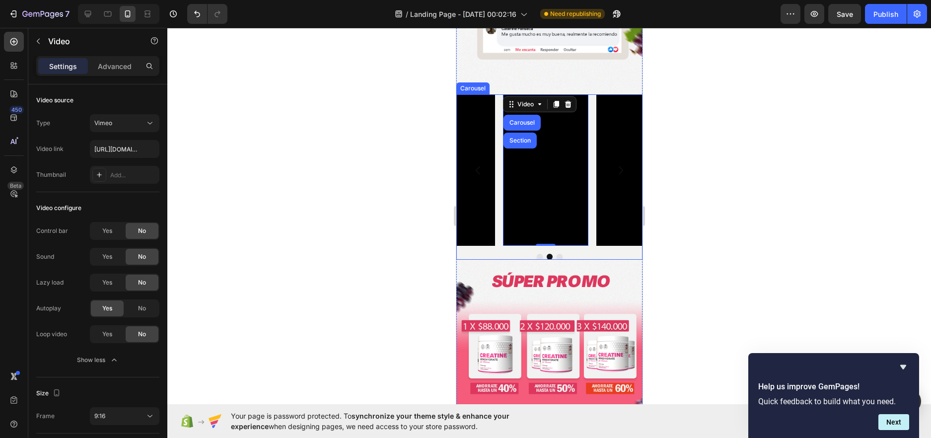
click at [614, 164] on icon "Carousel Next Arrow" at bounding box center [620, 170] width 12 height 12
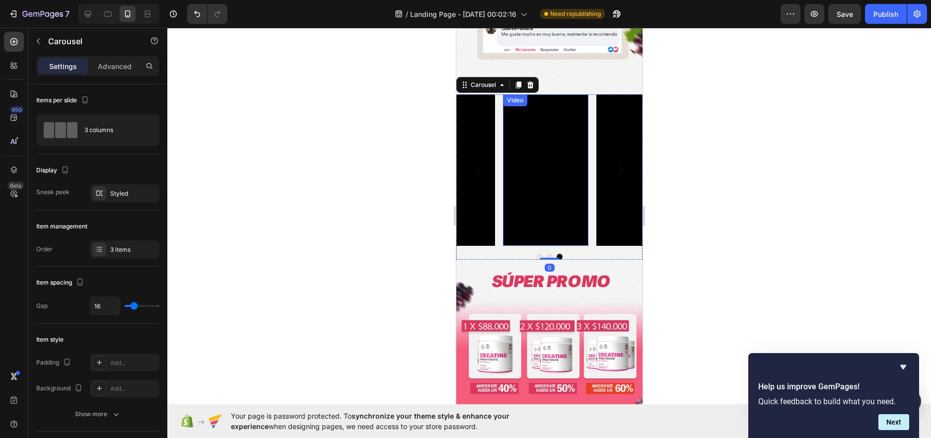
click at [513, 96] on div "Video" at bounding box center [515, 100] width 20 height 9
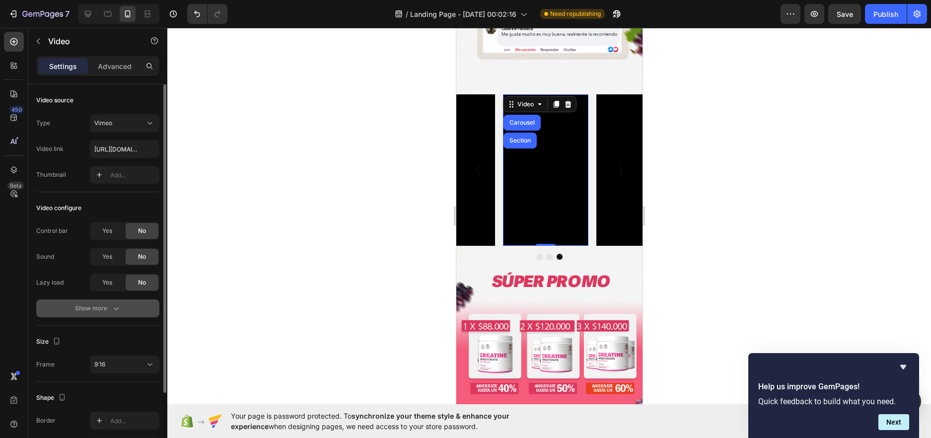
click at [107, 309] on div "Show more" at bounding box center [98, 308] width 46 height 10
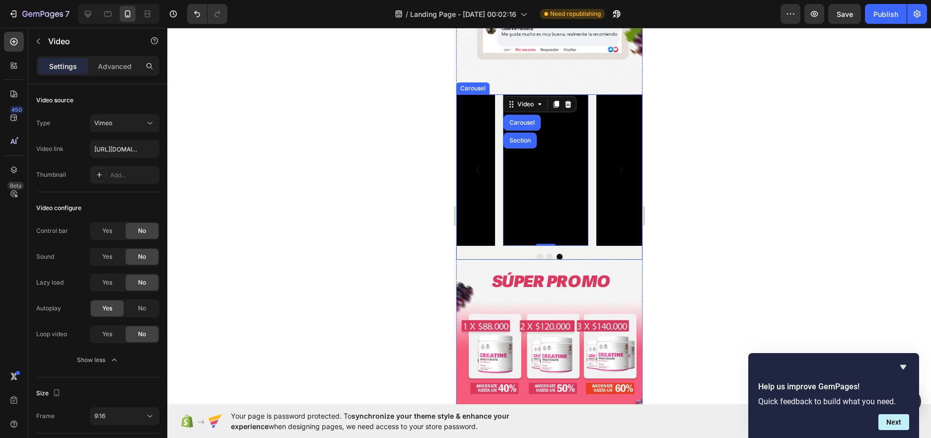
click at [610, 156] on button "Carousel Next Arrow" at bounding box center [620, 170] width 28 height 28
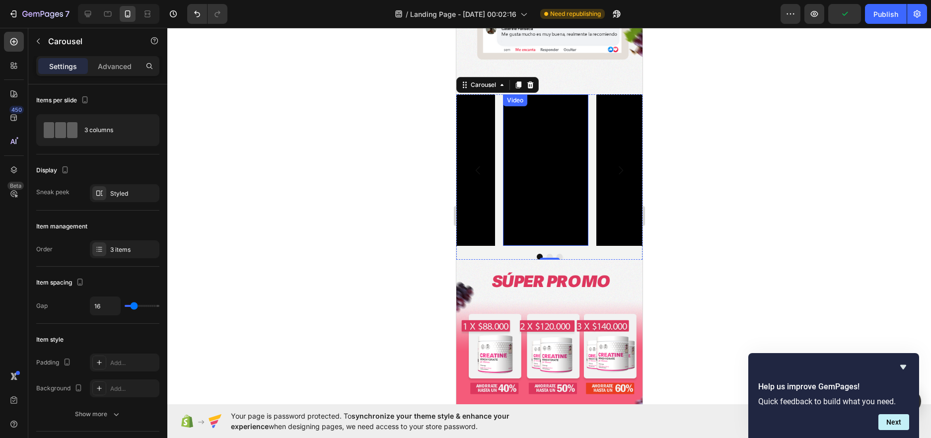
click at [519, 96] on div "Video" at bounding box center [515, 100] width 20 height 9
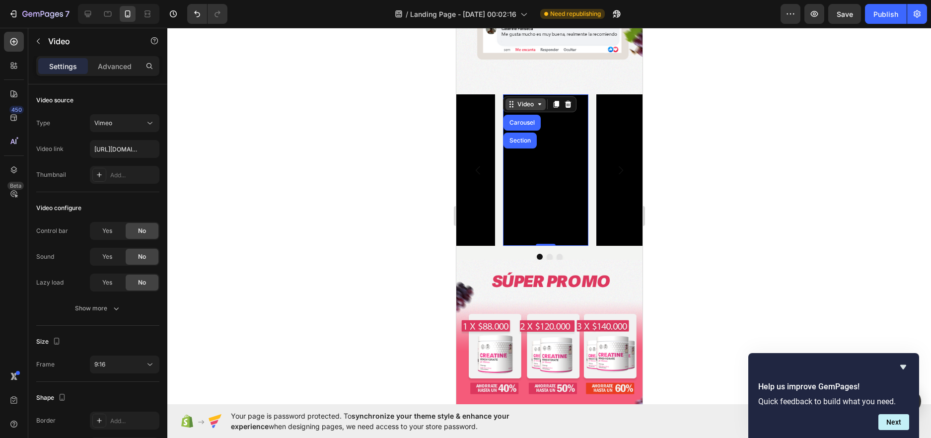
click at [516, 100] on div "Video" at bounding box center [525, 104] width 20 height 9
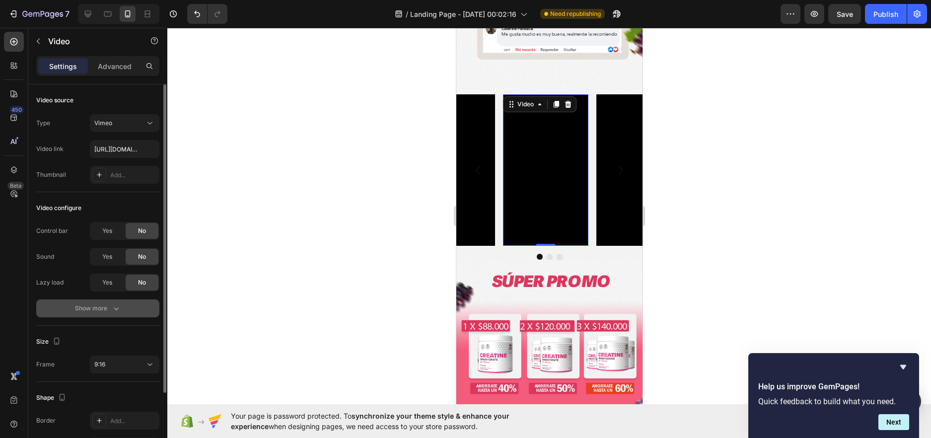
click at [102, 312] on div "Show more" at bounding box center [98, 308] width 46 height 10
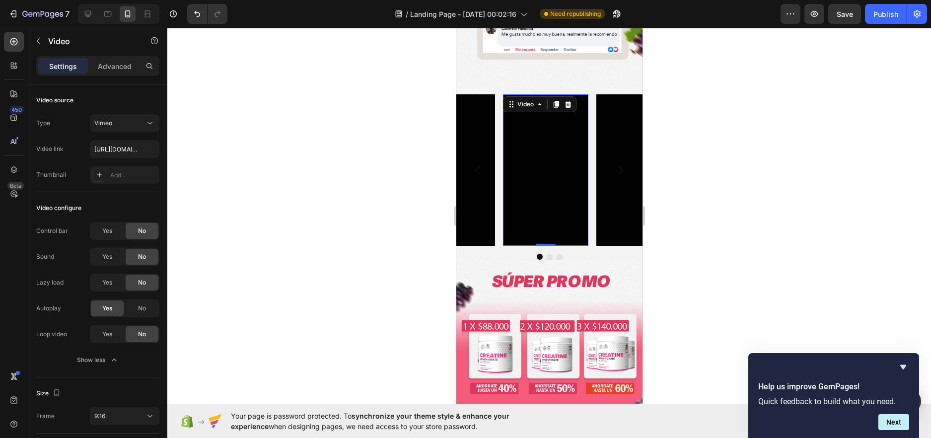
click at [438, 247] on div at bounding box center [549, 233] width 764 height 410
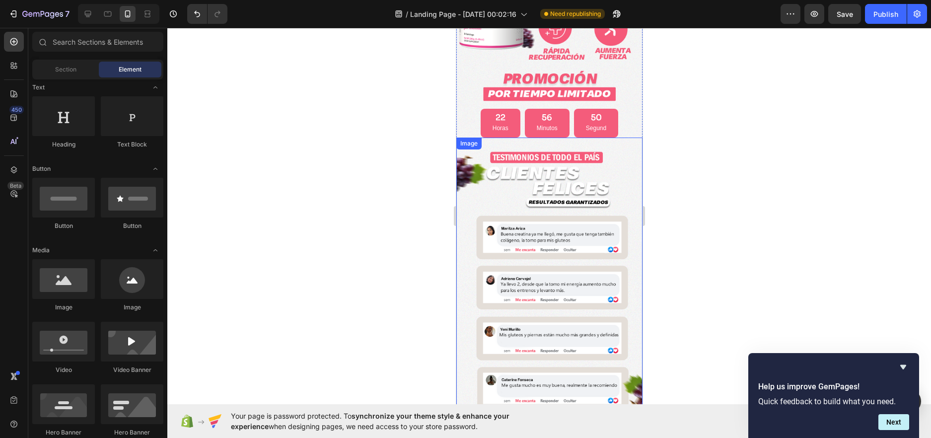
scroll to position [199, 0]
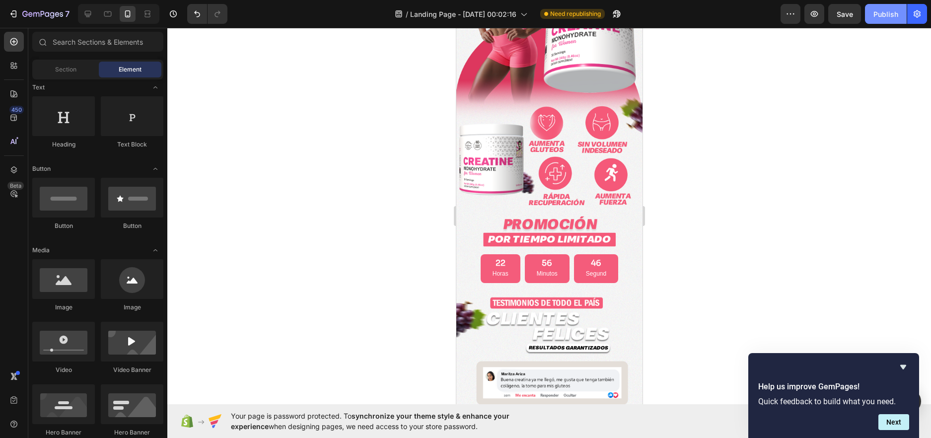
click at [892, 18] on div "Publish" at bounding box center [886, 14] width 25 height 10
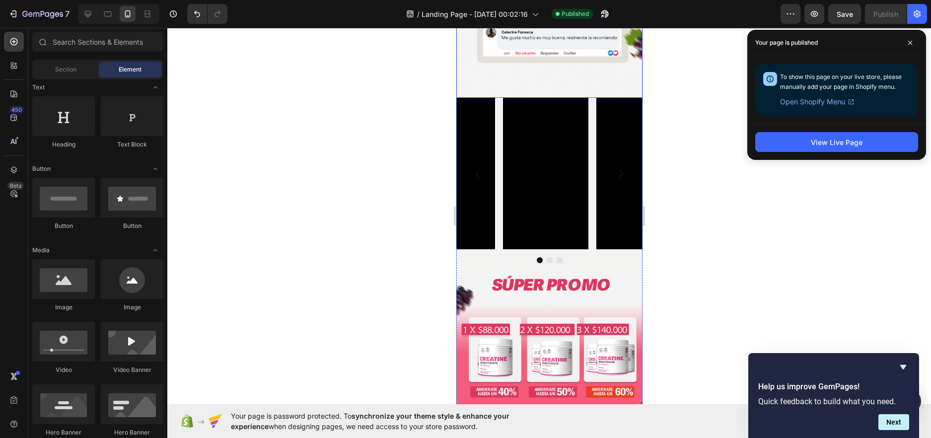
scroll to position [695, 0]
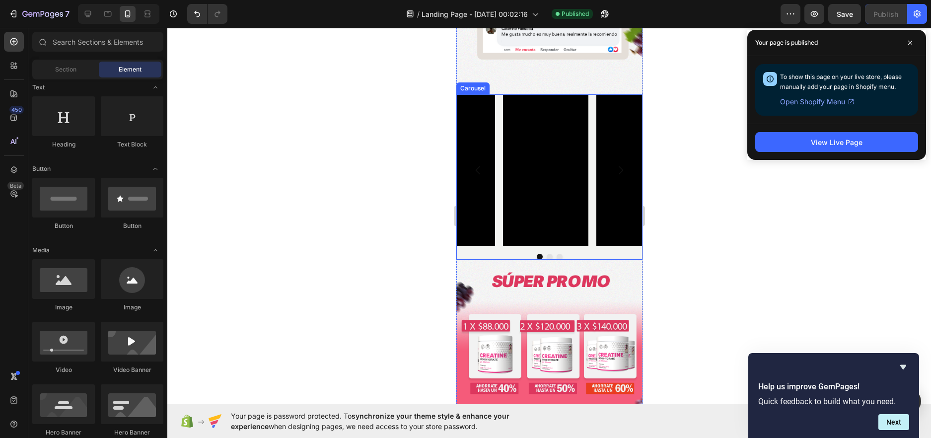
click at [567, 222] on div "Video Video Video Carousel" at bounding box center [549, 177] width 186 height 166
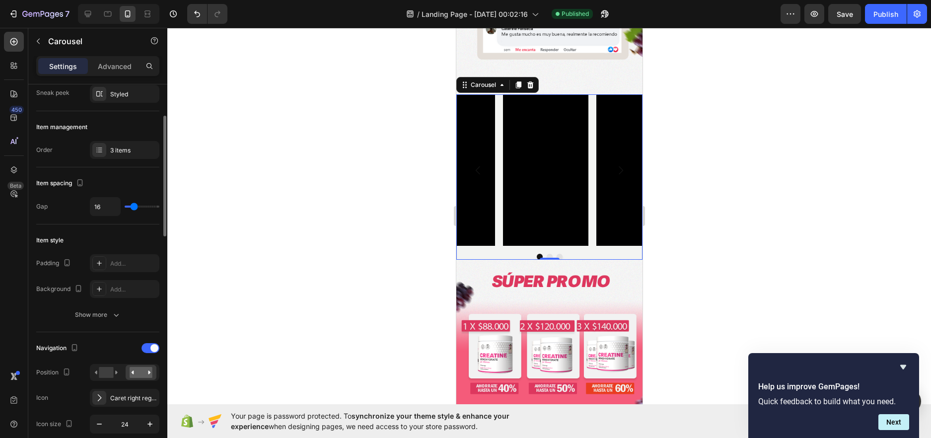
scroll to position [149, 0]
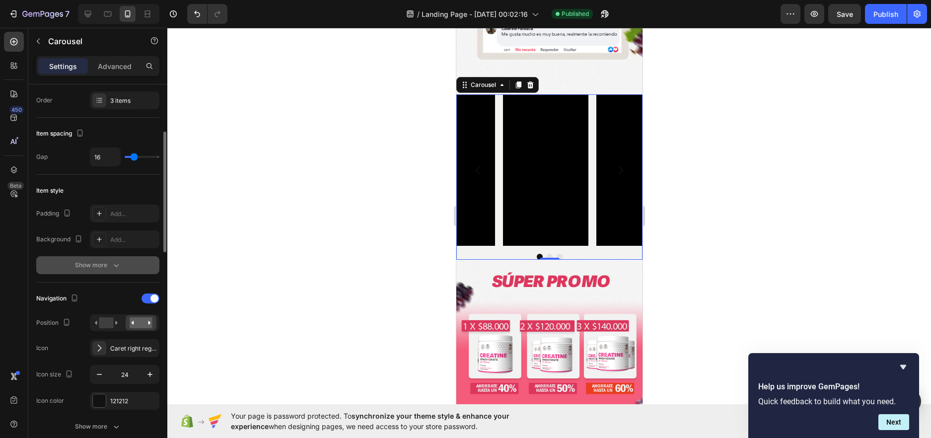
click at [111, 267] on icon "button" at bounding box center [116, 265] width 10 height 10
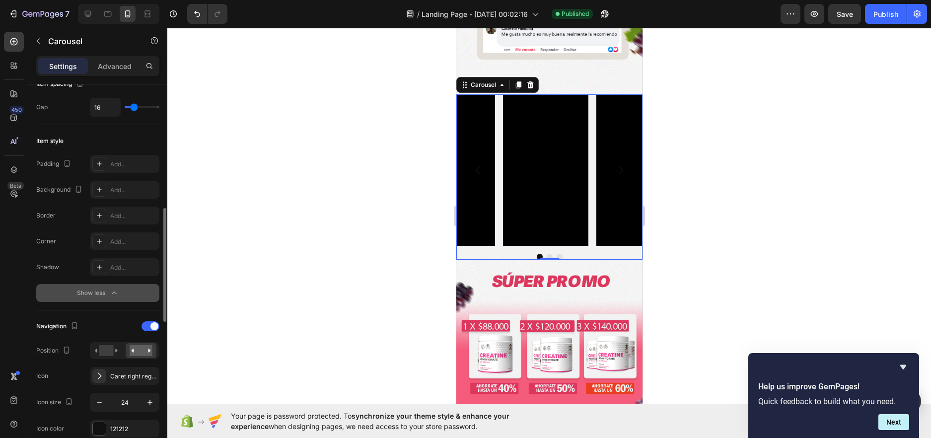
scroll to position [298, 0]
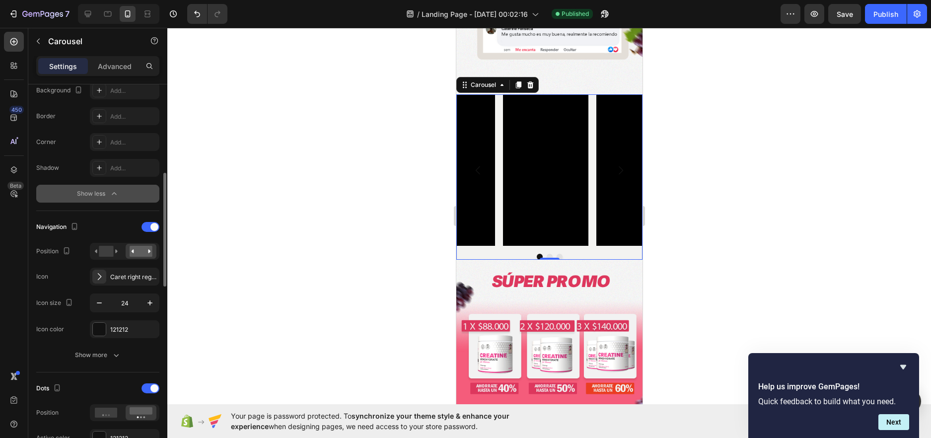
click at [110, 344] on div "Navigation Position Icon Caret right regular Icon size 24 Icon color 121212 Sho…" at bounding box center [97, 291] width 123 height 145
click at [111, 350] on icon "button" at bounding box center [116, 355] width 10 height 10
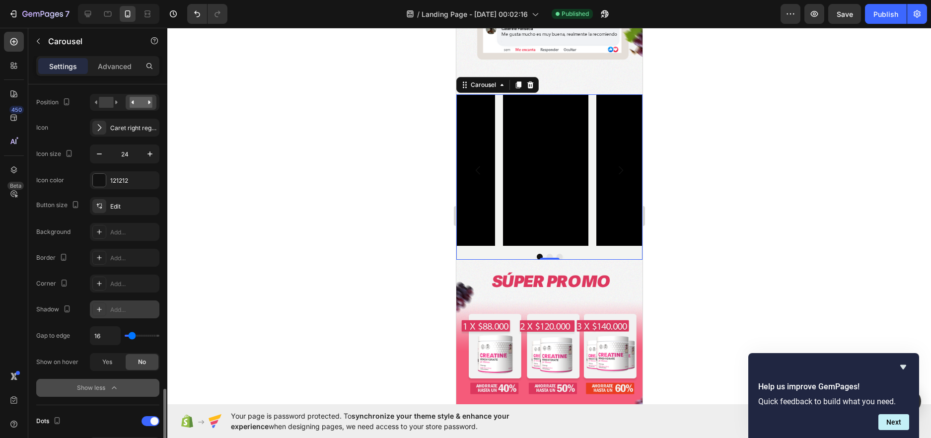
scroll to position [596, 0]
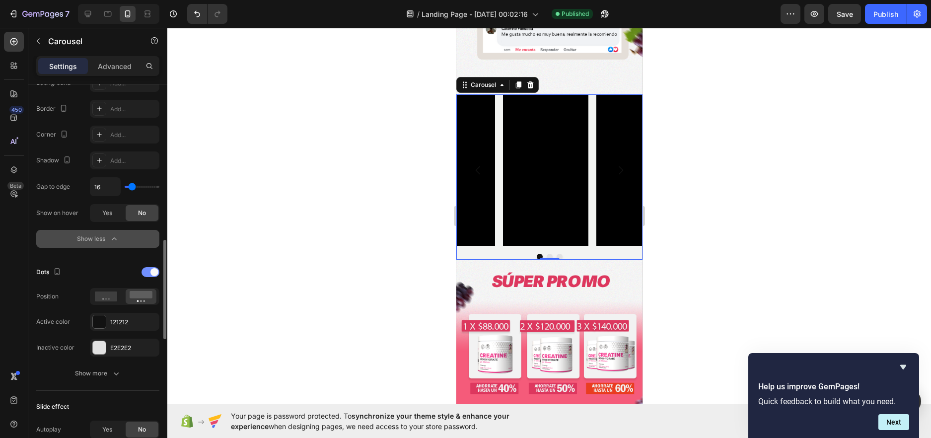
click at [148, 269] on div at bounding box center [151, 272] width 18 height 10
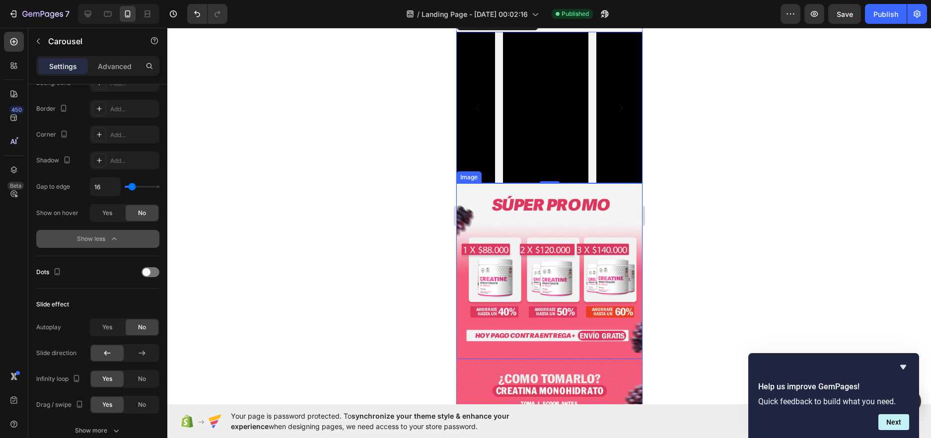
scroll to position [695, 0]
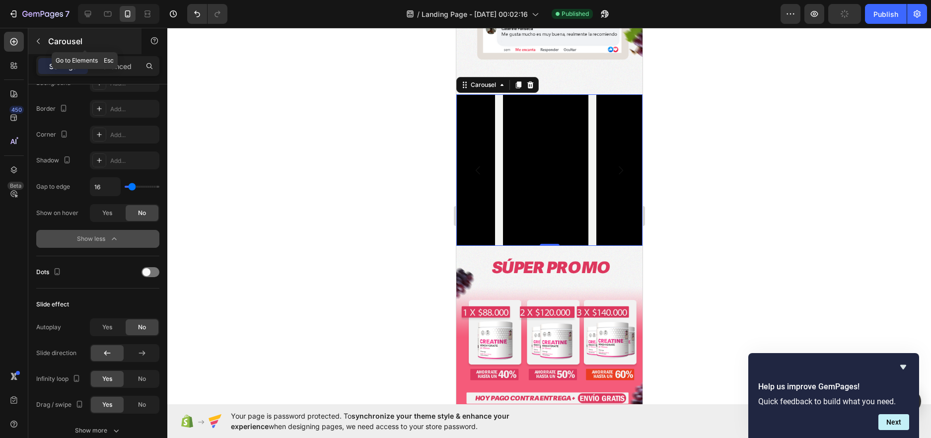
click at [33, 37] on button "button" at bounding box center [38, 41] width 16 height 16
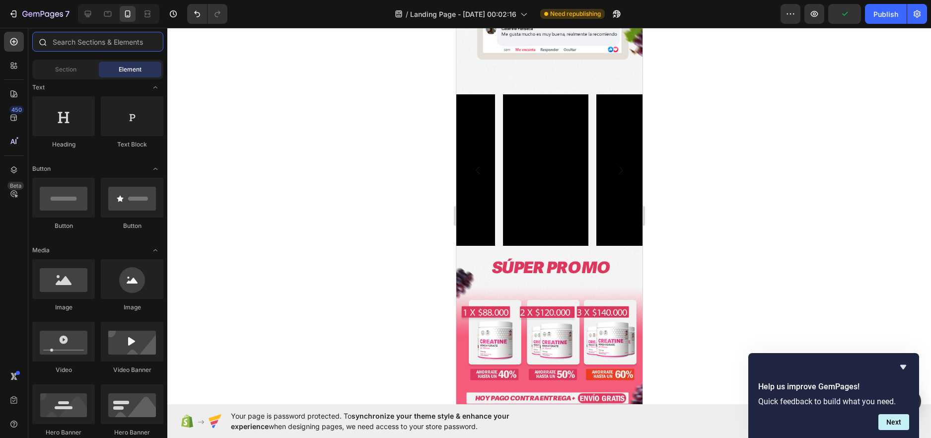
click at [64, 41] on input "text" at bounding box center [97, 42] width 131 height 20
type input "v"
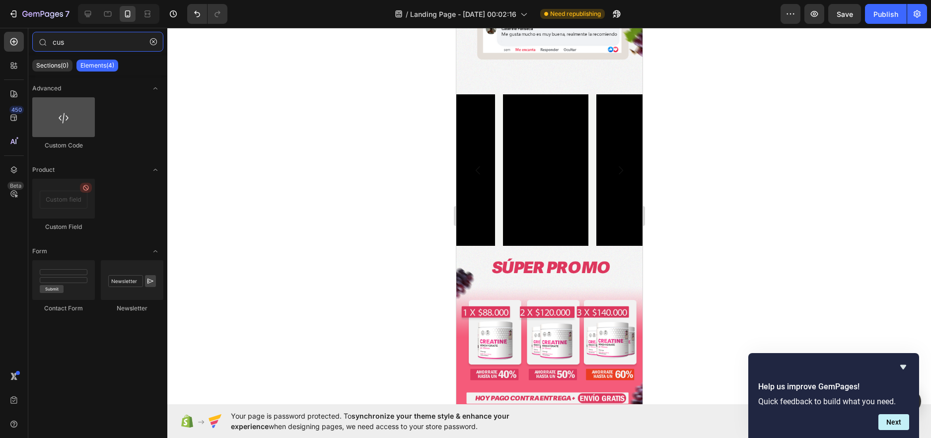
type input "cus"
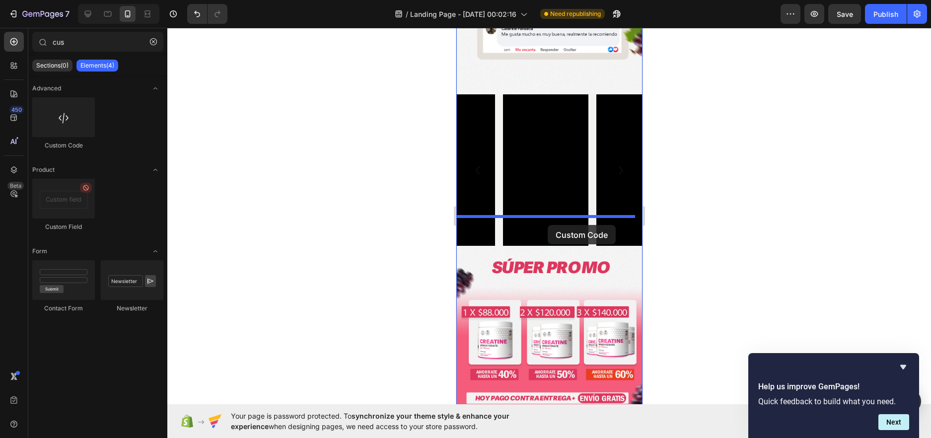
drag, startPoint x: 515, startPoint y: 138, endPoint x: 547, endPoint y: 226, distance: 93.6
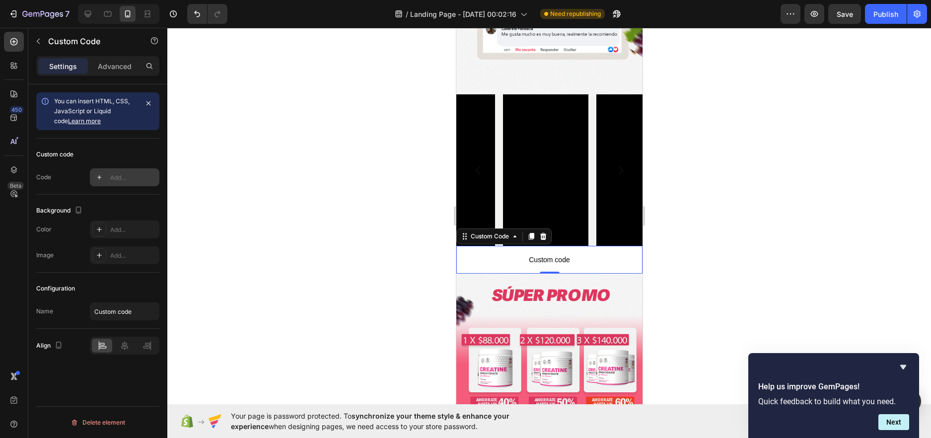
click at [119, 177] on div "Add..." at bounding box center [133, 177] width 47 height 9
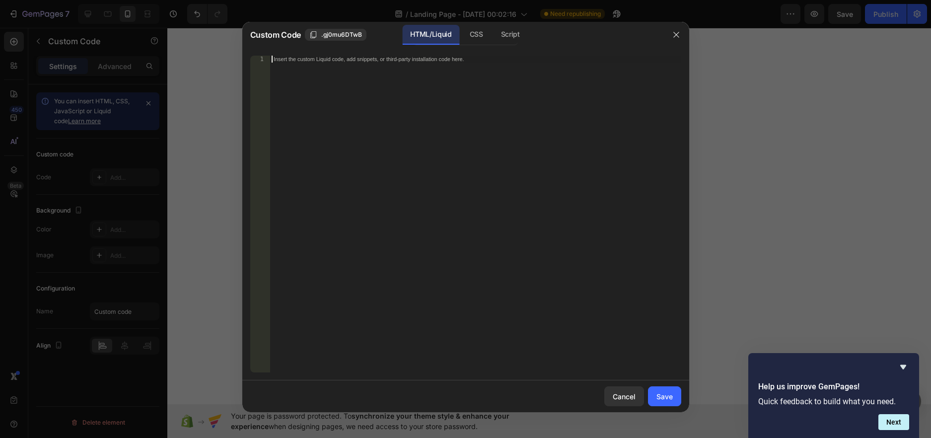
click at [400, 88] on div "Insert the custom Liquid code, add snippets, or third-party installation code h…" at bounding box center [475, 221] width 411 height 331
paste textarea "</style>"
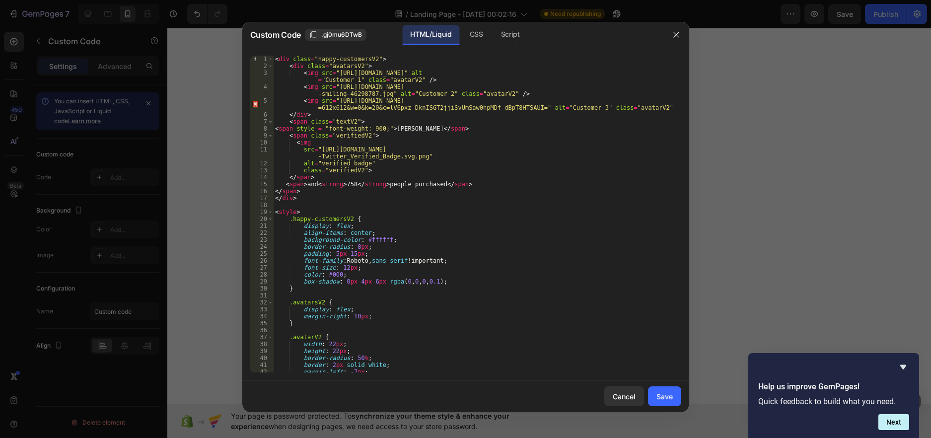
scroll to position [0, 0]
drag, startPoint x: 386, startPoint y: 184, endPoint x: 438, endPoint y: 183, distance: 52.2
click at [438, 183] on div "< div class = "happy-customersV2" > < div class = "avatarsV2" > < img src = "ht…" at bounding box center [473, 221] width 401 height 331
click at [625, 313] on div "< div class = "happy-customersV2" > < div class = "avatarsV2" > < img src = "ht…" at bounding box center [473, 221] width 401 height 331
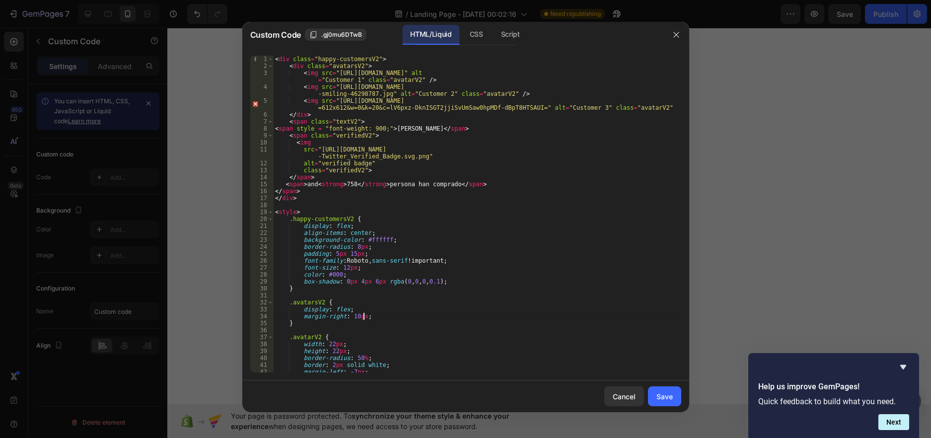
scroll to position [0, 7]
type textarea "margin-right: 10px;"
click at [662, 397] on div "Save" at bounding box center [664, 396] width 16 height 10
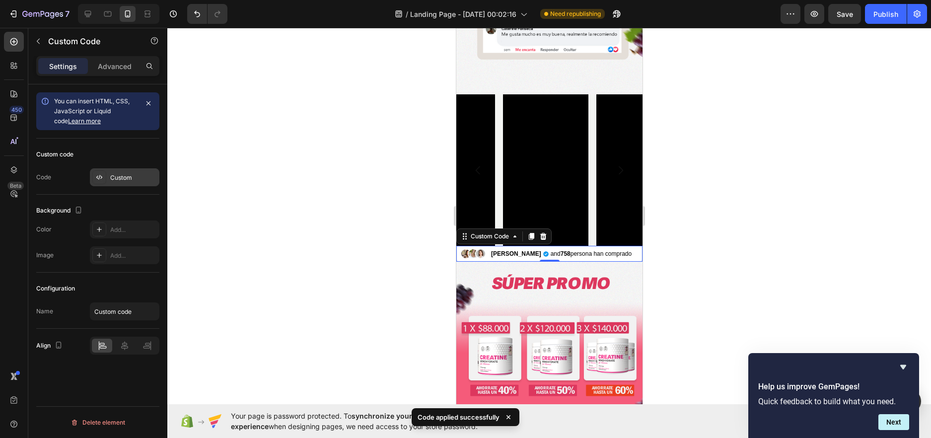
click at [136, 172] on div "Custom" at bounding box center [125, 177] width 70 height 18
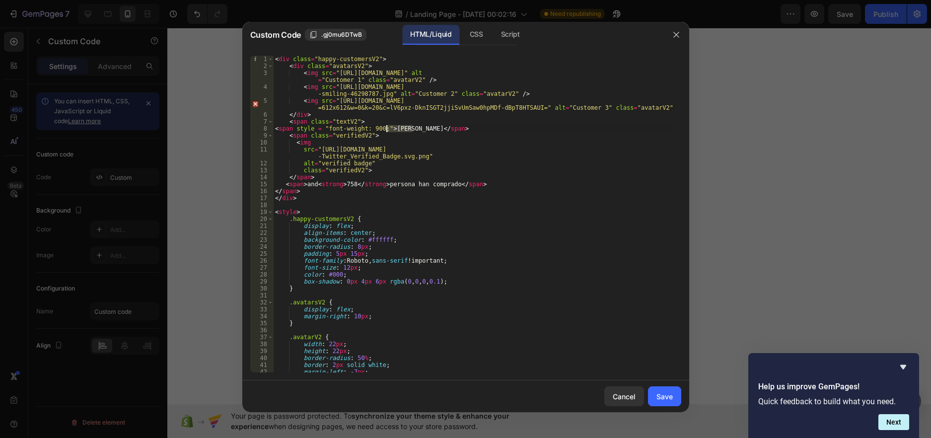
drag, startPoint x: 413, startPoint y: 128, endPoint x: 386, endPoint y: 130, distance: 26.4
click at [386, 130] on div "< div class = "happy-customersV2" > < div class = "avatarsV2" > < img src = "ht…" at bounding box center [473, 221] width 401 height 331
type textarea "<span style = "font-weight: 900;">Sofía</span>"
click at [671, 390] on button "Save" at bounding box center [664, 396] width 33 height 20
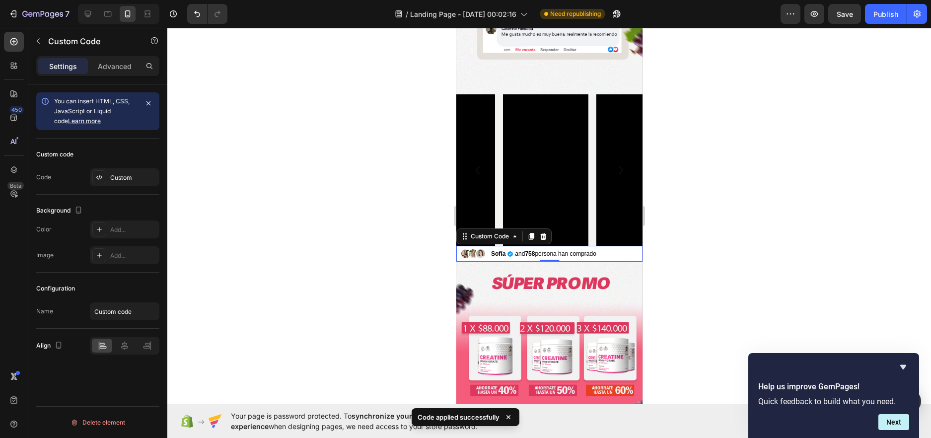
click at [523, 254] on span "and 758 persona han comprado" at bounding box center [554, 254] width 81 height 0
click at [111, 172] on div "Custom" at bounding box center [125, 177] width 70 height 18
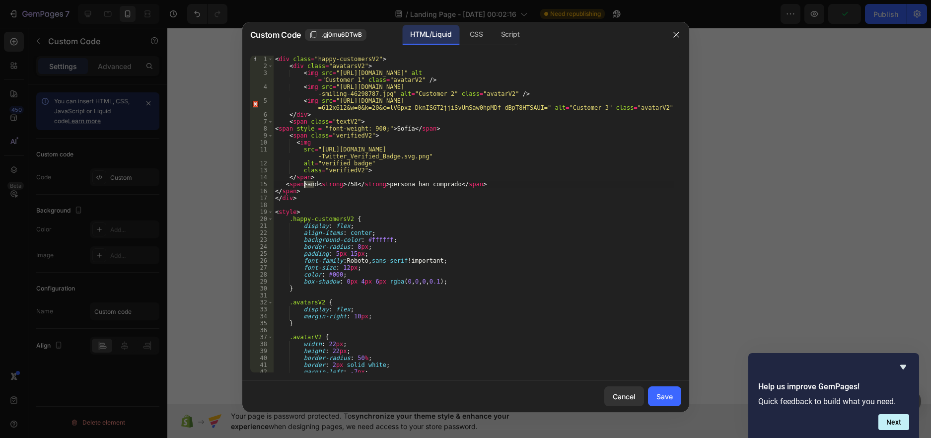
drag, startPoint x: 314, startPoint y: 184, endPoint x: 305, endPoint y: 184, distance: 8.9
click at [305, 184] on div "< div class = "happy-customersV2" > < div class = "avatarsV2" > < img src = "ht…" at bounding box center [473, 221] width 401 height 331
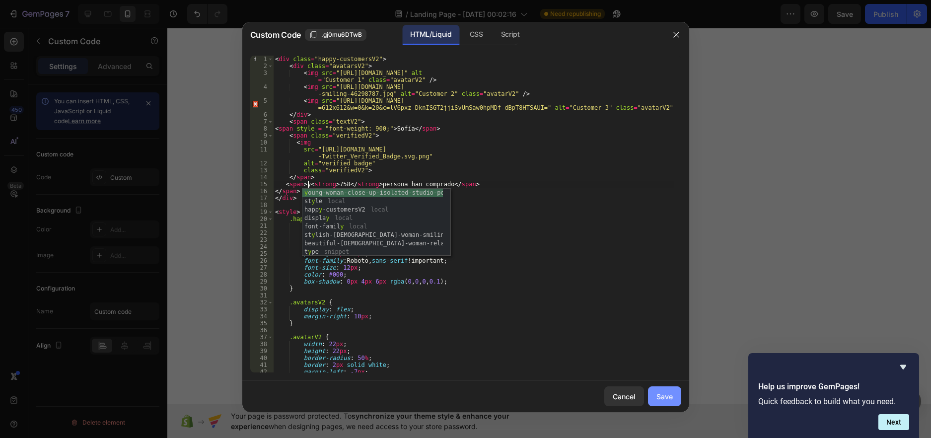
type textarea "<span>y <strong>758</strong> persona han comprado</span>"
click at [656, 396] on button "Save" at bounding box center [664, 396] width 33 height 20
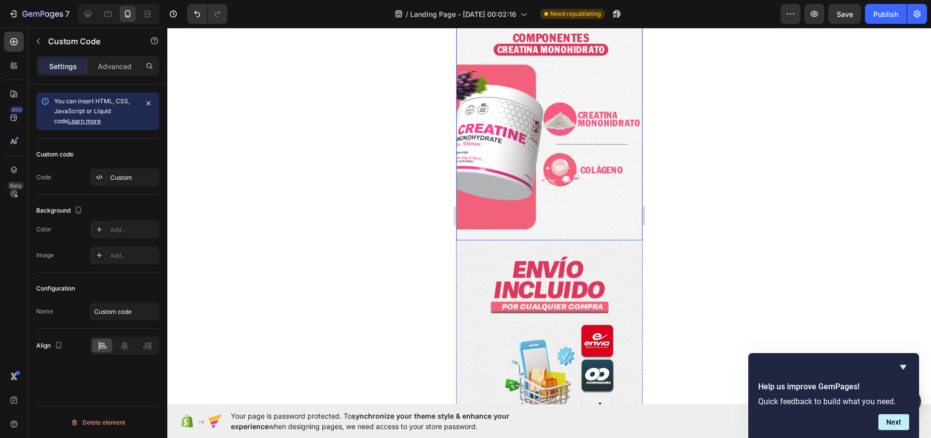
scroll to position [1291, 0]
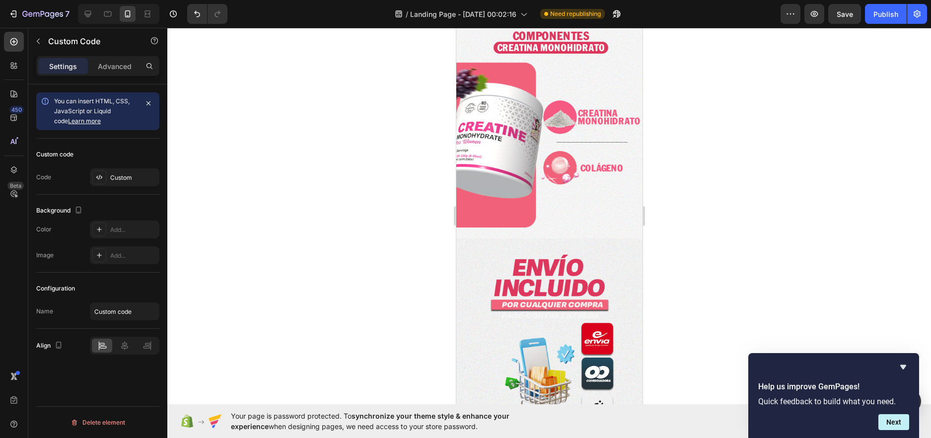
click at [707, 65] on div at bounding box center [549, 233] width 764 height 410
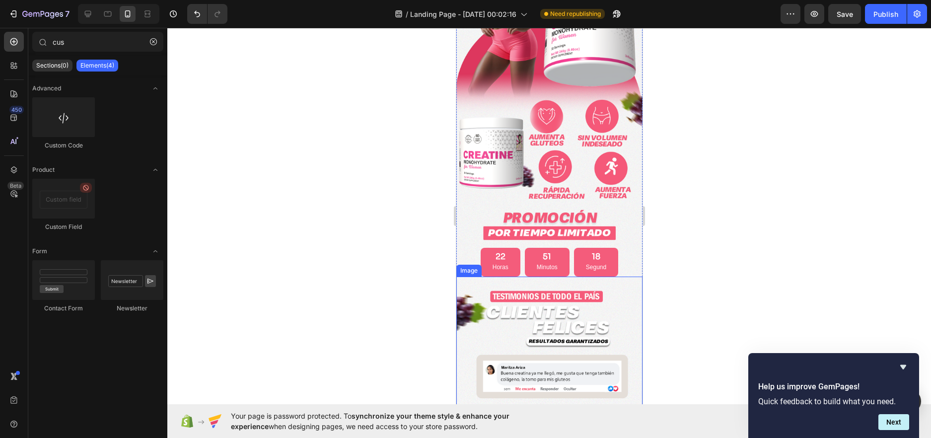
scroll to position [248, 0]
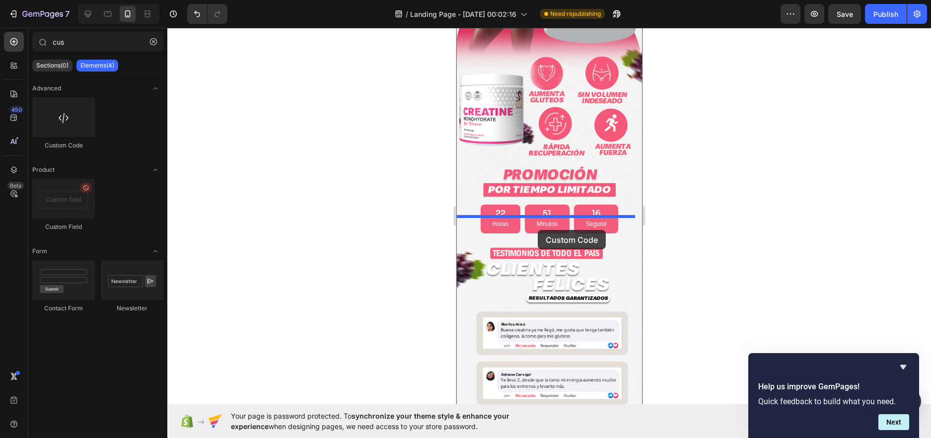
drag, startPoint x: 511, startPoint y: 140, endPoint x: 537, endPoint y: 230, distance: 94.0
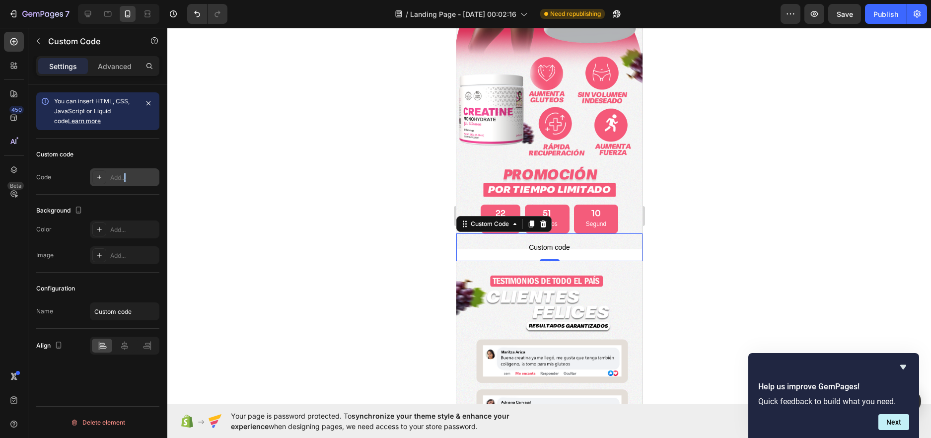
click at [127, 171] on div "Add..." at bounding box center [125, 177] width 70 height 18
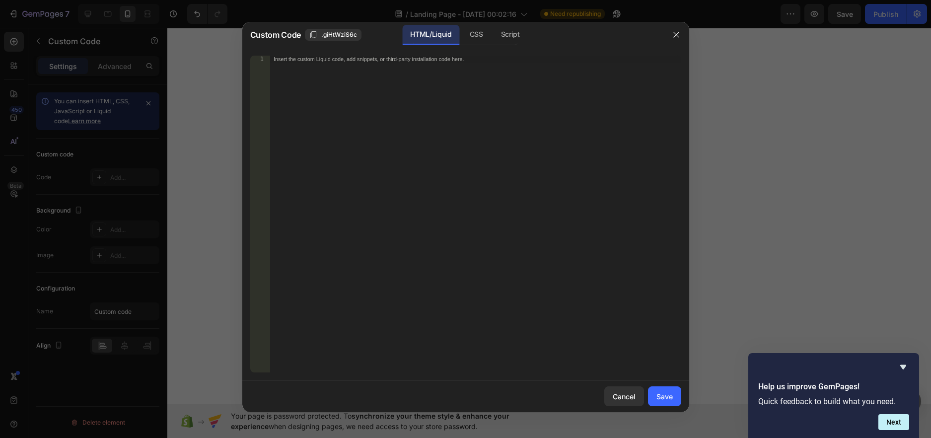
click at [360, 149] on div "Insert the custom Liquid code, add snippets, or third-party installation code h…" at bounding box center [475, 221] width 411 height 331
paste textarea "</html>"
type textarea "</html>"
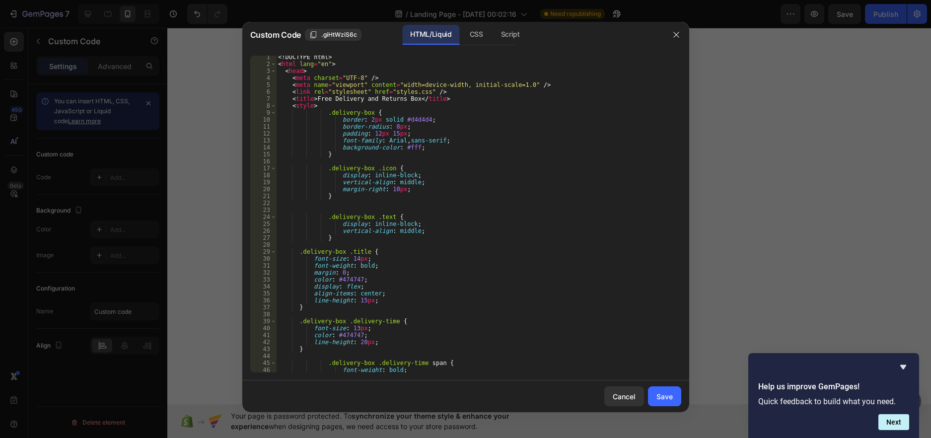
scroll to position [0, 0]
click at [658, 396] on div "Save" at bounding box center [664, 396] width 16 height 10
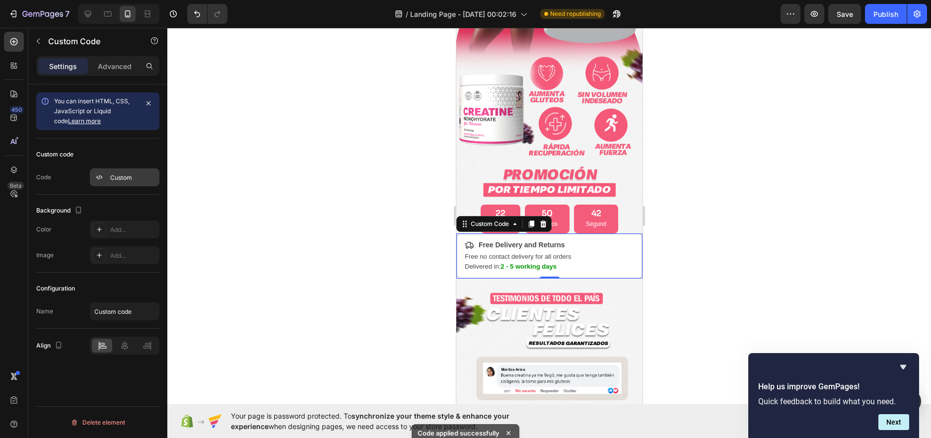
click at [135, 177] on div "Custom" at bounding box center [133, 177] width 47 height 9
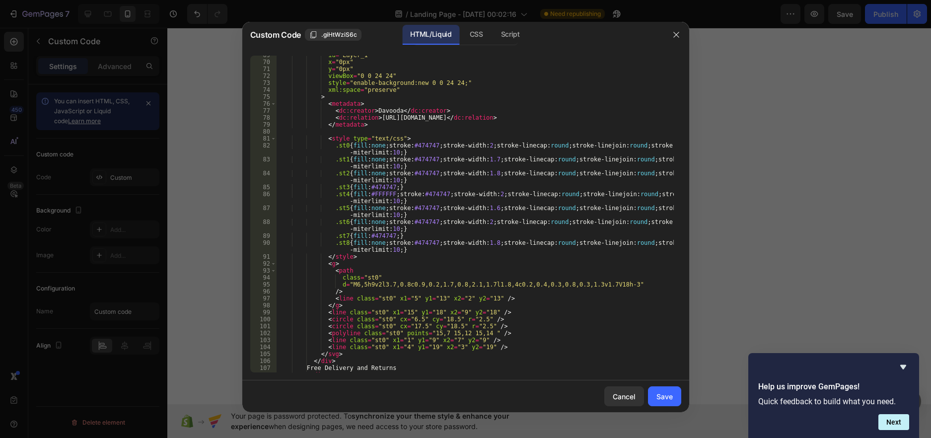
scroll to position [538, 0]
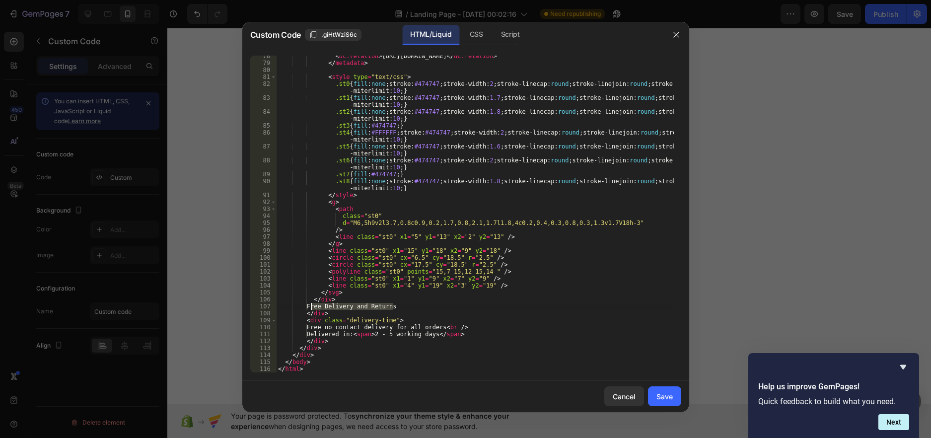
drag, startPoint x: 398, startPoint y: 306, endPoint x: 309, endPoint y: 307, distance: 88.9
click at [309, 307] on div "< dc:relation > https://davooda.com </ dc:relation > </ metadata > < style type…" at bounding box center [474, 218] width 397 height 331
drag, startPoint x: 350, startPoint y: 334, endPoint x: 311, endPoint y: 336, distance: 38.8
click at [311, 336] on div "< dc:relation > https://davooda.com </ dc:relation > </ metadata > < style type…" at bounding box center [474, 218] width 397 height 331
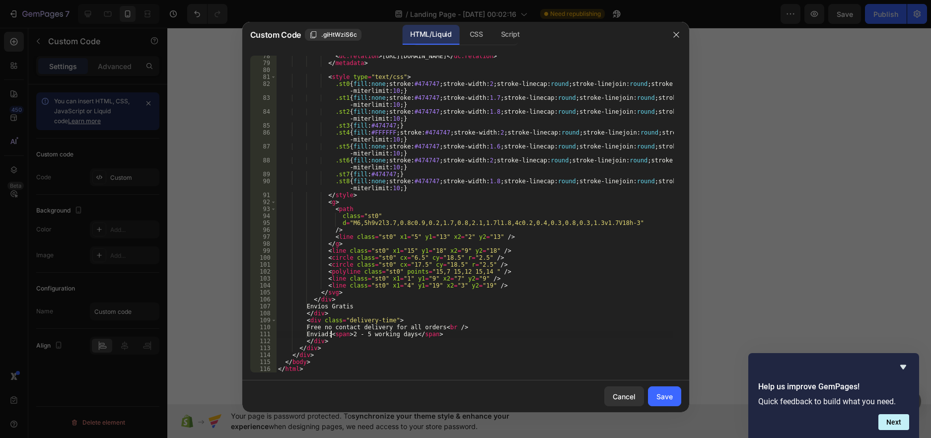
scroll to position [0, 5]
drag, startPoint x: 379, startPoint y: 335, endPoint x: 419, endPoint y: 335, distance: 39.7
click at [419, 335] on div "< dc:relation > https://davooda.com </ dc:relation > </ metadata > < style type…" at bounding box center [474, 218] width 397 height 331
drag, startPoint x: 332, startPoint y: 335, endPoint x: 311, endPoint y: 337, distance: 21.4
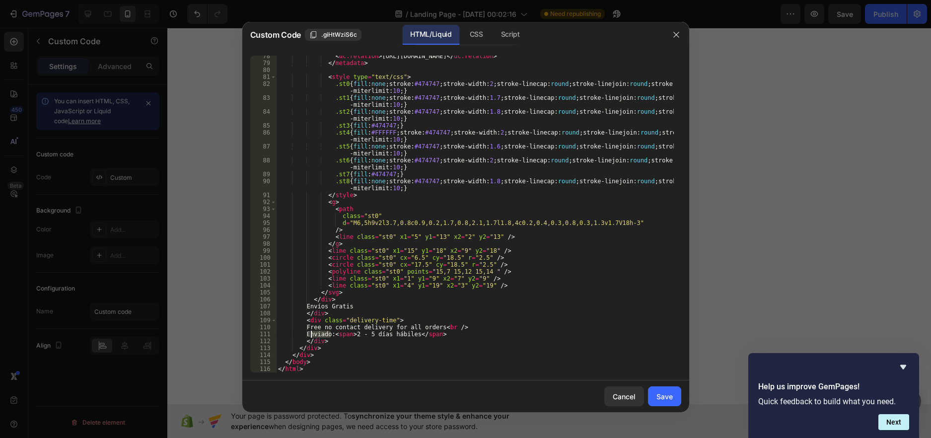
click at [311, 337] on div "< dc:relation > https://davooda.com </ dc:relation > </ metadata > < style type…" at bounding box center [474, 218] width 397 height 331
type textarea "Entrega: <span>2 - 5 días hábiles</span>"
click at [667, 398] on div "Save" at bounding box center [664, 396] width 16 height 10
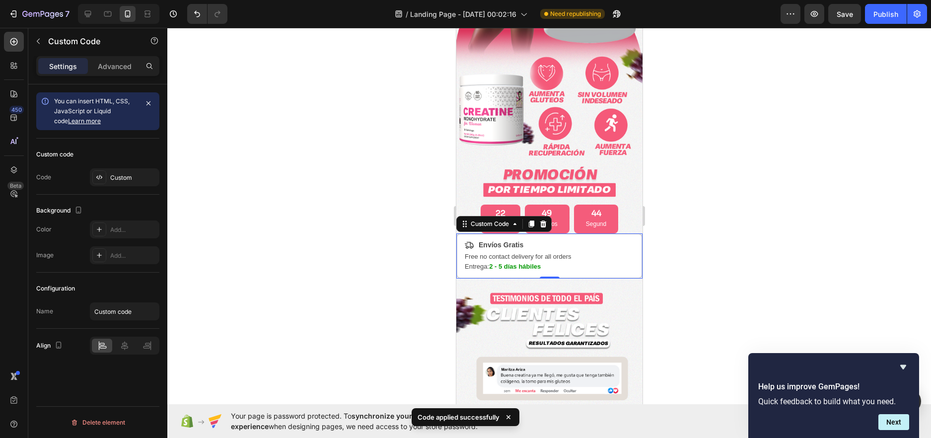
click at [599, 252] on div "Free no contact delivery for all orders Entrega: 2 - 5 días hábiles" at bounding box center [548, 262] width 169 height 20
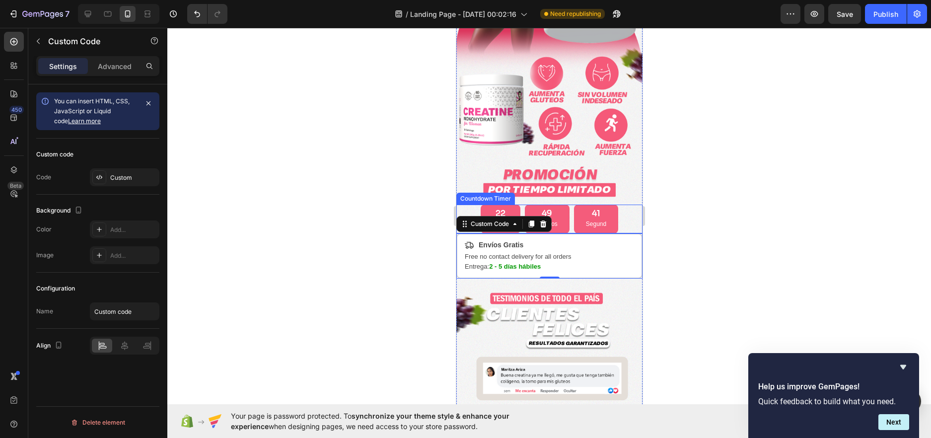
click at [621, 206] on div "22 Horas 49 Minutos 41 Segund" at bounding box center [549, 219] width 186 height 29
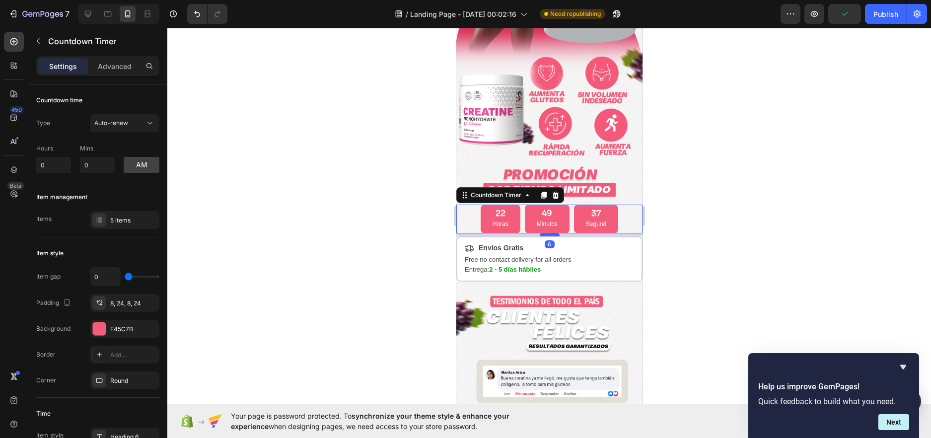
click at [551, 233] on div at bounding box center [549, 234] width 20 height 3
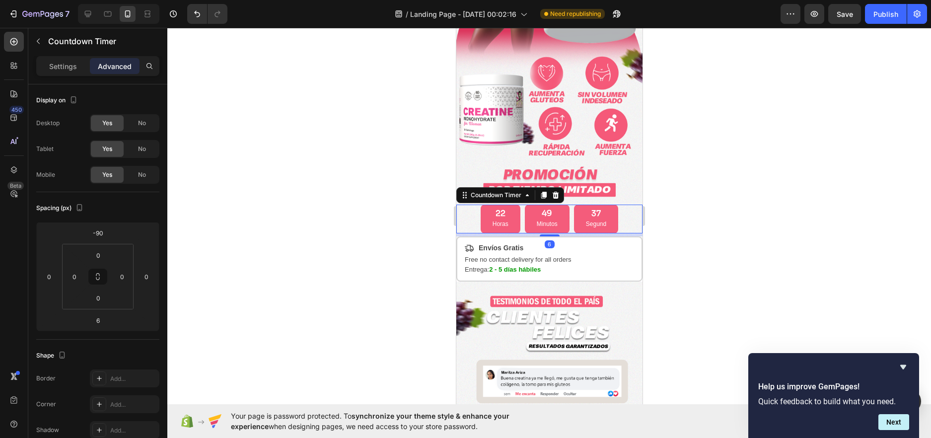
click at [732, 202] on div at bounding box center [549, 233] width 764 height 410
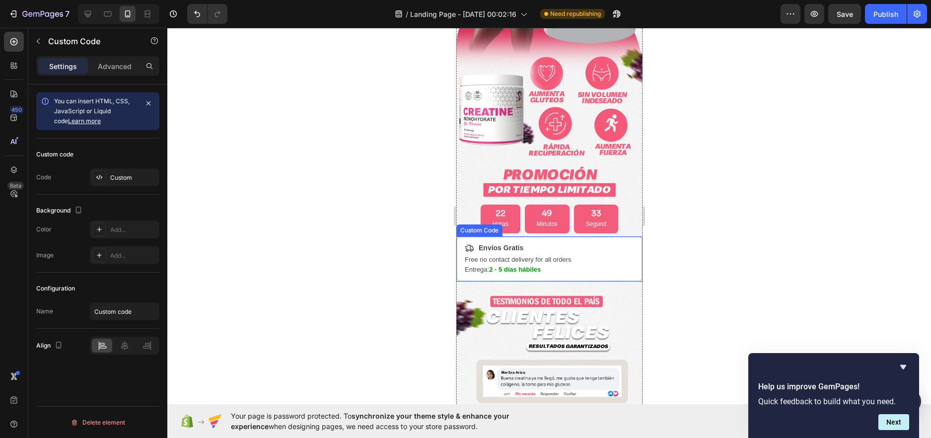
click at [592, 255] on div "Free no contact delivery for all orders Entrega: 2 - 5 días hábiles" at bounding box center [548, 265] width 169 height 20
click at [131, 170] on div "Custom" at bounding box center [125, 177] width 70 height 18
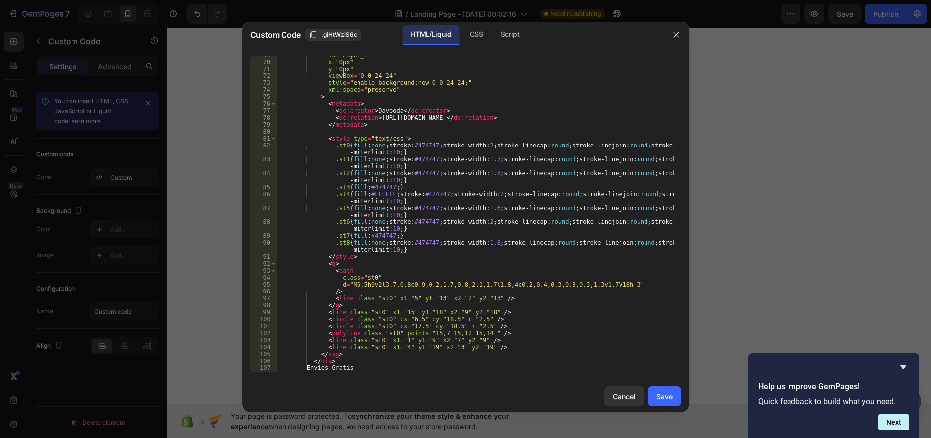
scroll to position [538, 0]
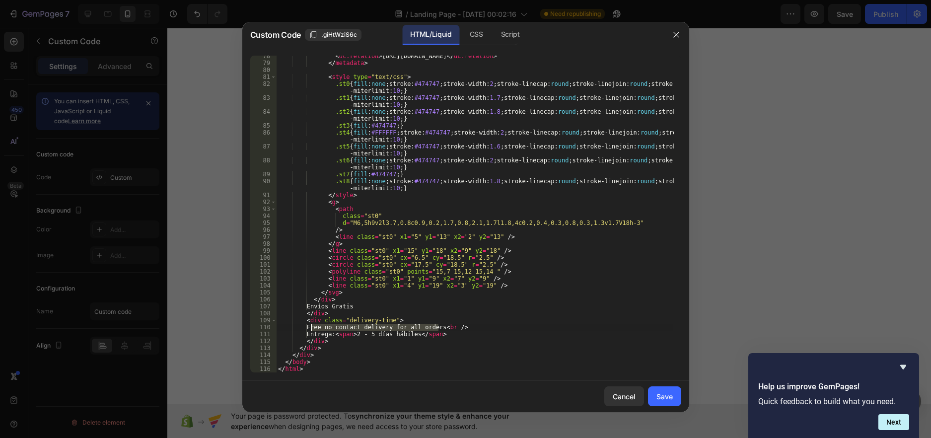
drag, startPoint x: 437, startPoint y: 326, endPoint x: 310, endPoint y: 329, distance: 127.7
click at [310, 329] on div "< dc:relation > https://davooda.com </ dc:relation > </ metadata > < style type…" at bounding box center [474, 218] width 397 height 331
type textarea "Envíos contra-entrega a todo el país<br />"
click at [668, 391] on div "Save" at bounding box center [664, 396] width 16 height 10
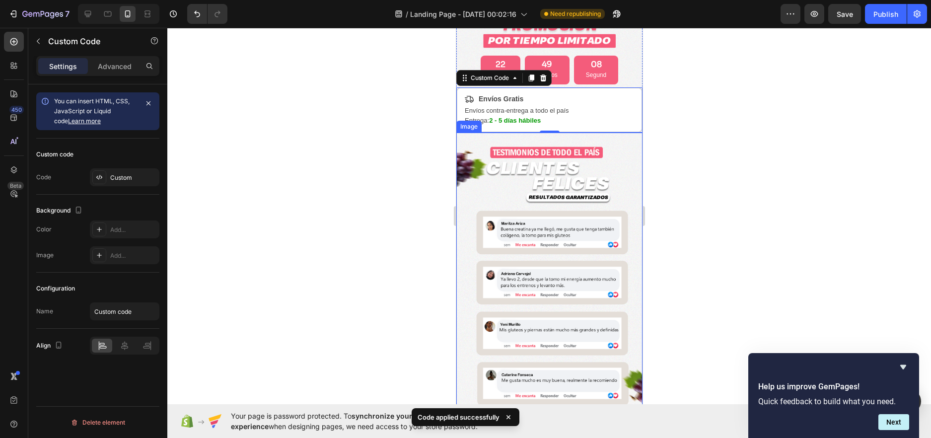
scroll to position [298, 0]
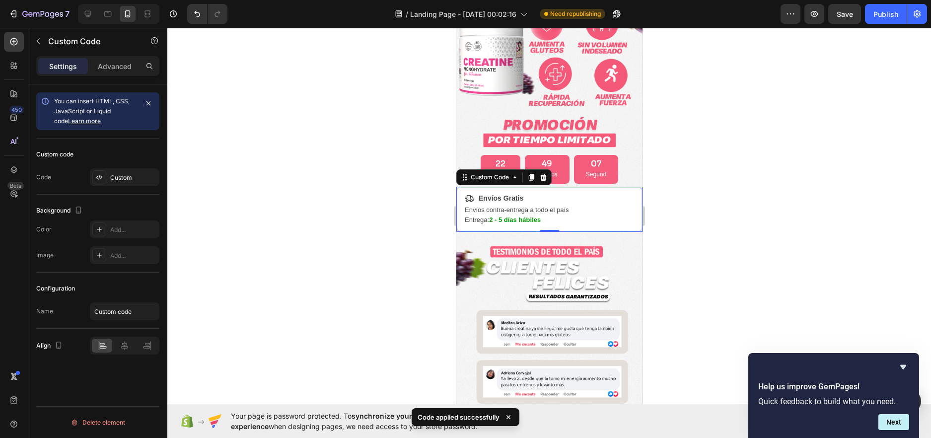
click at [718, 207] on div at bounding box center [549, 233] width 764 height 410
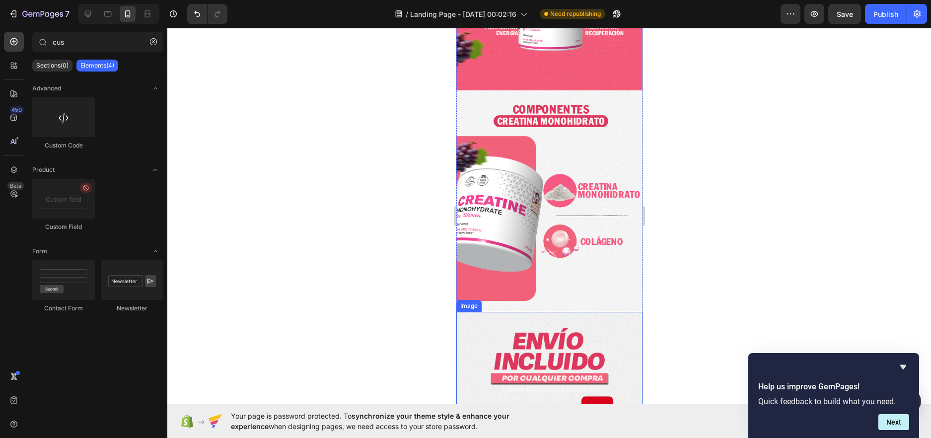
scroll to position [1341, 0]
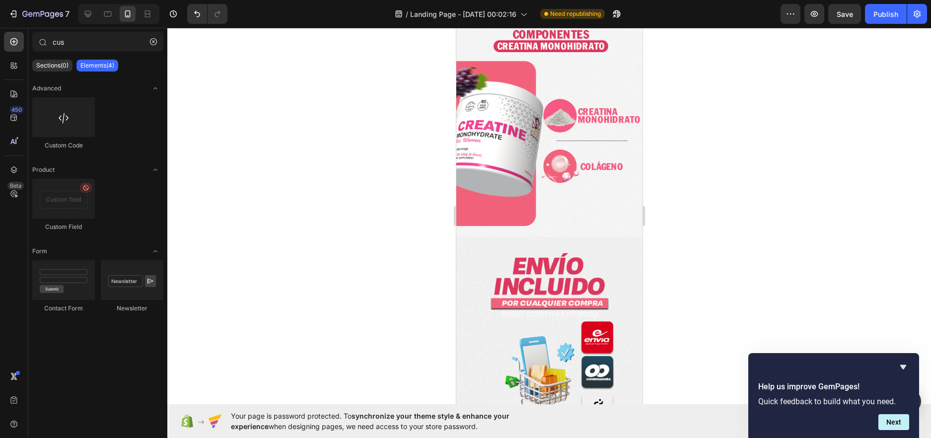
click at [333, 48] on div at bounding box center [549, 233] width 764 height 410
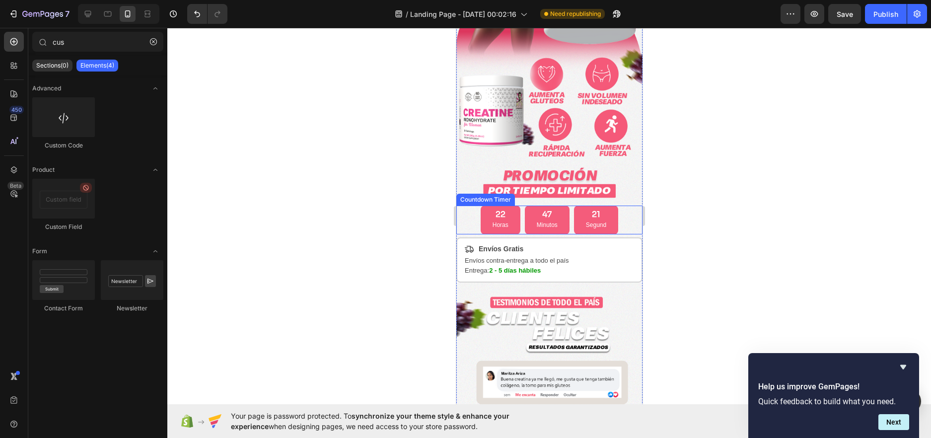
scroll to position [248, 0]
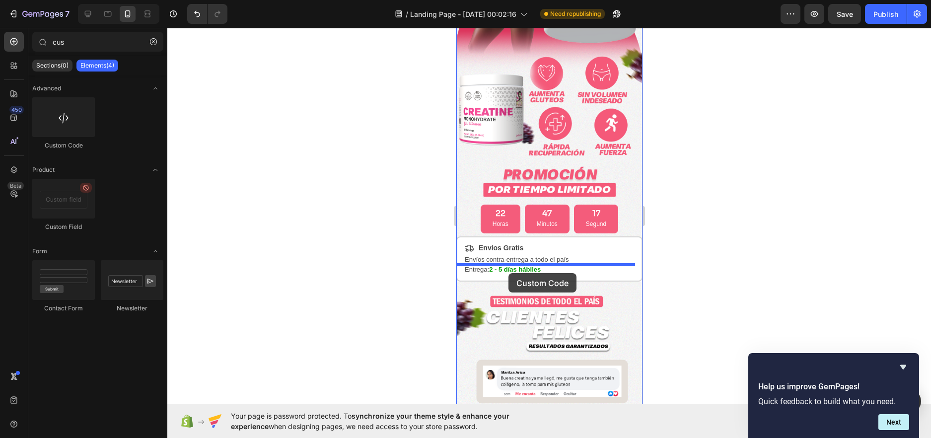
drag, startPoint x: 515, startPoint y: 137, endPoint x: 507, endPoint y: 271, distance: 134.3
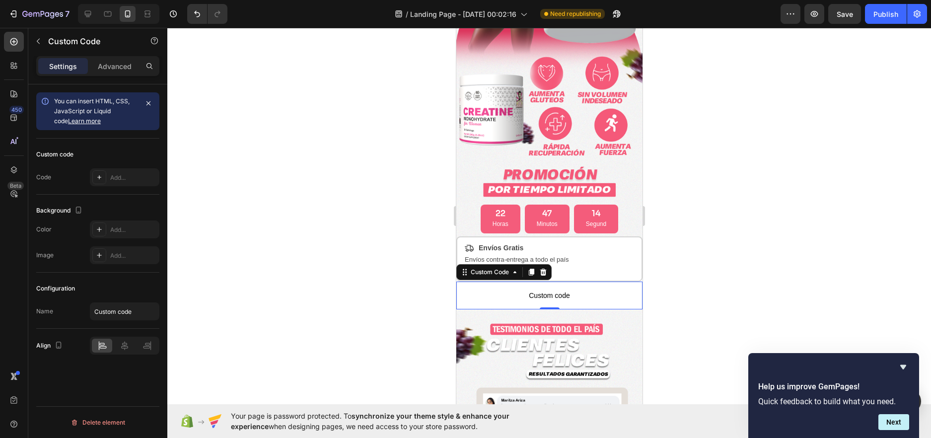
click at [517, 290] on span "Custom code" at bounding box center [549, 296] width 186 height 12
click at [114, 62] on p "Advanced" at bounding box center [115, 66] width 34 height 10
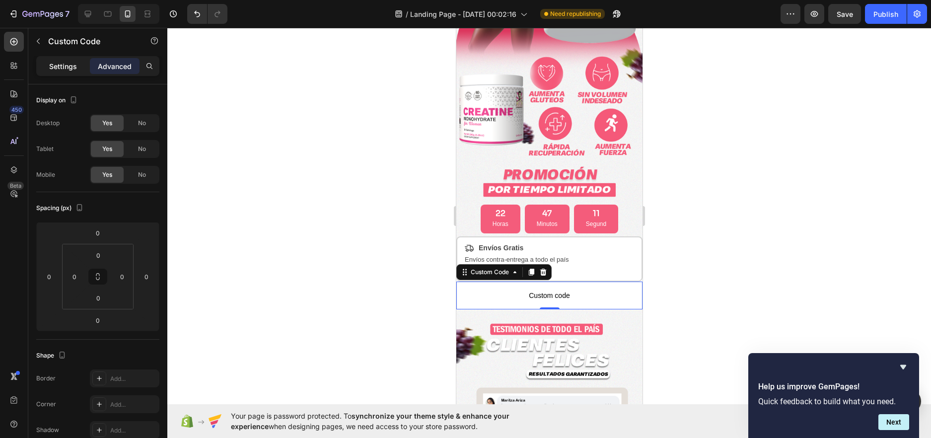
click at [55, 66] on p "Settings" at bounding box center [63, 66] width 28 height 10
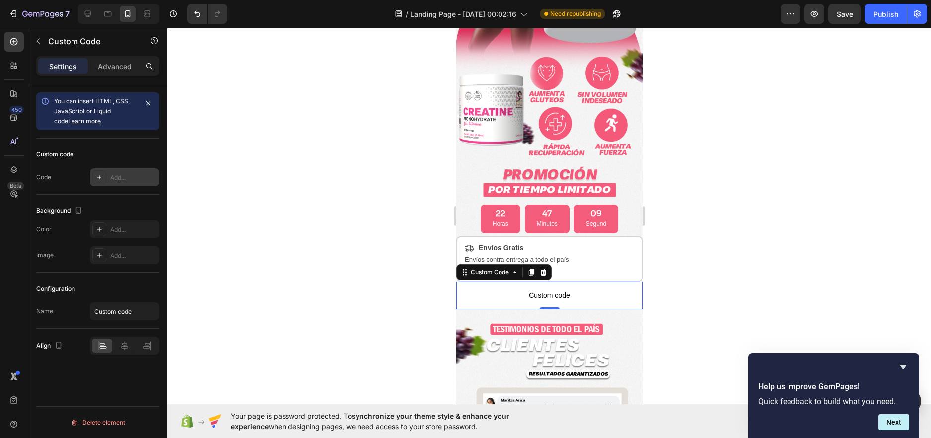
click at [118, 176] on div "Add..." at bounding box center [133, 177] width 47 height 9
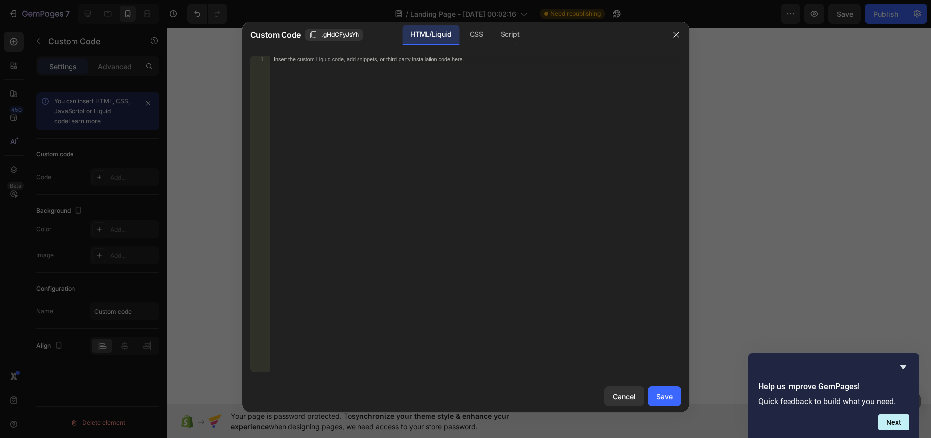
click at [327, 127] on div "Insert the custom Liquid code, add snippets, or third-party installation code h…" at bounding box center [475, 221] width 411 height 331
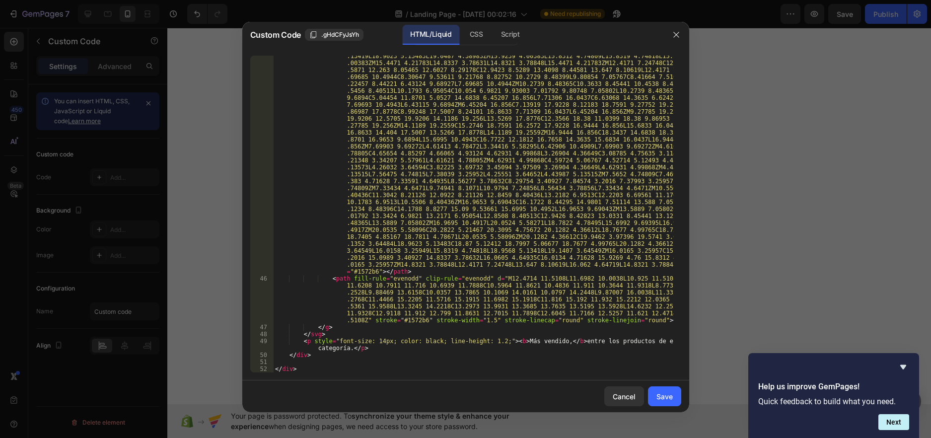
scroll to position [650, 0]
click at [664, 396] on div "Save" at bounding box center [664, 396] width 16 height 10
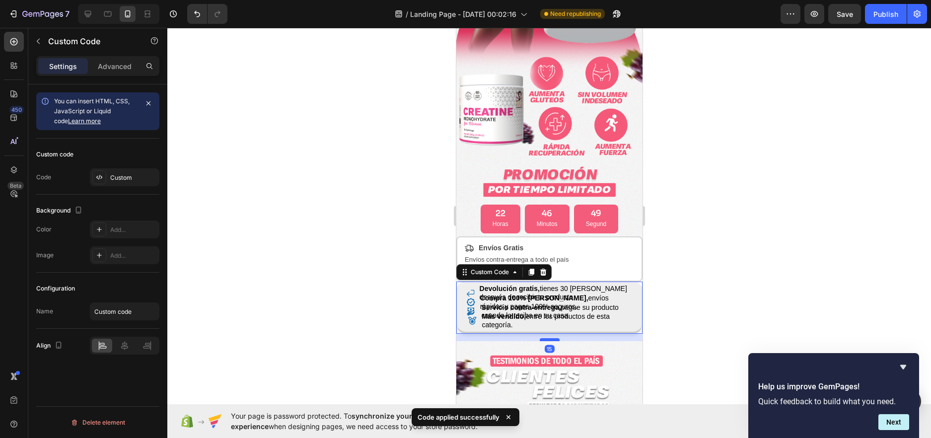
drag, startPoint x: 551, startPoint y: 314, endPoint x: 553, endPoint y: 322, distance: 7.7
click at [553, 338] on div at bounding box center [549, 339] width 20 height 3
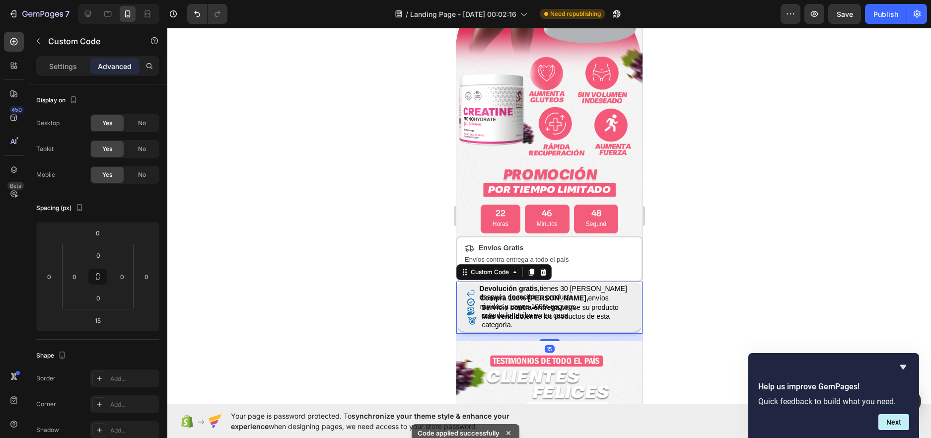
click at [602, 294] on p "Compra 100% segura, envíos rápidos y pagos 100% seguros." at bounding box center [556, 302] width 152 height 17
click at [485, 285] on b "Devolución gratis," at bounding box center [509, 289] width 60 height 8
click at [487, 268] on div "Custom Code" at bounding box center [489, 272] width 42 height 9
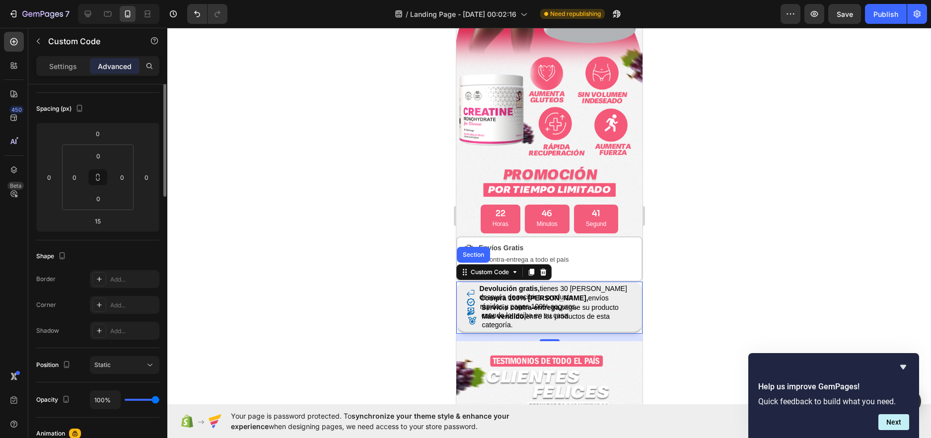
scroll to position [0, 0]
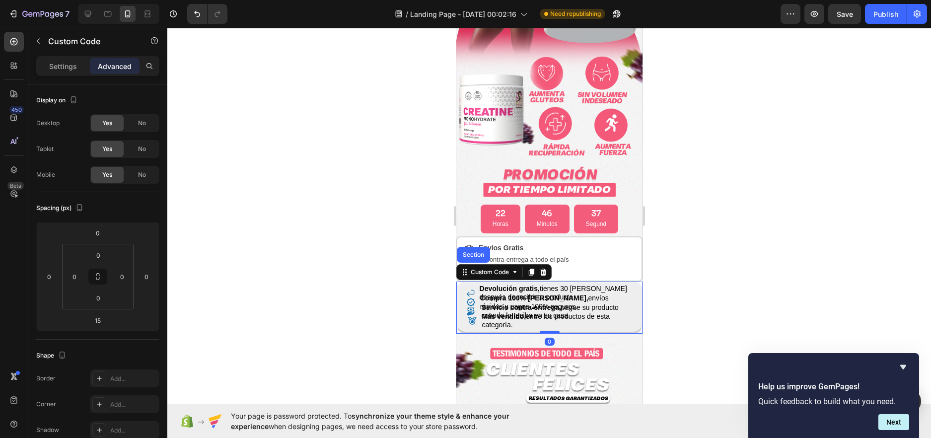
drag, startPoint x: 549, startPoint y: 322, endPoint x: 547, endPoint y: 314, distance: 7.6
click at [547, 331] on div at bounding box center [549, 332] width 20 height 3
type input "0"
click at [66, 60] on div "Settings" at bounding box center [63, 66] width 50 height 16
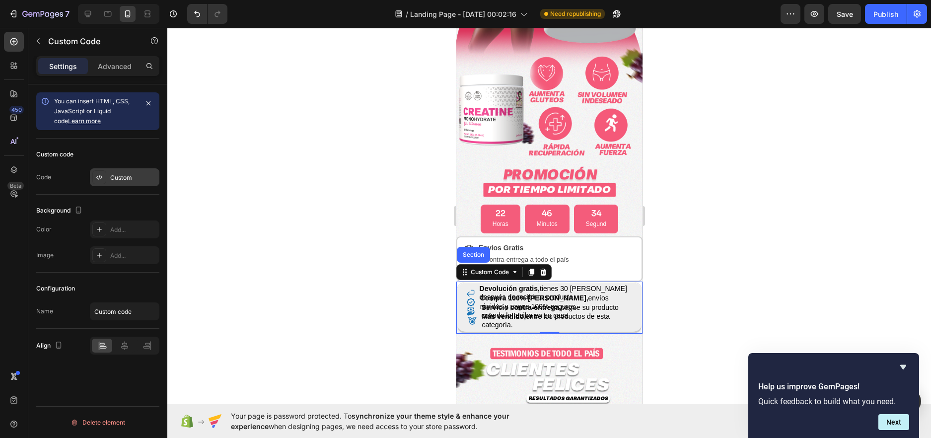
click at [120, 180] on div "Custom" at bounding box center [133, 177] width 47 height 9
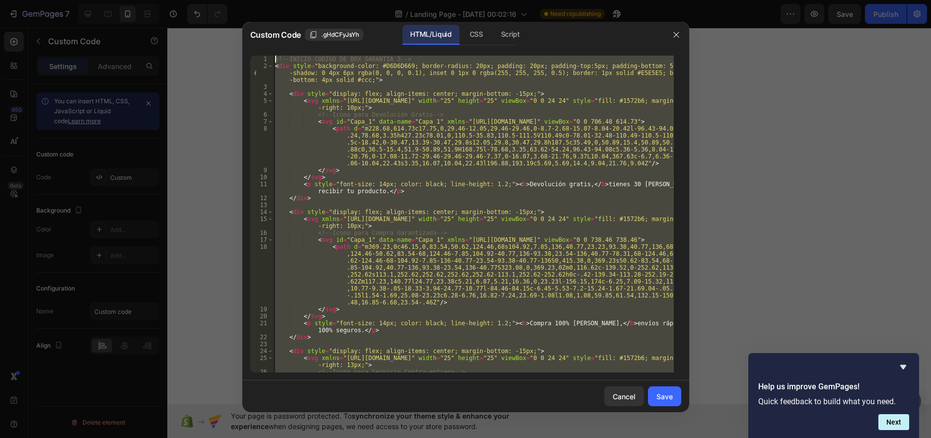
drag, startPoint x: 408, startPoint y: 368, endPoint x: 342, endPoint y: -27, distance: 400.8
click at [342, 0] on html "7 / Landing Page - Sep 28, 00:02:16 Need republishing Preview Save Publish 450 …" at bounding box center [465, 0] width 931 height 0
click at [376, 168] on div "<!-- INICIO CODIGO DE BOX GARANTIA 3 --> < div style = "background-color: #D6D6…" at bounding box center [473, 214] width 401 height 317
type textarea "</svg>"
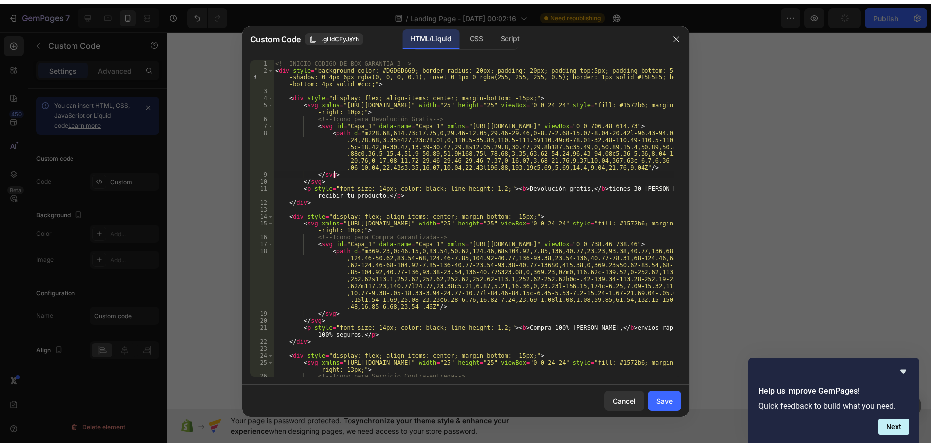
scroll to position [149, 0]
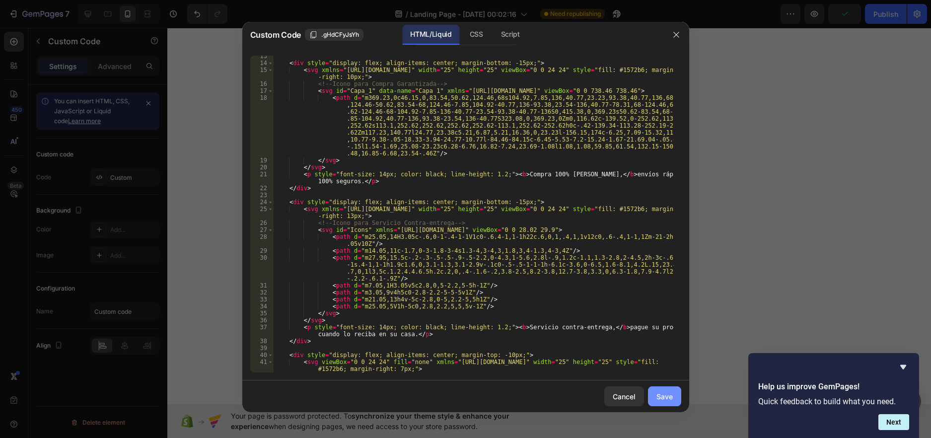
click at [661, 398] on div "Save" at bounding box center [664, 396] width 16 height 10
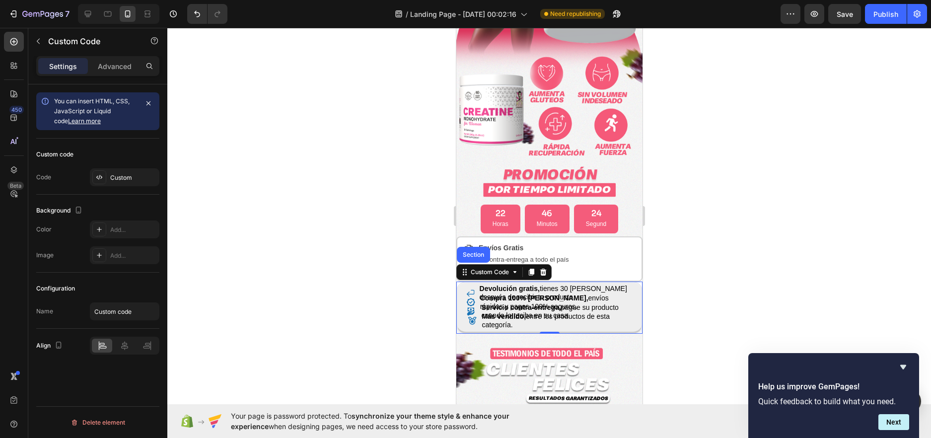
click at [520, 303] on b "Servicio contra-entrega," at bounding box center [520, 307] width 79 height 8
click at [122, 179] on div "Custom" at bounding box center [133, 177] width 47 height 9
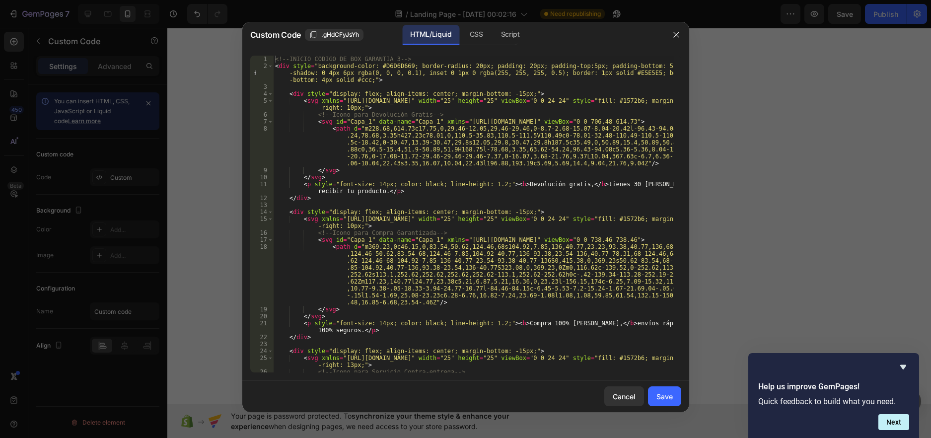
type textarea "<p style="font-size: 14px; color: black; line-height: 1.2;"><b>Devolución grati…"
click at [576, 181] on div "<!-- INICIO CODIGO DE BOX GARANTIA 3 --> < div style = "background-color: #D6D6…" at bounding box center [473, 221] width 401 height 331
click at [674, 39] on icon "button" at bounding box center [676, 35] width 8 height 8
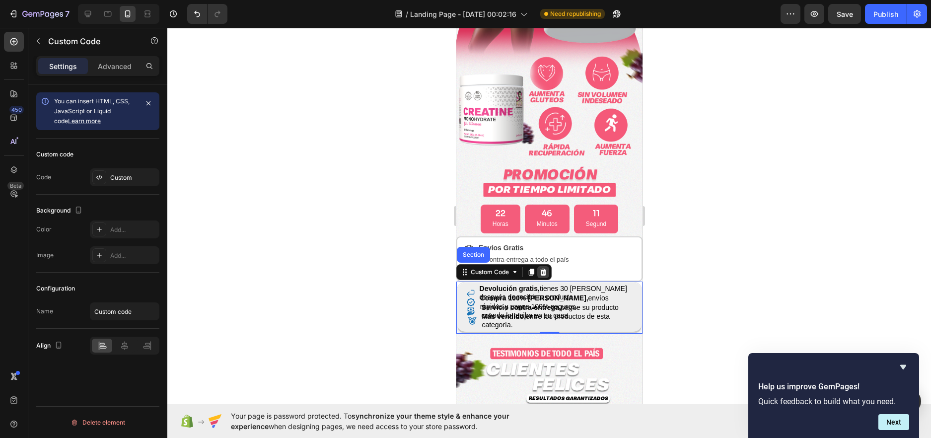
click at [544, 269] on icon at bounding box center [543, 272] width 6 height 7
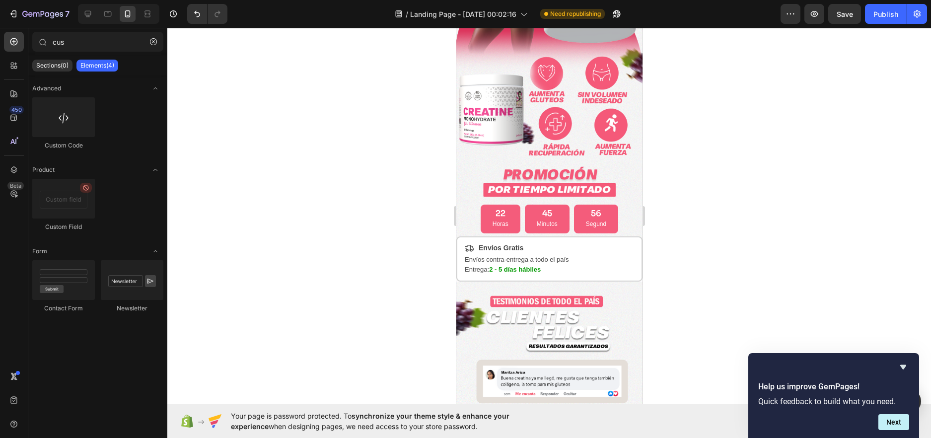
click at [383, 278] on div at bounding box center [549, 233] width 764 height 410
drag, startPoint x: 519, startPoint y: 143, endPoint x: 512, endPoint y: 264, distance: 121.9
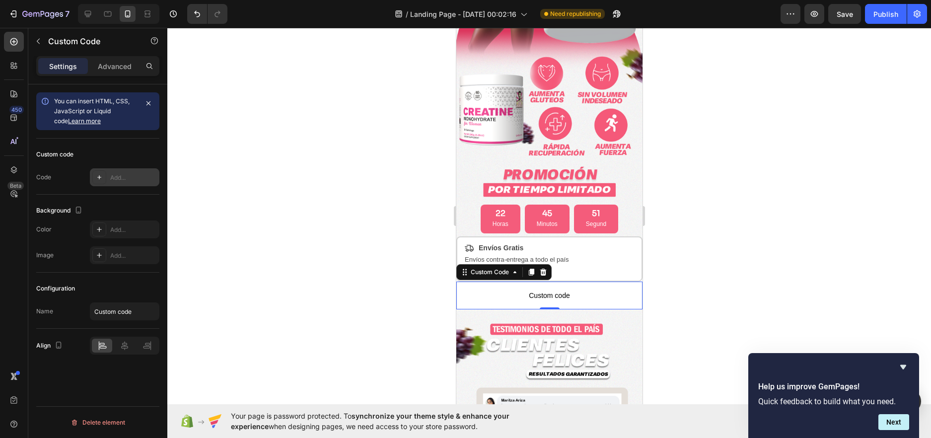
click at [123, 174] on div "Add..." at bounding box center [133, 177] width 47 height 9
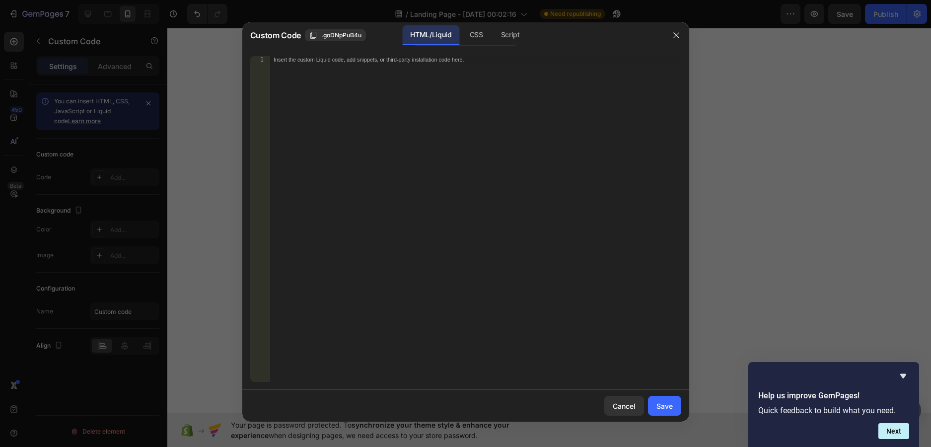
click at [568, 37] on div "HTML/Liquid CSS Script" at bounding box center [560, 35] width 207 height 20
click at [375, 105] on div "Insert the custom Liquid code, add snippets, or third-party installation code h…" at bounding box center [475, 226] width 411 height 340
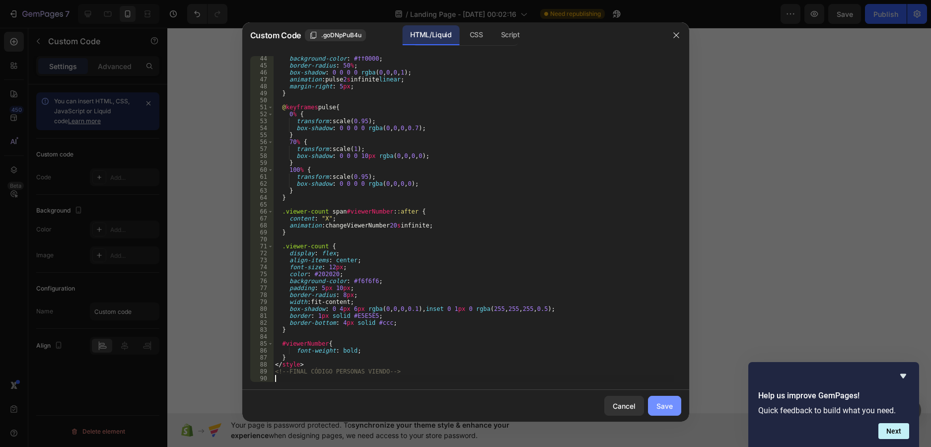
click at [663, 410] on div "Save" at bounding box center [664, 406] width 16 height 10
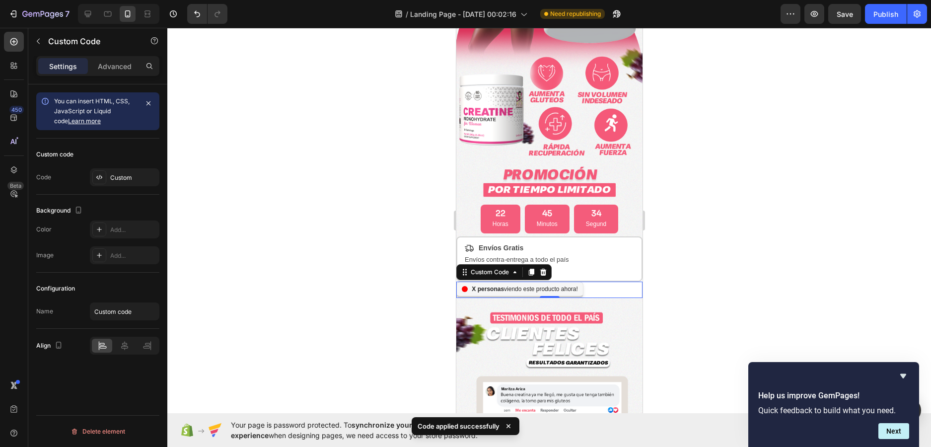
click at [687, 260] on div at bounding box center [549, 237] width 764 height 419
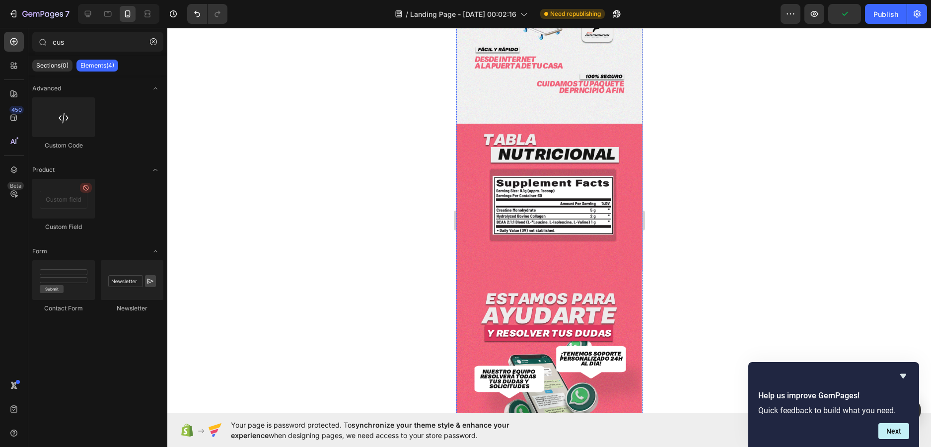
scroll to position [1929, 0]
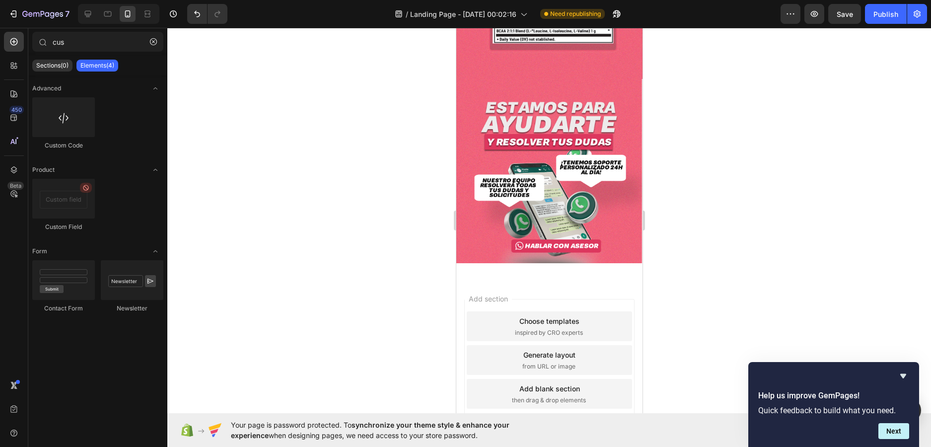
click at [342, 89] on div at bounding box center [549, 237] width 764 height 419
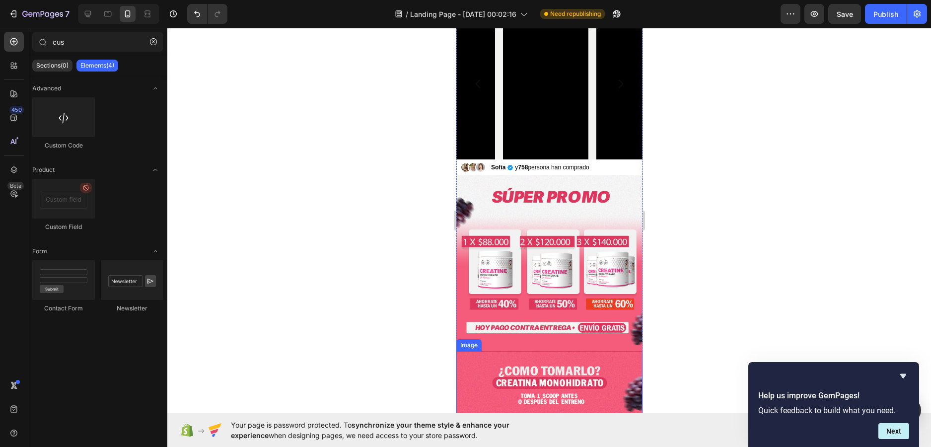
scroll to position [844, 0]
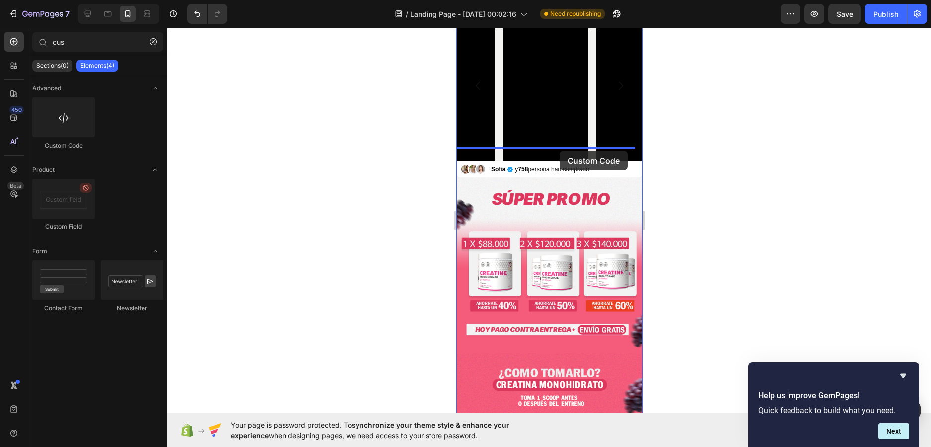
drag, startPoint x: 522, startPoint y: 156, endPoint x: 559, endPoint y: 151, distance: 37.2
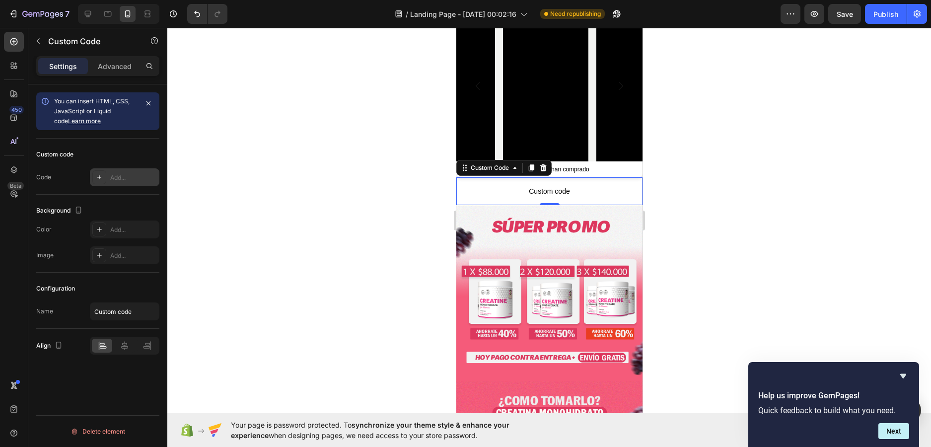
click at [124, 177] on div "Add..." at bounding box center [133, 177] width 47 height 9
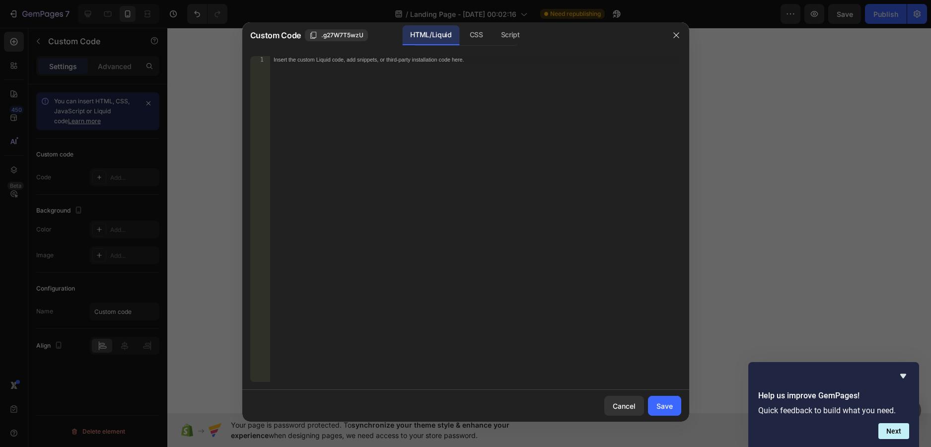
click at [820, 331] on div at bounding box center [465, 223] width 931 height 447
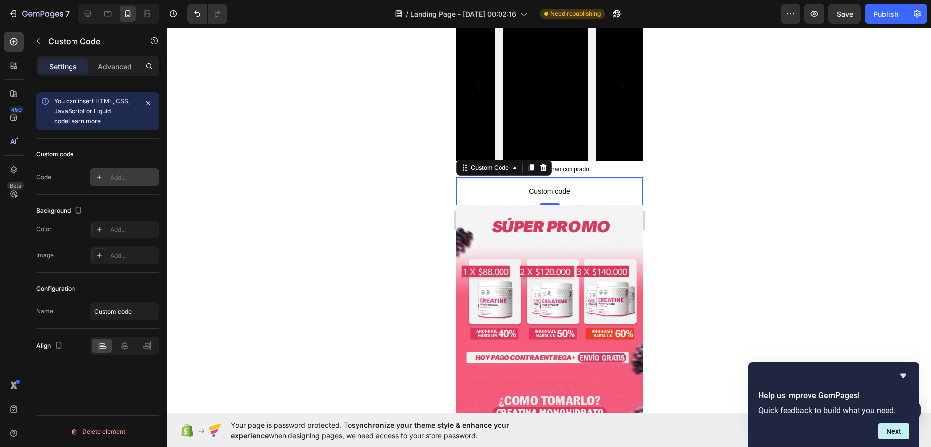
click at [123, 173] on div "Add..." at bounding box center [133, 177] width 47 height 9
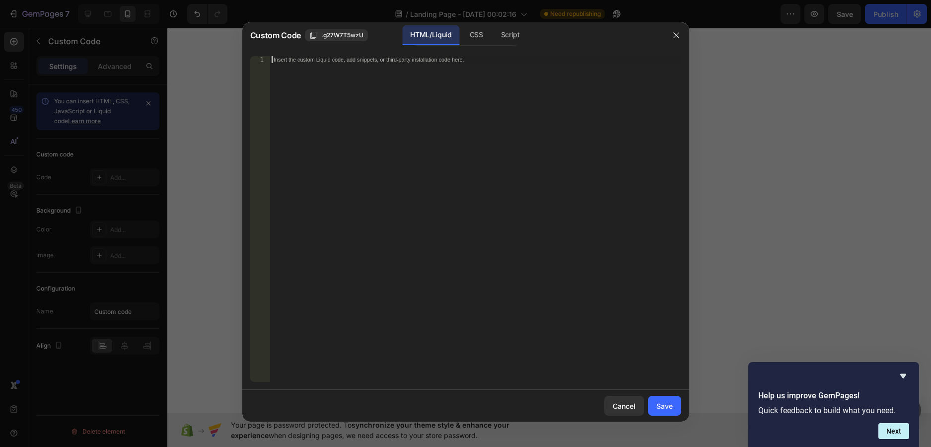
click at [370, 103] on div "Insert the custom Liquid code, add snippets, or third-party installation code h…" at bounding box center [475, 226] width 411 height 340
paste textarea "</style>"
type textarea "</style>"
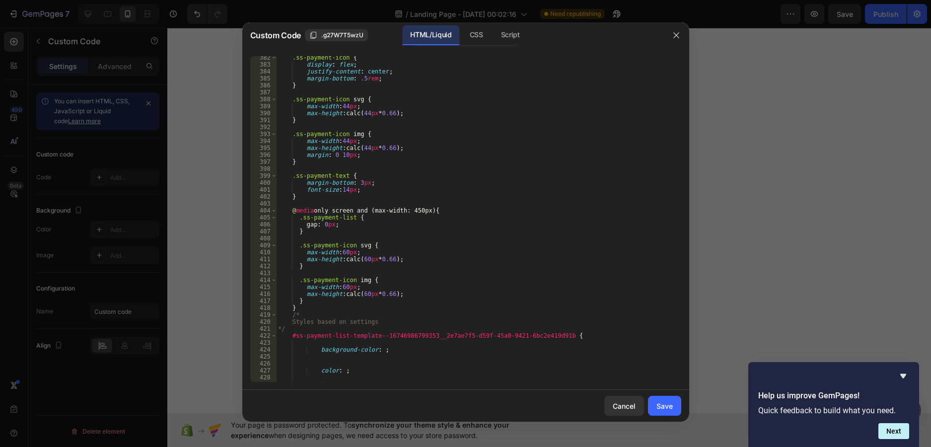
scroll to position [4763, 0]
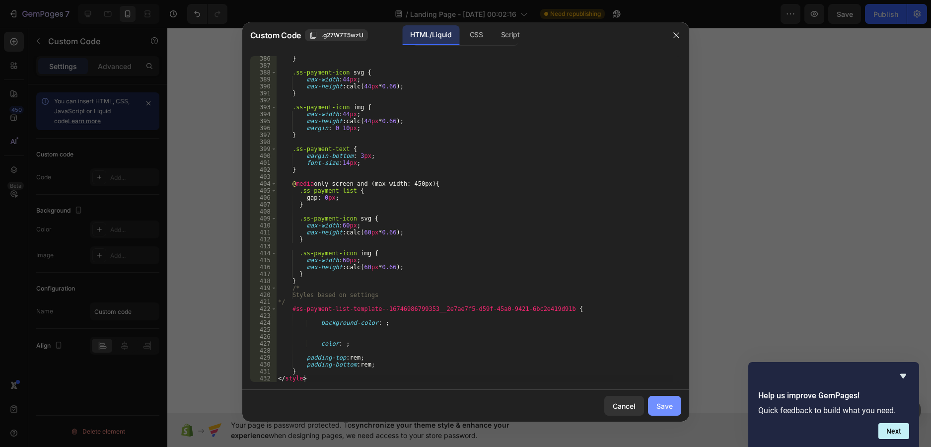
click at [673, 412] on button "Save" at bounding box center [664, 406] width 33 height 20
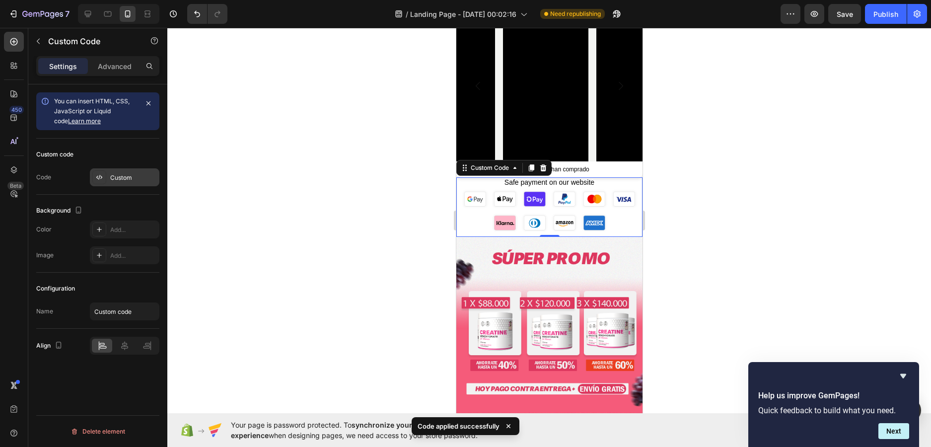
click at [127, 175] on div "Custom" at bounding box center [133, 177] width 47 height 9
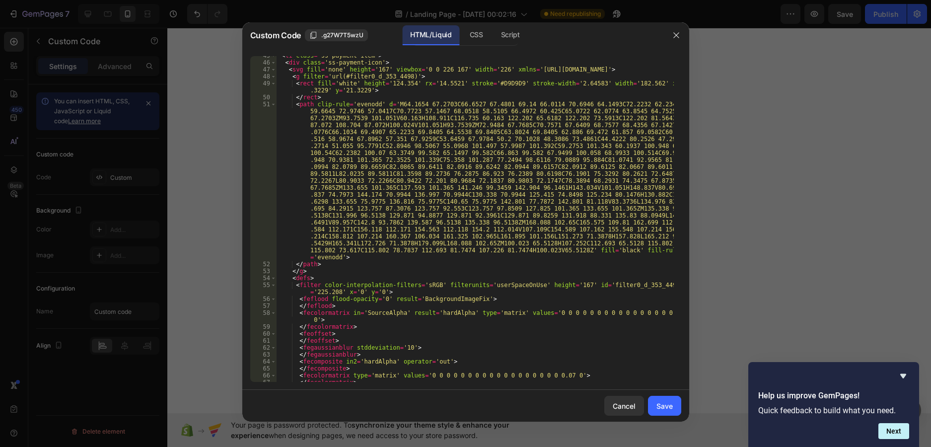
scroll to position [685, 0]
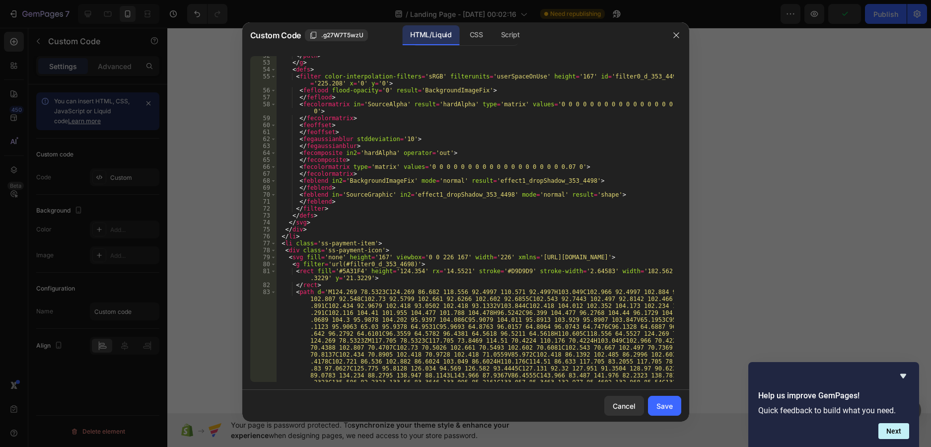
click at [770, 212] on div at bounding box center [465, 223] width 931 height 447
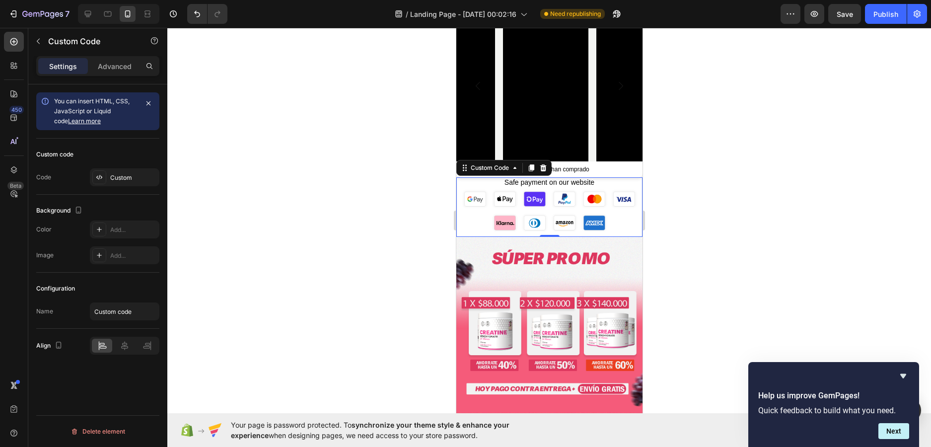
click at [726, 160] on div at bounding box center [549, 237] width 764 height 419
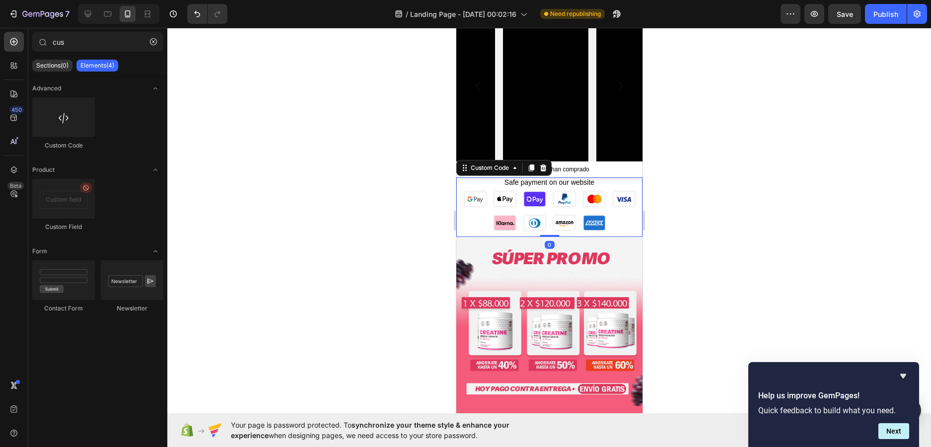
click at [581, 177] on p "Safe payment on our website" at bounding box center [549, 182] width 186 height 10
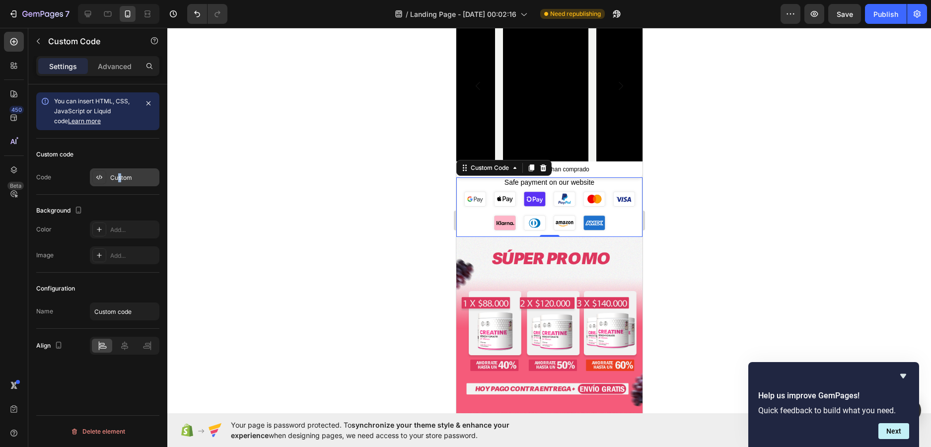
click at [121, 179] on div "Custom" at bounding box center [133, 177] width 47 height 9
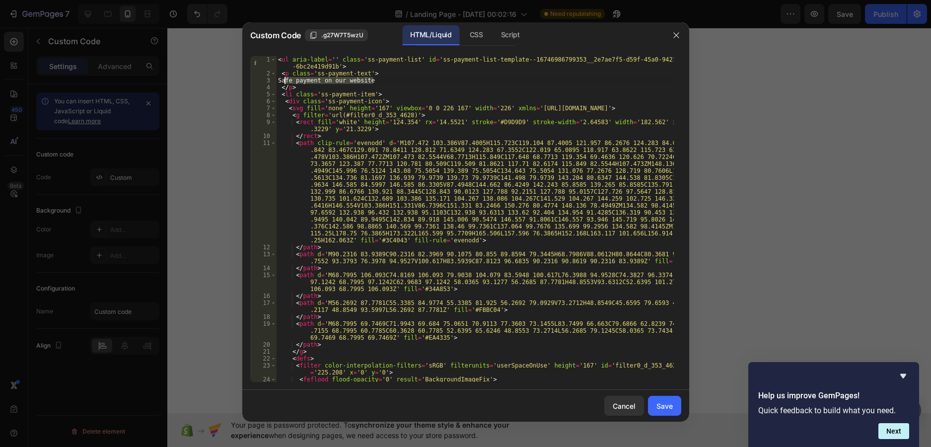
drag, startPoint x: 375, startPoint y: 78, endPoint x: 284, endPoint y: 78, distance: 91.4
click at [284, 78] on div "< ul aria-label = '' class = 'ss-payment-list' id = 'ss-payment-list-template--…" at bounding box center [474, 229] width 397 height 347
click at [302, 80] on div "< ul aria-label = '' class = 'ss-payment-list' id = 'ss-payment-list-template--…" at bounding box center [474, 229] width 397 height 347
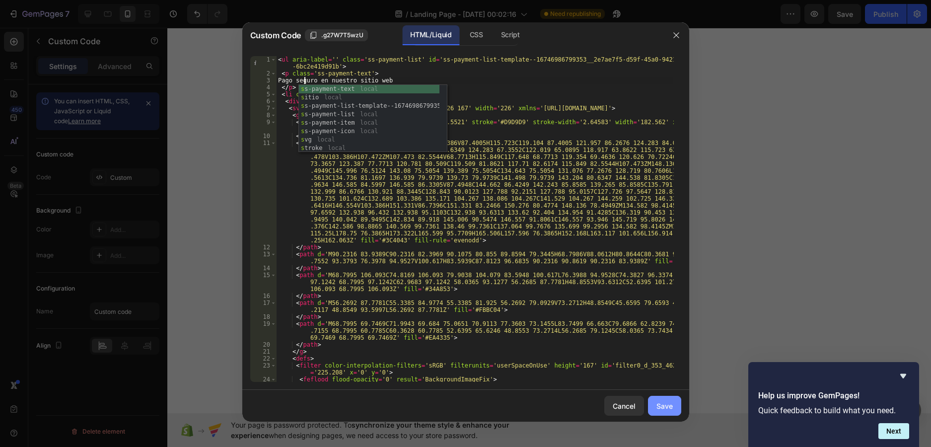
type textarea "Pago seguro en nuestro sitio web"
click at [661, 409] on div "Save" at bounding box center [664, 406] width 16 height 10
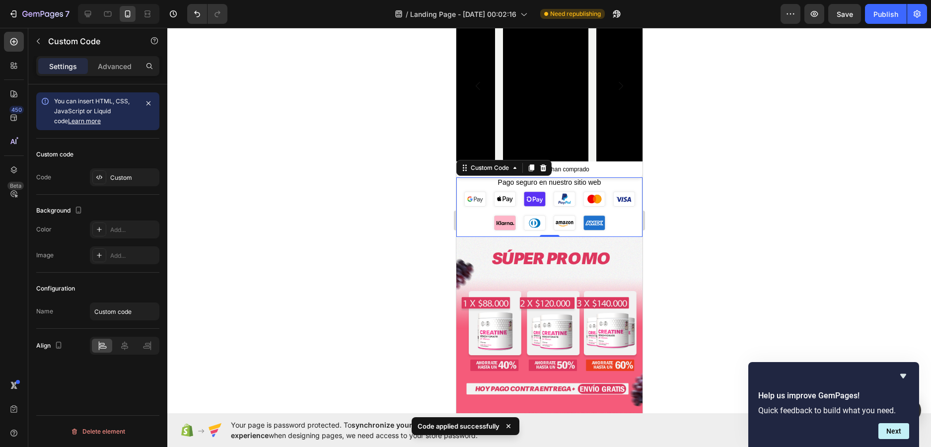
click at [689, 167] on div at bounding box center [549, 237] width 764 height 419
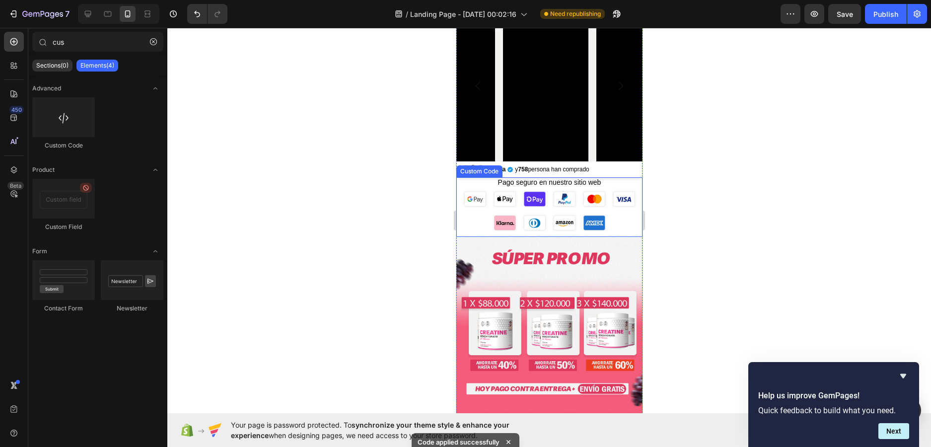
click at [621, 196] on ul "Pago seguro en nuestro sitio web" at bounding box center [549, 206] width 186 height 59
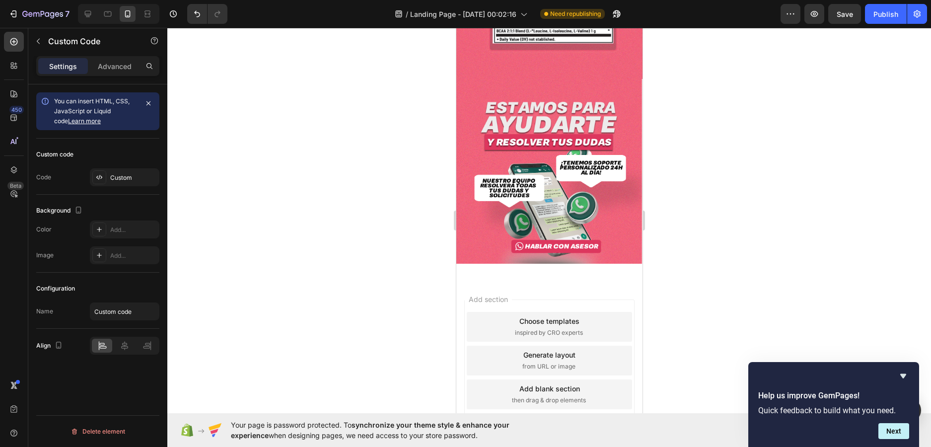
scroll to position [1989, 0]
click at [879, 16] on div "Publish" at bounding box center [886, 14] width 25 height 10
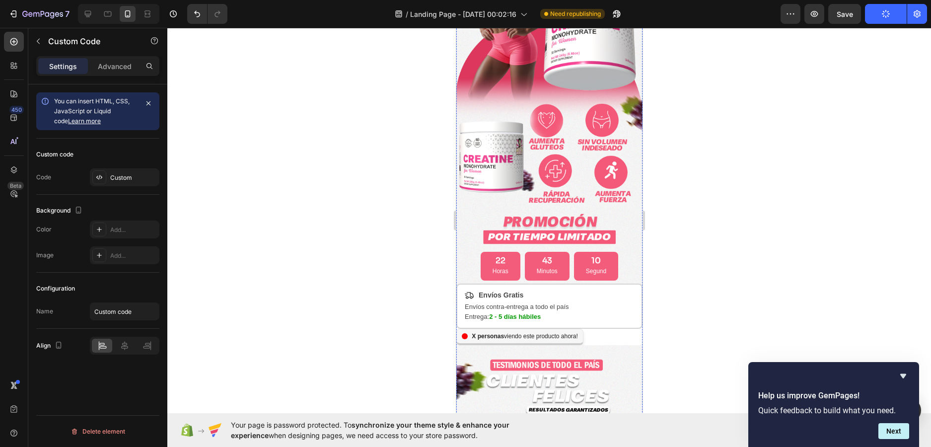
scroll to position [0, 0]
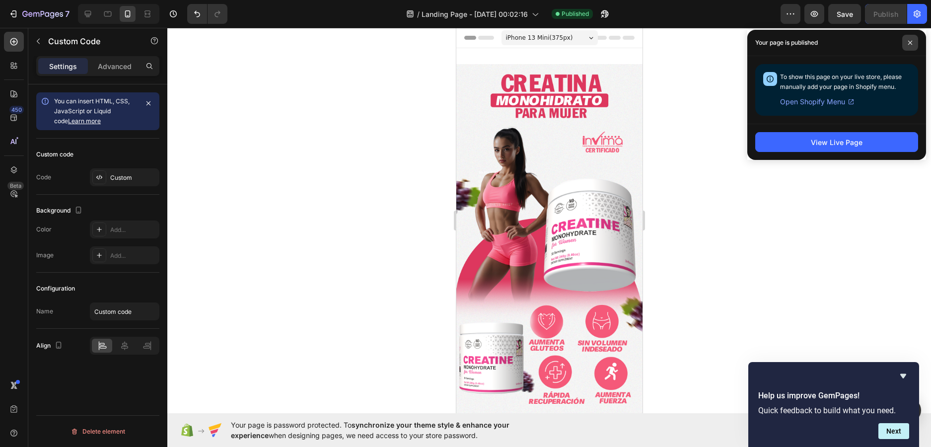
click at [909, 37] on span at bounding box center [910, 43] width 16 height 16
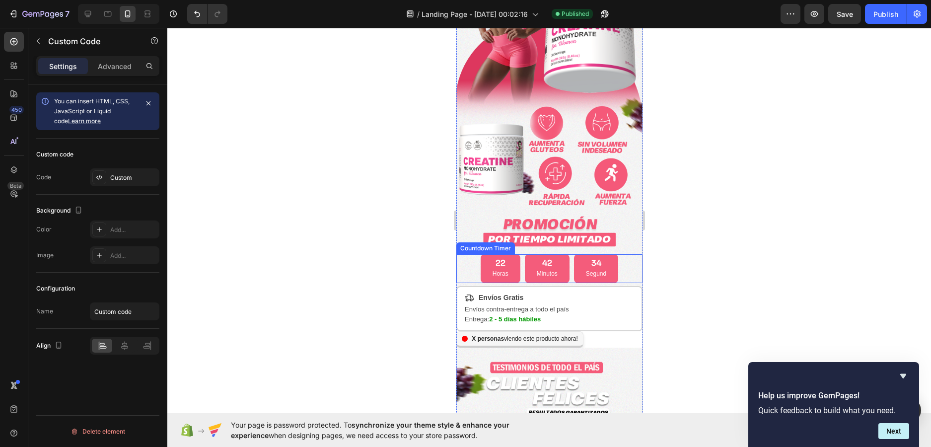
scroll to position [397, 0]
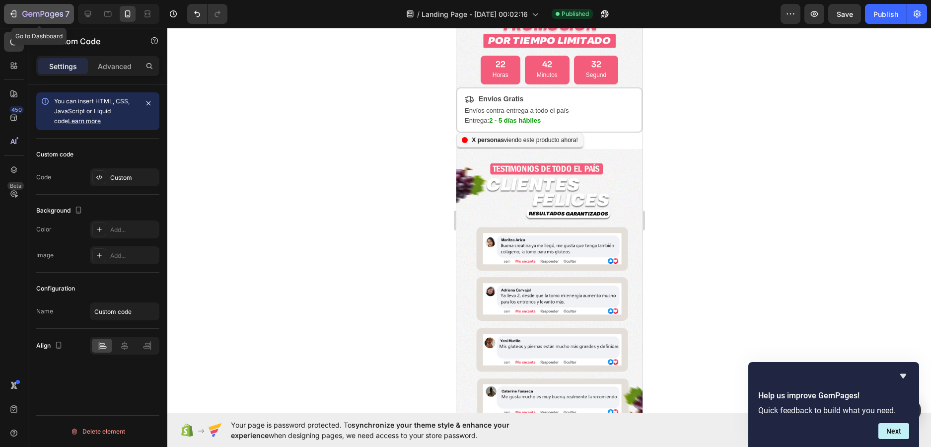
click at [15, 18] on icon "button" at bounding box center [13, 14] width 10 height 10
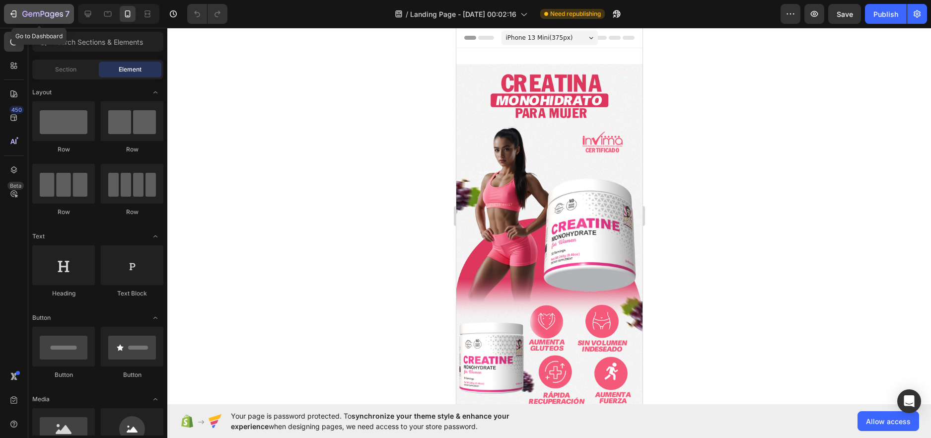
click at [29, 16] on icon "button" at bounding box center [30, 14] width 4 height 4
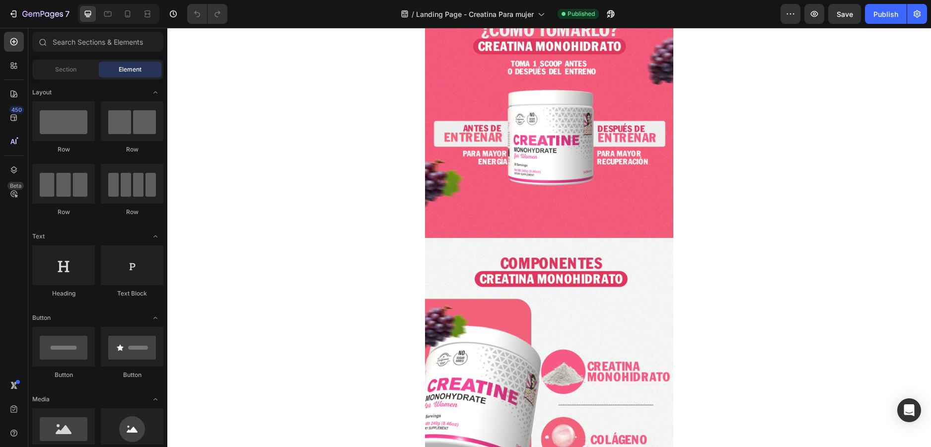
scroll to position [1093, 0]
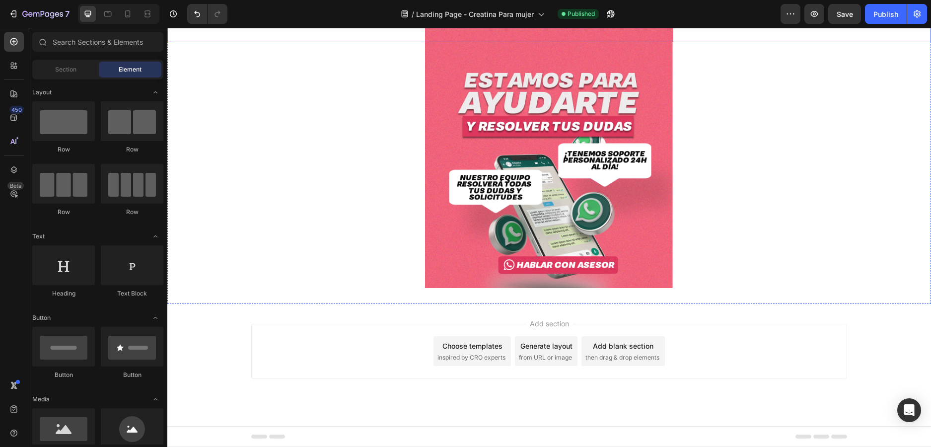
scroll to position [2334, 0]
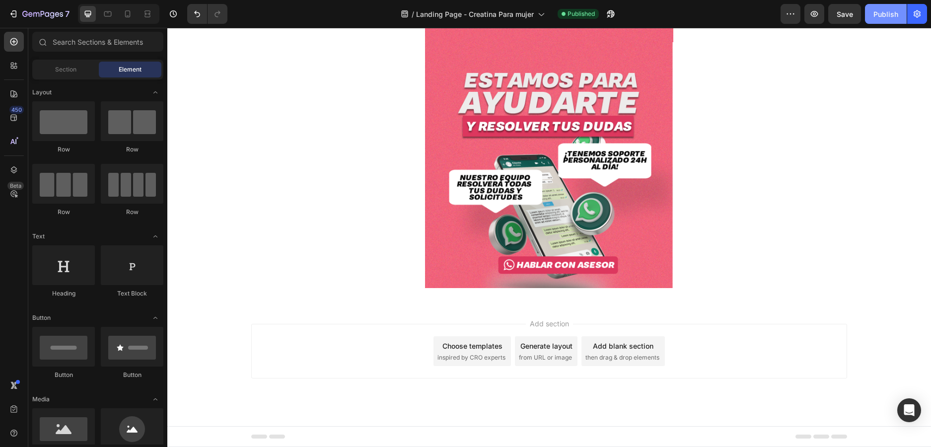
click at [892, 15] on div "Publish" at bounding box center [886, 14] width 25 height 10
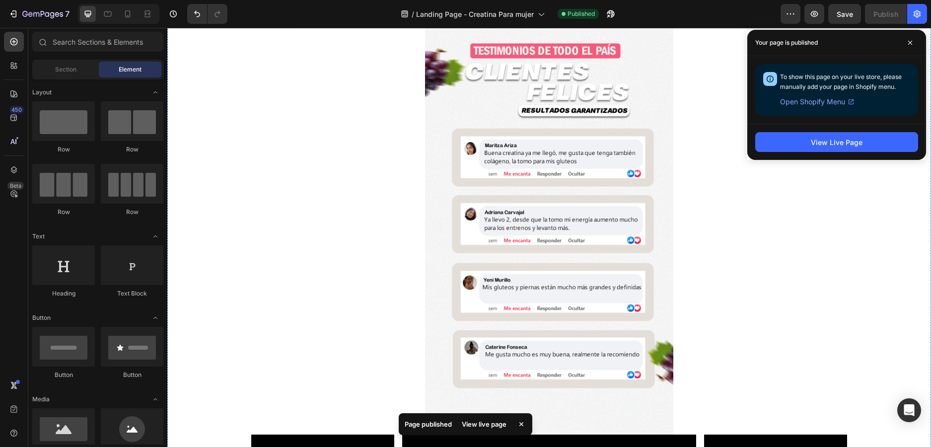
scroll to position [0, 0]
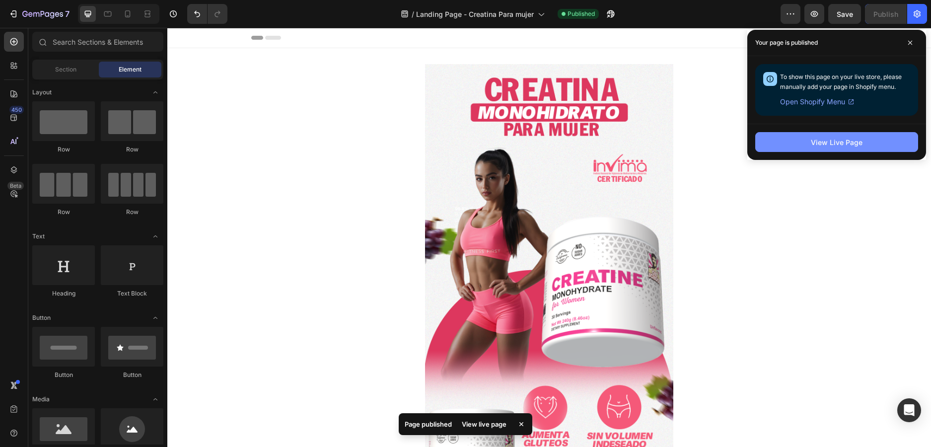
click at [829, 144] on div "View Live Page" at bounding box center [837, 142] width 52 height 10
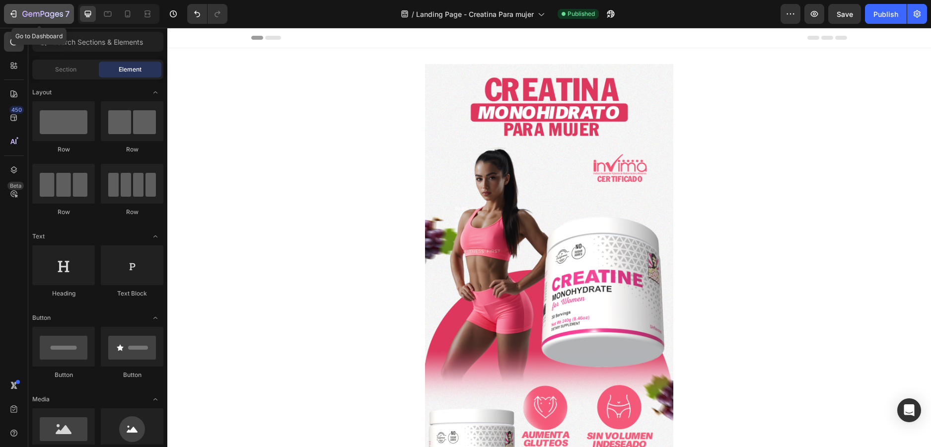
click at [20, 10] on div "7" at bounding box center [38, 14] width 61 height 12
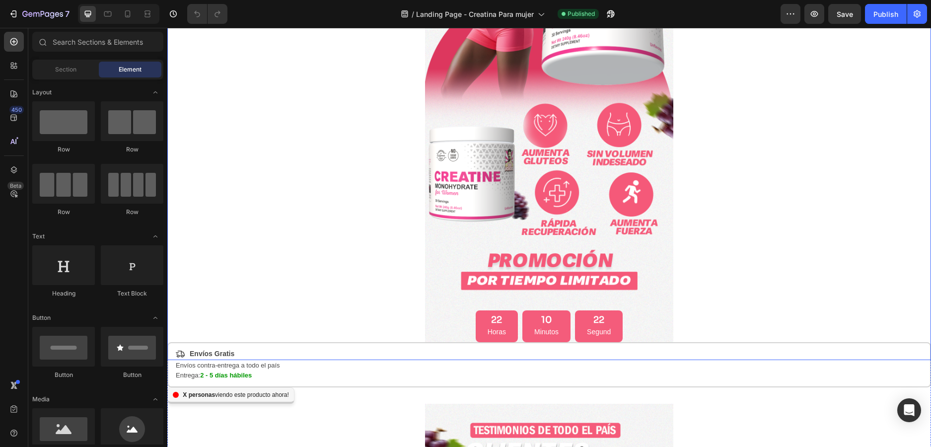
scroll to position [447, 0]
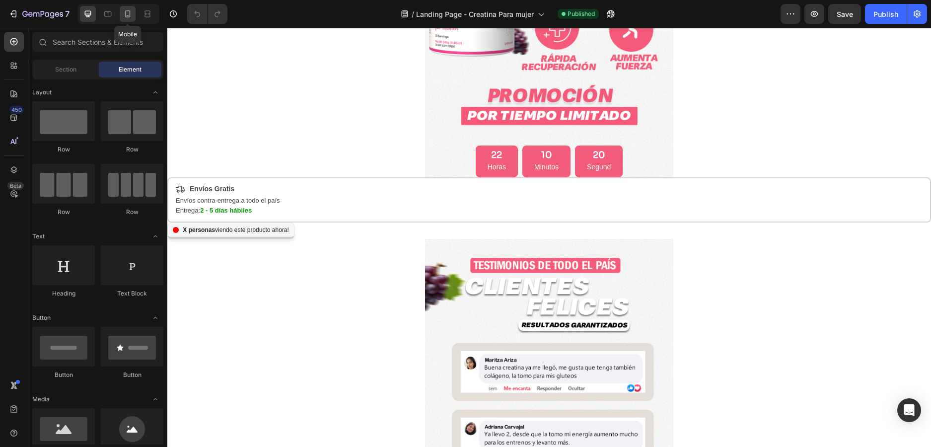
click at [127, 13] on icon at bounding box center [128, 14] width 10 height 10
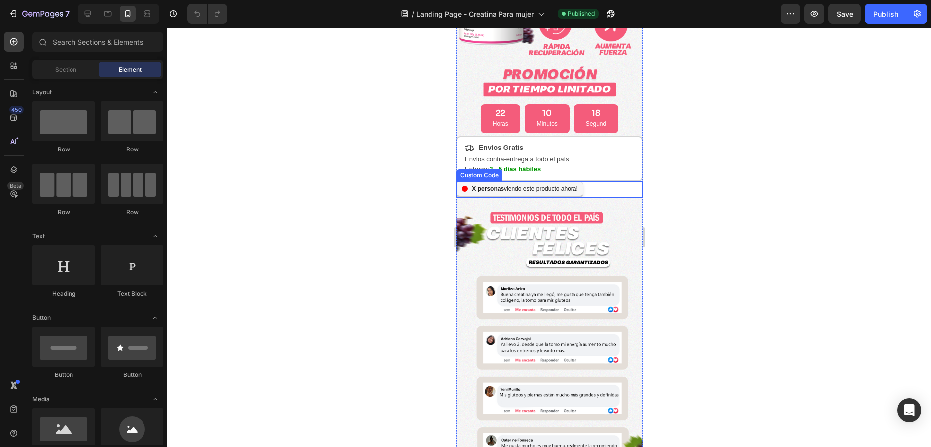
scroll to position [348, 0]
click at [622, 182] on div "personas viendo este producto ahora!" at bounding box center [549, 190] width 186 height 16
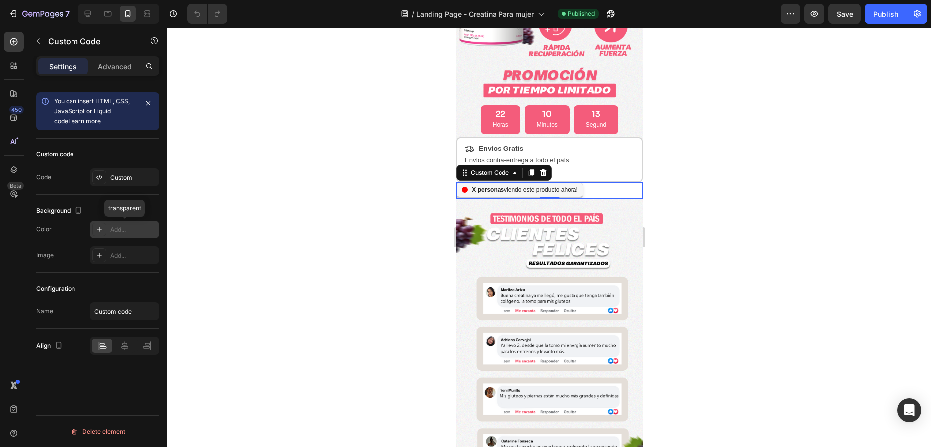
click at [118, 230] on div "Add..." at bounding box center [133, 229] width 47 height 9
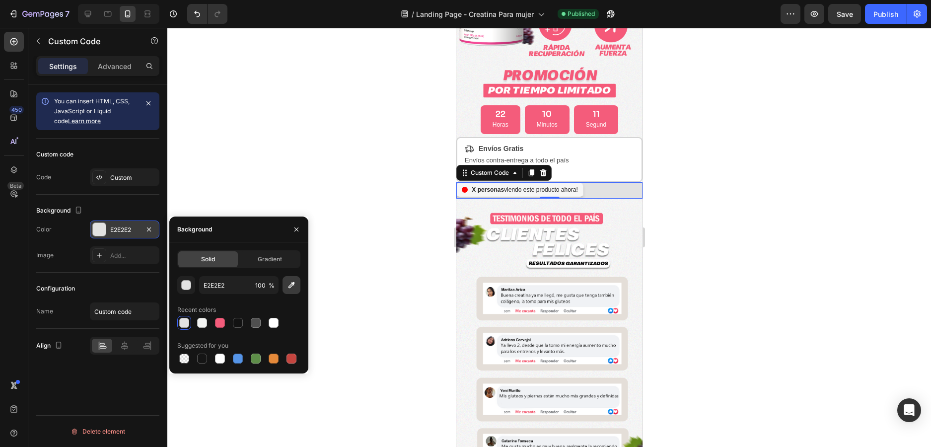
click at [286, 289] on button "button" at bounding box center [292, 285] width 18 height 18
click at [294, 285] on icon "button" at bounding box center [292, 285] width 10 height 10
type input "EFF3F6"
click at [298, 230] on icon "button" at bounding box center [296, 229] width 8 height 8
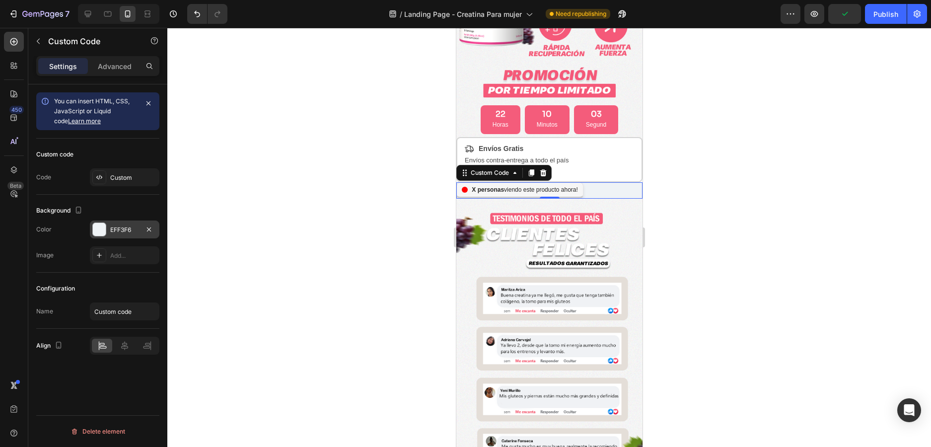
click at [715, 216] on div at bounding box center [549, 237] width 764 height 419
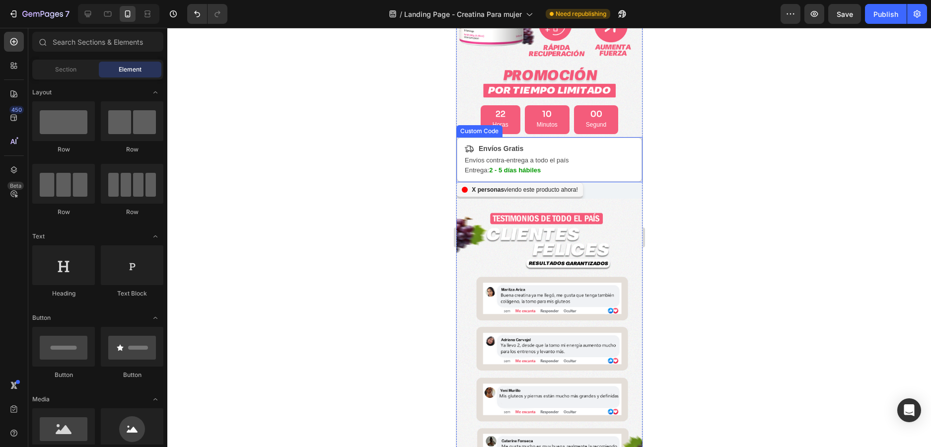
click at [585, 155] on div "Envíos contra-entrega a todo el país Entrega: 2 - 5 días hábiles" at bounding box center [548, 165] width 169 height 20
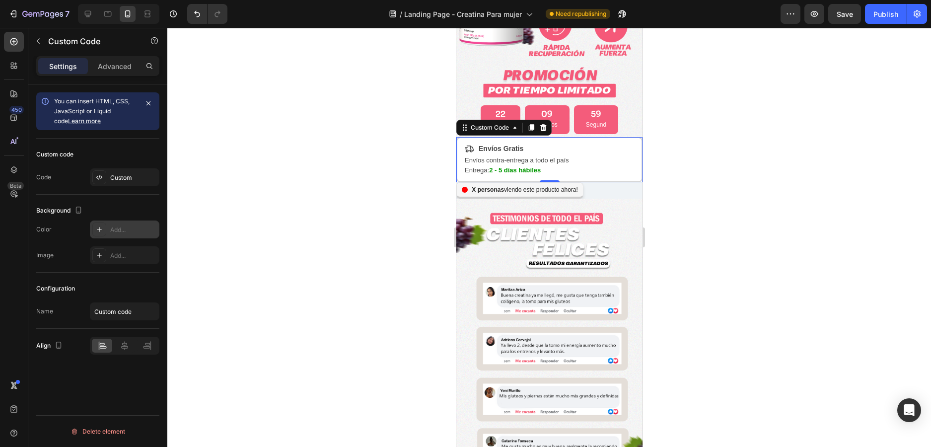
click at [116, 227] on div "Add..." at bounding box center [133, 229] width 47 height 9
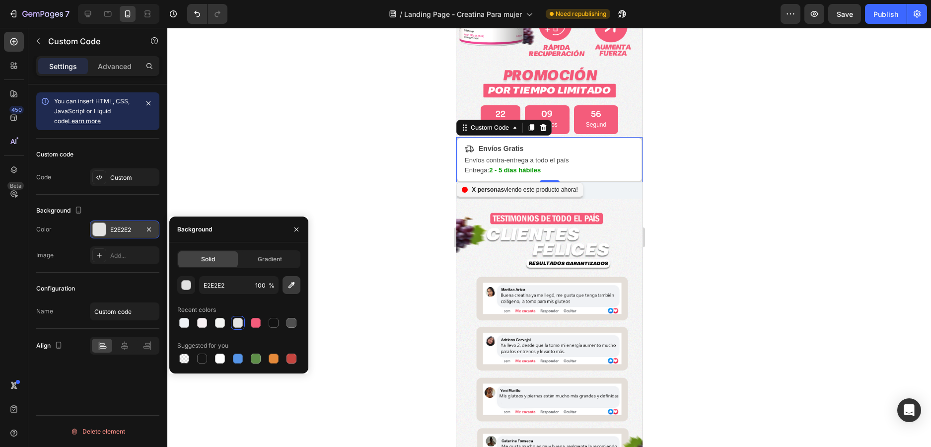
click at [296, 283] on icon "button" at bounding box center [292, 285] width 10 height 10
type input "EFF3F6"
click at [661, 192] on div at bounding box center [549, 237] width 764 height 419
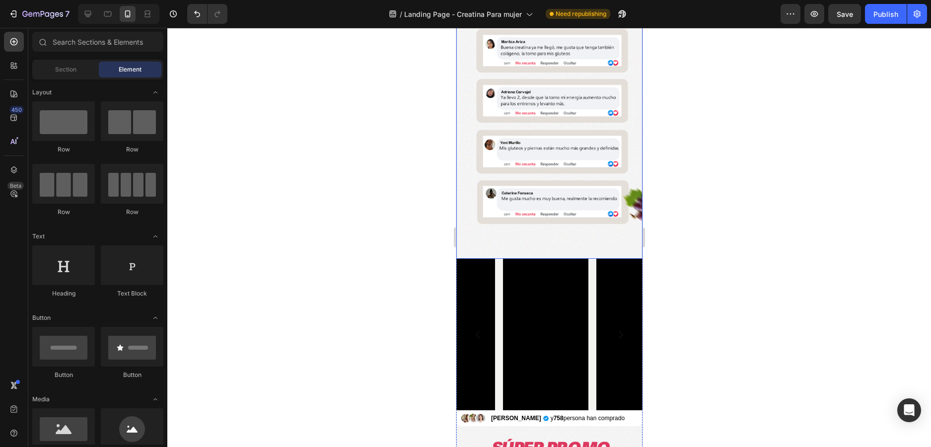
scroll to position [596, 0]
click at [554, 212] on img at bounding box center [549, 103] width 186 height 307
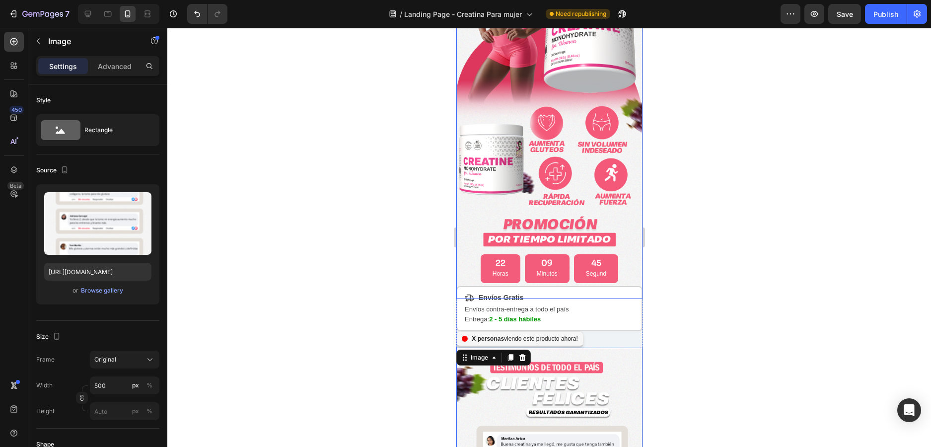
scroll to position [0, 0]
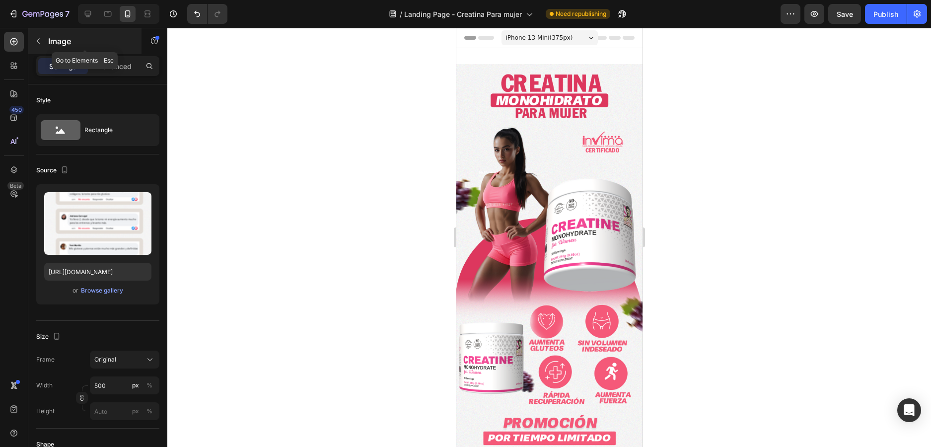
click at [43, 44] on button "button" at bounding box center [38, 41] width 16 height 16
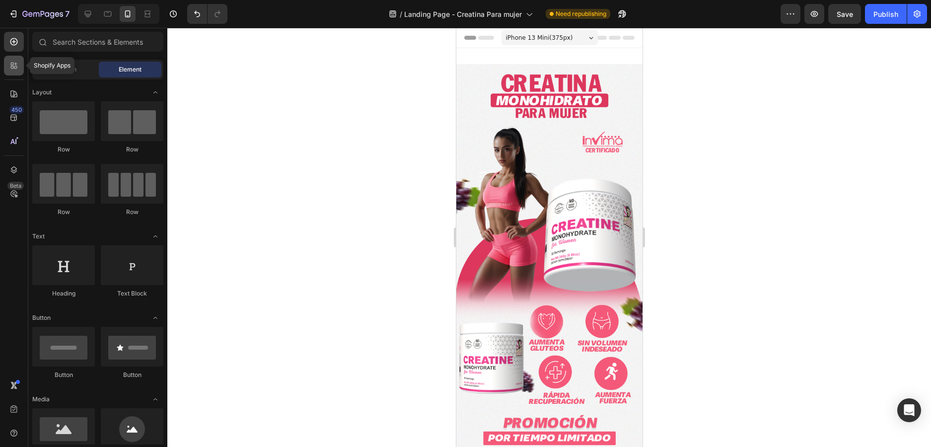
click at [10, 66] on icon at bounding box center [14, 66] width 10 height 10
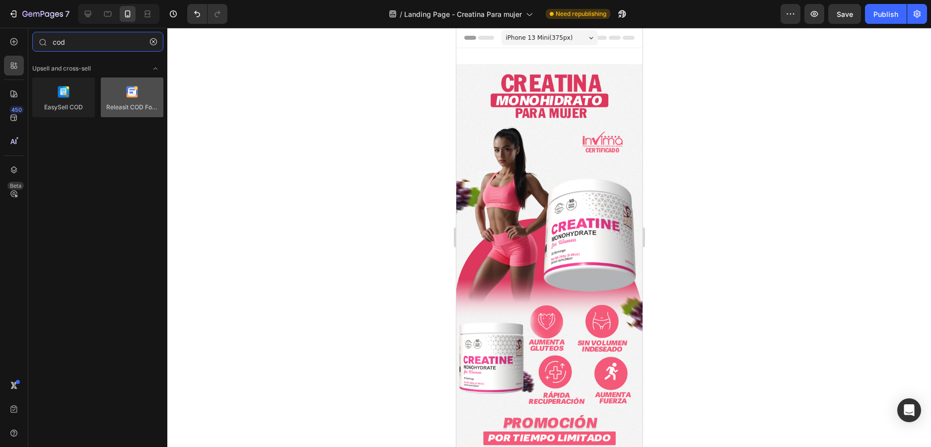
type input "cod"
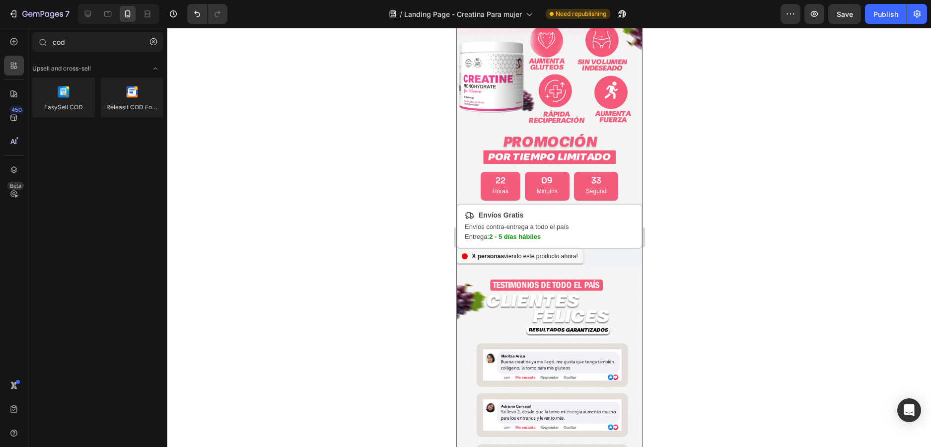
scroll to position [357, 0]
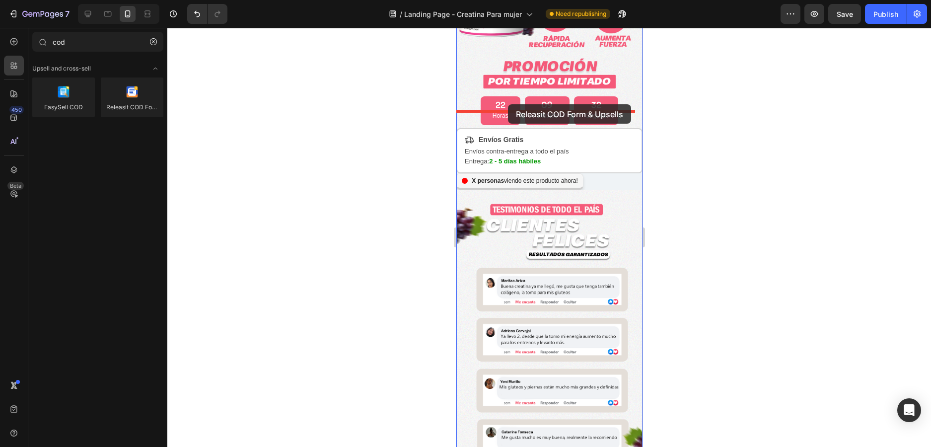
drag, startPoint x: 575, startPoint y: 123, endPoint x: 508, endPoint y: 104, distance: 69.6
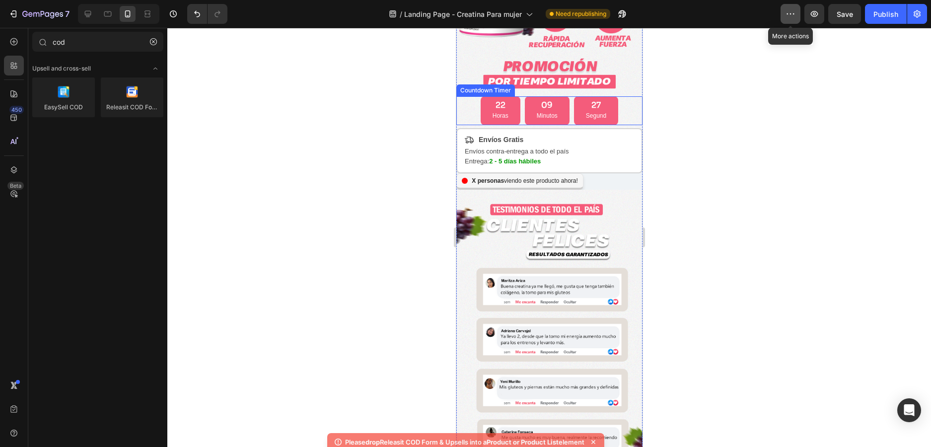
click at [791, 12] on icon "button" at bounding box center [791, 14] width 10 height 10
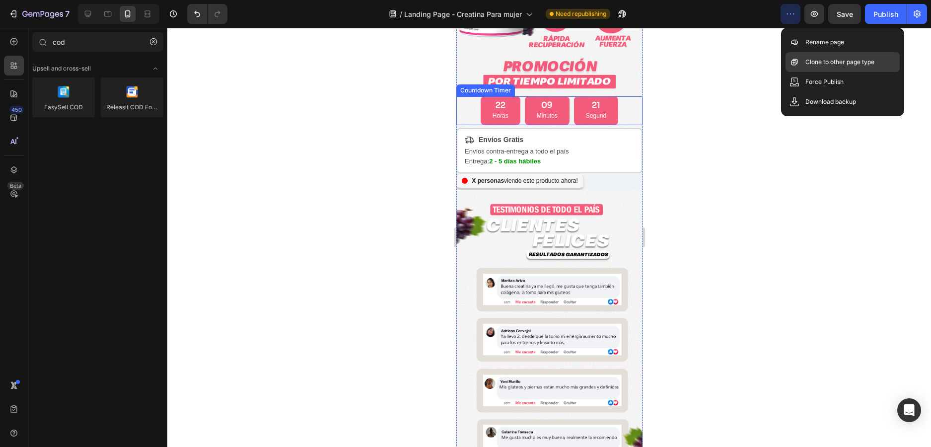
click at [808, 71] on div "Clone to other page type" at bounding box center [843, 62] width 114 height 20
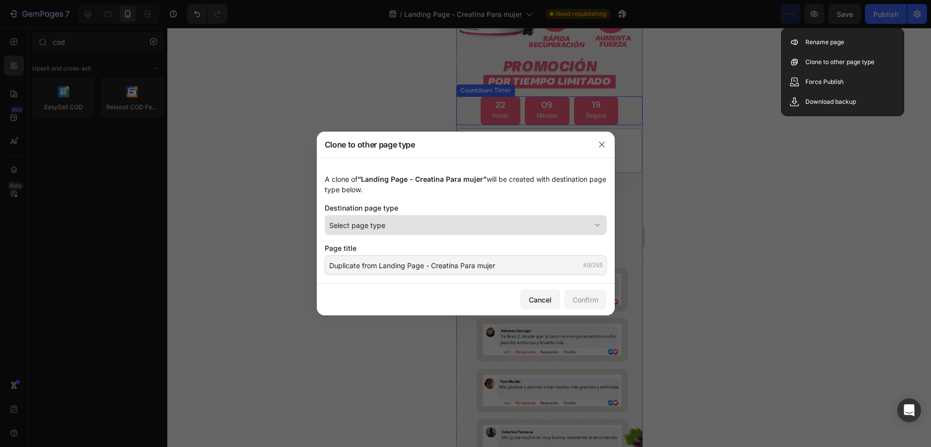
click at [378, 221] on span "Select page type" at bounding box center [357, 225] width 56 height 10
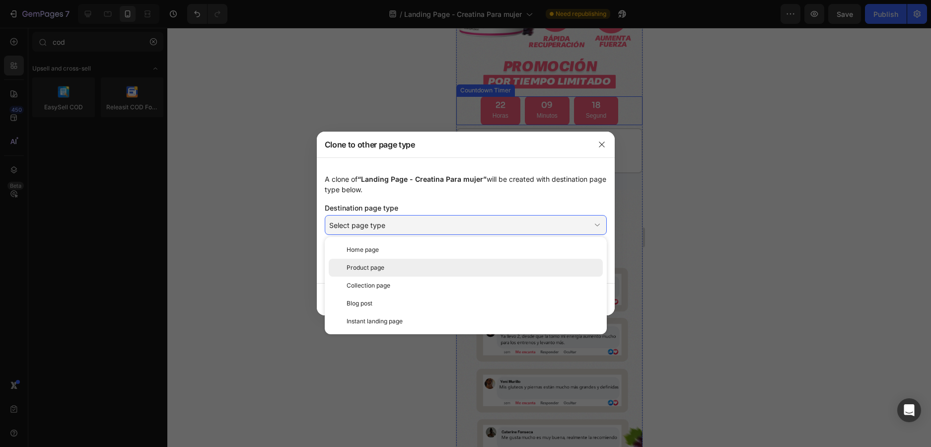
click at [396, 263] on div "Product page" at bounding box center [473, 267] width 252 height 9
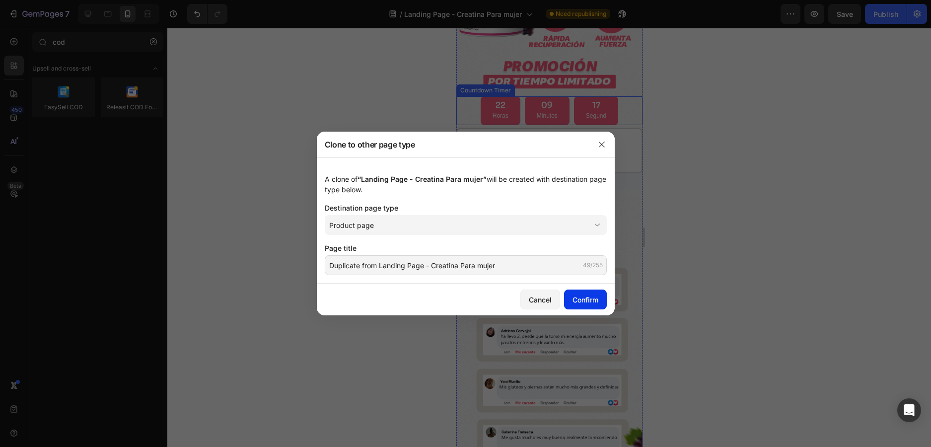
click at [594, 300] on div "Confirm" at bounding box center [586, 299] width 26 height 10
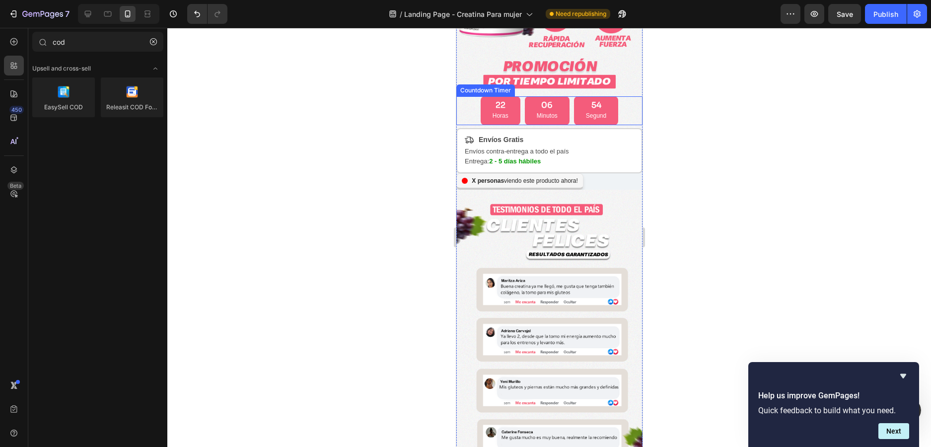
scroll to position [0, 0]
click at [909, 376] on icon "Hide survey" at bounding box center [903, 376] width 12 height 12
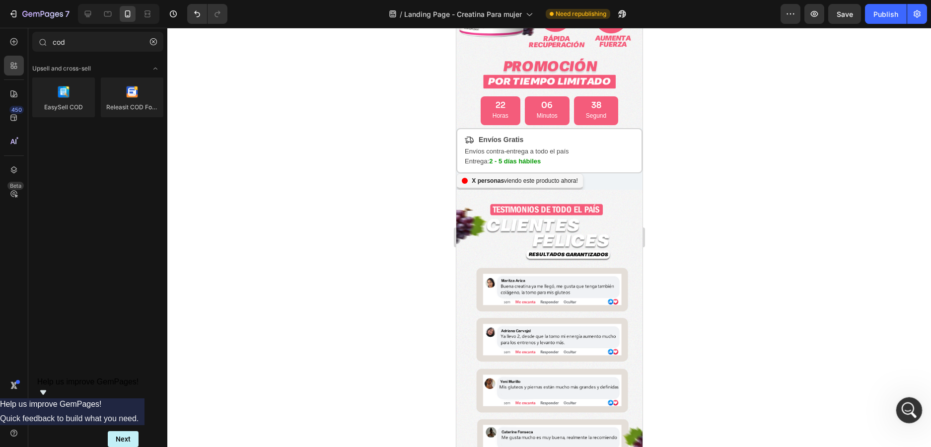
click at [908, 406] on icon "Abrir Intercom Messenger" at bounding box center [908, 409] width 16 height 16
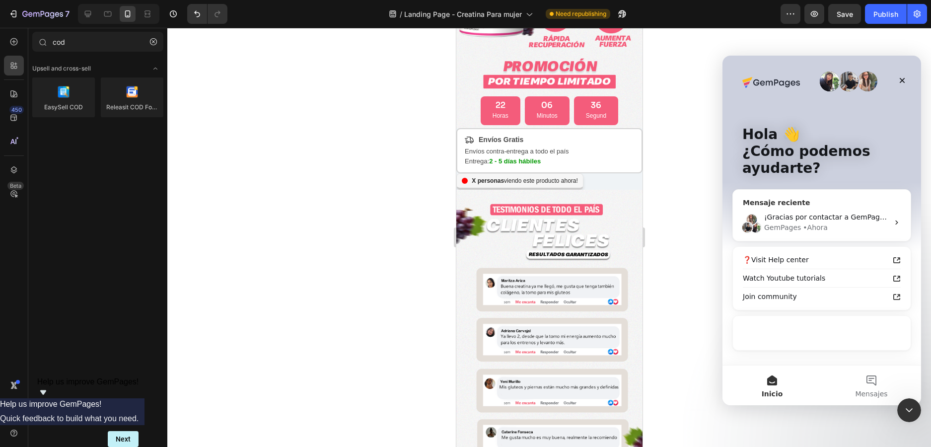
click at [822, 224] on div "GemPages • Ahora" at bounding box center [826, 227] width 125 height 10
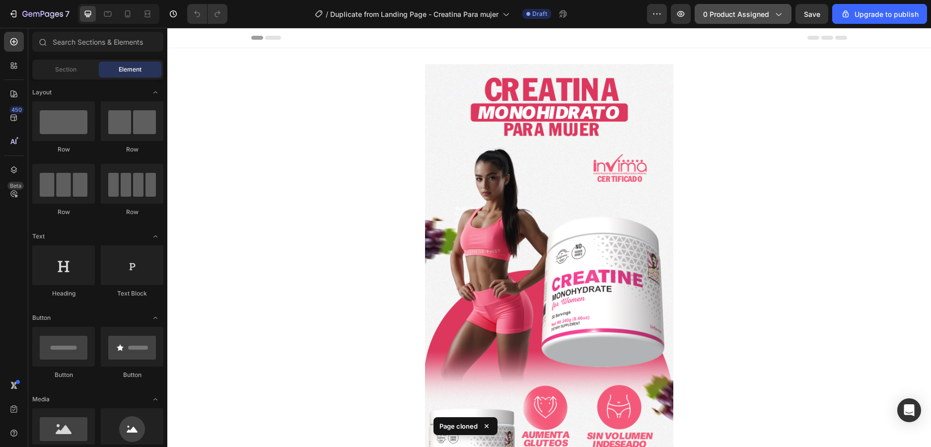
click at [744, 15] on span "0 product assigned" at bounding box center [736, 14] width 66 height 10
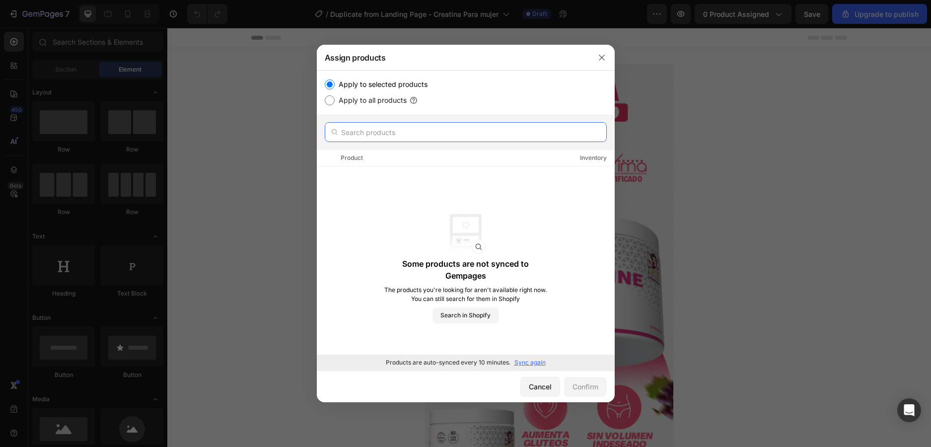
click at [359, 135] on input "text" at bounding box center [466, 132] width 282 height 20
click at [529, 363] on p "Sync again" at bounding box center [529, 362] width 31 height 9
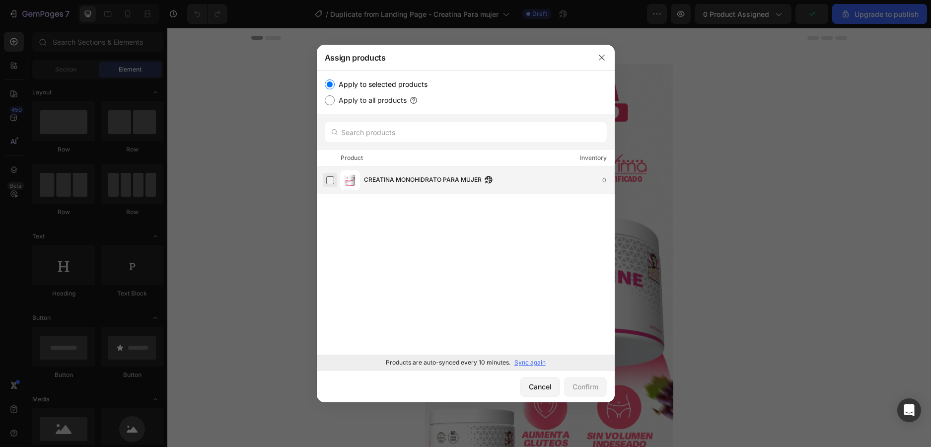
click at [331, 179] on label at bounding box center [330, 180] width 8 height 8
click at [581, 388] on div "Confirm" at bounding box center [586, 386] width 26 height 10
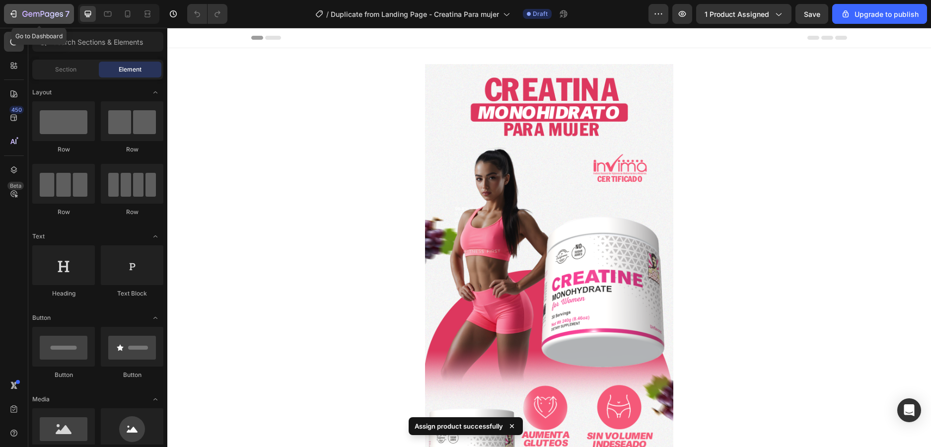
click at [27, 6] on button "7" at bounding box center [39, 14] width 70 height 20
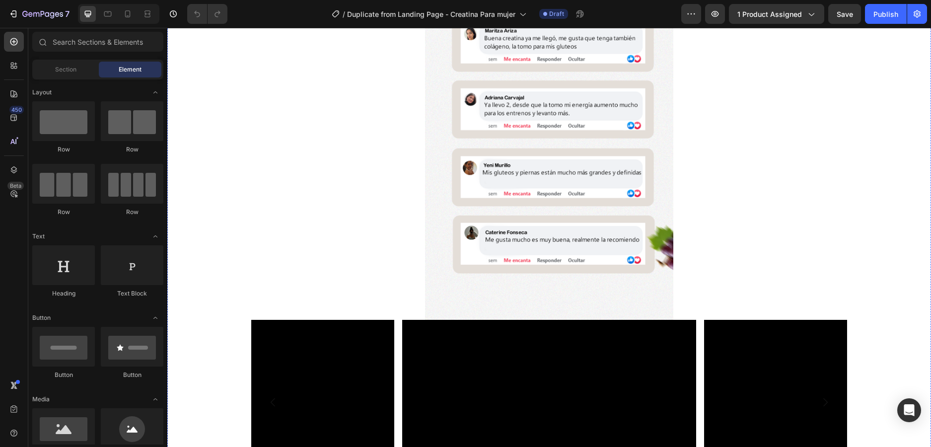
scroll to position [397, 0]
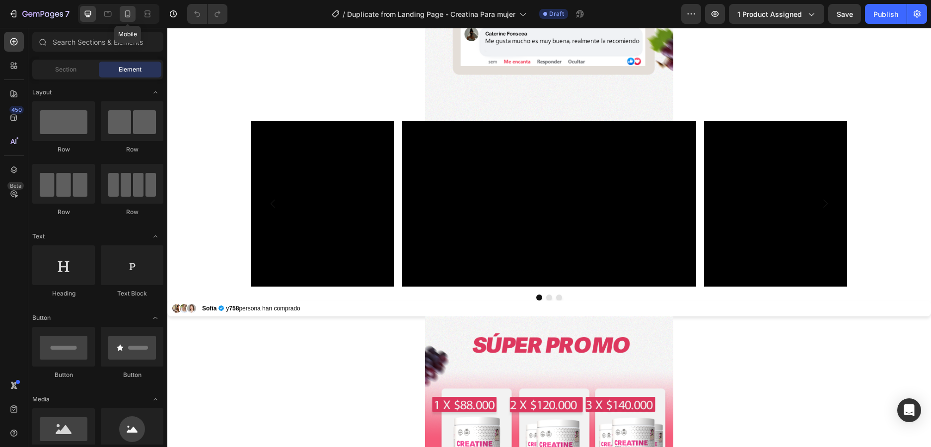
click at [123, 17] on icon at bounding box center [128, 14] width 10 height 10
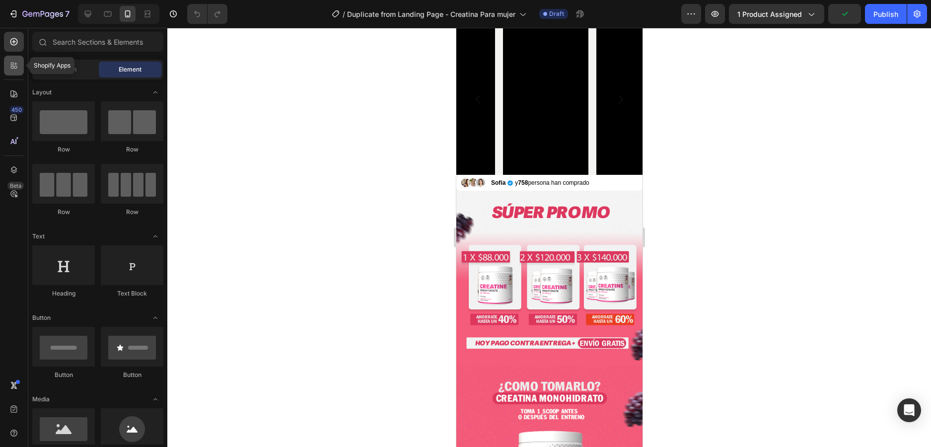
click at [15, 66] on icon at bounding box center [15, 67] width 3 height 3
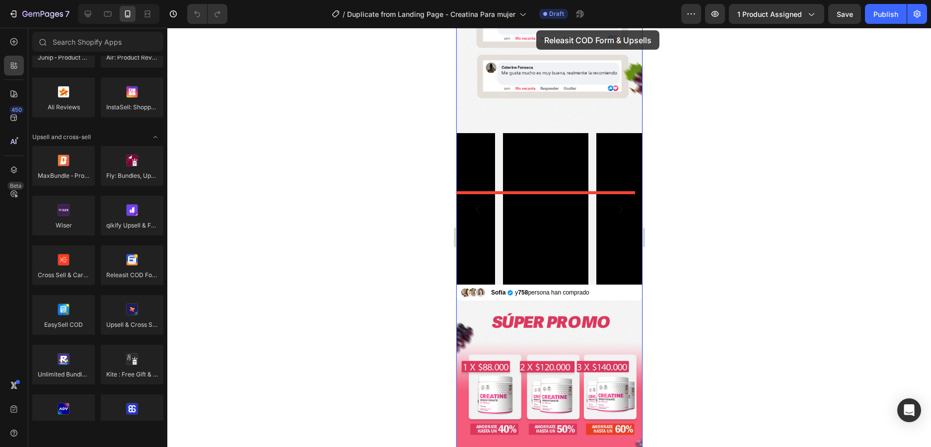
scroll to position [286, 0]
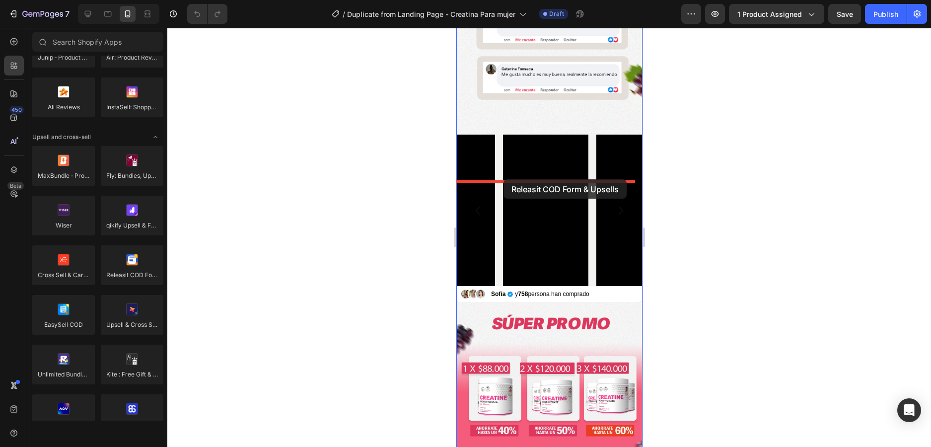
drag, startPoint x: 600, startPoint y: 274, endPoint x: 503, endPoint y: 179, distance: 135.9
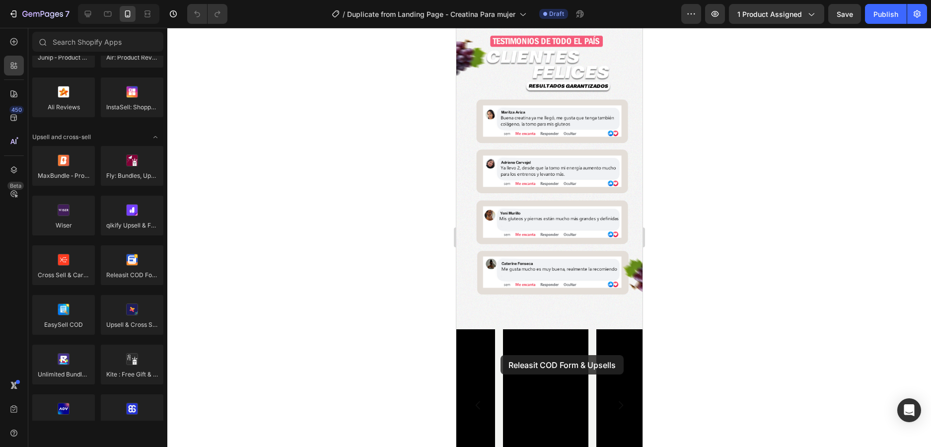
scroll to position [177, 0]
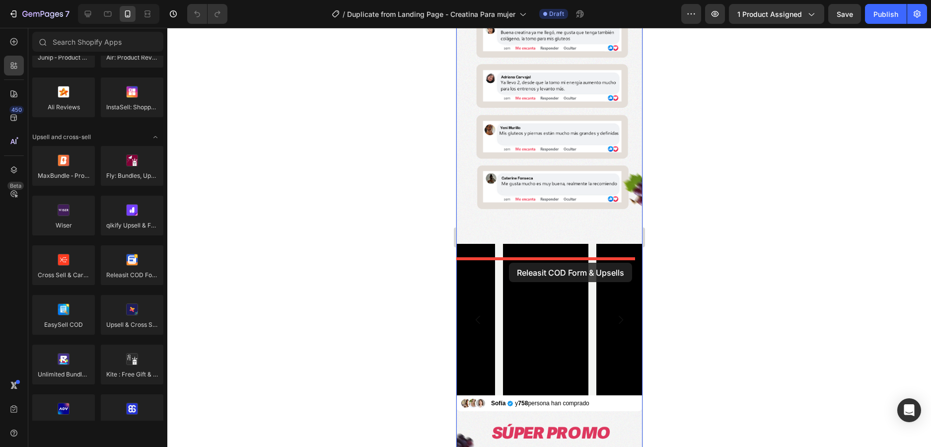
drag, startPoint x: 591, startPoint y: 289, endPoint x: 509, endPoint y: 263, distance: 86.9
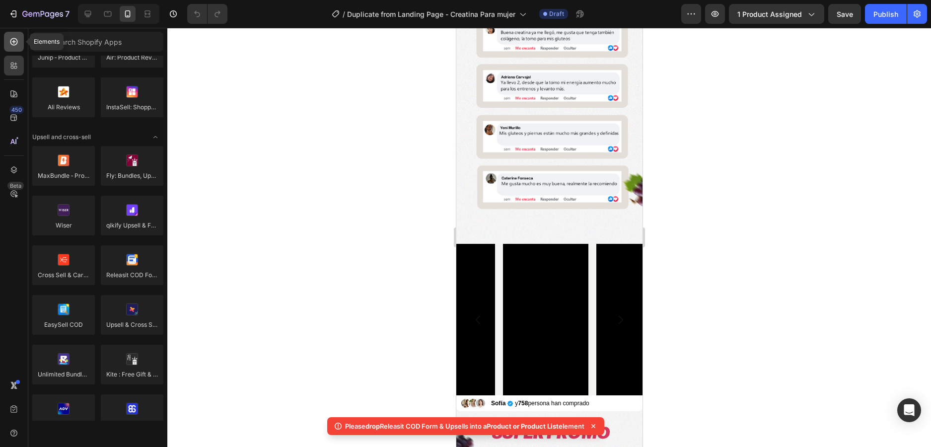
click at [14, 42] on icon at bounding box center [14, 42] width 4 height 4
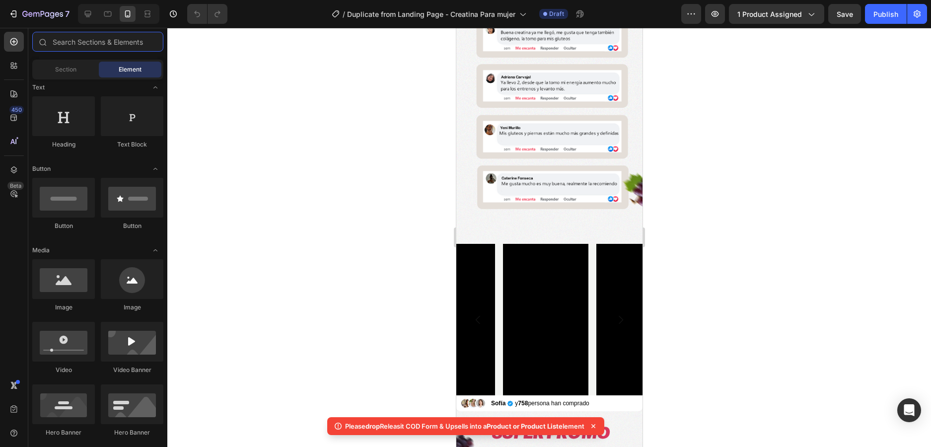
scroll to position [0, 0]
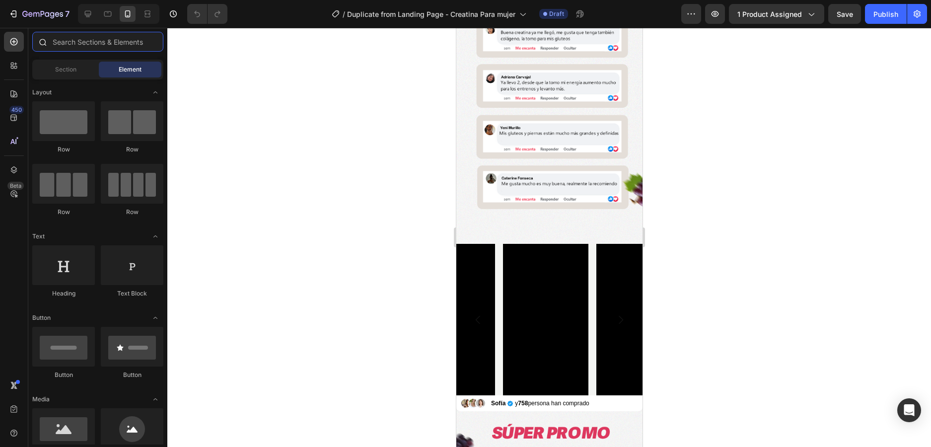
click at [77, 45] on input "text" at bounding box center [97, 42] width 131 height 20
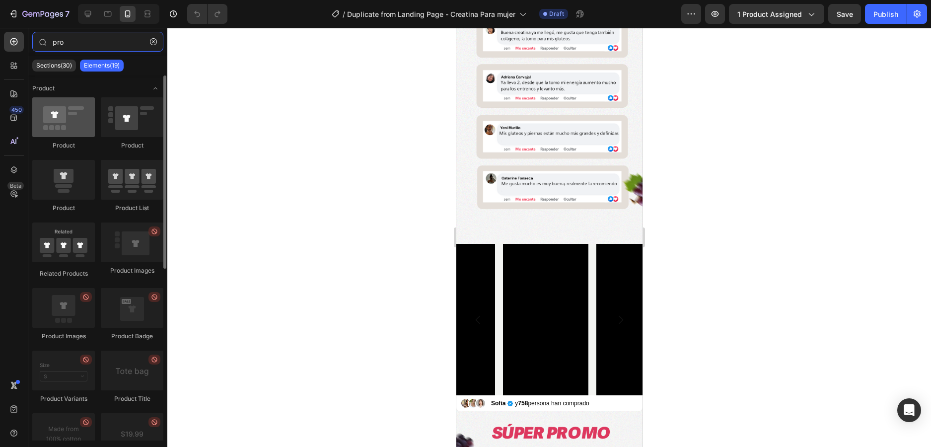
type input "pro"
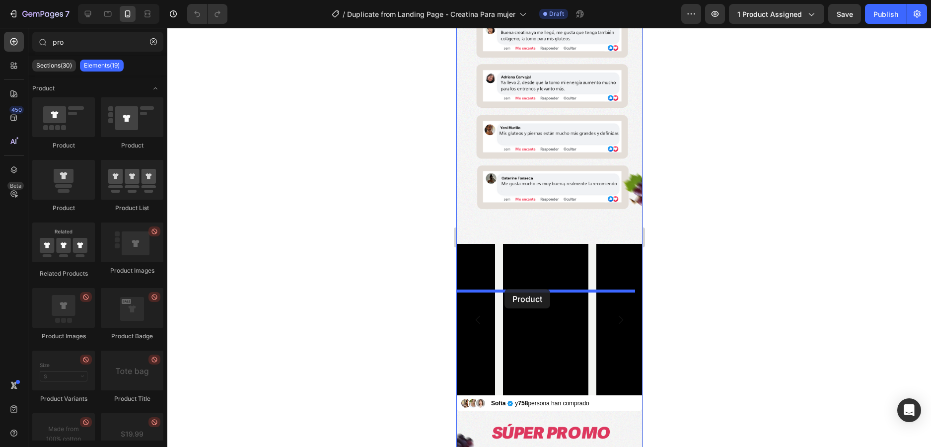
drag, startPoint x: 510, startPoint y: 145, endPoint x: 504, endPoint y: 288, distance: 143.7
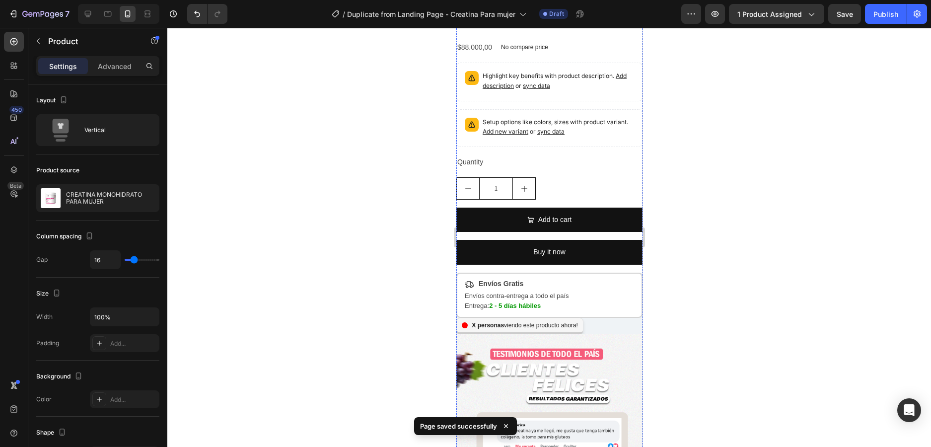
scroll to position [276, 0]
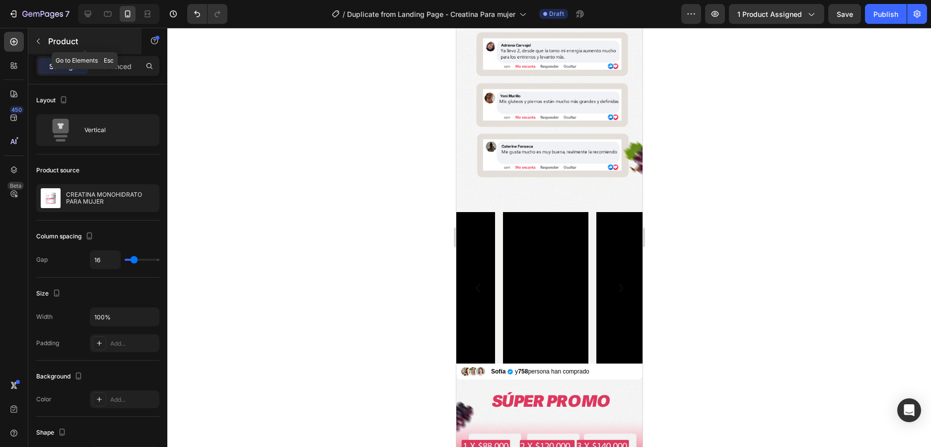
click at [35, 44] on icon "button" at bounding box center [38, 41] width 8 height 8
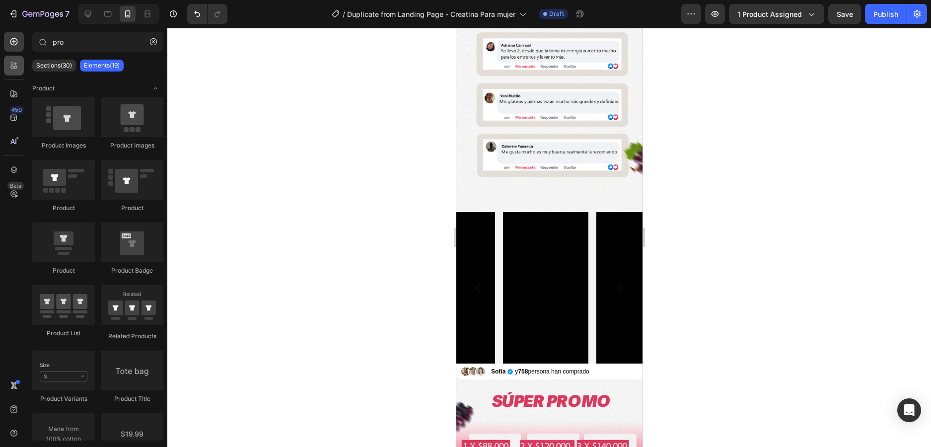
click at [18, 63] on icon at bounding box center [14, 66] width 10 height 10
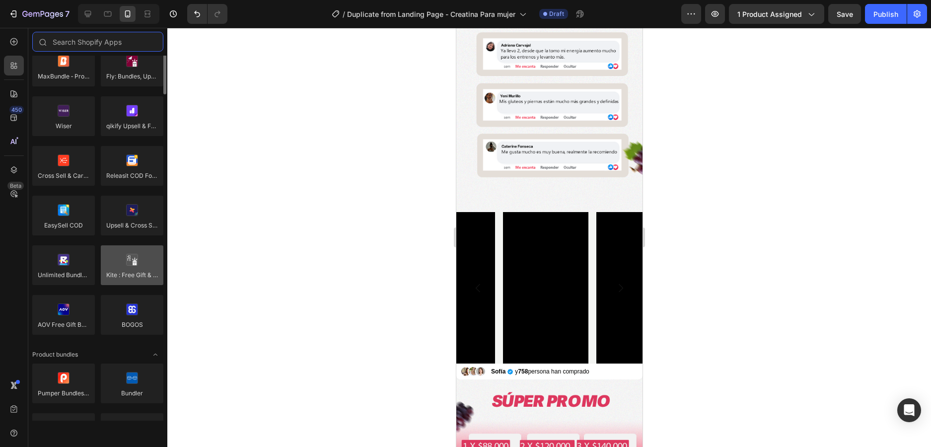
scroll to position [397, 0]
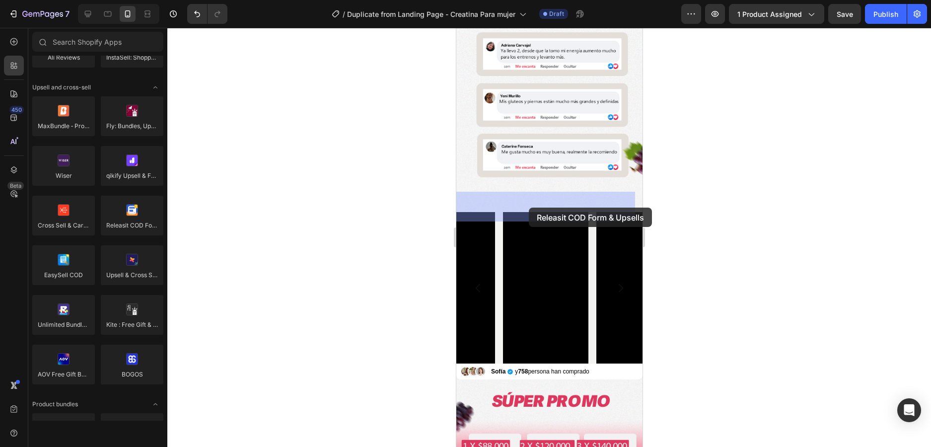
drag, startPoint x: 590, startPoint y: 243, endPoint x: 459, endPoint y: 204, distance: 136.4
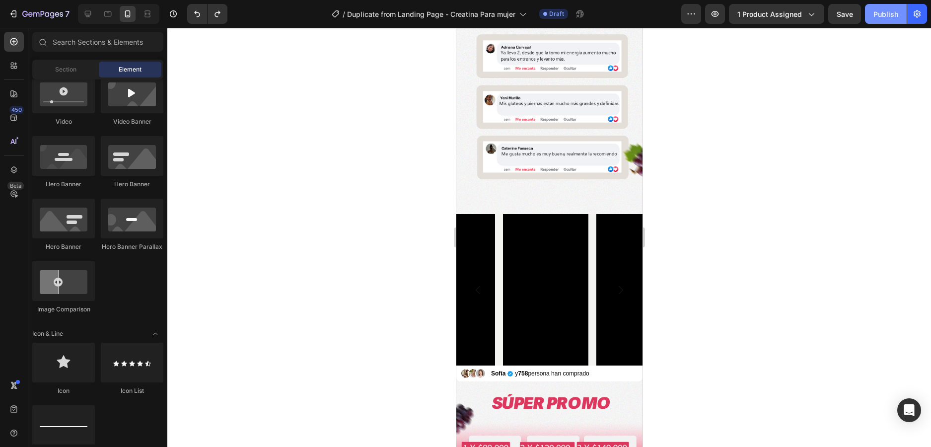
click at [883, 15] on div "Publish" at bounding box center [886, 14] width 25 height 10
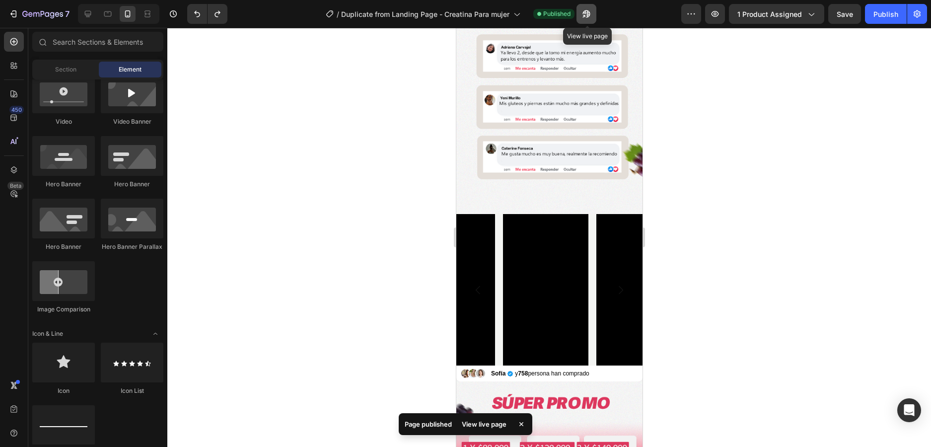
click at [590, 14] on icon "button" at bounding box center [586, 13] width 7 height 7
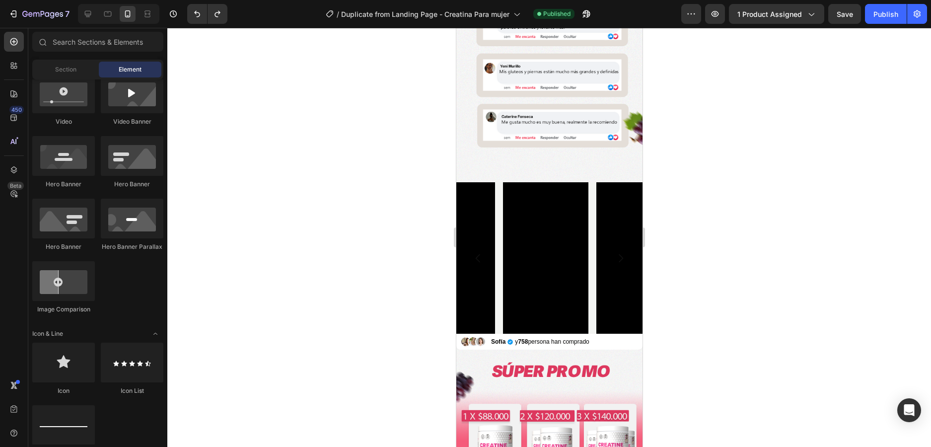
scroll to position [326, 0]
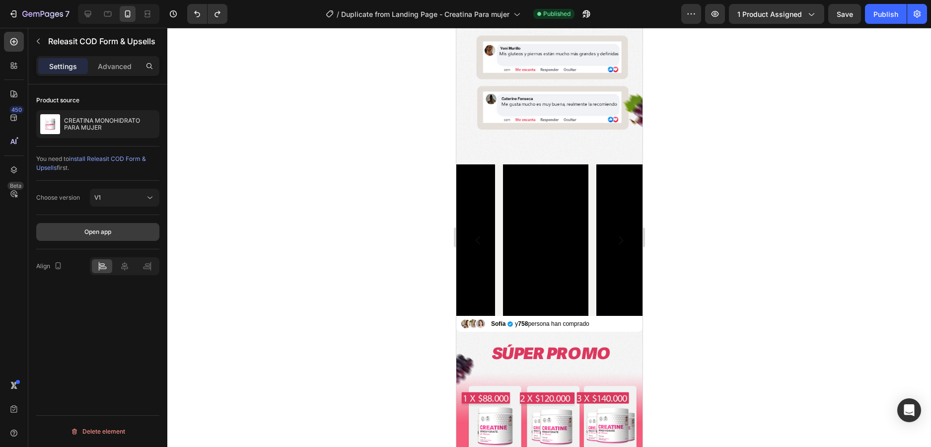
click at [117, 233] on button "Open app" at bounding box center [97, 232] width 123 height 18
click at [881, 15] on div "Publish" at bounding box center [886, 14] width 25 height 10
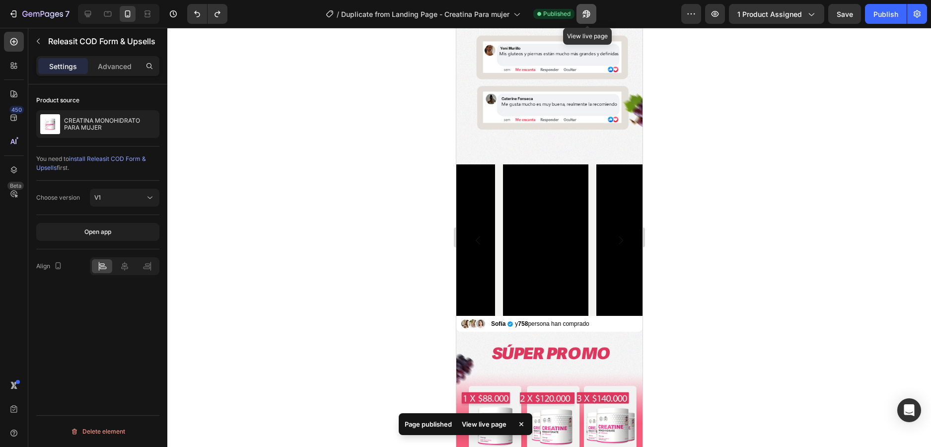
click at [582, 13] on button "button" at bounding box center [587, 14] width 20 height 20
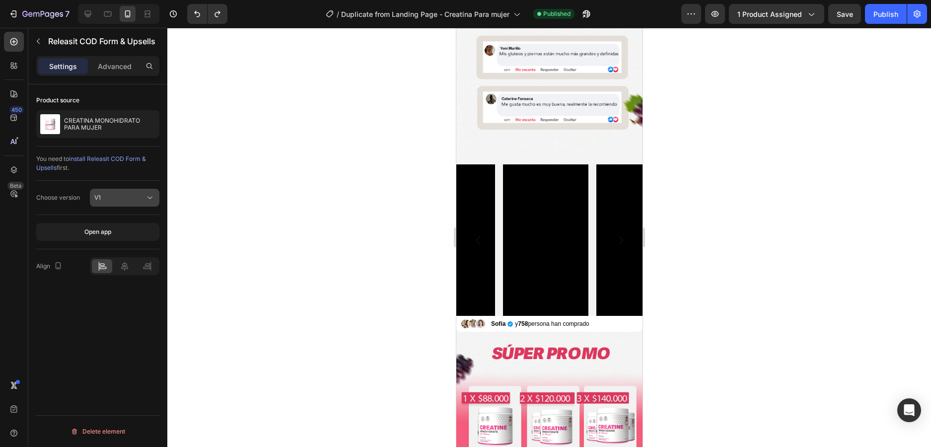
click at [120, 198] on div "V1" at bounding box center [119, 197] width 51 height 9
click at [118, 234] on div "V2" at bounding box center [114, 240] width 81 height 19
click at [134, 232] on span "Releasit button" at bounding box center [115, 231] width 42 height 7
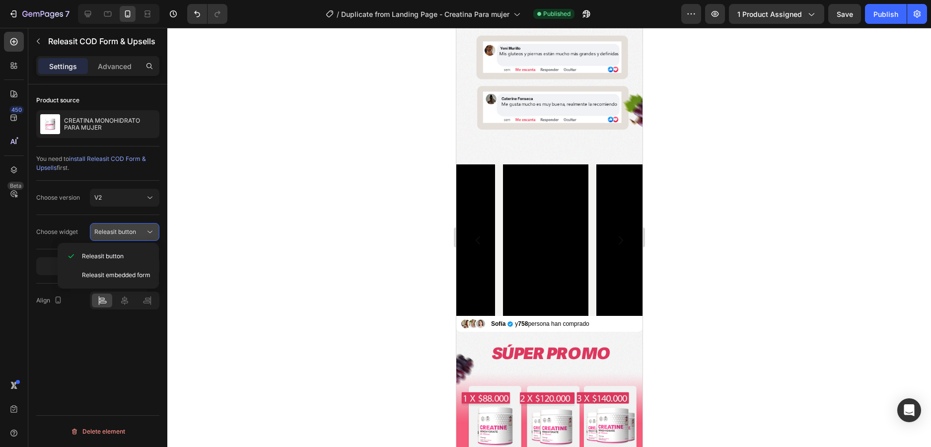
click at [133, 232] on span "Releasit button" at bounding box center [115, 231] width 42 height 7
click at [107, 158] on span "install Releasit COD Form & Upsells" at bounding box center [91, 163] width 110 height 16
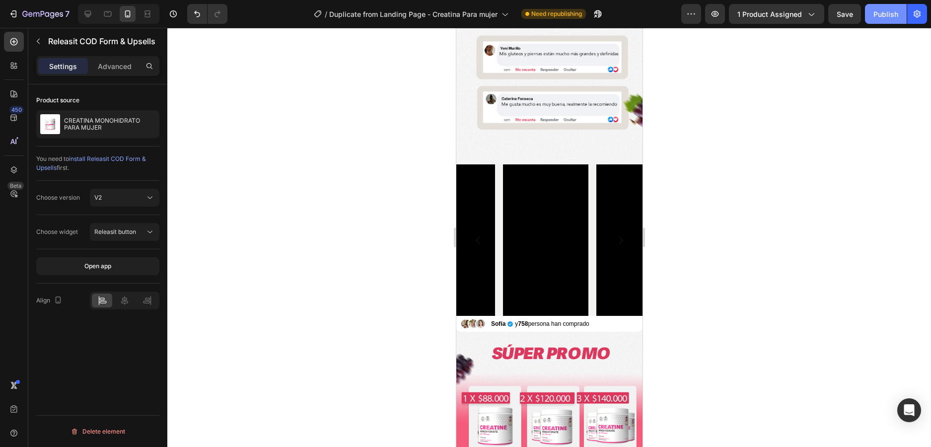
click at [890, 17] on div "Publish" at bounding box center [886, 14] width 25 height 10
click at [587, 13] on icon "button" at bounding box center [587, 14] width 10 height 10
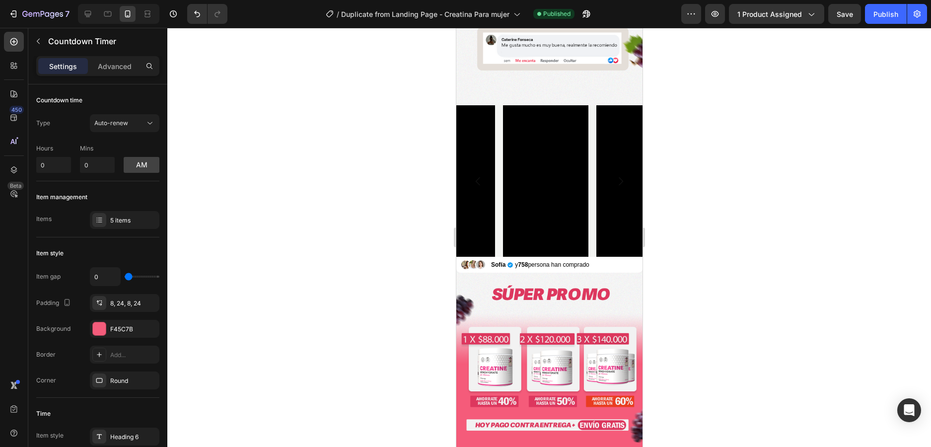
drag, startPoint x: 547, startPoint y: 140, endPoint x: 1172, endPoint y: 189, distance: 627.1
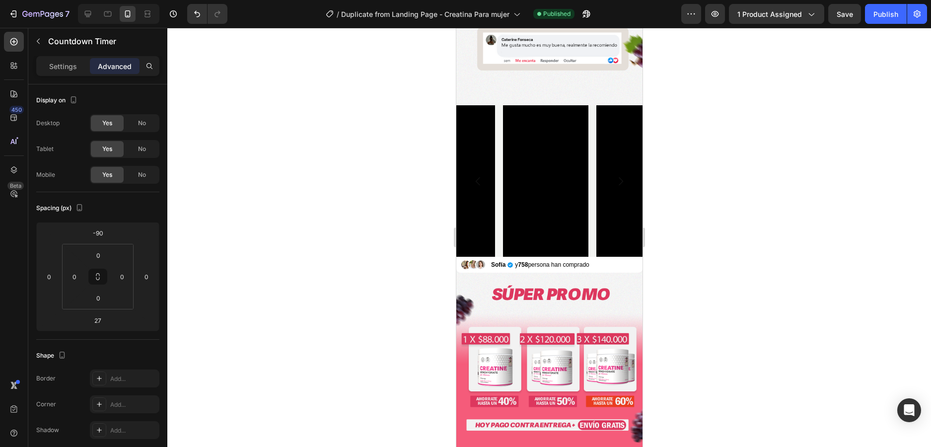
click at [716, 161] on div at bounding box center [549, 237] width 764 height 419
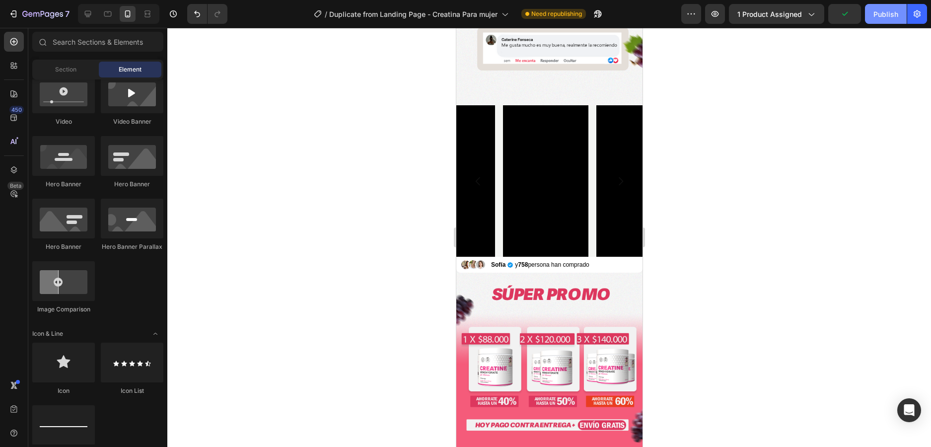
click at [883, 16] on div "Publish" at bounding box center [886, 14] width 25 height 10
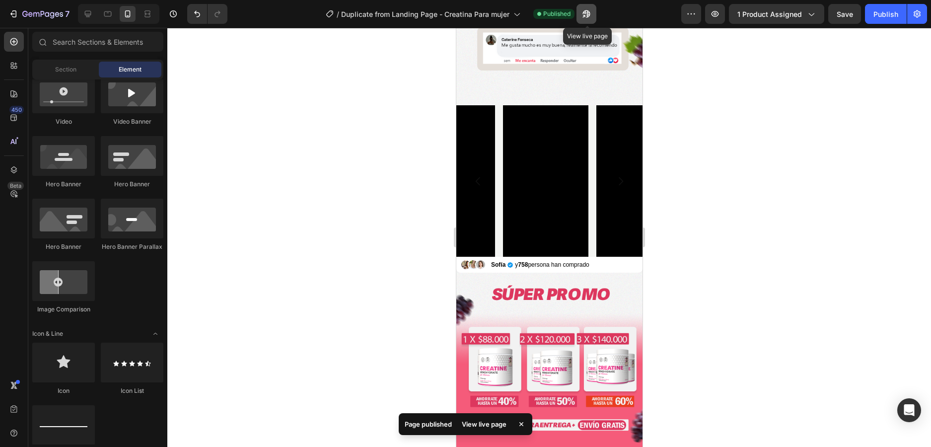
click at [591, 19] on button "button" at bounding box center [587, 14] width 20 height 20
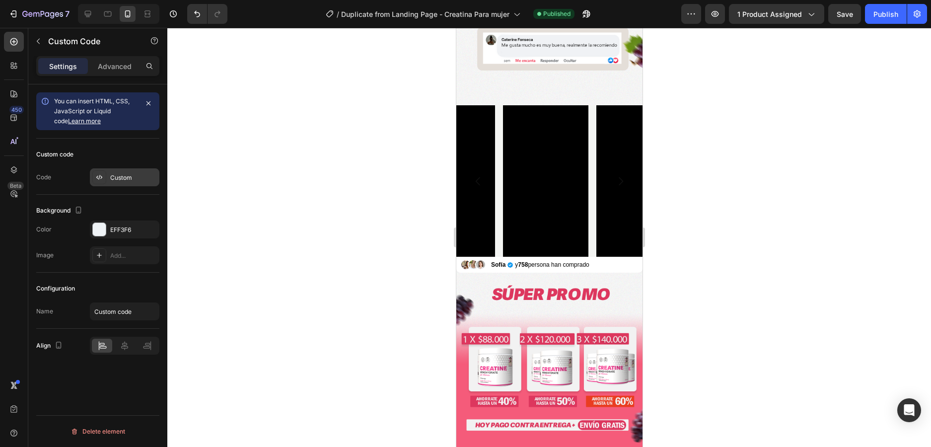
click at [135, 179] on div "Custom" at bounding box center [133, 177] width 47 height 9
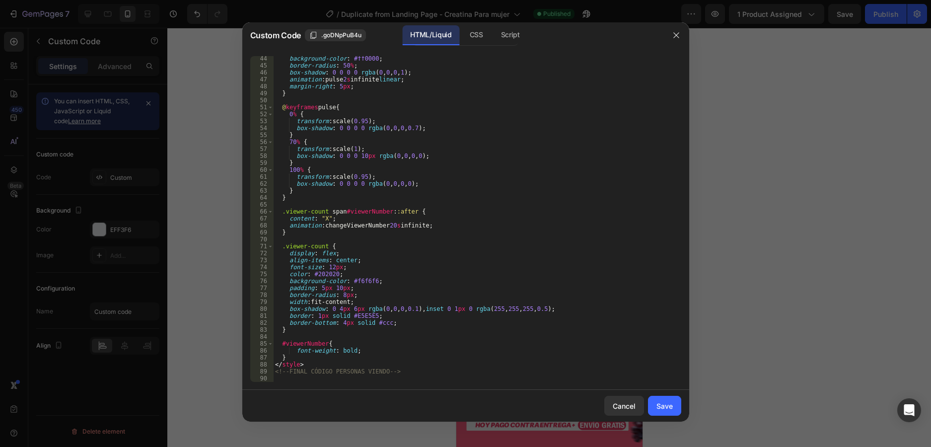
scroll to position [300, 0]
click at [760, 185] on div at bounding box center [465, 223] width 931 height 447
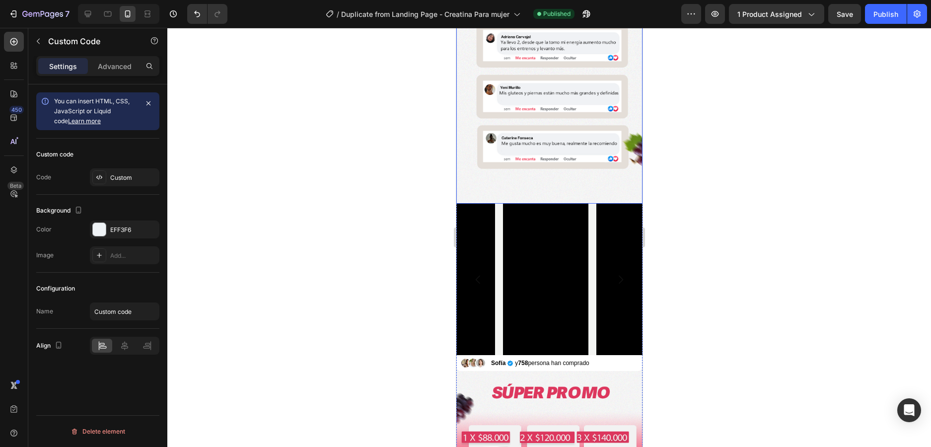
scroll to position [226, 0]
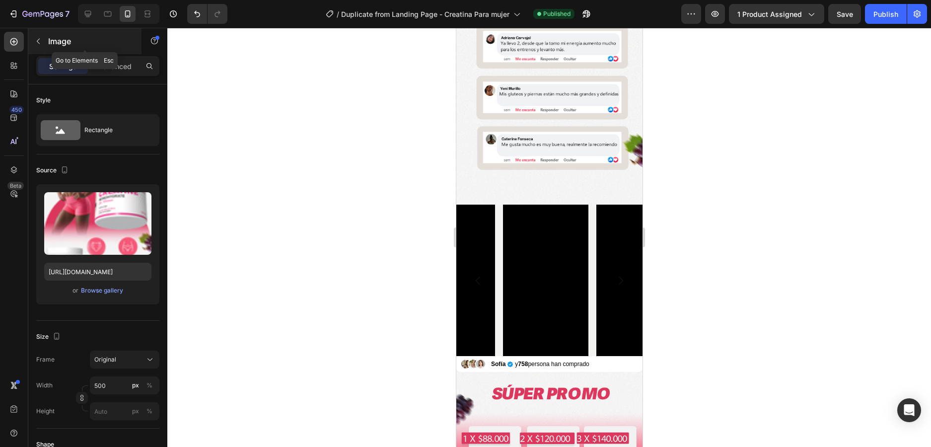
click at [33, 39] on button "button" at bounding box center [38, 41] width 16 height 16
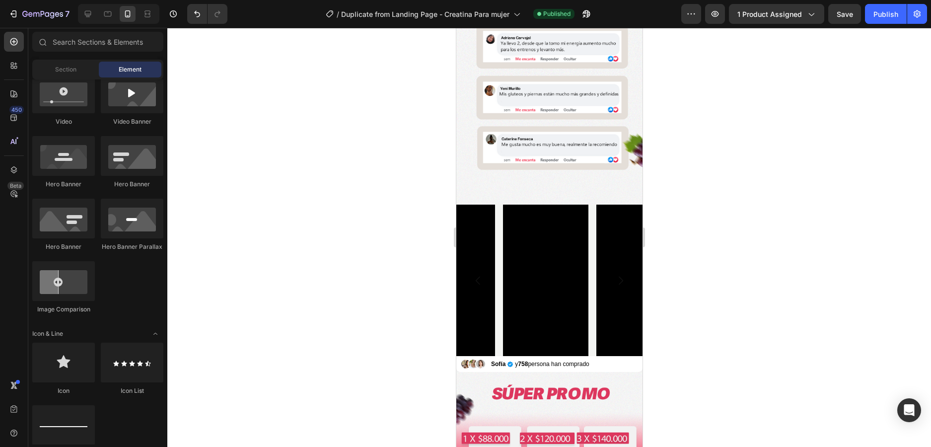
scroll to position [99, 0]
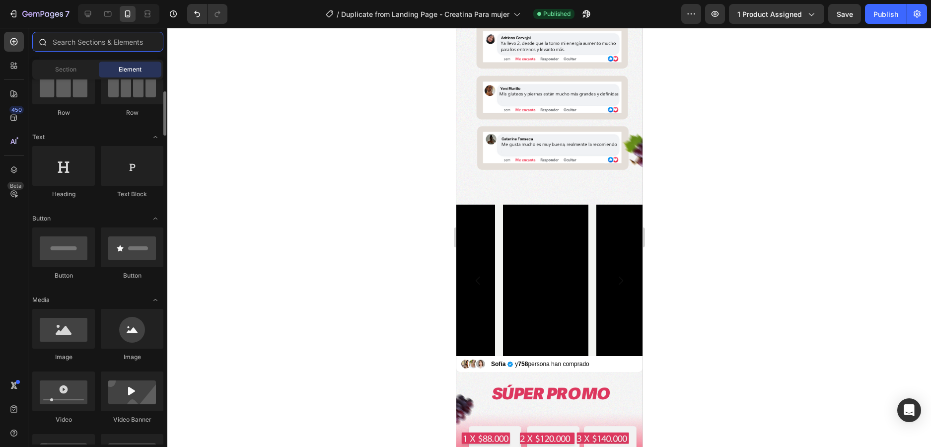
click at [76, 37] on input "text" at bounding box center [97, 42] width 131 height 20
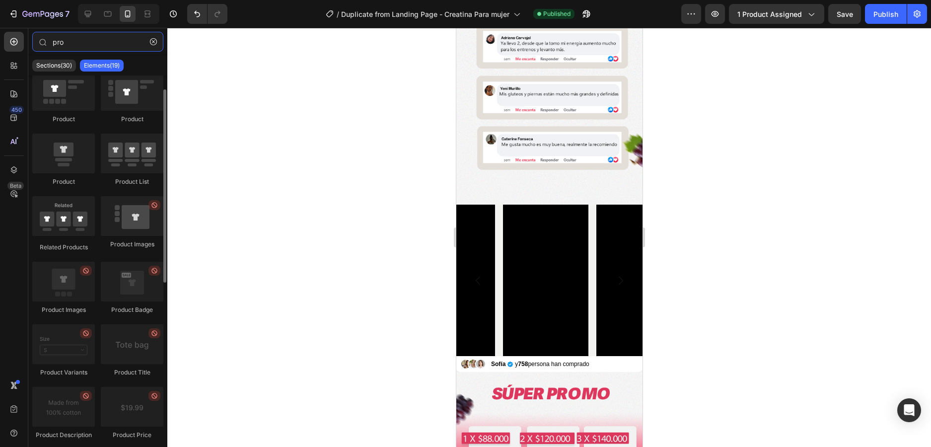
scroll to position [0, 0]
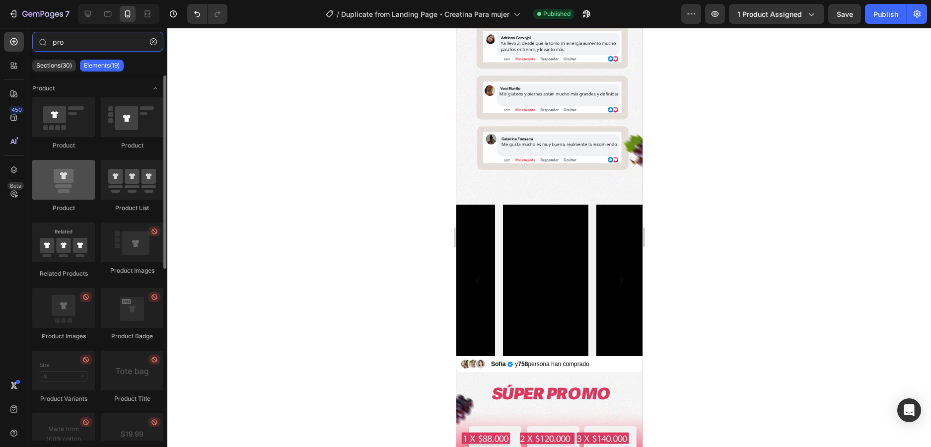
type input "pro"
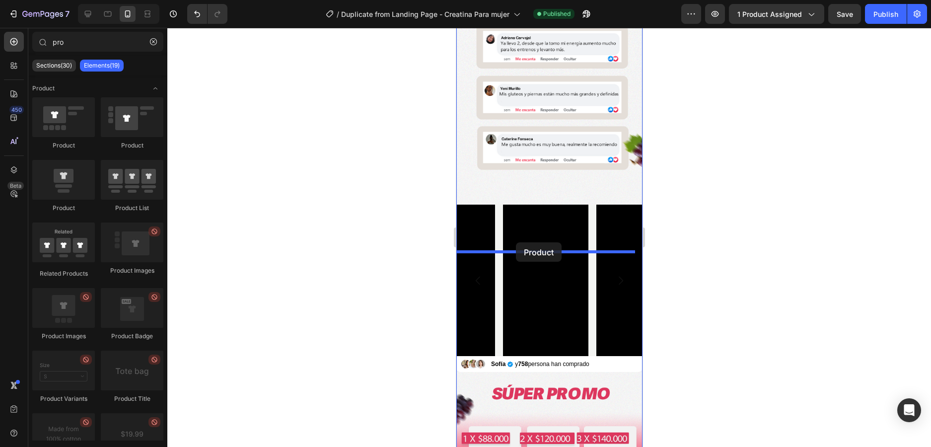
drag, startPoint x: 535, startPoint y: 210, endPoint x: 515, endPoint y: 242, distance: 38.3
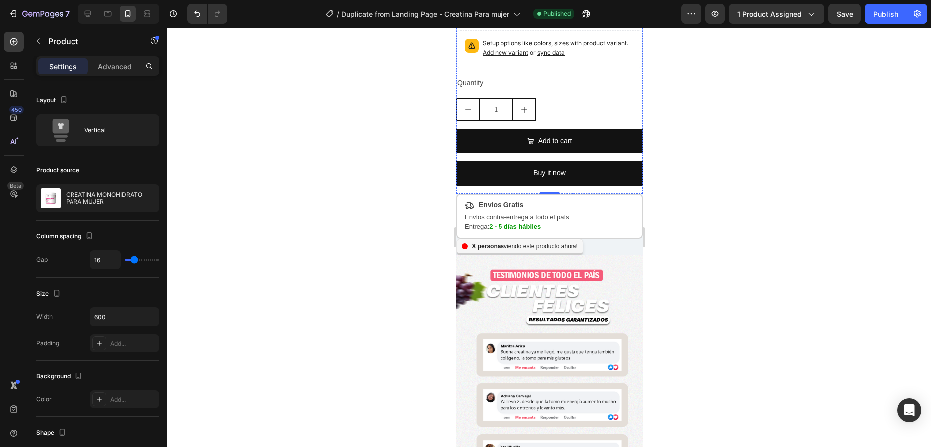
scroll to position [375, 0]
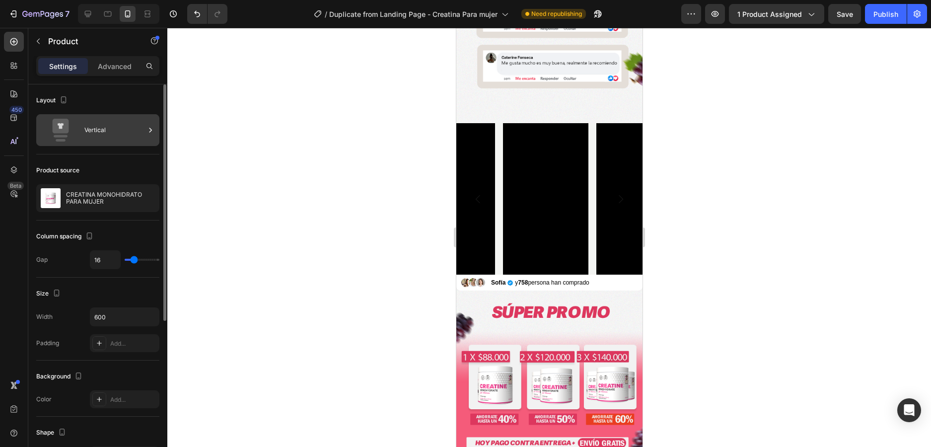
click at [92, 136] on div "Vertical" at bounding box center [114, 130] width 61 height 23
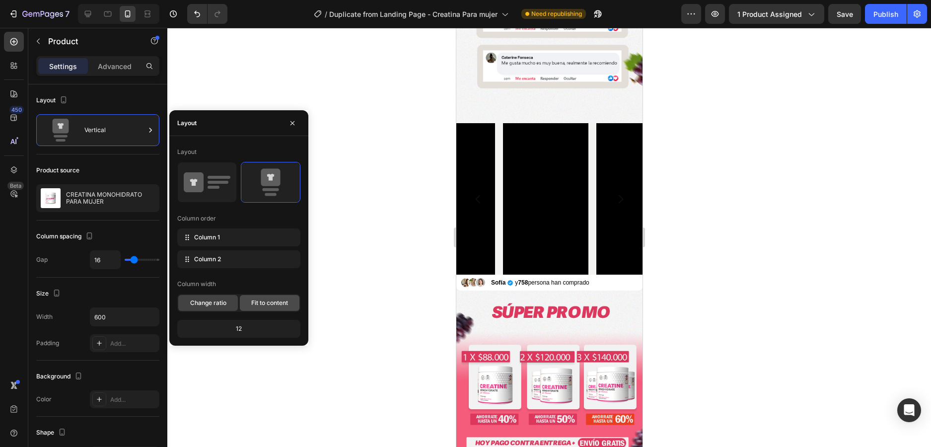
click at [251, 308] on div "Fit to content" at bounding box center [270, 303] width 60 height 16
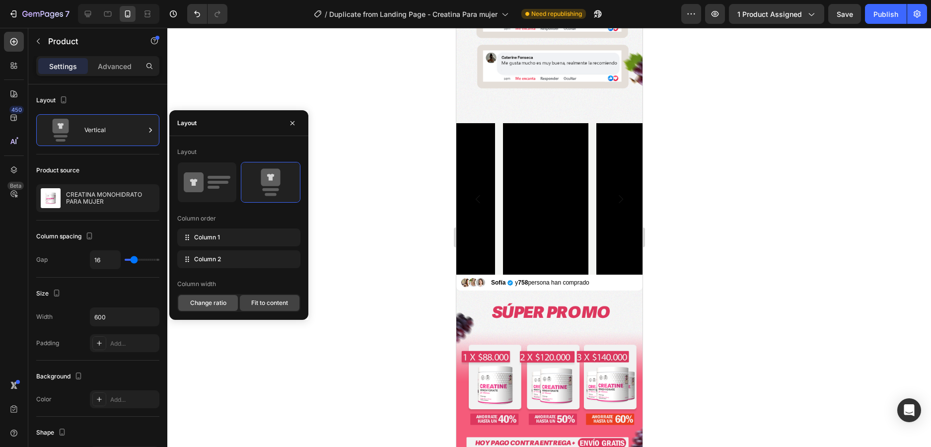
click at [214, 304] on span "Change ratio" at bounding box center [208, 302] width 36 height 9
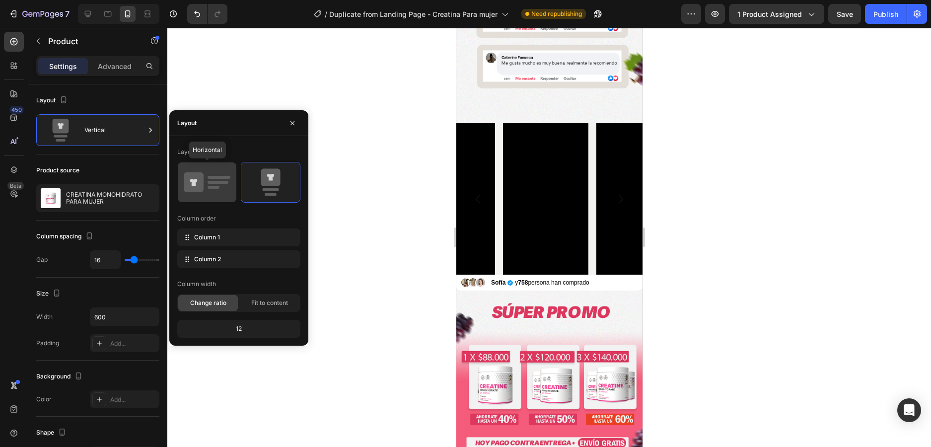
click at [204, 174] on icon at bounding box center [207, 182] width 47 height 28
type input "32"
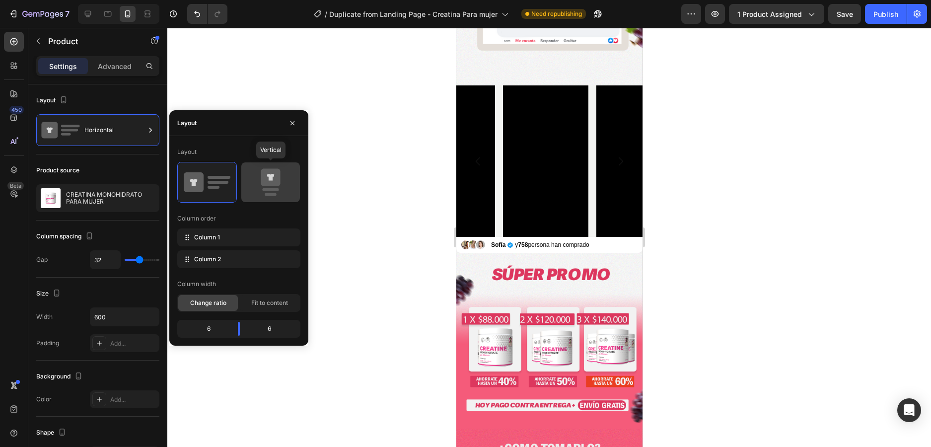
click at [258, 173] on icon at bounding box center [270, 182] width 47 height 28
type input "16"
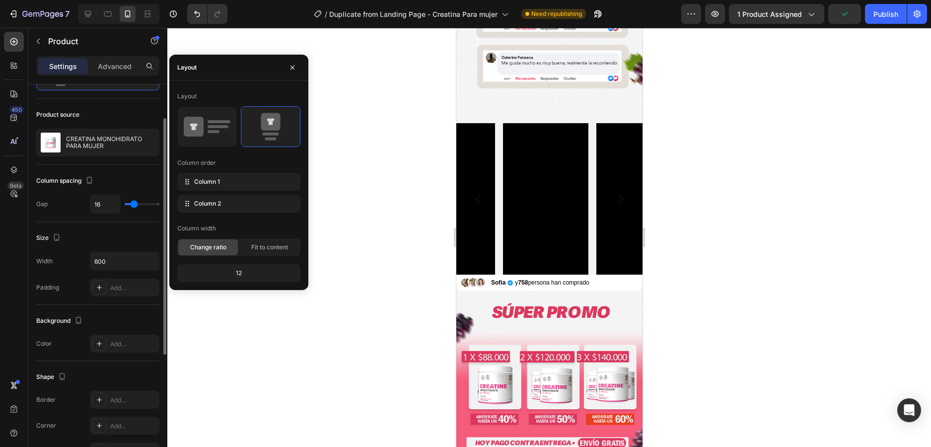
scroll to position [0, 0]
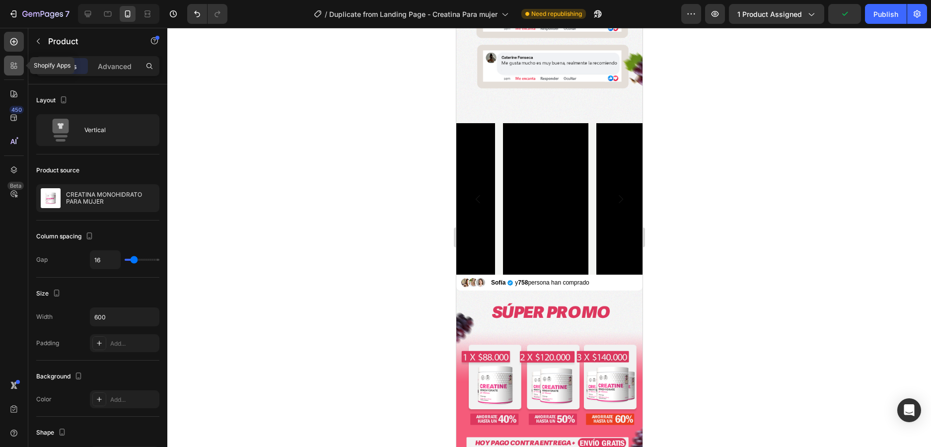
click at [14, 65] on icon at bounding box center [14, 66] width 10 height 10
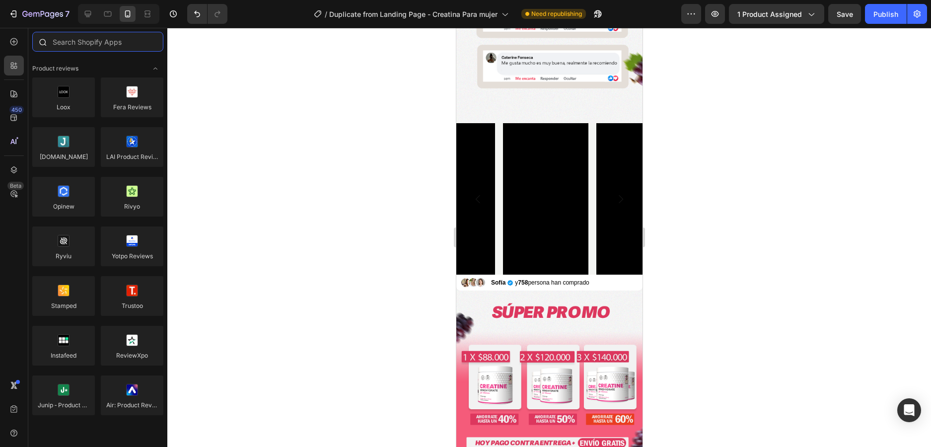
click at [90, 40] on input "text" at bounding box center [97, 42] width 131 height 20
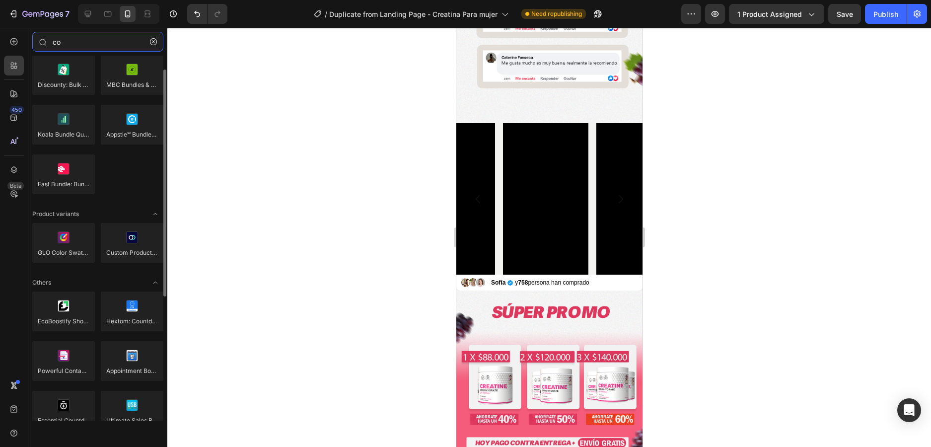
scroll to position [221, 0]
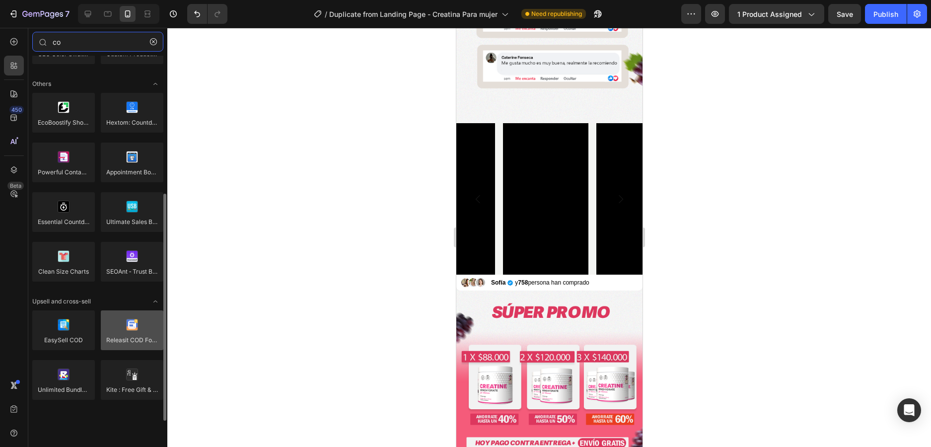
type input "co"
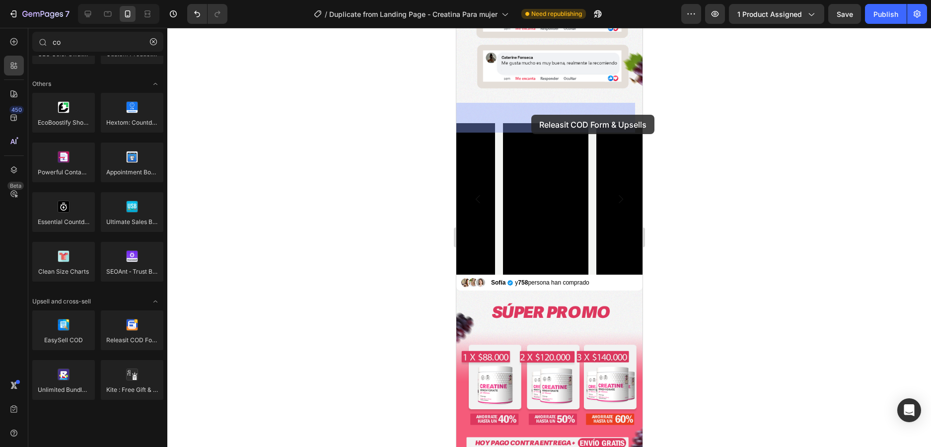
drag, startPoint x: 592, startPoint y: 354, endPoint x: 531, endPoint y: 122, distance: 240.3
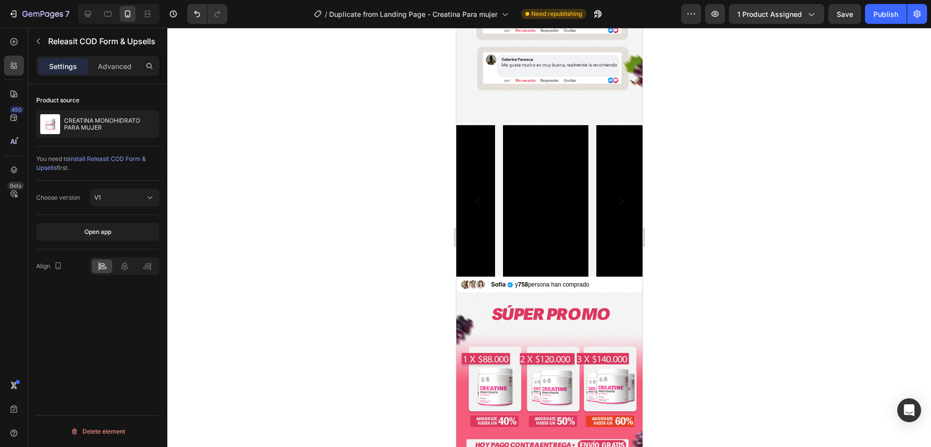
click at [736, 104] on div at bounding box center [549, 237] width 764 height 419
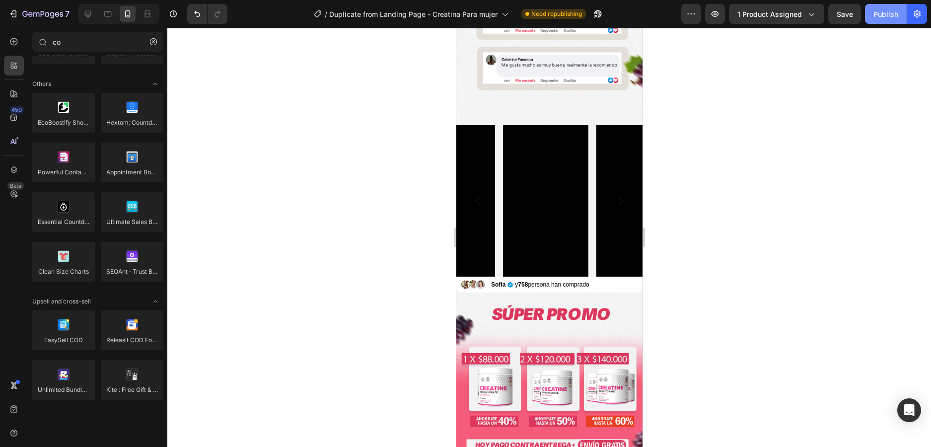
click at [874, 11] on div "Publish" at bounding box center [886, 14] width 25 height 10
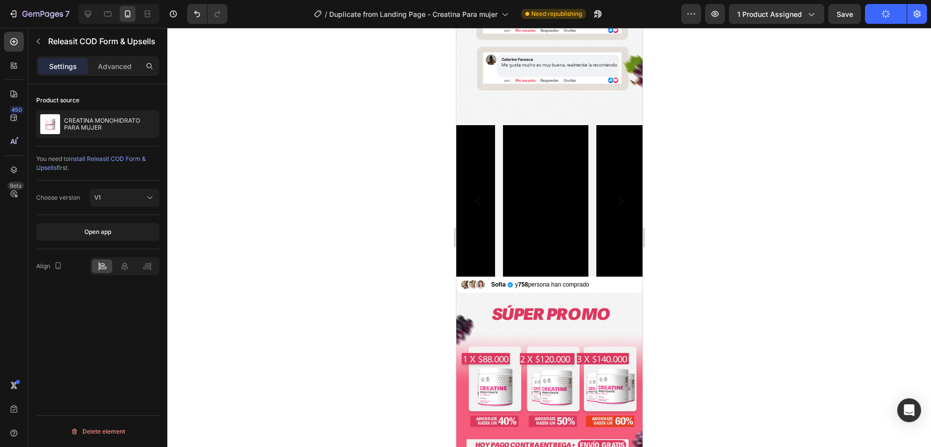
scroll to position [0, 0]
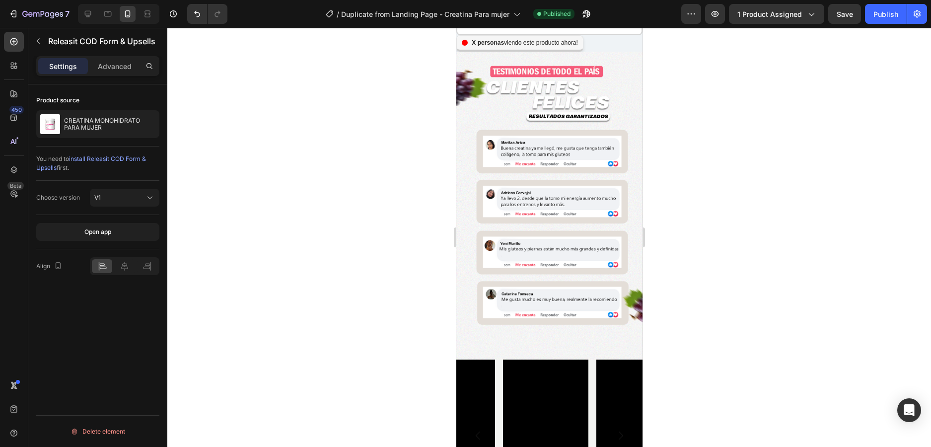
scroll to position [127, 0]
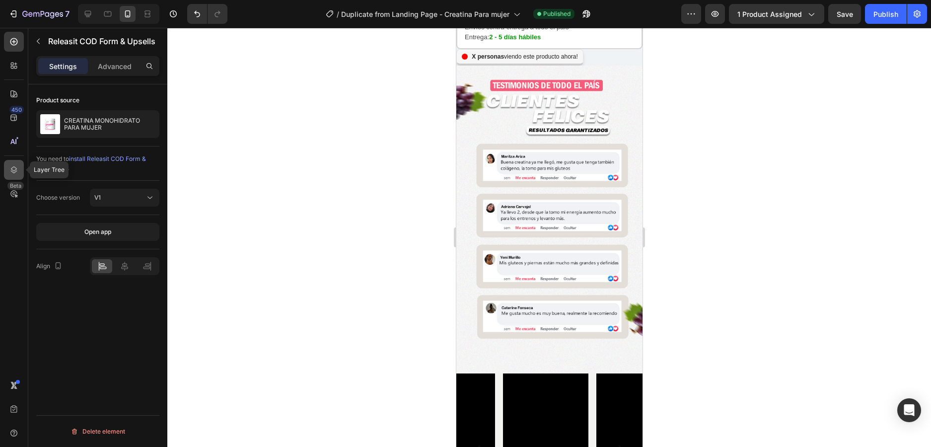
click at [9, 164] on div at bounding box center [14, 170] width 20 height 20
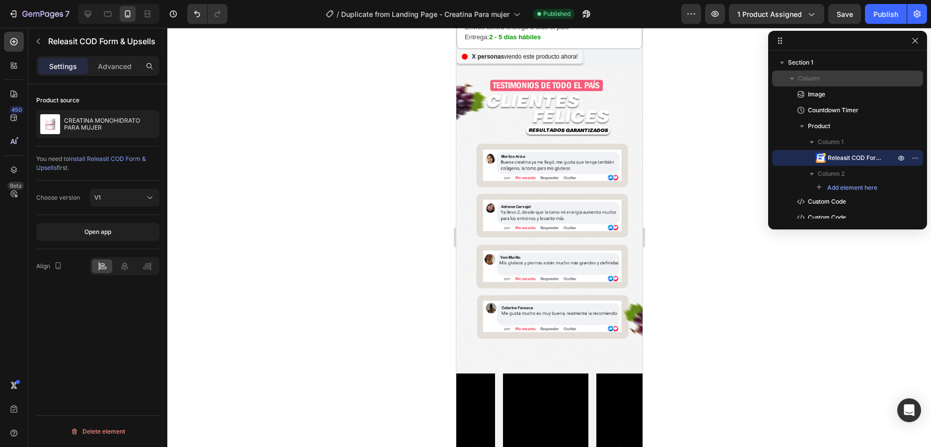
drag, startPoint x: 841, startPoint y: 126, endPoint x: 836, endPoint y: 80, distance: 46.0
click at [836, 80] on div "Column Image Countdown Timer Product Column 1 Releasit COD Form & Upsells Colum…" at bounding box center [847, 220] width 151 height 298
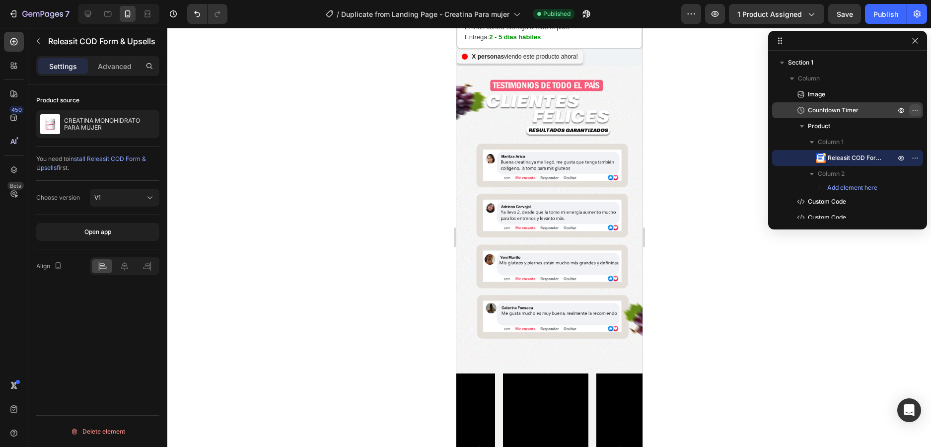
drag, startPoint x: 918, startPoint y: 156, endPoint x: 914, endPoint y: 105, distance: 51.3
click at [914, 105] on div "Image Countdown Timer Product Column 1 Releasit COD Form & Upsells Column 2 Add…" at bounding box center [847, 227] width 151 height 282
click at [697, 244] on div at bounding box center [549, 237] width 764 height 419
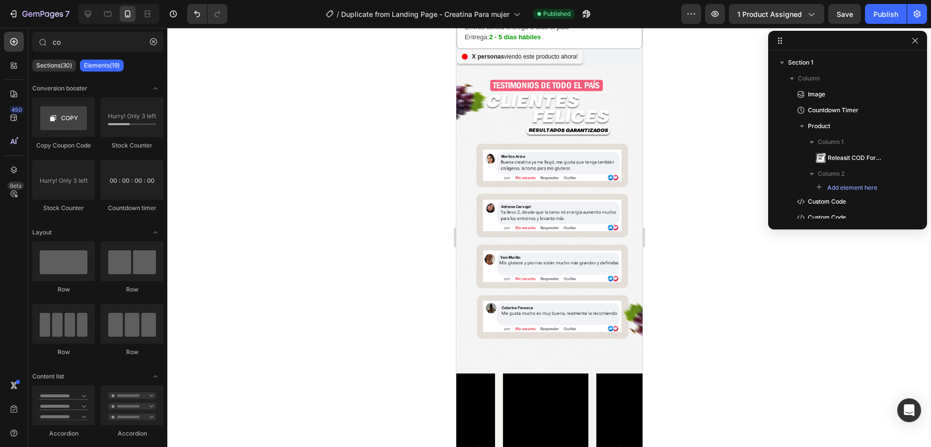
click at [747, 90] on div at bounding box center [549, 237] width 764 height 419
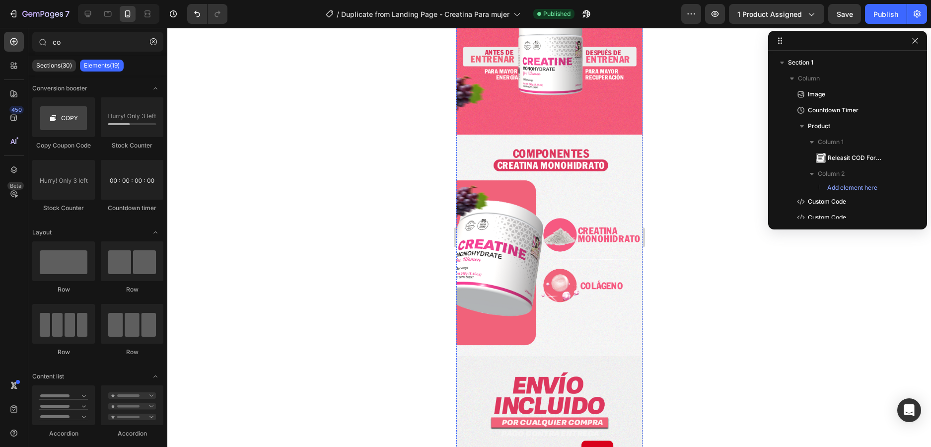
scroll to position [822, 0]
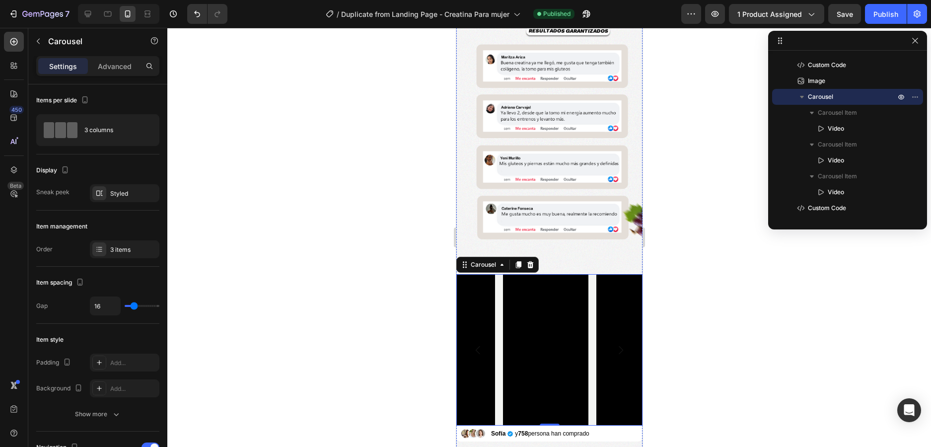
scroll to position [177, 0]
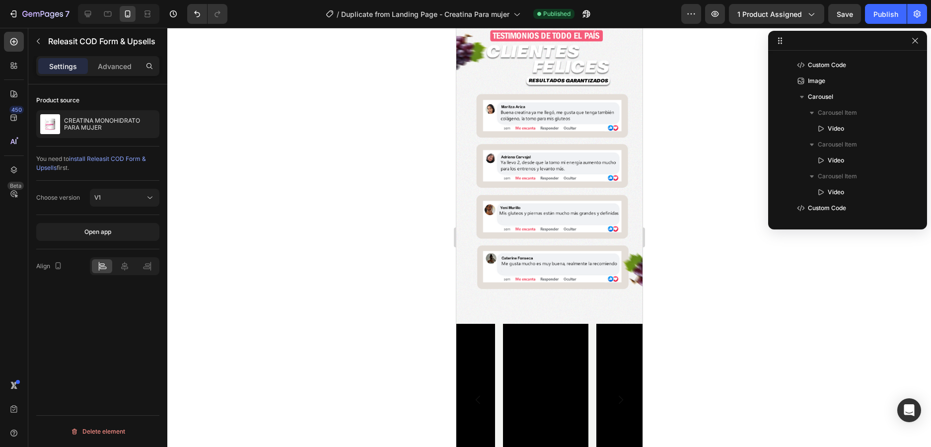
scroll to position [29, 0]
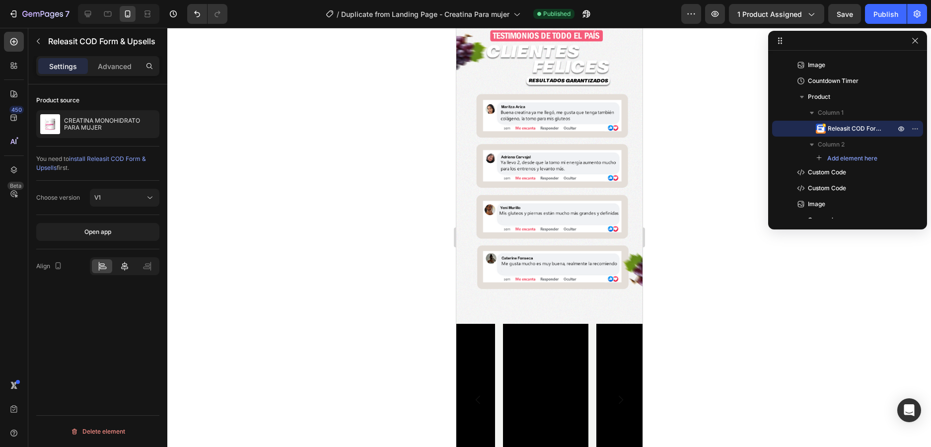
click at [127, 265] on icon at bounding box center [124, 266] width 7 height 9
click at [110, 328] on div "Product source CREATINA MONOHIDRATO PARA MUJER You need to install Releasit COD…" at bounding box center [97, 279] width 139 height 391
click at [106, 73] on div "Advanced" at bounding box center [115, 66] width 50 height 16
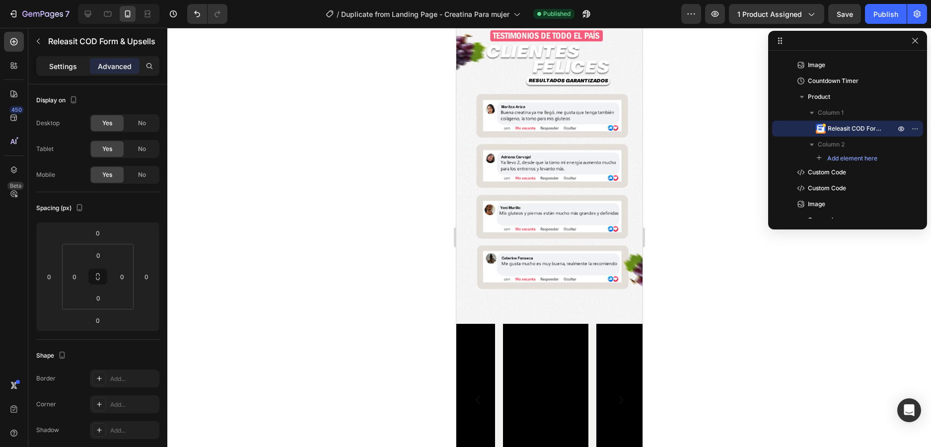
click at [70, 70] on p "Settings" at bounding box center [63, 66] width 28 height 10
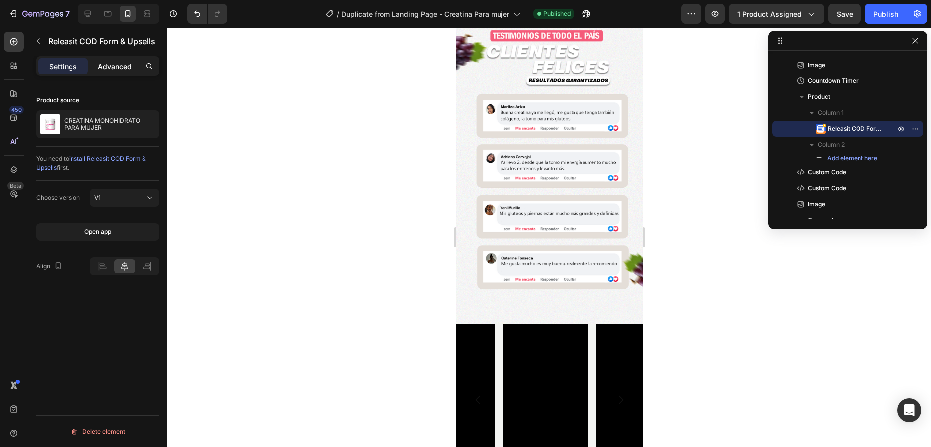
click at [106, 68] on p "Advanced" at bounding box center [115, 66] width 34 height 10
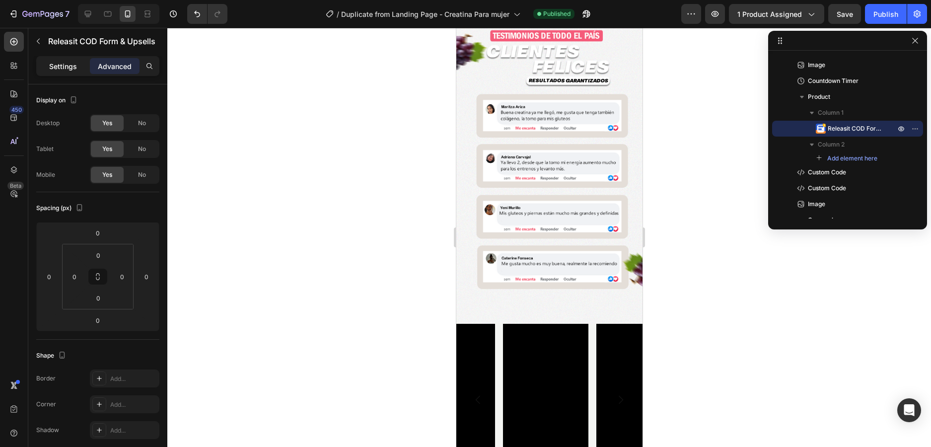
click at [65, 68] on p "Settings" at bounding box center [63, 66] width 28 height 10
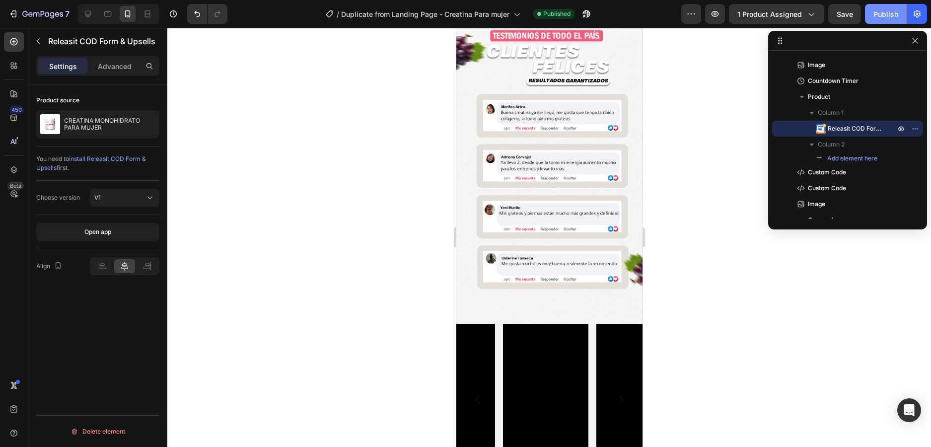
click at [890, 9] on div "Publish" at bounding box center [886, 14] width 25 height 10
click at [867, 129] on span "Releasit COD Form & Upsells" at bounding box center [857, 129] width 58 height 10
click at [52, 17] on icon "button" at bounding box center [42, 14] width 41 height 8
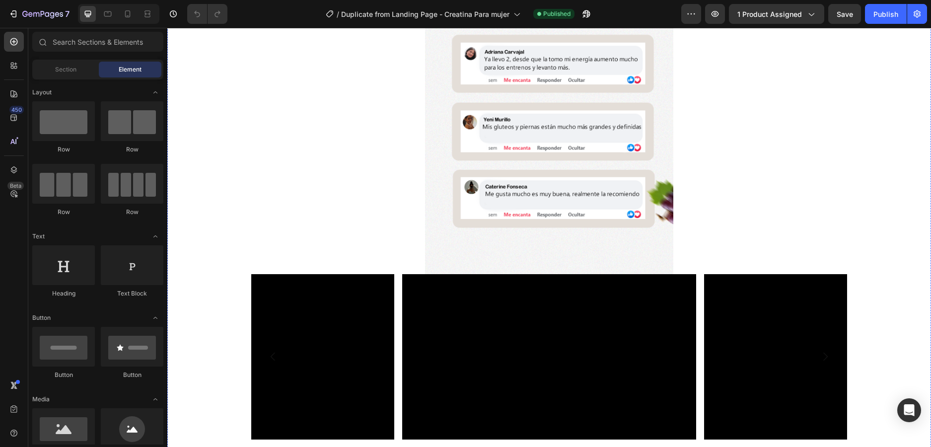
scroll to position [348, 0]
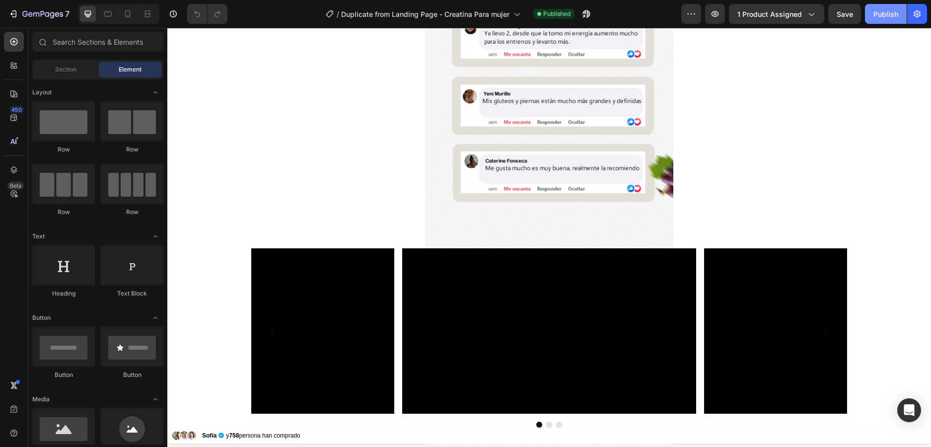
click at [881, 10] on div "Publish" at bounding box center [886, 14] width 25 height 10
click at [590, 16] on icon "button" at bounding box center [586, 13] width 7 height 7
click at [918, 417] on div "Open Intercom Messenger" at bounding box center [909, 410] width 26 height 26
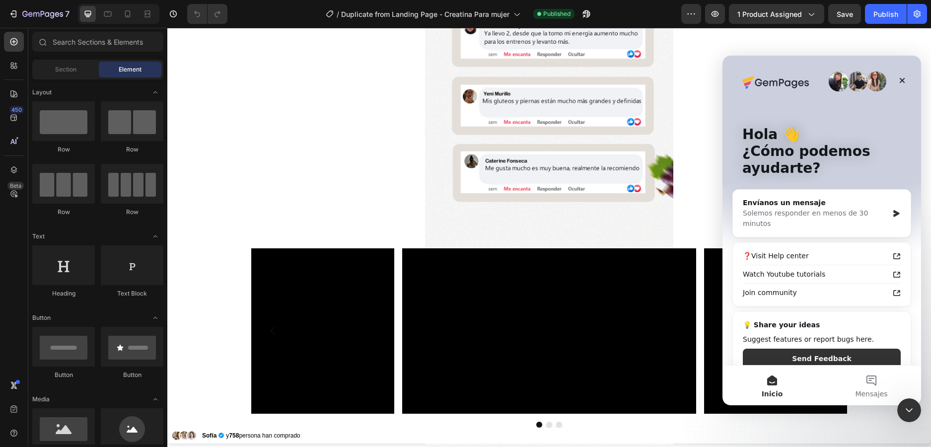
scroll to position [0, 0]
click at [794, 202] on div "Envíanos un mensaje" at bounding box center [816, 203] width 146 height 10
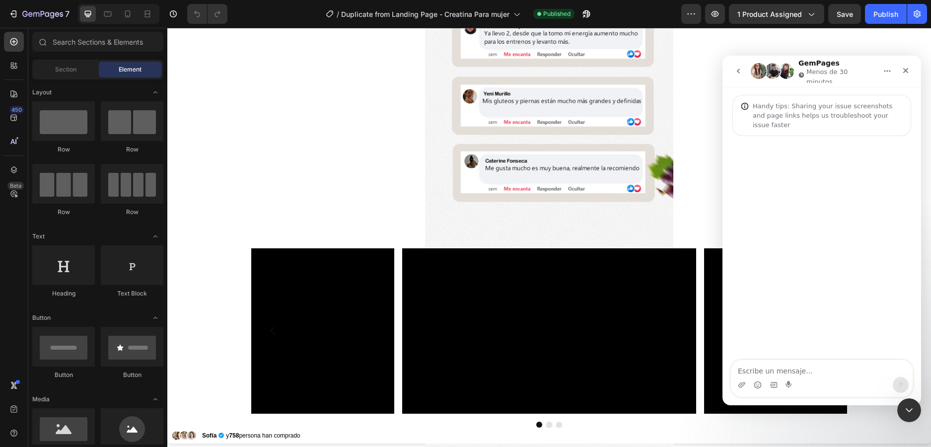
click at [787, 366] on textarea "Escribe un mensaje..." at bounding box center [822, 368] width 182 height 17
type textarea "Hola buena noche uno de mis botones de releasit cod form no se muesta en mi pag…"
type textarea "}"
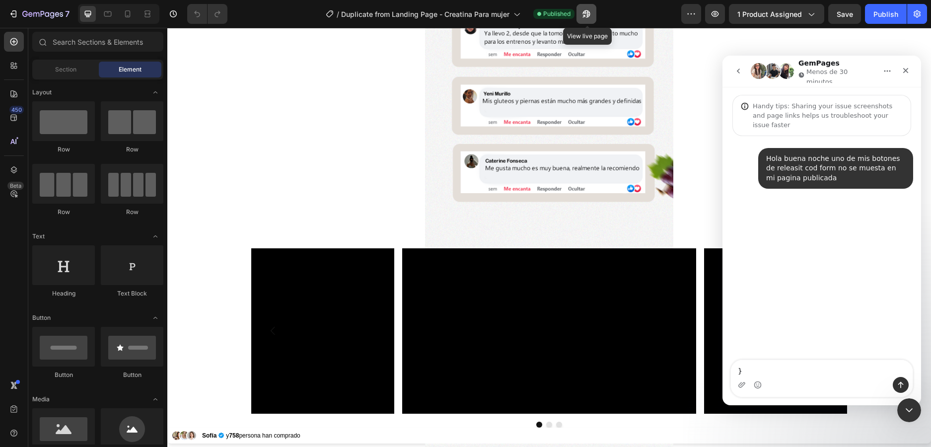
click at [589, 14] on icon "button" at bounding box center [586, 13] width 7 height 7
